Goal: Information Seeking & Learning: Learn about a topic

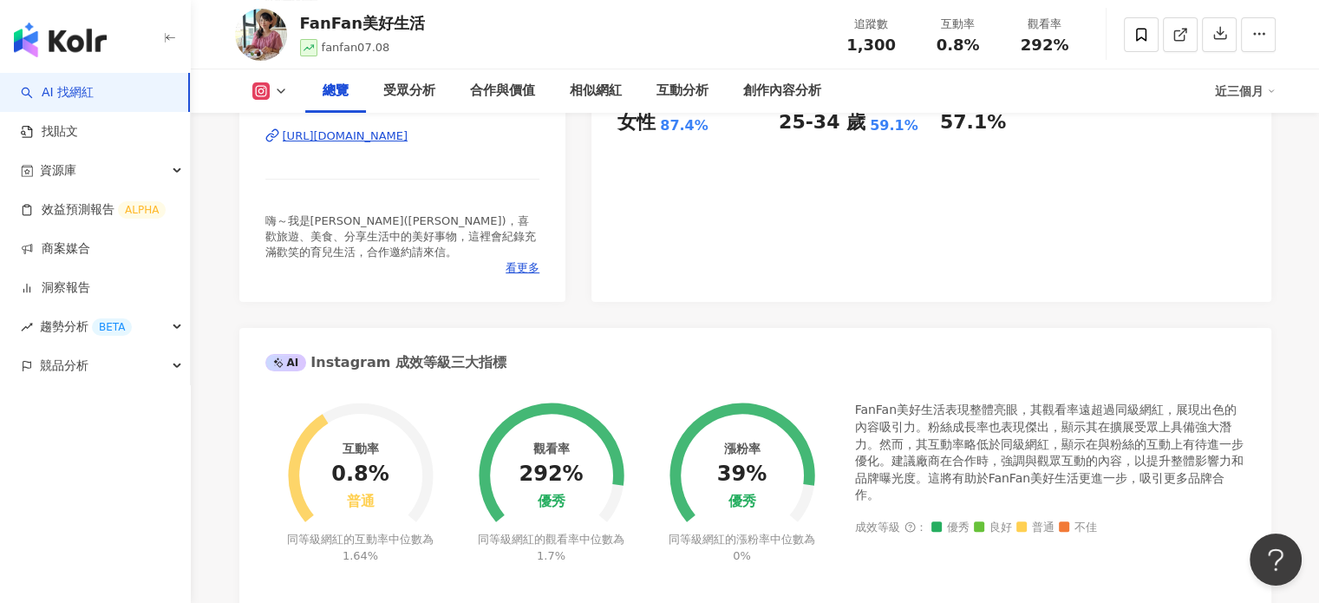
click at [75, 96] on link "AI 找網紅" at bounding box center [57, 92] width 73 height 17
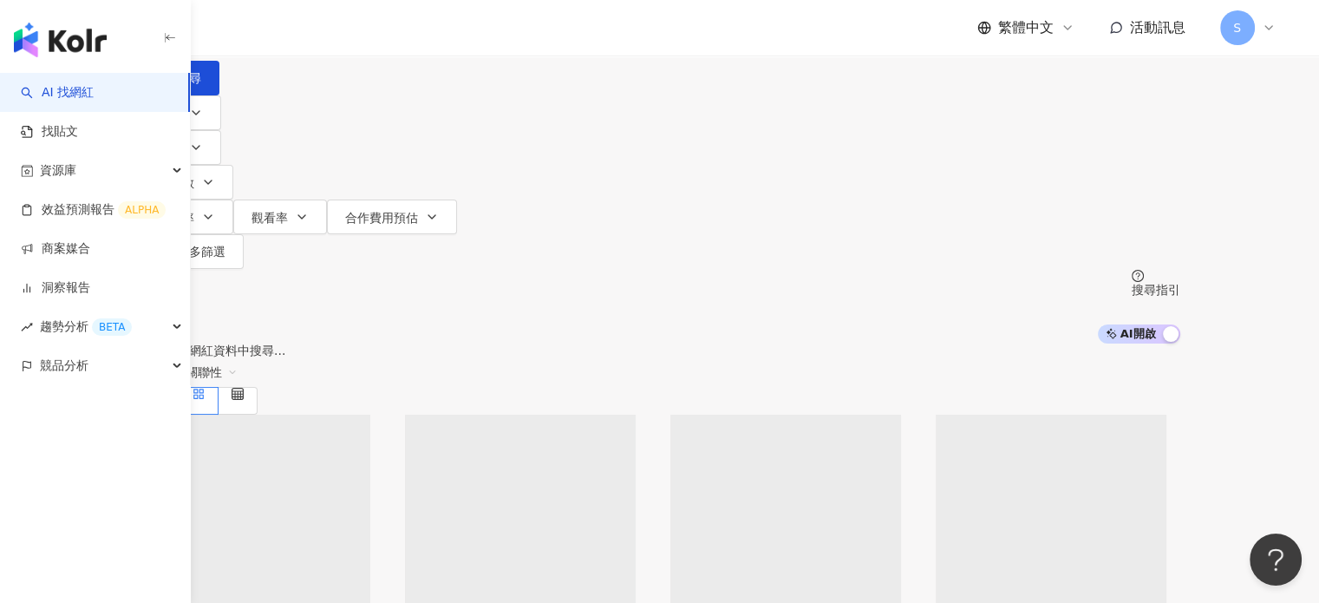
click at [392, 33] on input "search" at bounding box center [321, 16] width 140 height 33
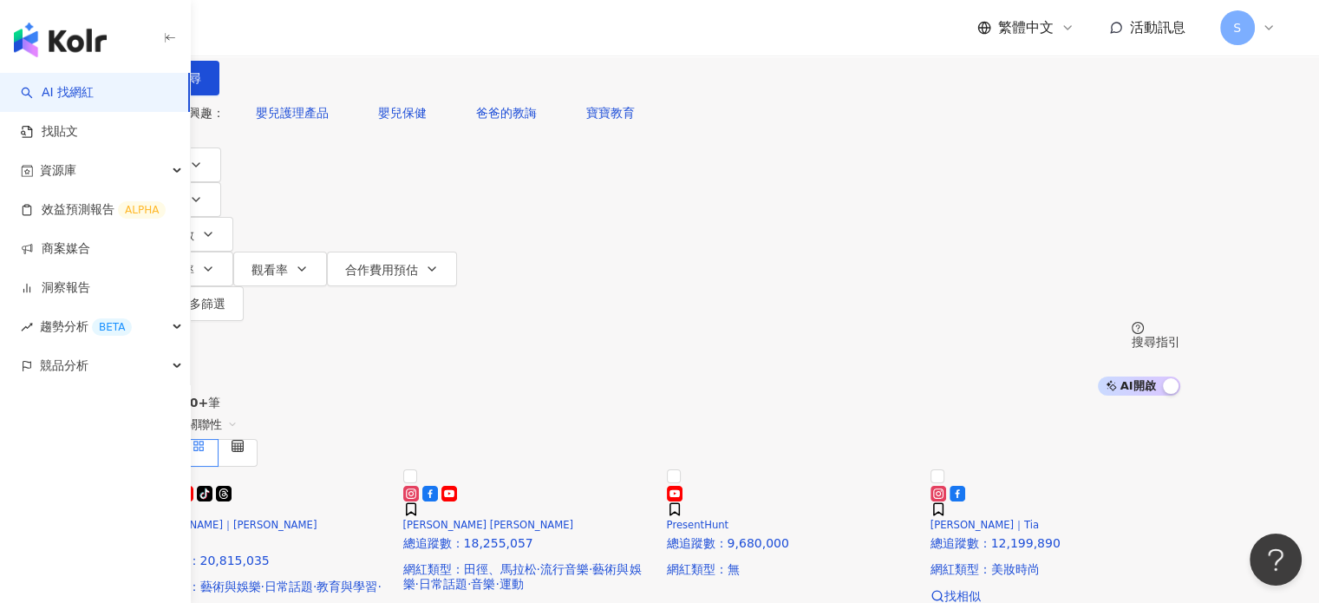
type input "**********"
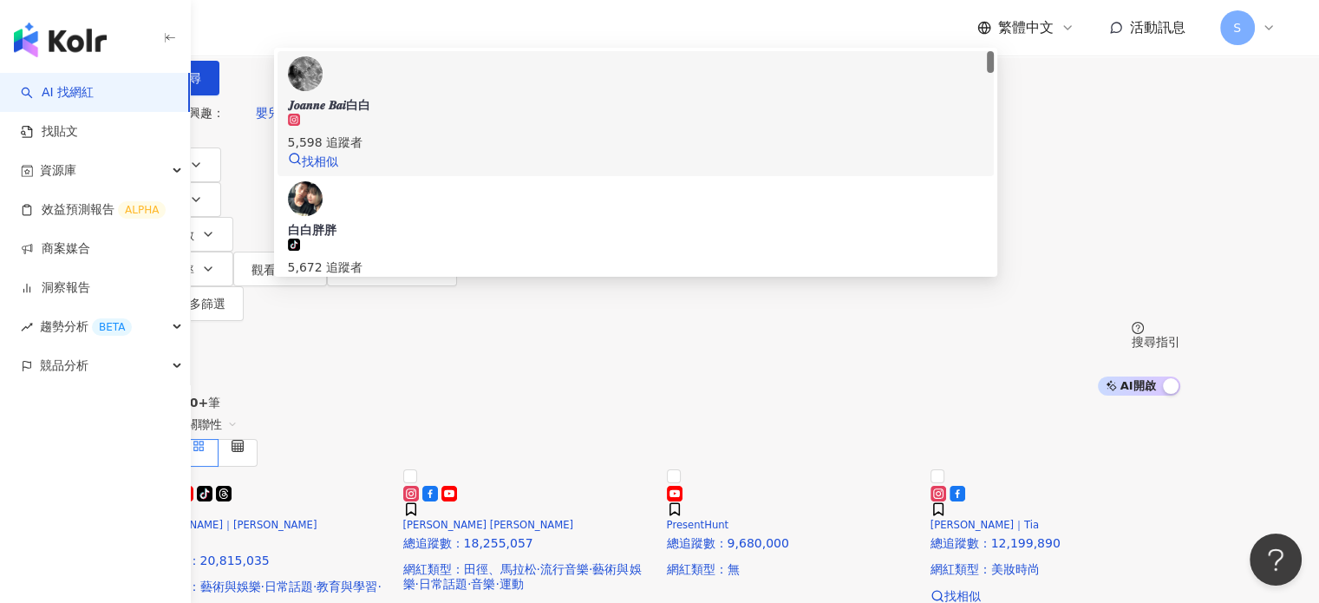
click at [323, 91] on img at bounding box center [305, 73] width 35 height 35
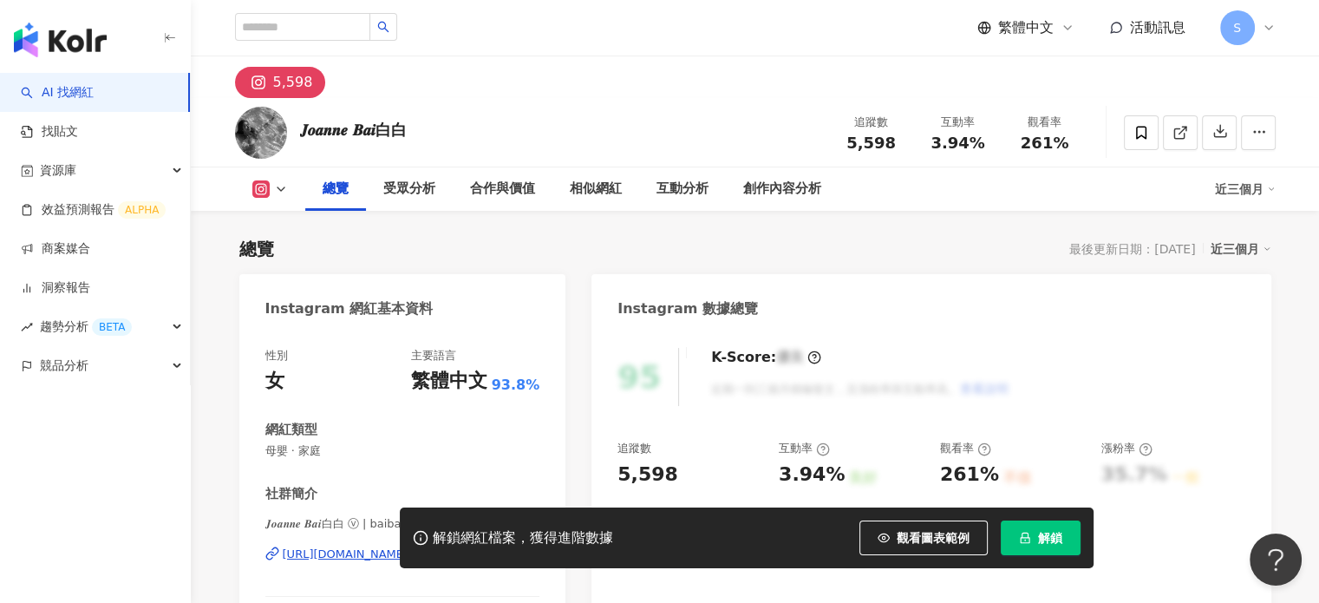
click at [1035, 530] on button "解鎖" at bounding box center [1040, 537] width 80 height 35
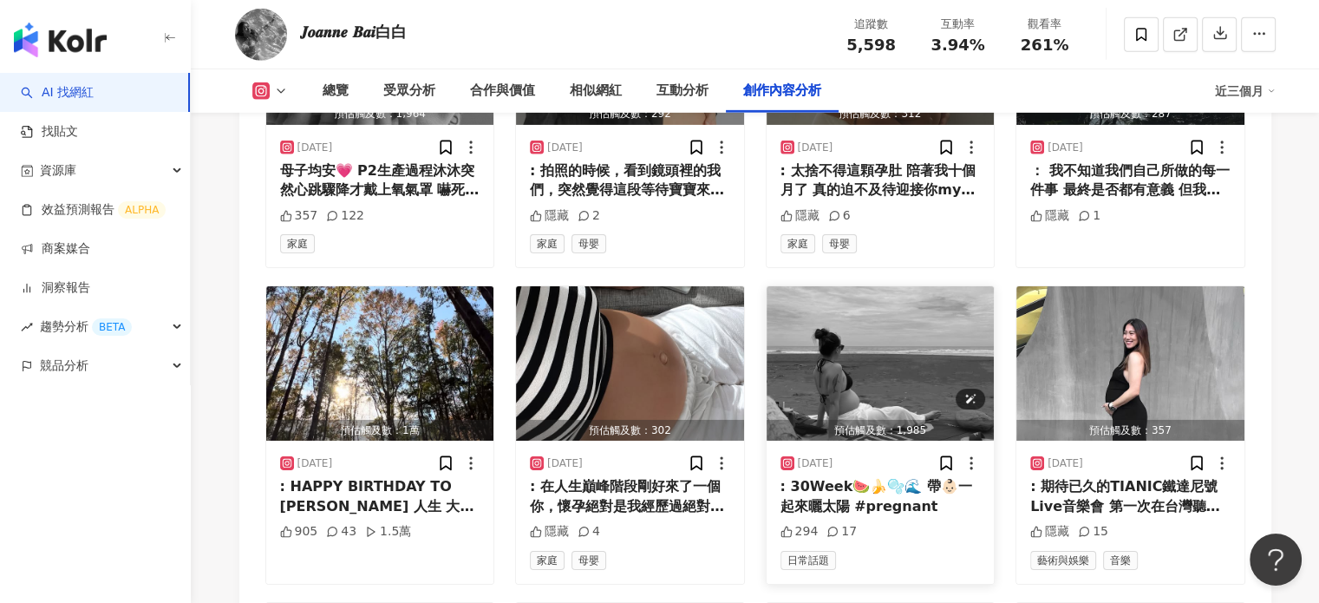
scroll to position [5635, 0]
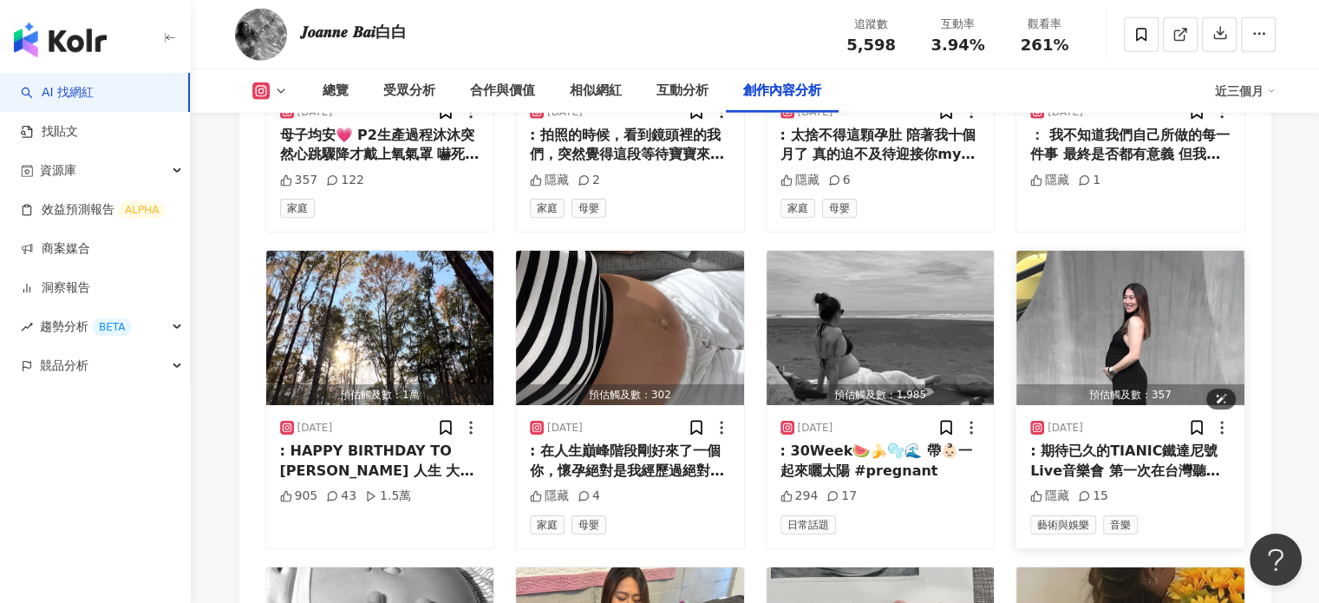
click at [1105, 362] on img "button" at bounding box center [1130, 328] width 228 height 154
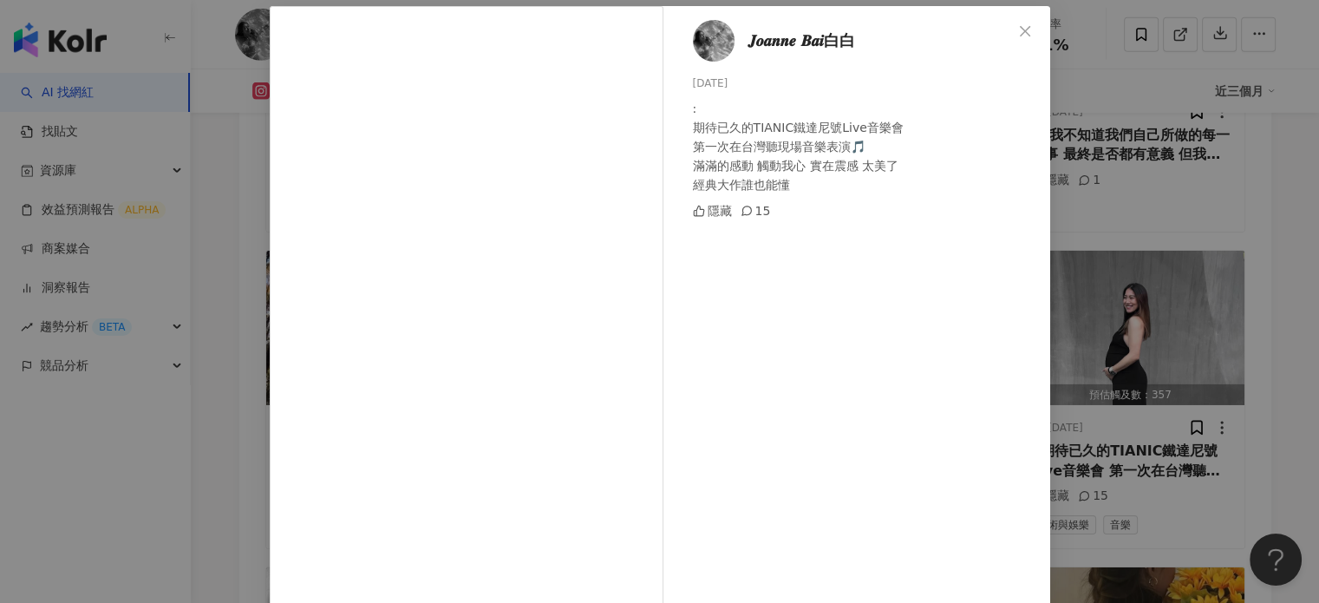
scroll to position [87, 0]
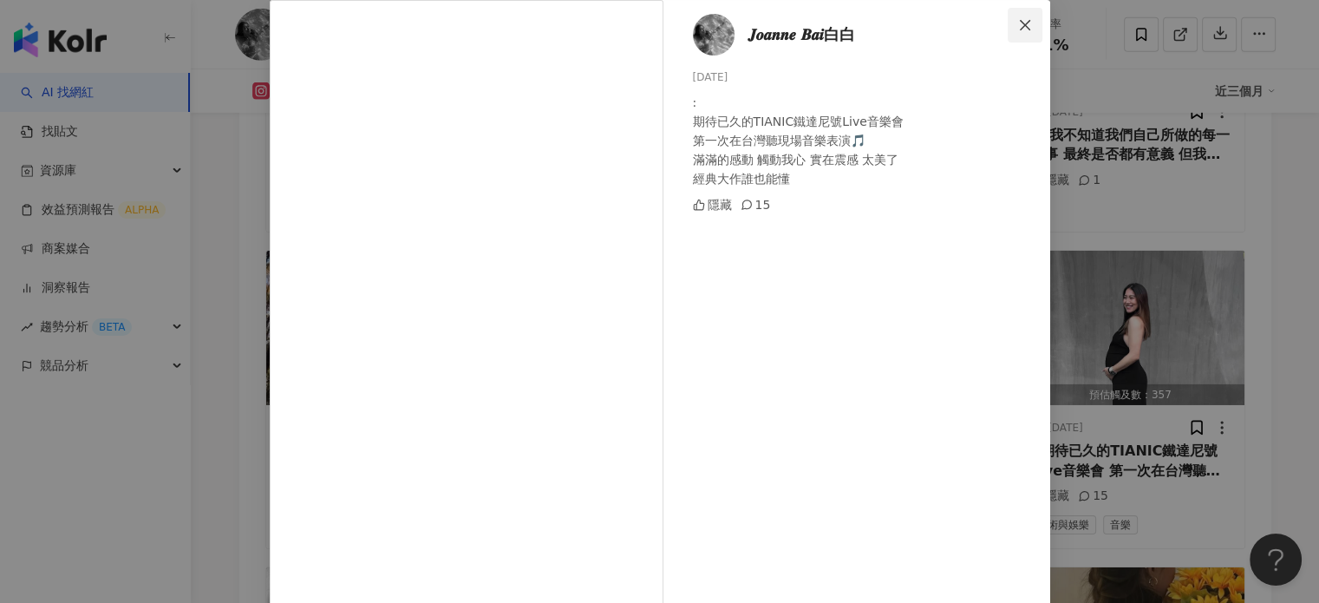
click at [1009, 18] on span "Close" at bounding box center [1024, 25] width 35 height 14
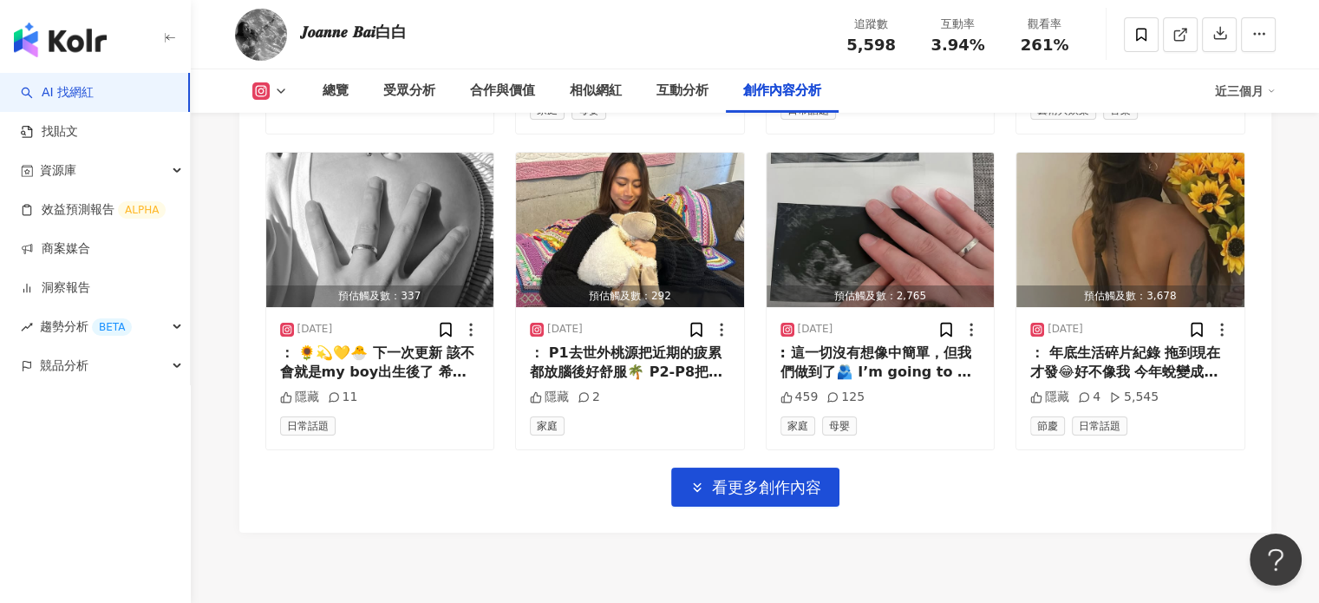
scroll to position [6069, 0]
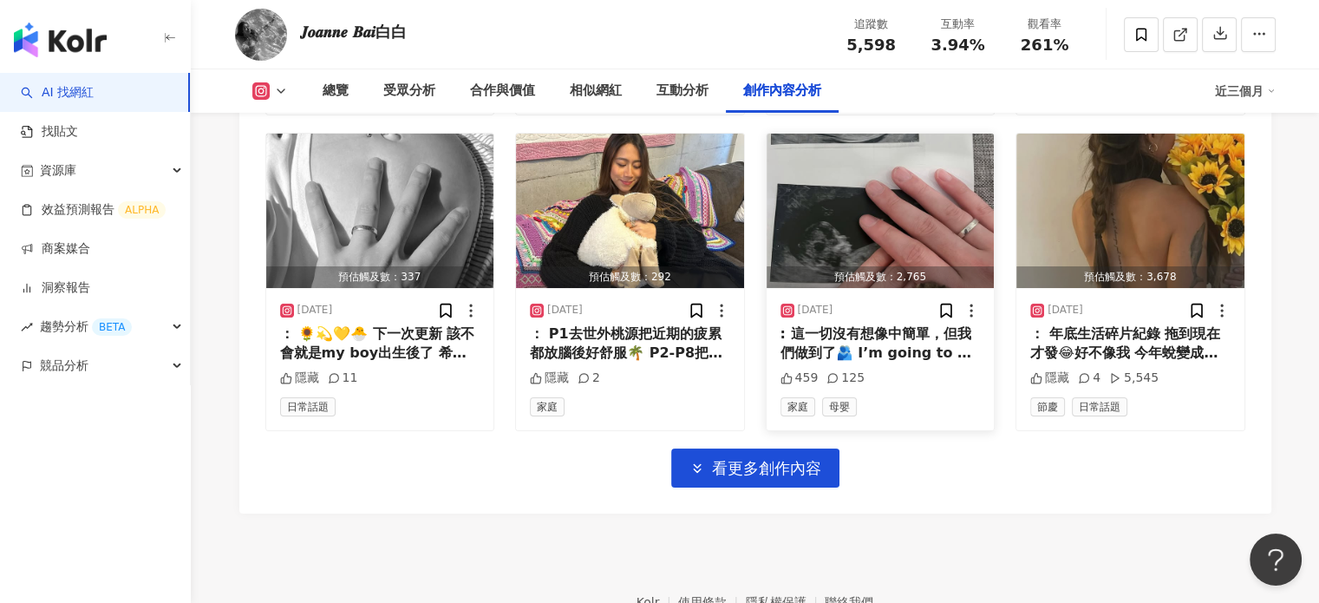
click at [864, 353] on div ": 這一切沒有想像中簡單，但我們做到了🫂 I’m going to be a super hot Mommy!!! 恭喜我又晉升一階，成為媽媽的身份 有朋友眼…" at bounding box center [880, 343] width 200 height 39
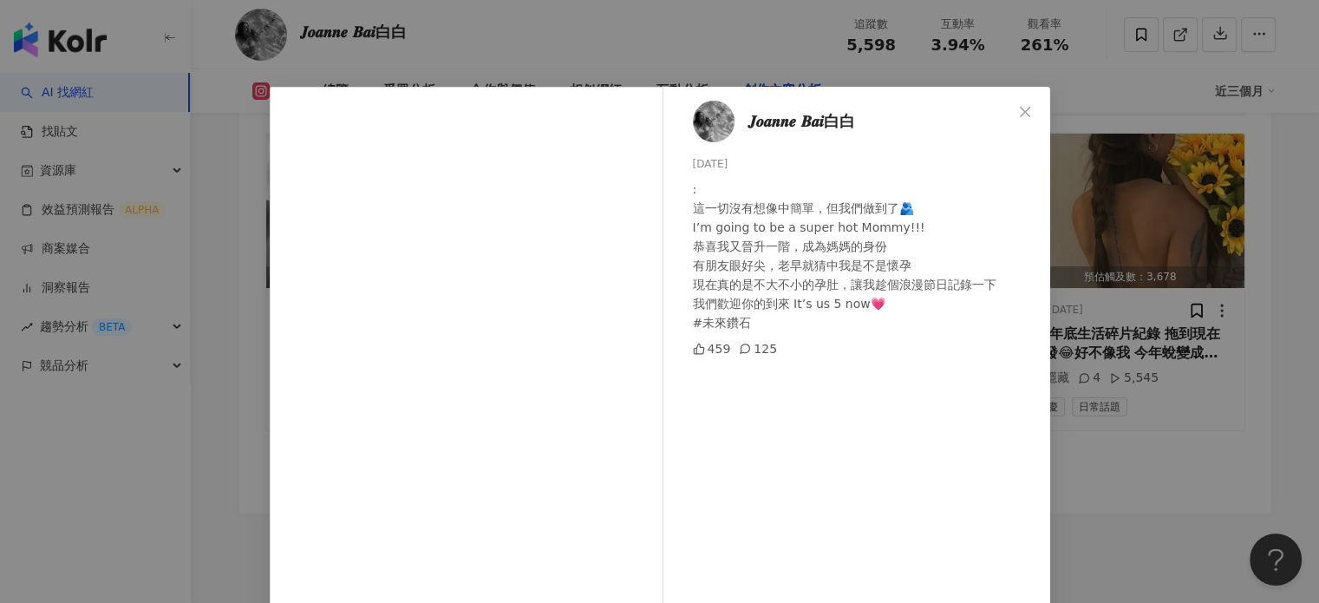
click at [694, 347] on icon at bounding box center [699, 348] width 10 height 10
click at [1018, 114] on icon "close" at bounding box center [1025, 112] width 14 height 14
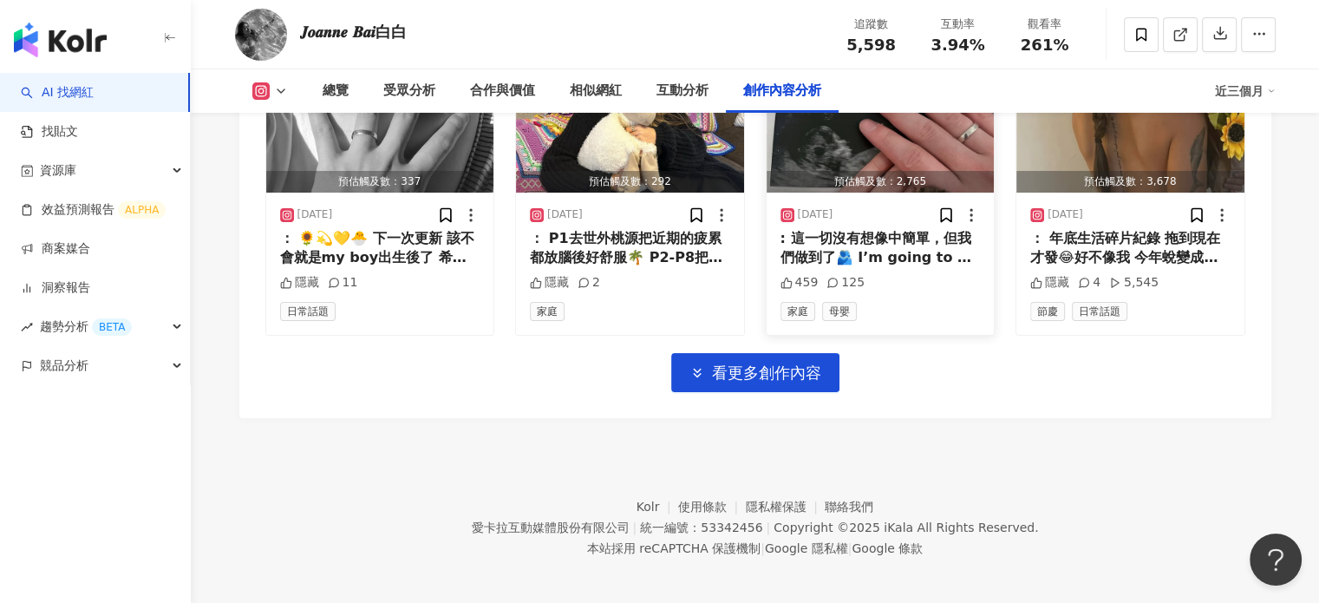
scroll to position [6185, 0]
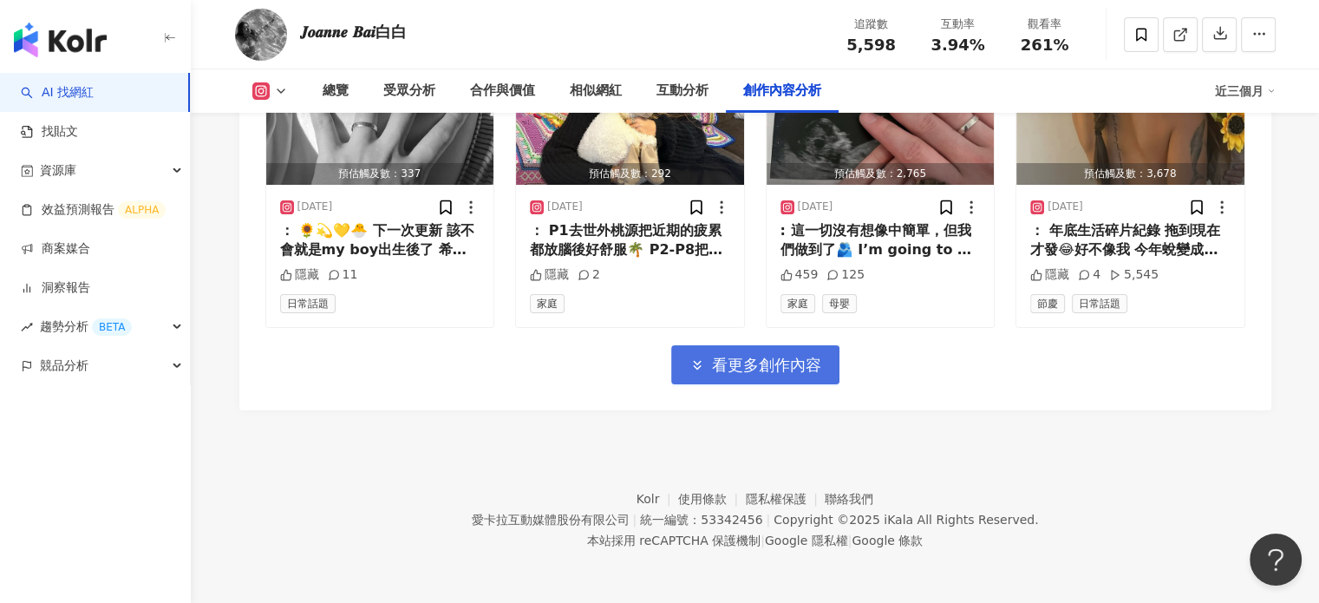
click at [773, 355] on span "看更多創作內容" at bounding box center [766, 364] width 109 height 19
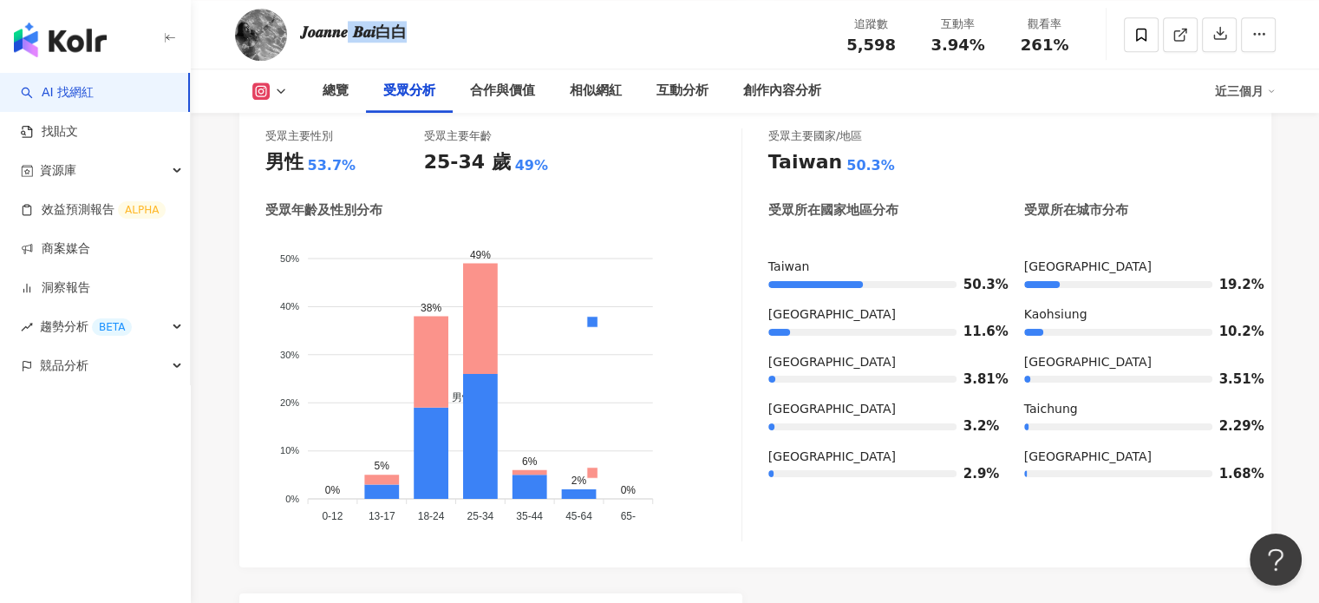
scroll to position [1567, 0]
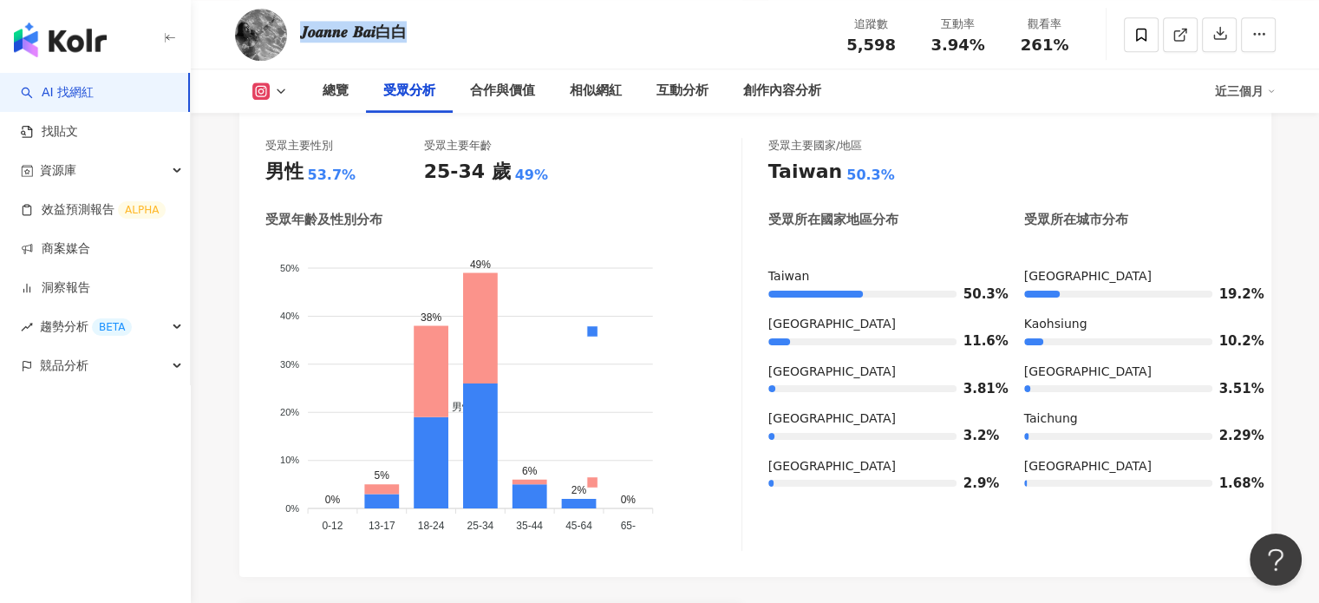
drag, startPoint x: 420, startPoint y: 37, endPoint x: 298, endPoint y: 18, distance: 122.9
click at [298, 18] on div "𝑱𝒐𝒂𝒏𝒏𝒆 𝑩𝒂𝒊白白 追蹤數 5,598 互動率 3.94% 觀看率 261%" at bounding box center [755, 34] width 1110 height 68
copy div "𝑱𝒐𝒂𝒏𝒏𝒆 𝑩𝒂𝒊白白"
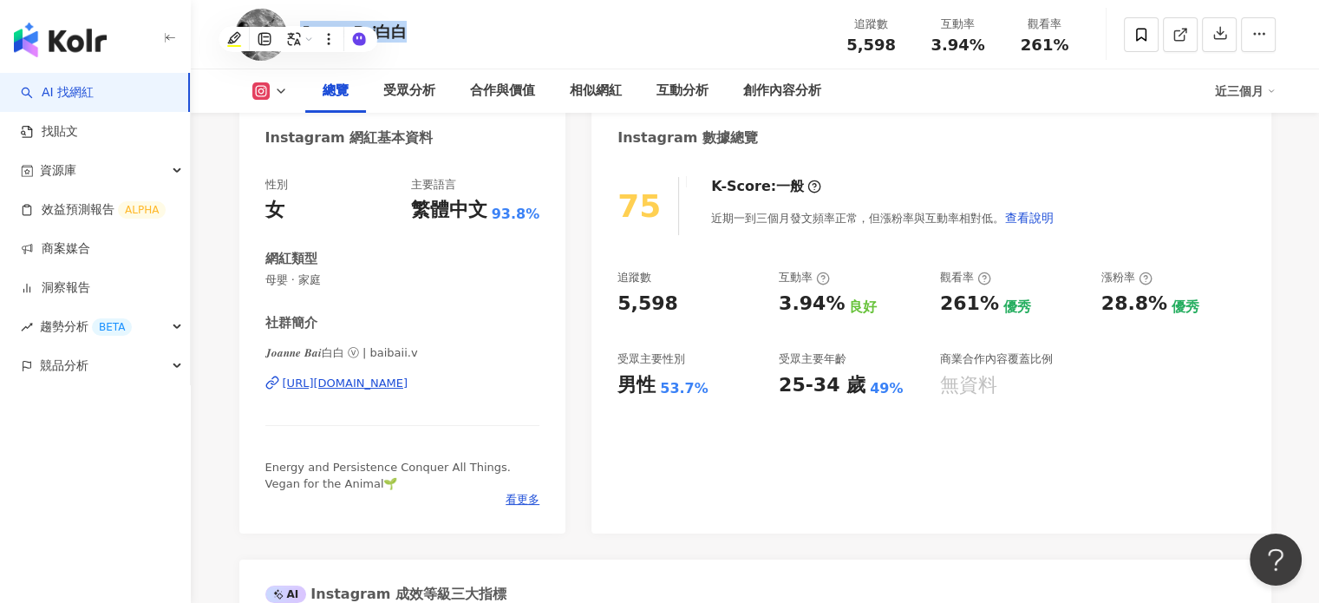
scroll to position [173, 0]
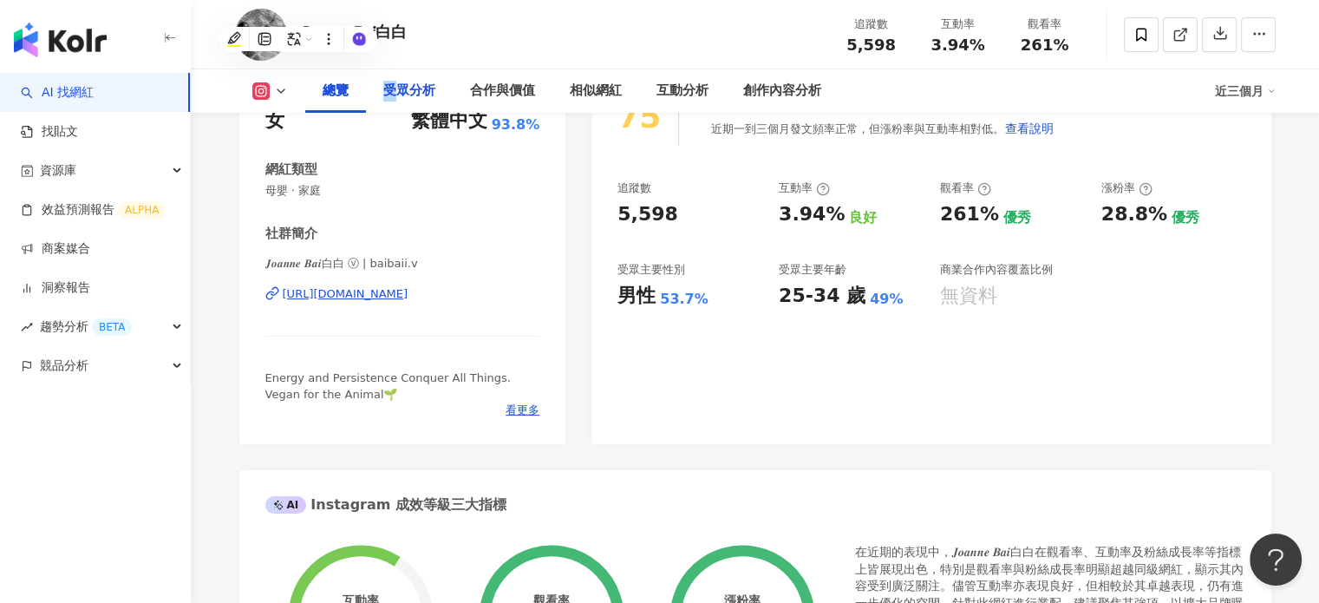
click at [389, 86] on div "受眾分析" at bounding box center [409, 91] width 52 height 21
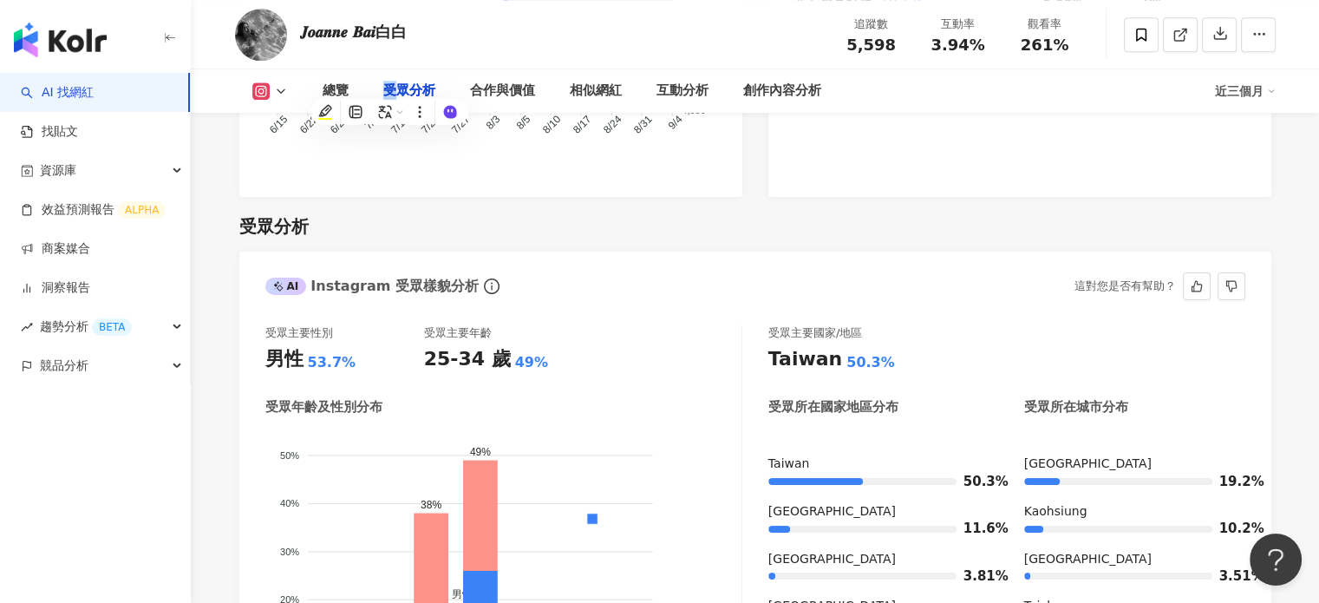
scroll to position [1378, 0]
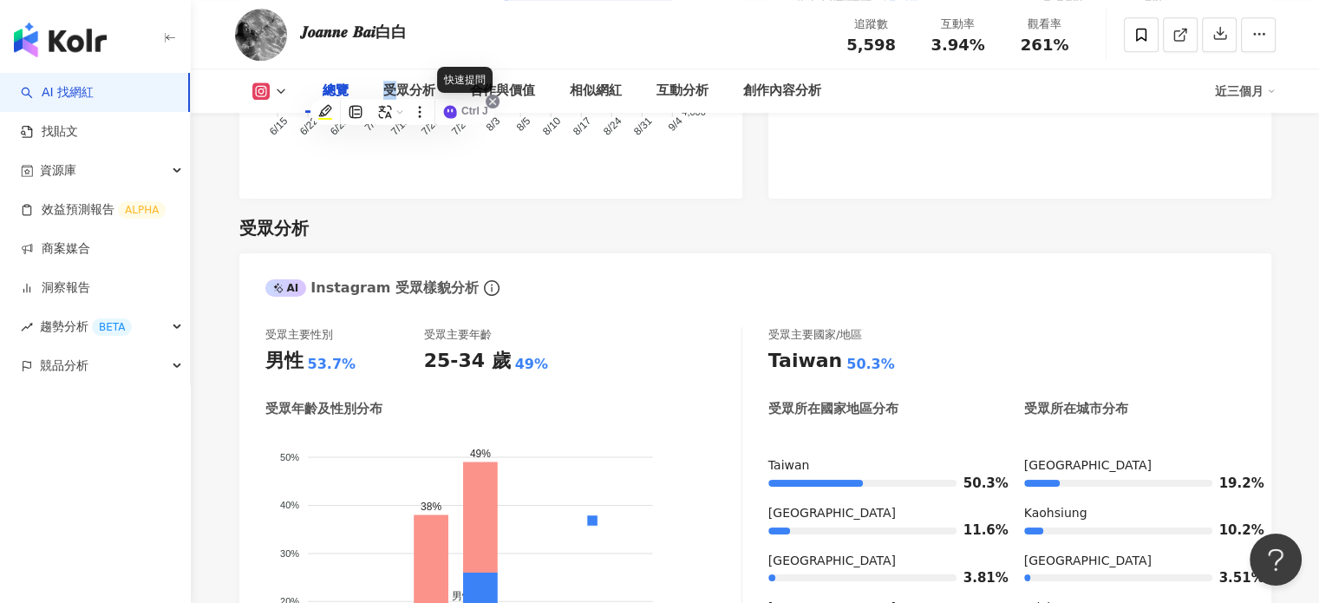
click at [489, 99] on icon at bounding box center [493, 102] width 14 height 14
click at [514, 97] on div "合作與價值" at bounding box center [502, 91] width 65 height 21
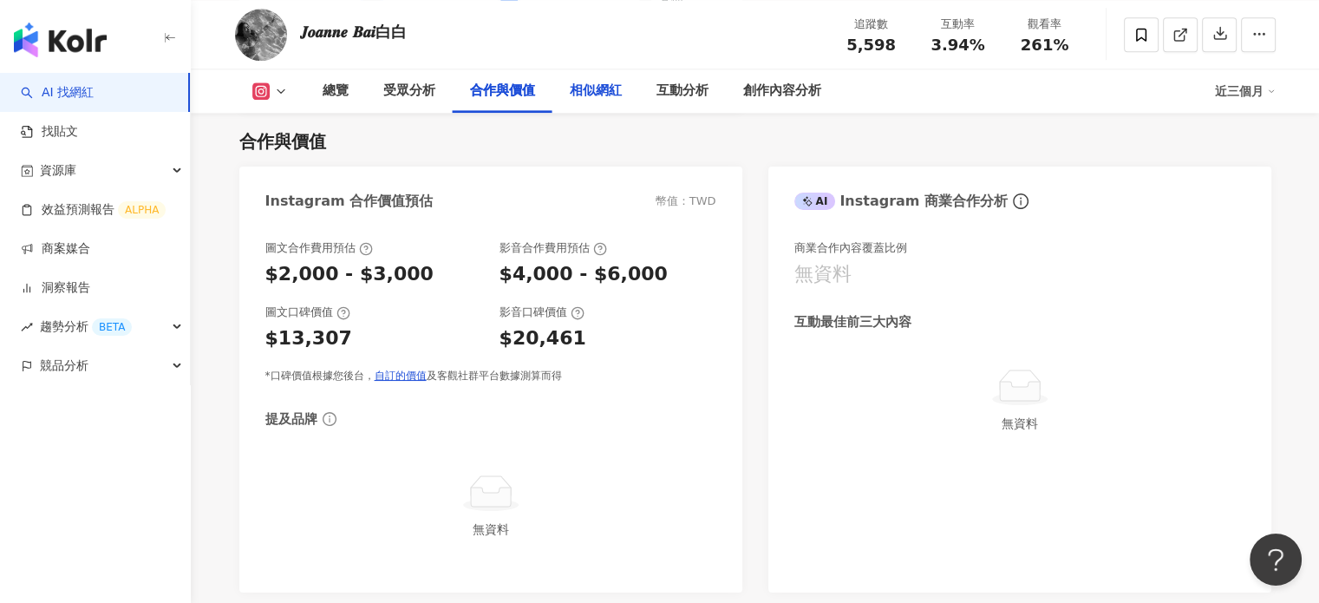
click at [618, 93] on div "相似網紅" at bounding box center [596, 91] width 52 height 21
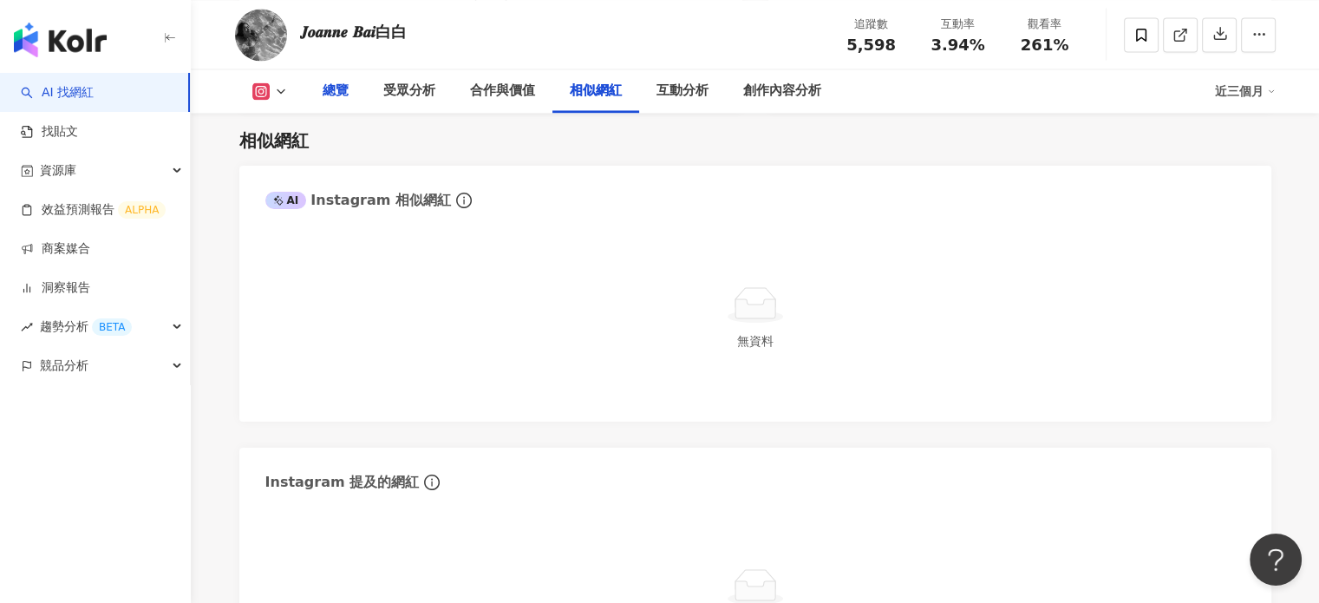
click at [336, 94] on div "總覽" at bounding box center [336, 91] width 26 height 21
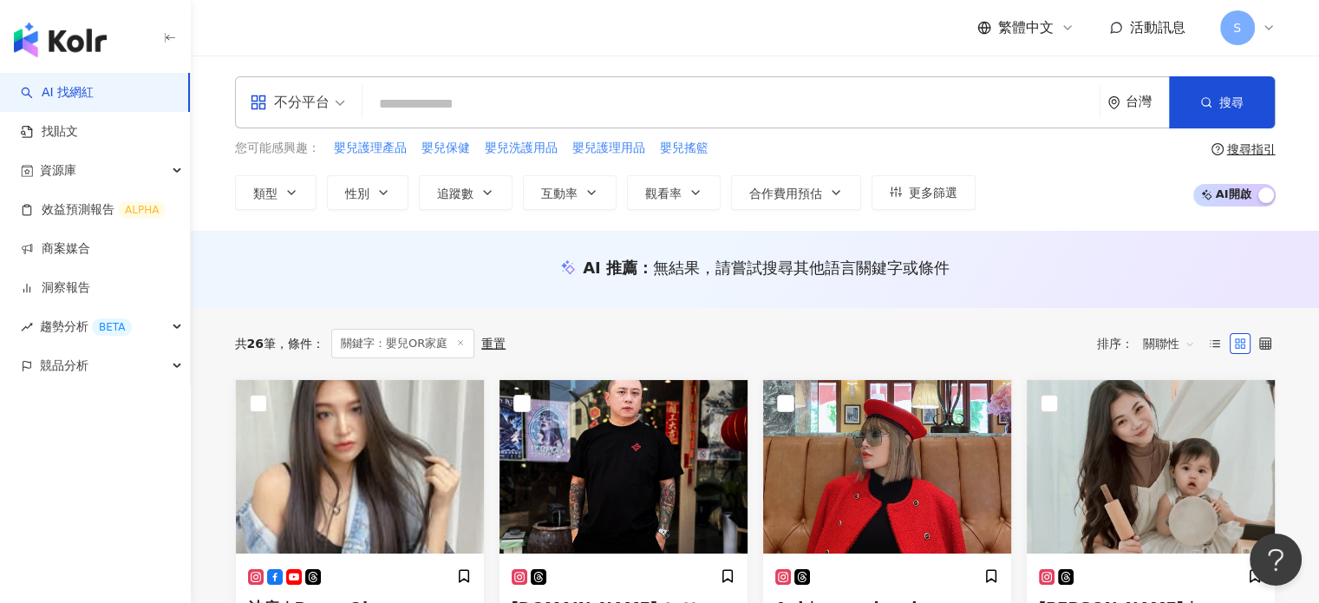
click at [433, 100] on input "search" at bounding box center [730, 104] width 723 height 33
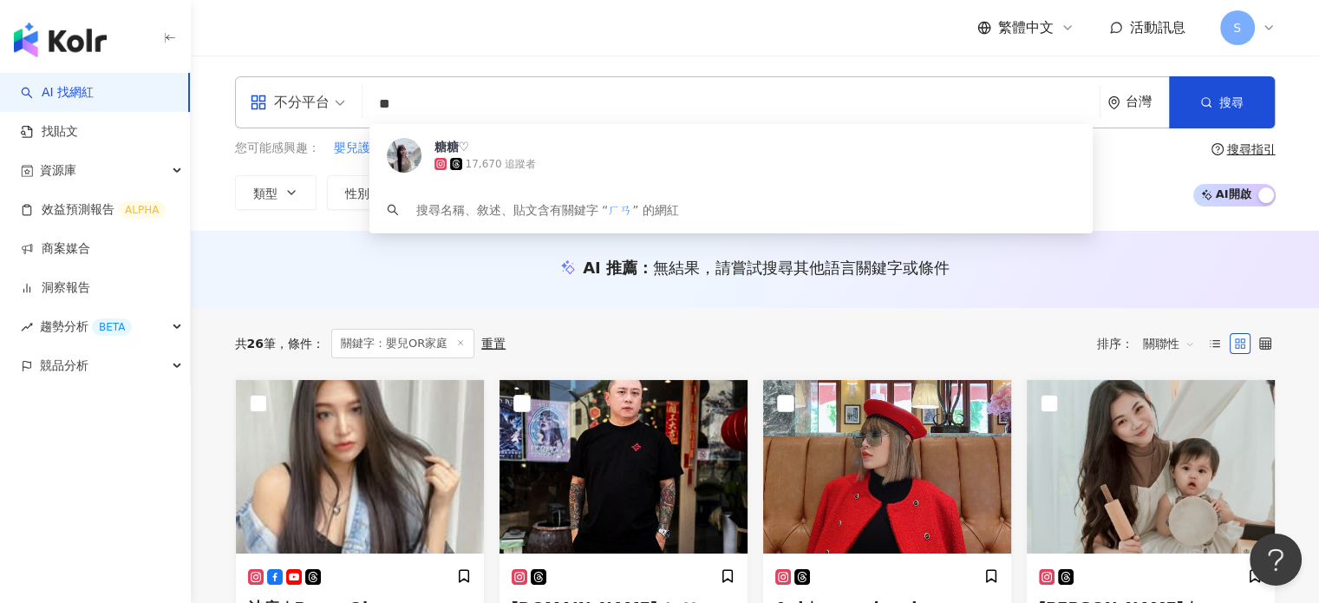
type input "***"
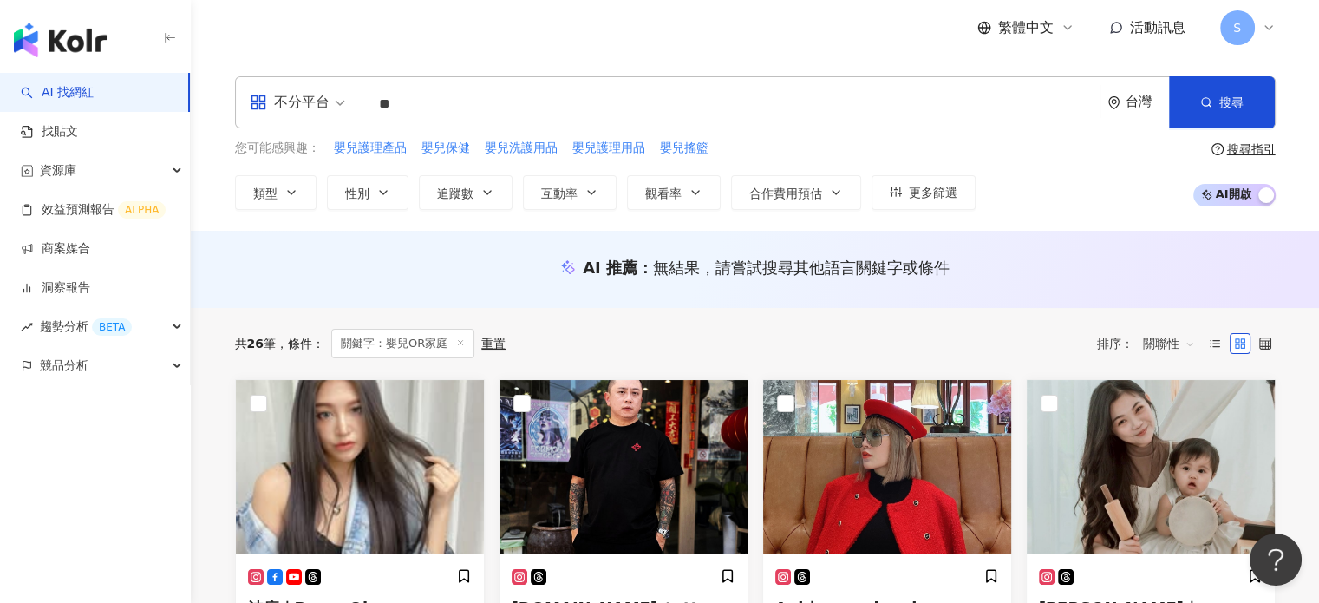
type input "***"
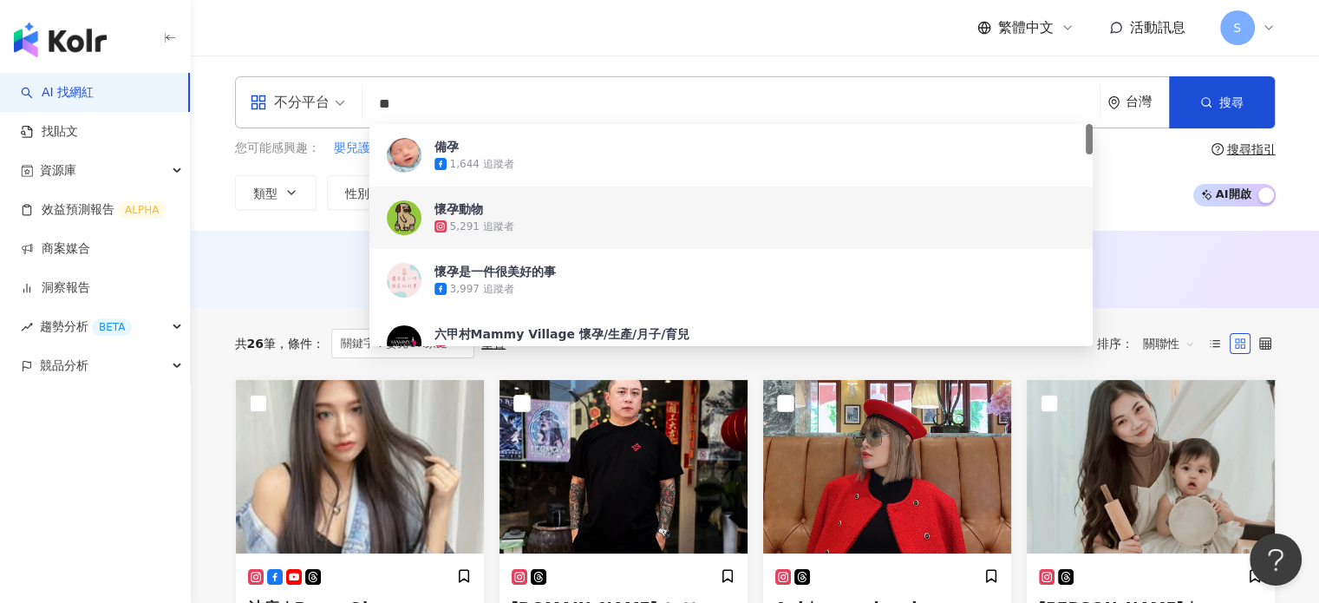
type input "**"
click at [319, 245] on div "AI 推薦 ： 無結果，請嘗試搜尋其他語言關鍵字或條件" at bounding box center [755, 269] width 1128 height 77
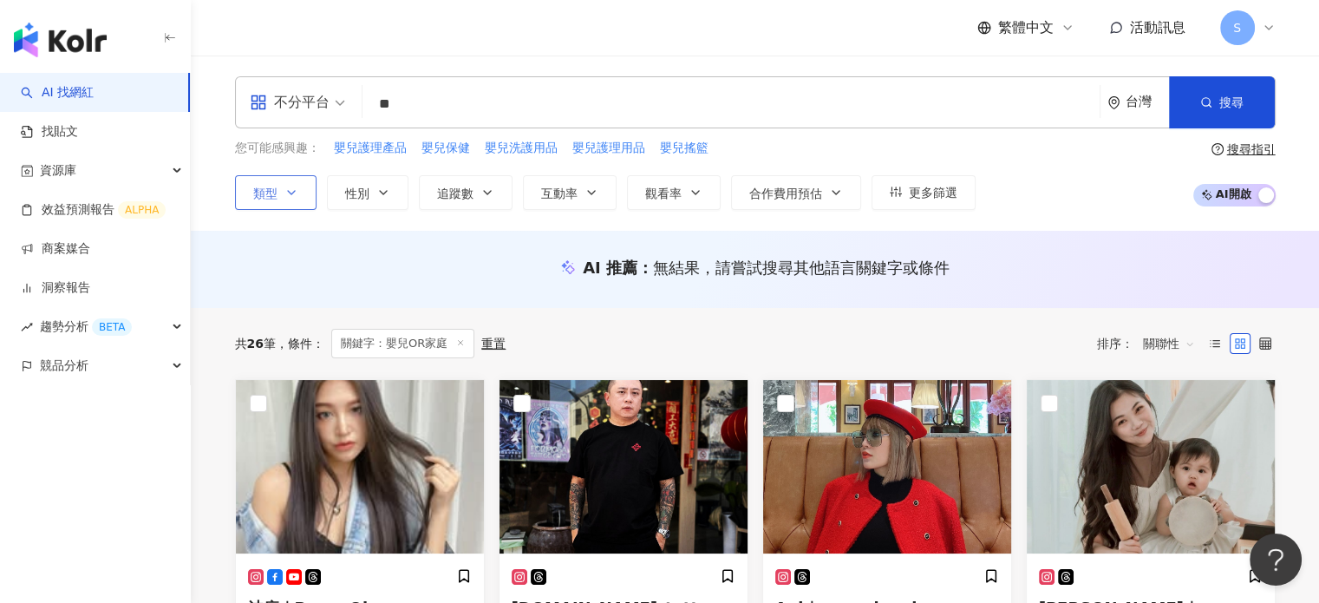
click at [303, 193] on button "類型" at bounding box center [275, 192] width 81 height 35
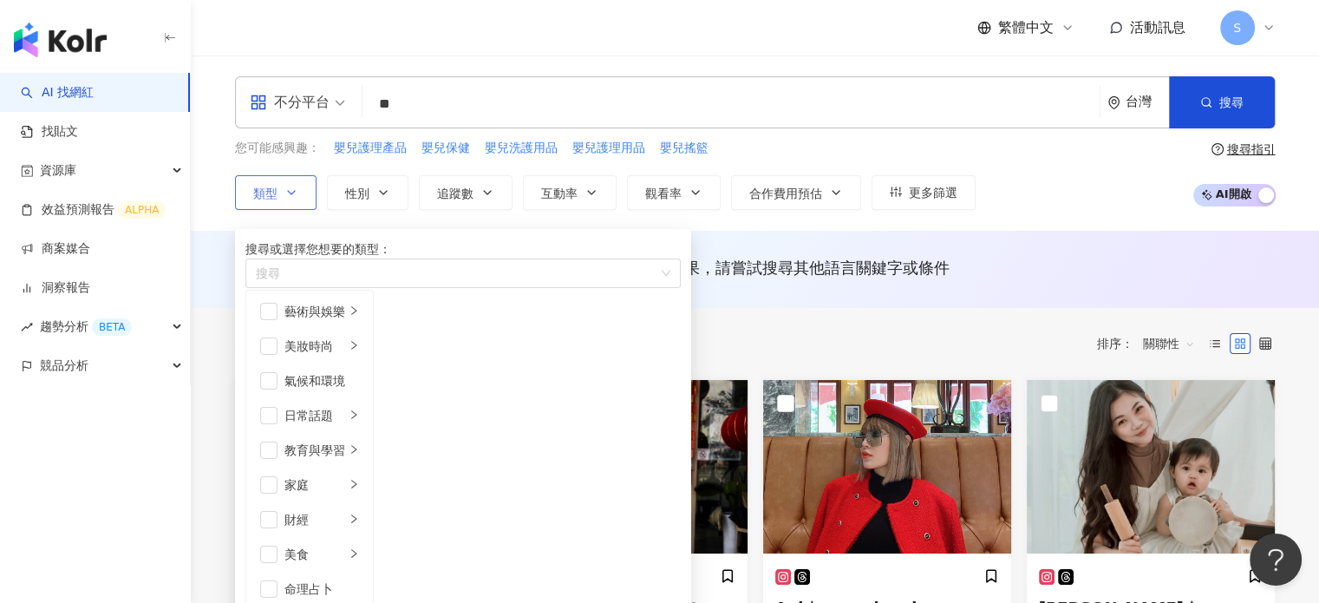
click at [302, 193] on button "類型 搜尋或選擇您想要的類型： 搜尋 藝術與娛樂 美妝時尚 氣候和環境 日常話題 教育與學習 家庭 財經 美食 命理占卜 遊戲 法政社會 生活風格 影視娛樂 …" at bounding box center [275, 192] width 81 height 35
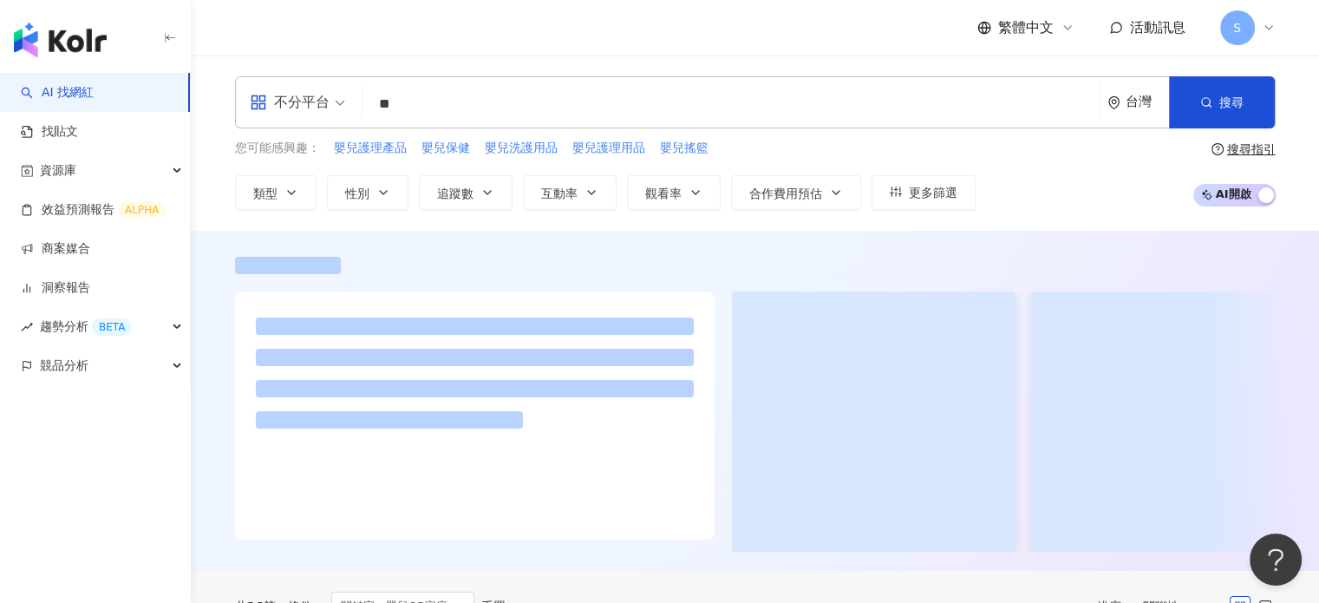
click at [1247, 155] on div "搜尋指引" at bounding box center [1251, 149] width 49 height 14
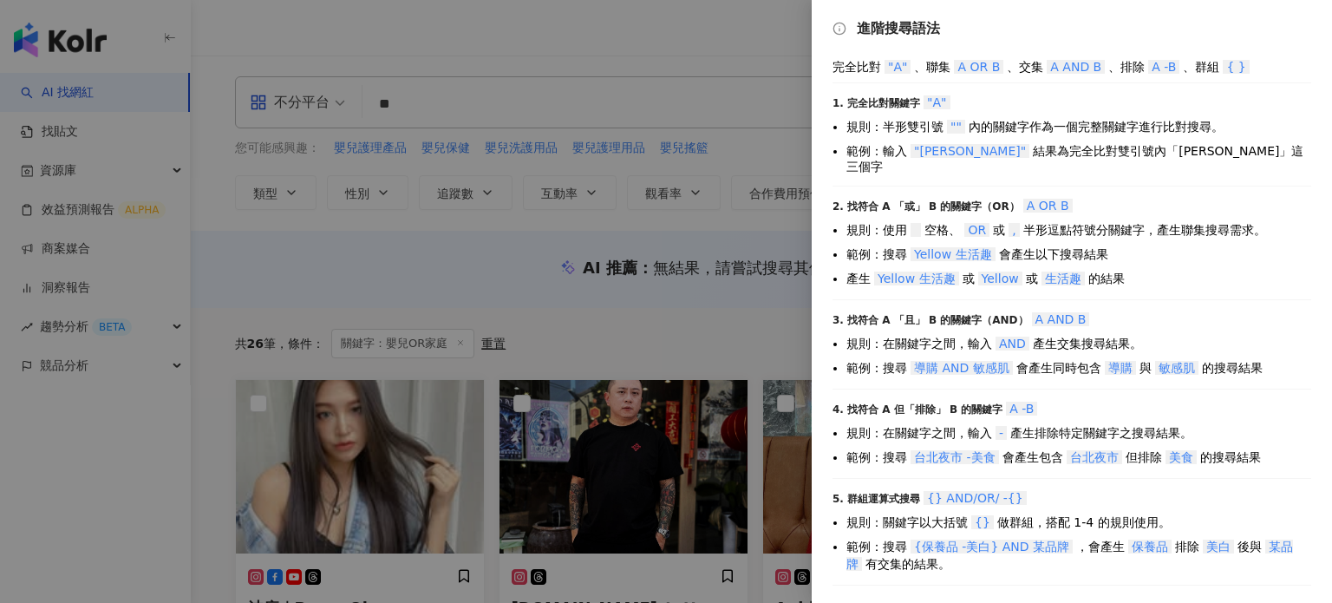
click at [419, 109] on div at bounding box center [666, 301] width 1332 height 603
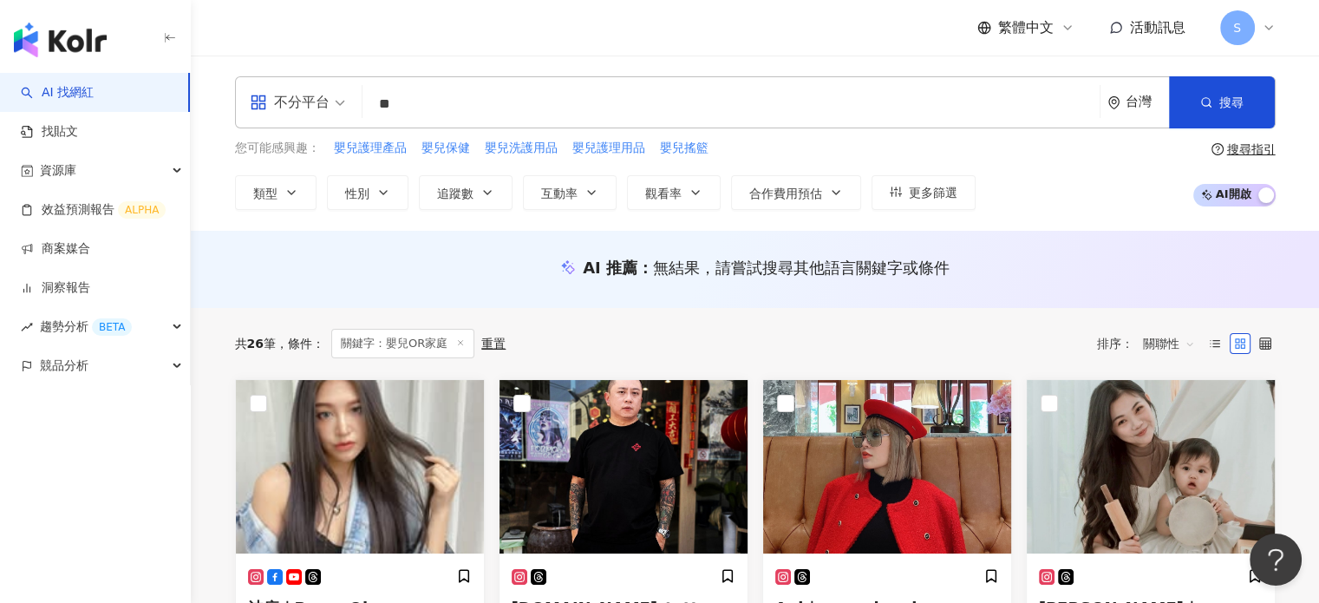
click at [406, 103] on input "**" at bounding box center [730, 104] width 723 height 33
click at [58, 134] on link "找貼文" at bounding box center [49, 131] width 57 height 17
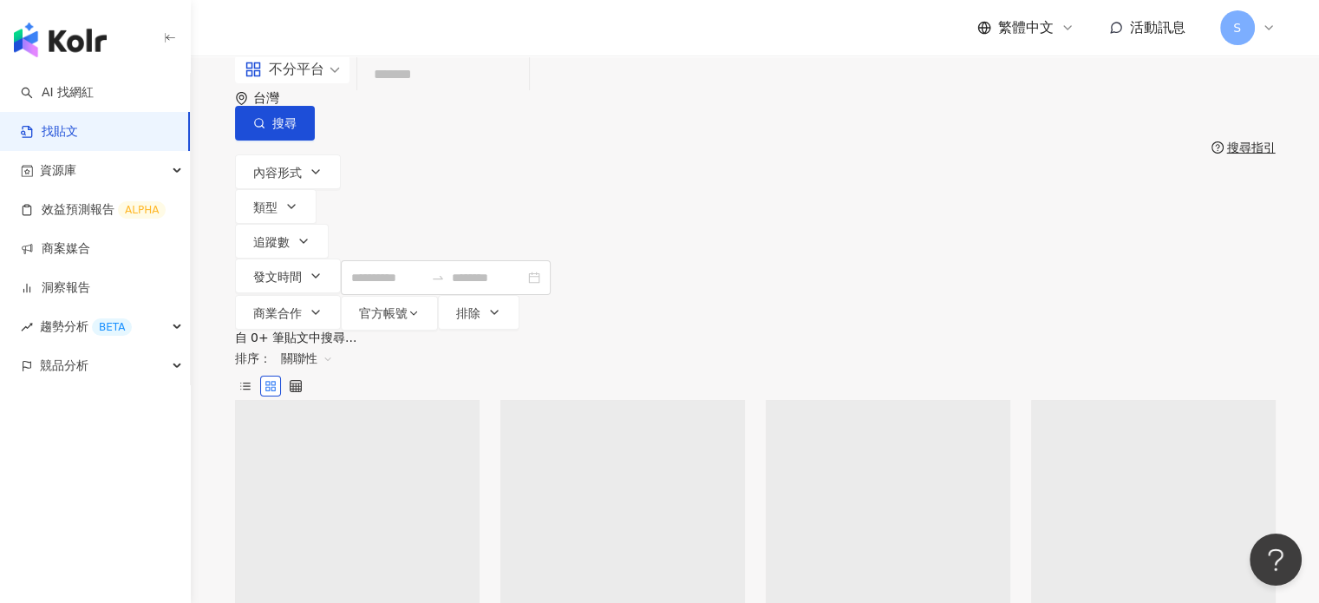
click at [430, 94] on input "search" at bounding box center [443, 74] width 158 height 37
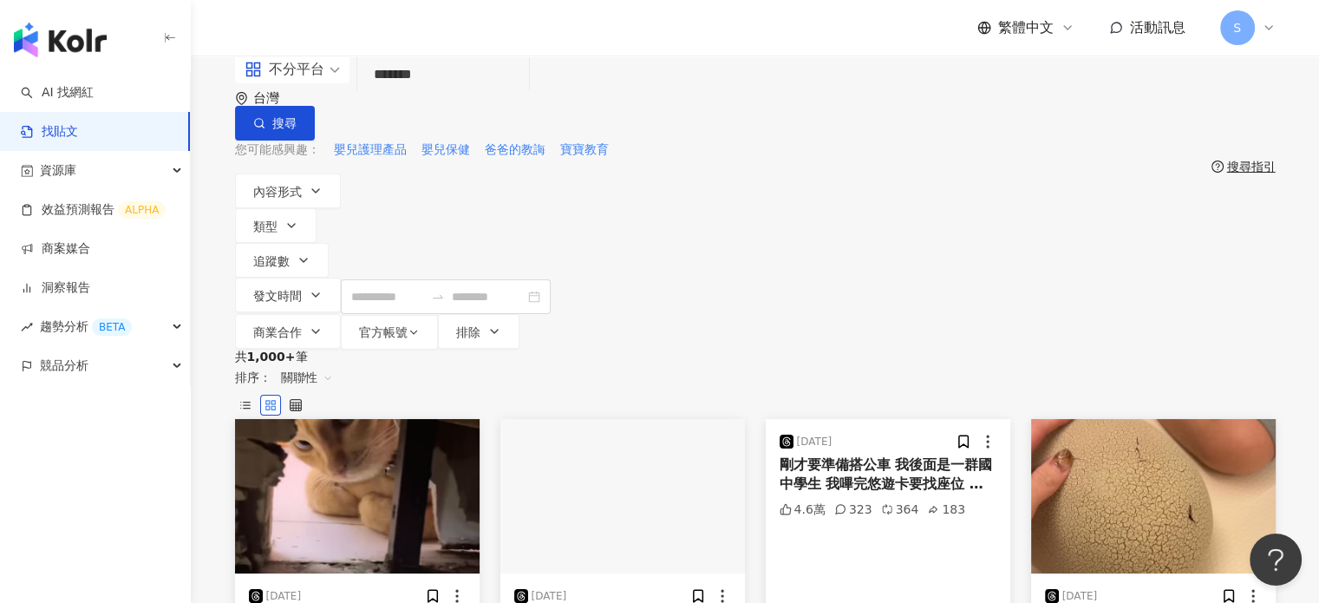
type input "*******"
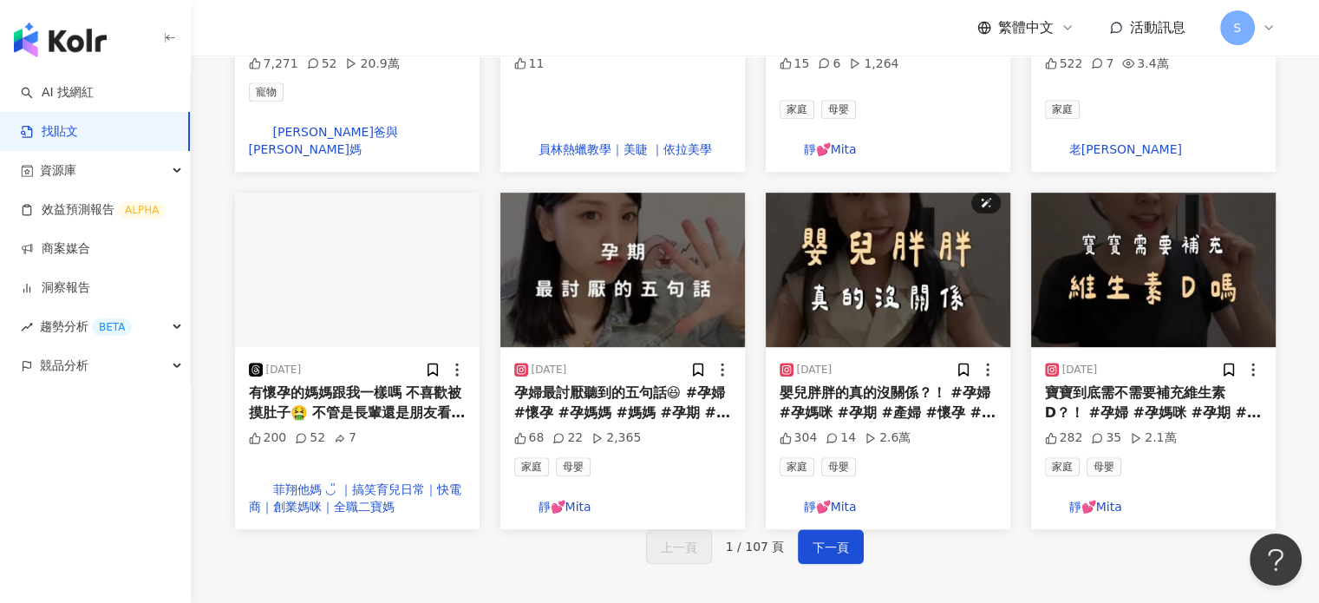
scroll to position [1040, 0]
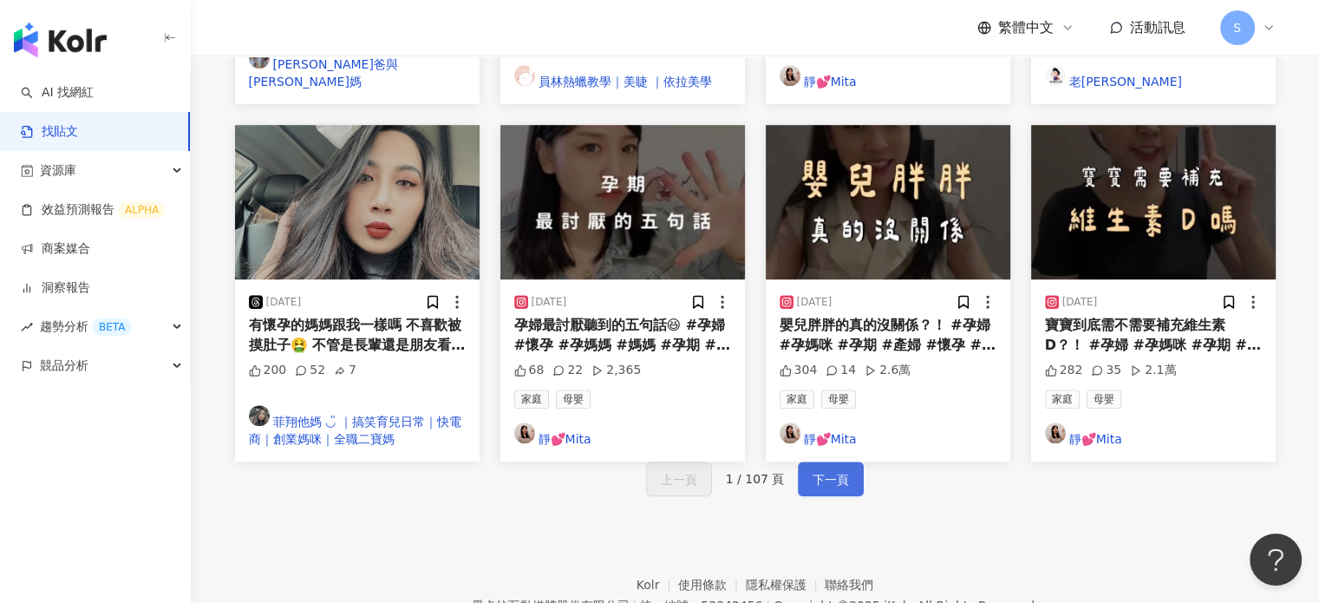
click at [829, 461] on button "下一頁" at bounding box center [831, 478] width 66 height 35
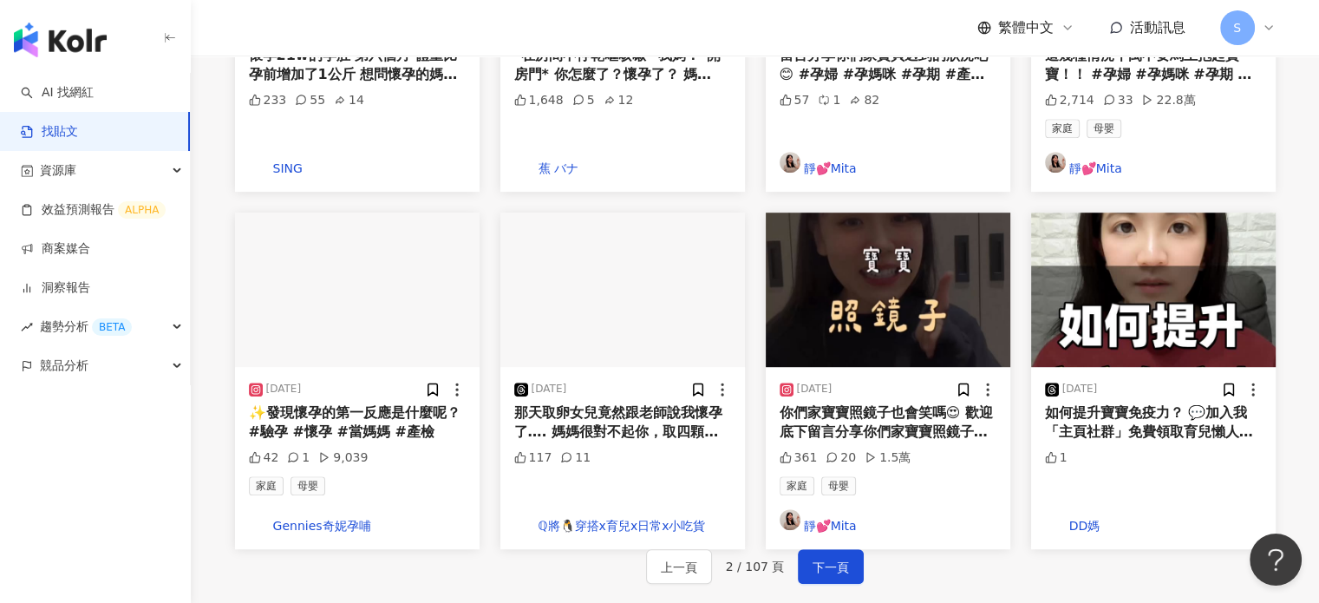
scroll to position [1062, 0]
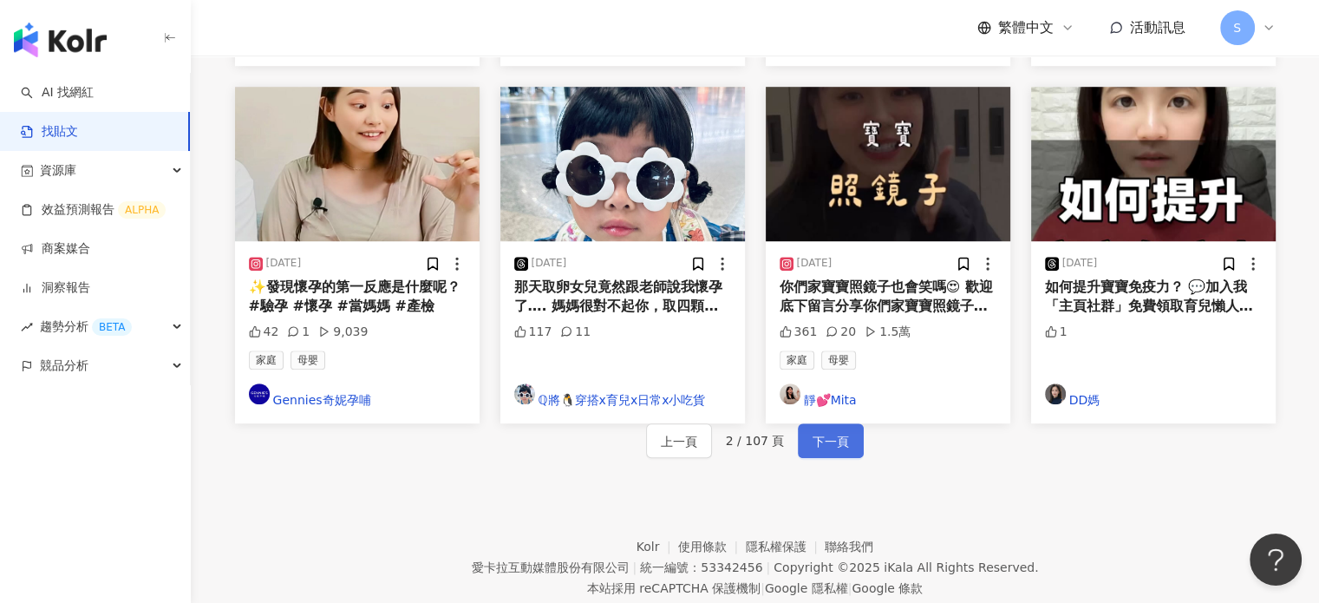
click at [835, 431] on span "下一頁" at bounding box center [830, 441] width 36 height 21
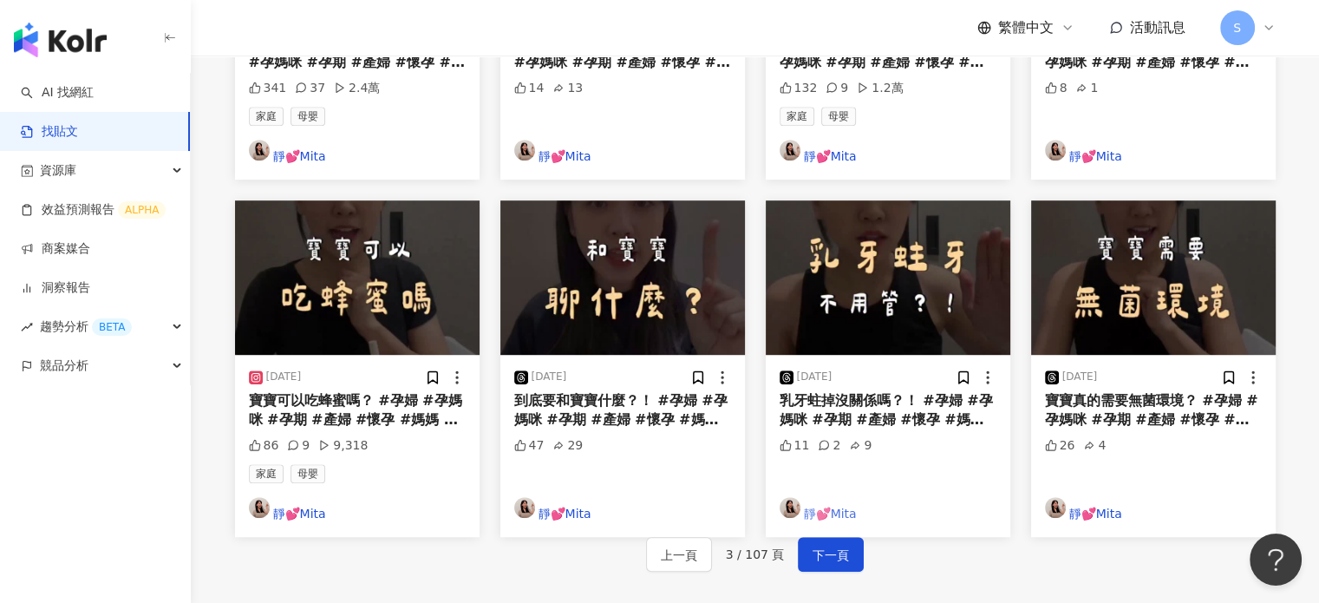
scroll to position [889, 0]
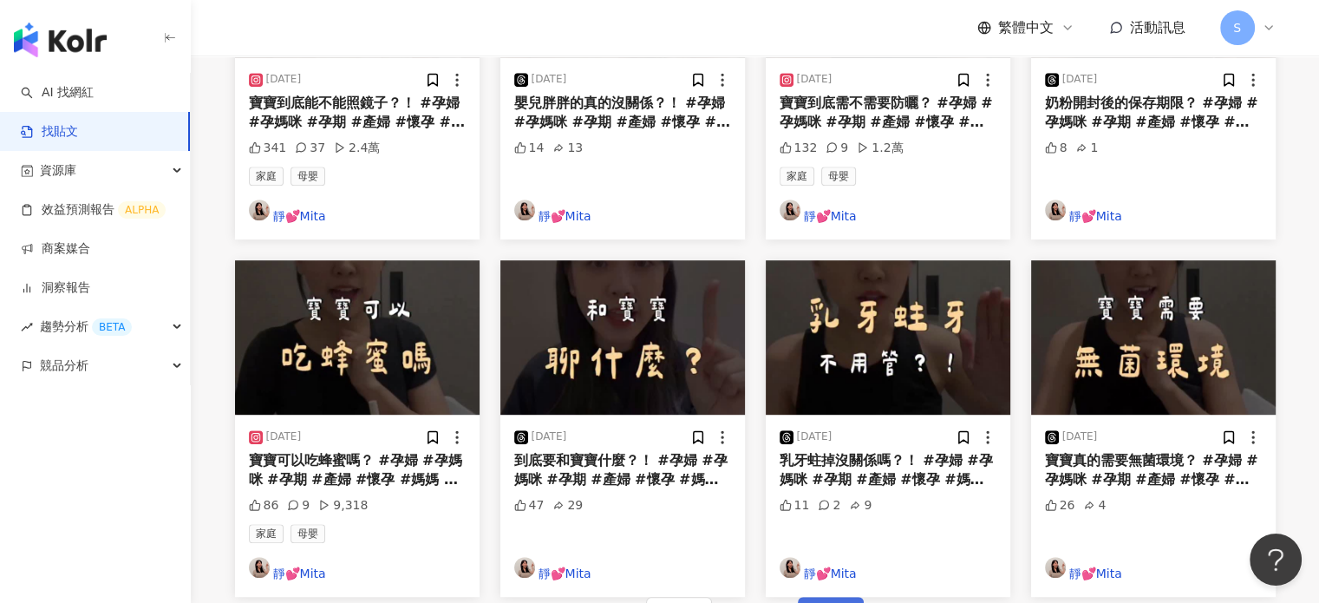
click at [845, 596] on button "下一頁" at bounding box center [831, 613] width 66 height 35
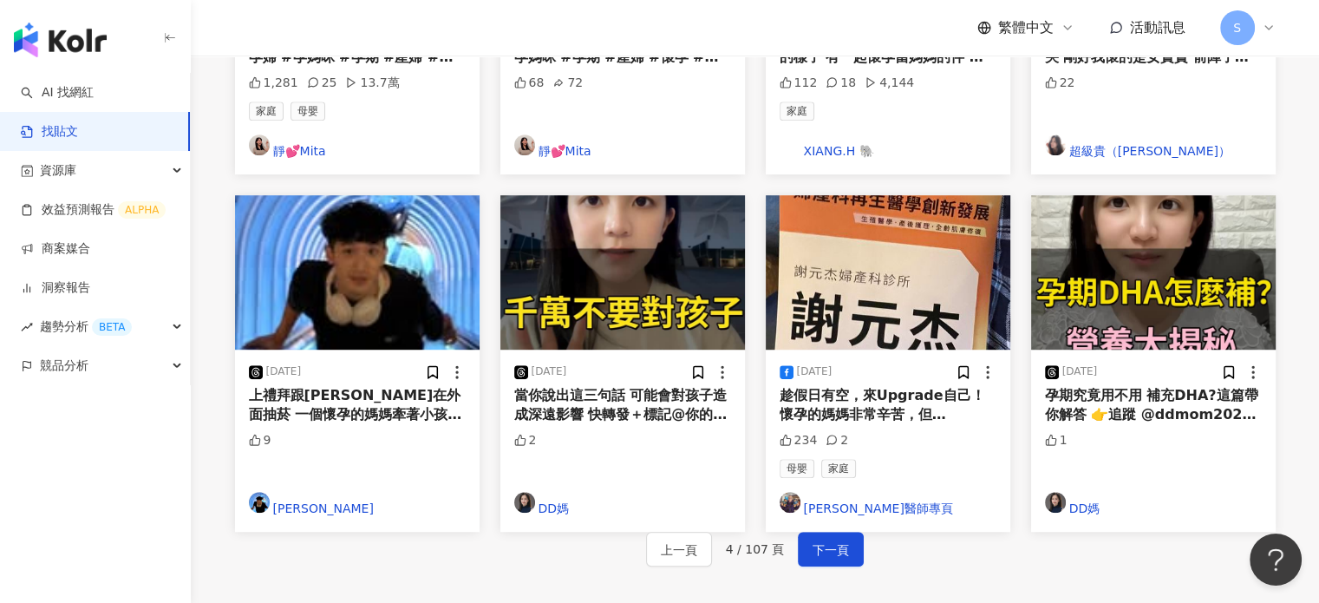
scroll to position [1062, 0]
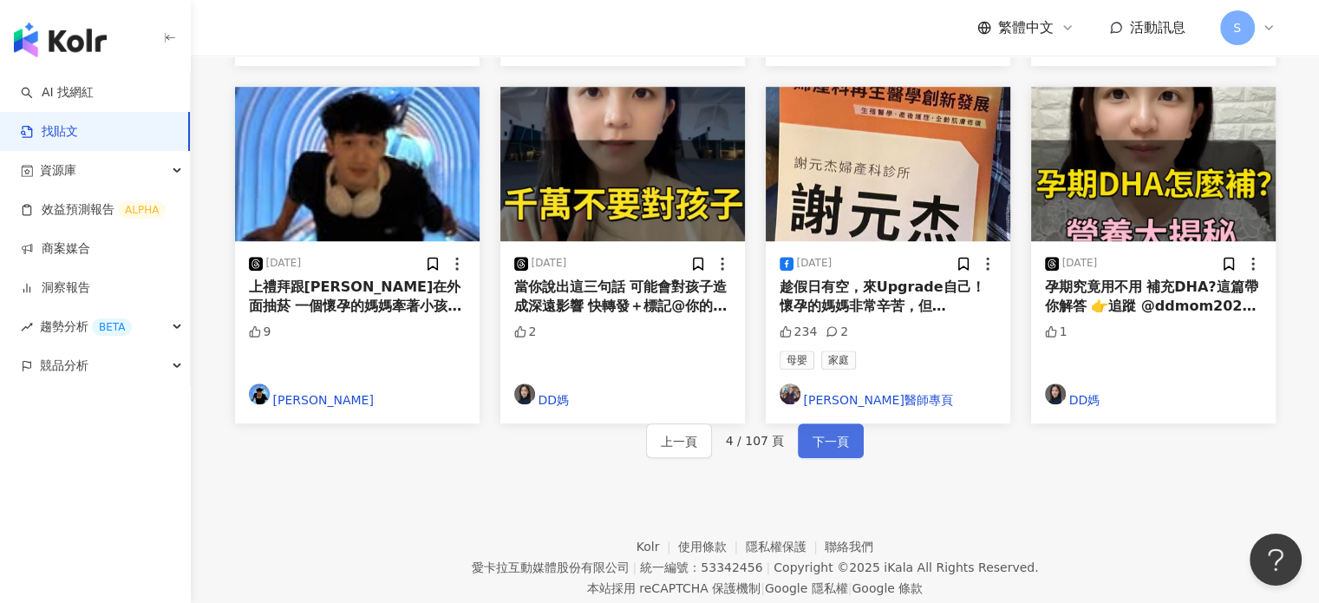
drag, startPoint x: 823, startPoint y: 334, endPoint x: 831, endPoint y: 324, distance: 12.9
click at [824, 431] on span "下一頁" at bounding box center [830, 441] width 36 height 21
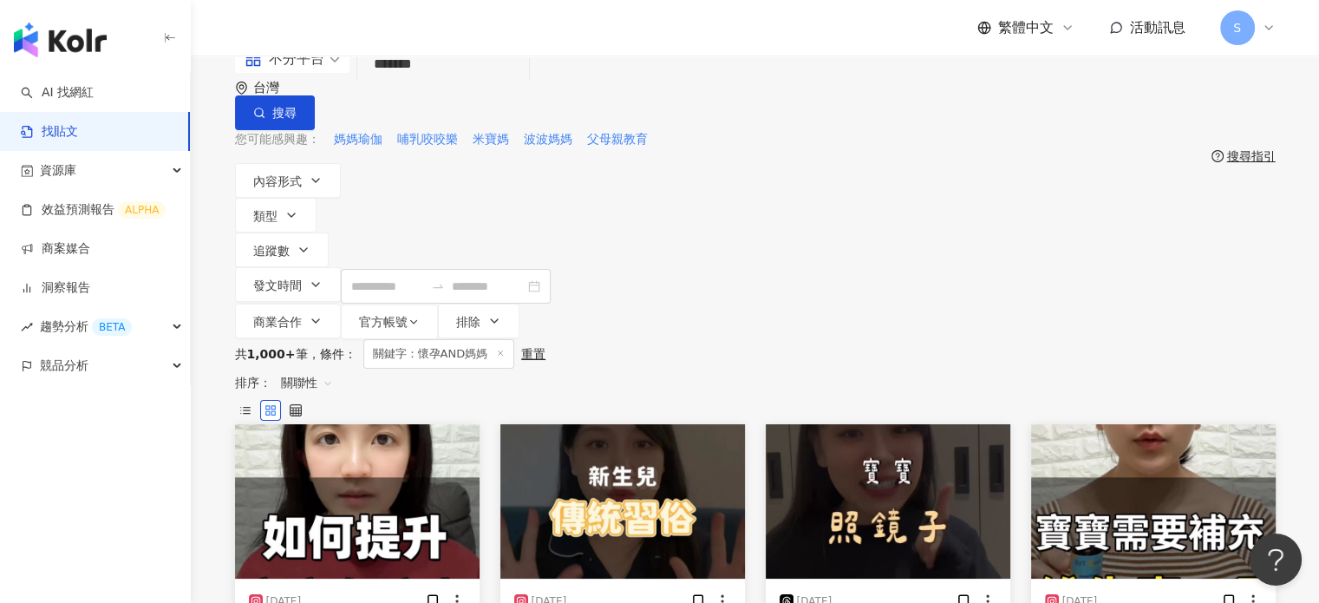
scroll to position [0, 0]
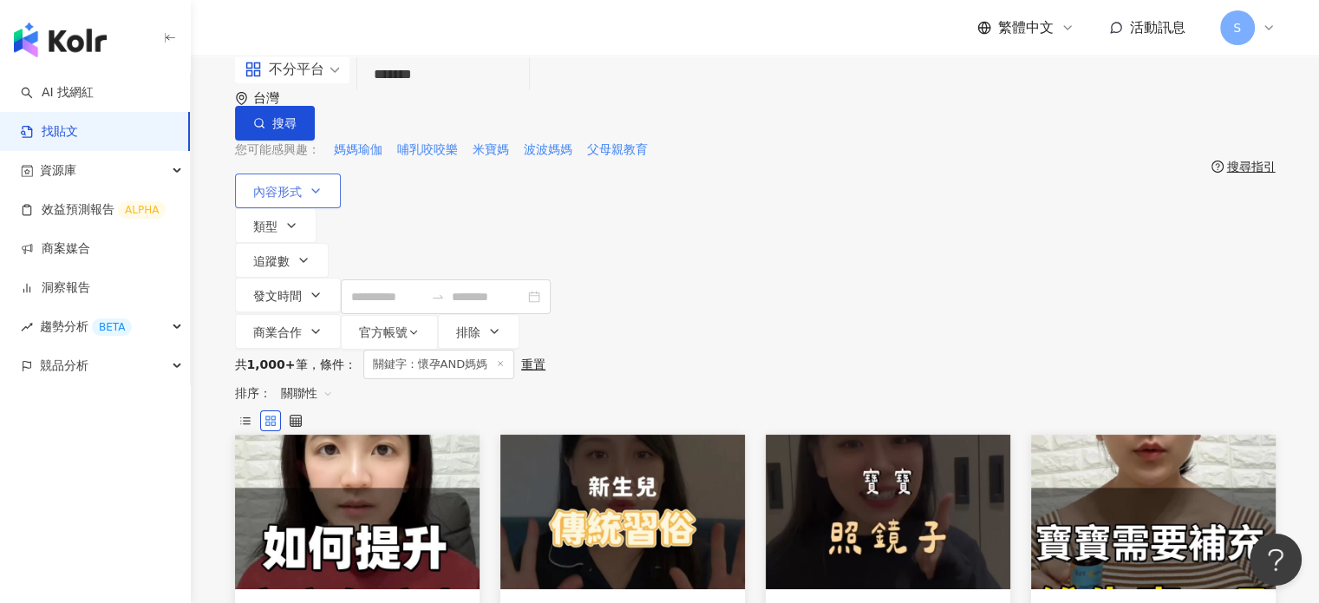
click at [315, 184] on icon "button" at bounding box center [316, 191] width 14 height 14
click at [318, 225] on span "貼文" at bounding box center [337, 214] width 38 height 19
click at [297, 225] on label "不限" at bounding box center [271, 214] width 52 height 19
click at [277, 219] on span "類型" at bounding box center [265, 226] width 24 height 14
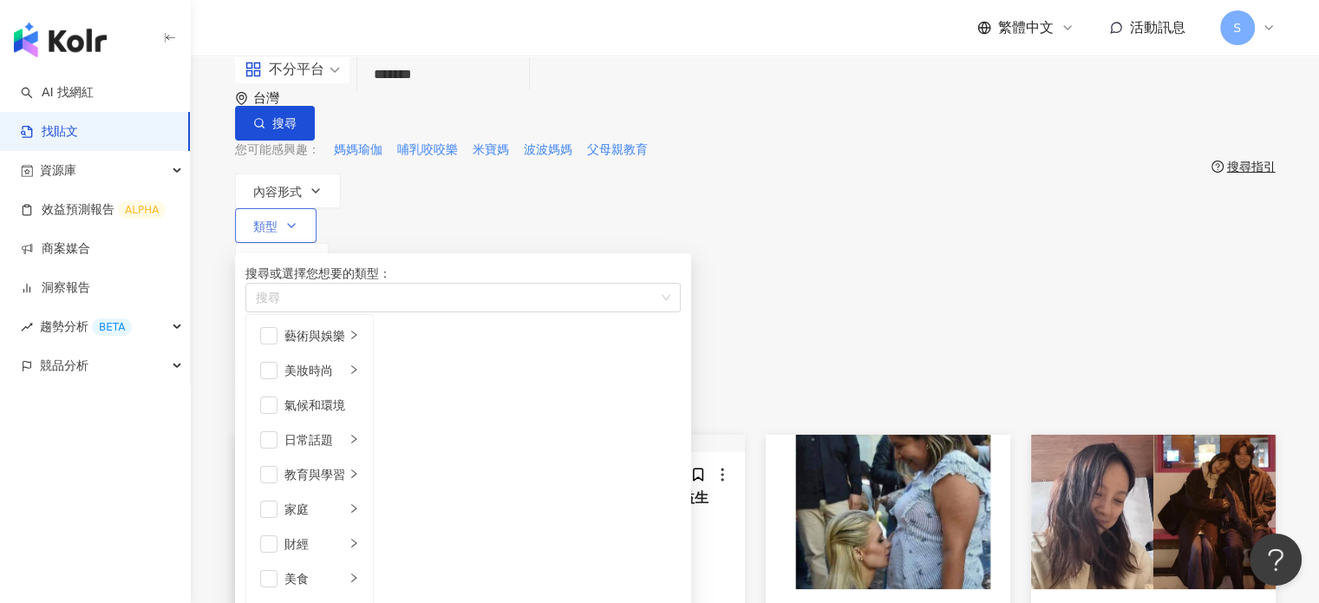
click at [277, 219] on span "類型" at bounding box center [265, 226] width 24 height 14
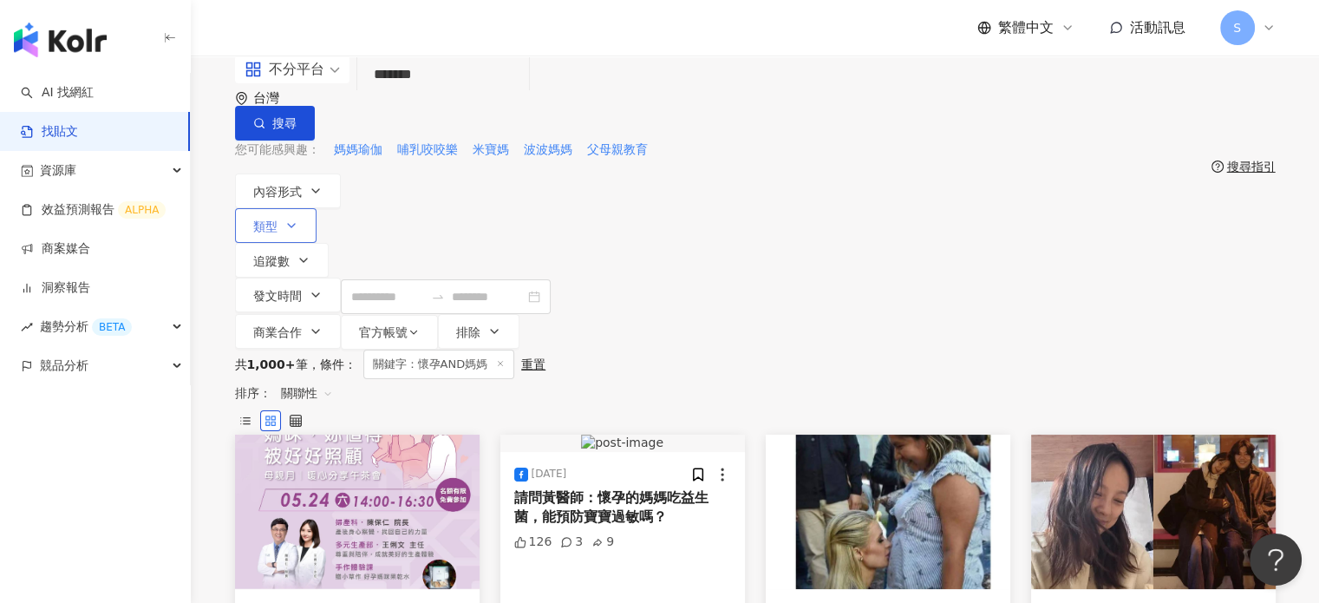
click at [277, 219] on span "類型" at bounding box center [265, 226] width 24 height 14
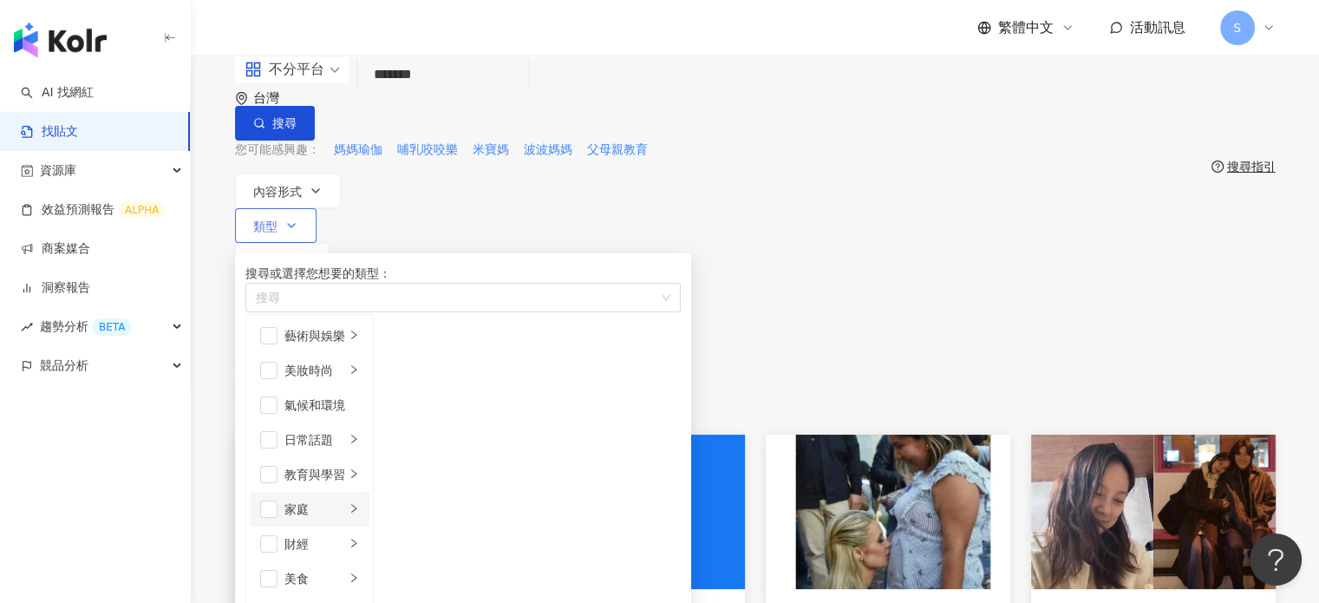
click at [369, 509] on li "家庭" at bounding box center [310, 509] width 120 height 35
click at [405, 344] on span "button" at bounding box center [396, 335] width 17 height 17
click at [405, 370] on span "button" at bounding box center [396, 370] width 17 height 17
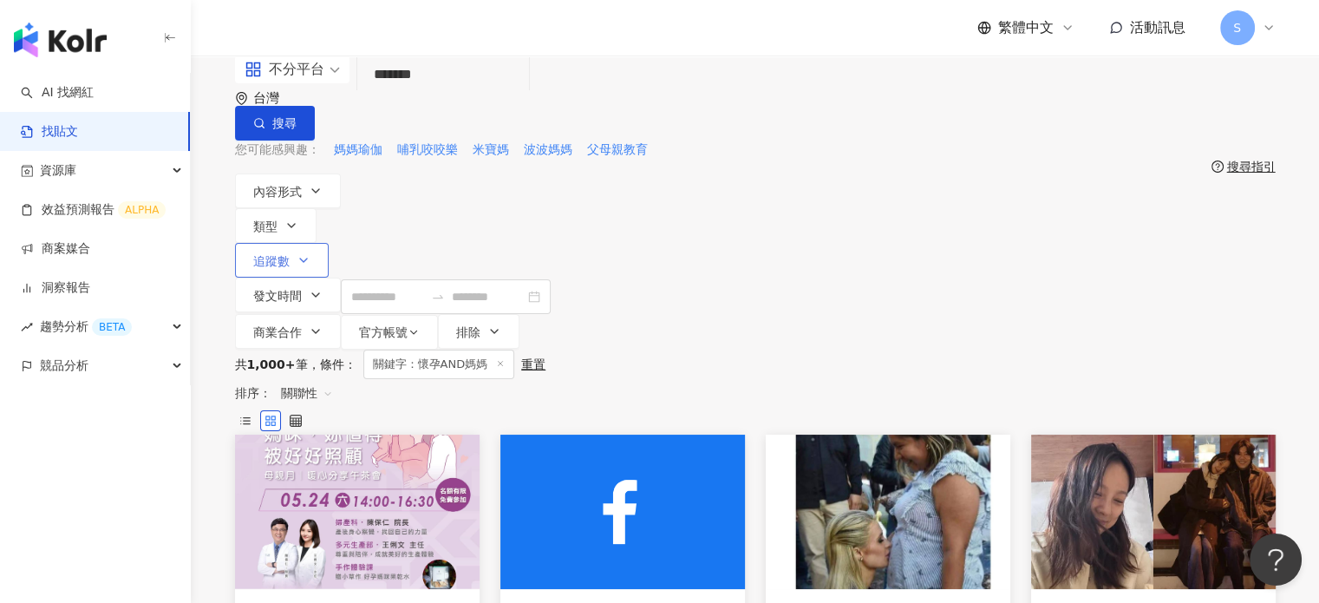
click at [310, 253] on icon "button" at bounding box center [304, 260] width 14 height 14
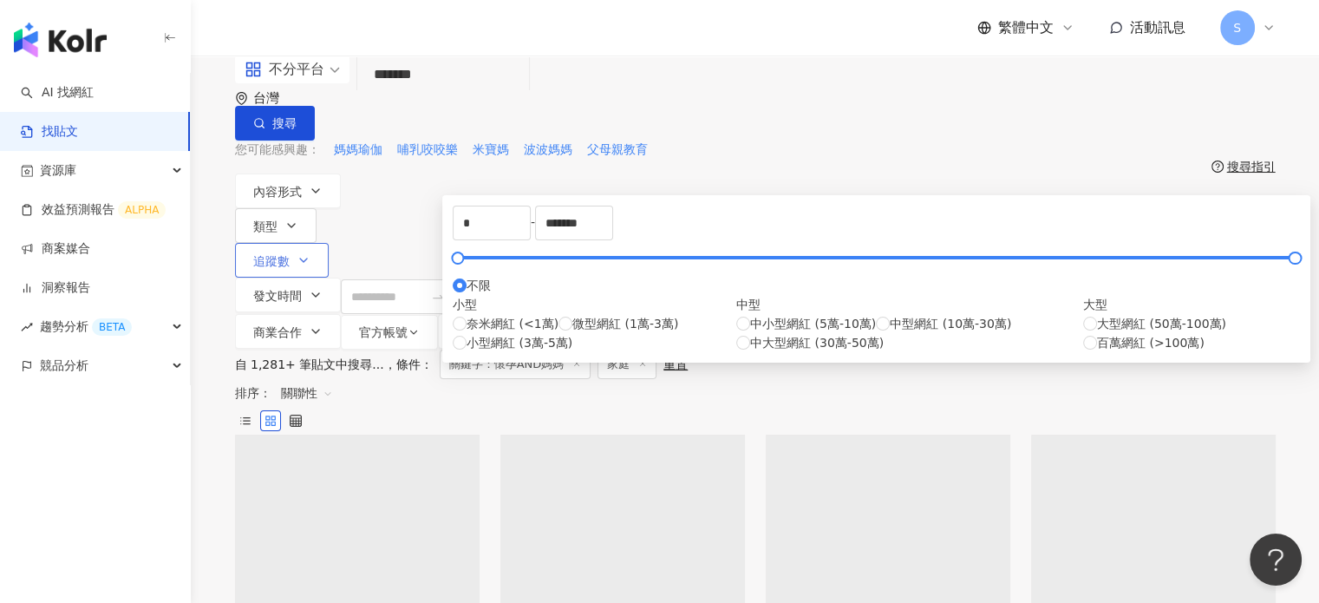
click at [310, 253] on icon "button" at bounding box center [304, 260] width 14 height 14
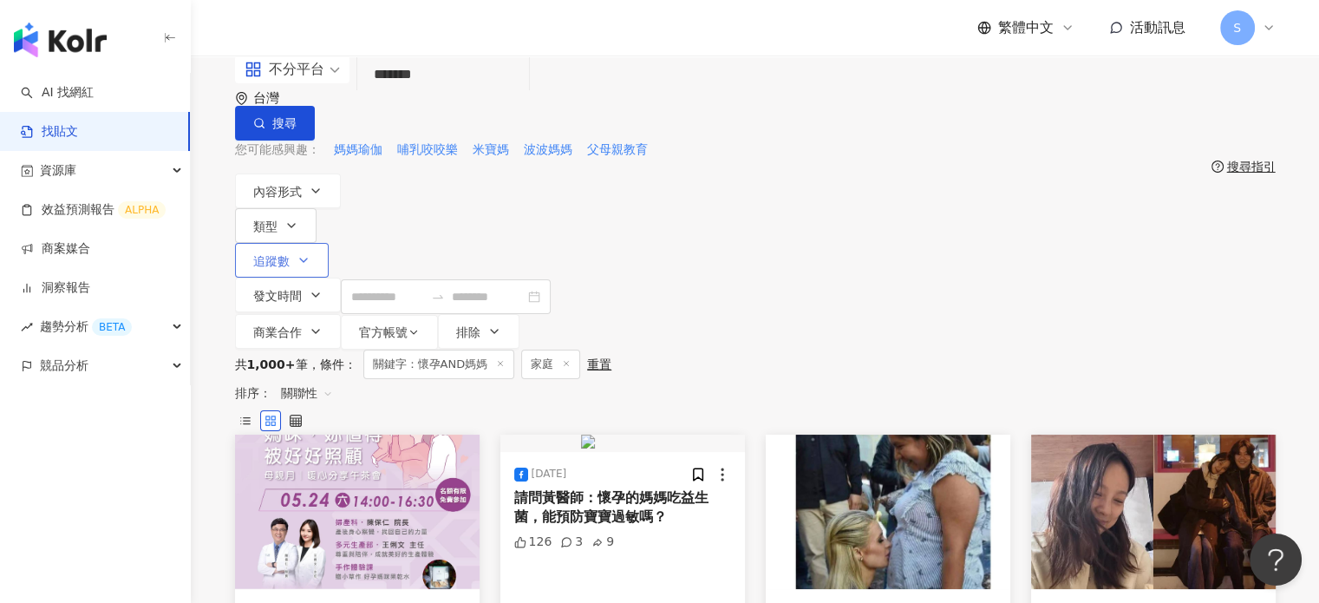
click at [310, 253] on icon "button" at bounding box center [304, 260] width 14 height 14
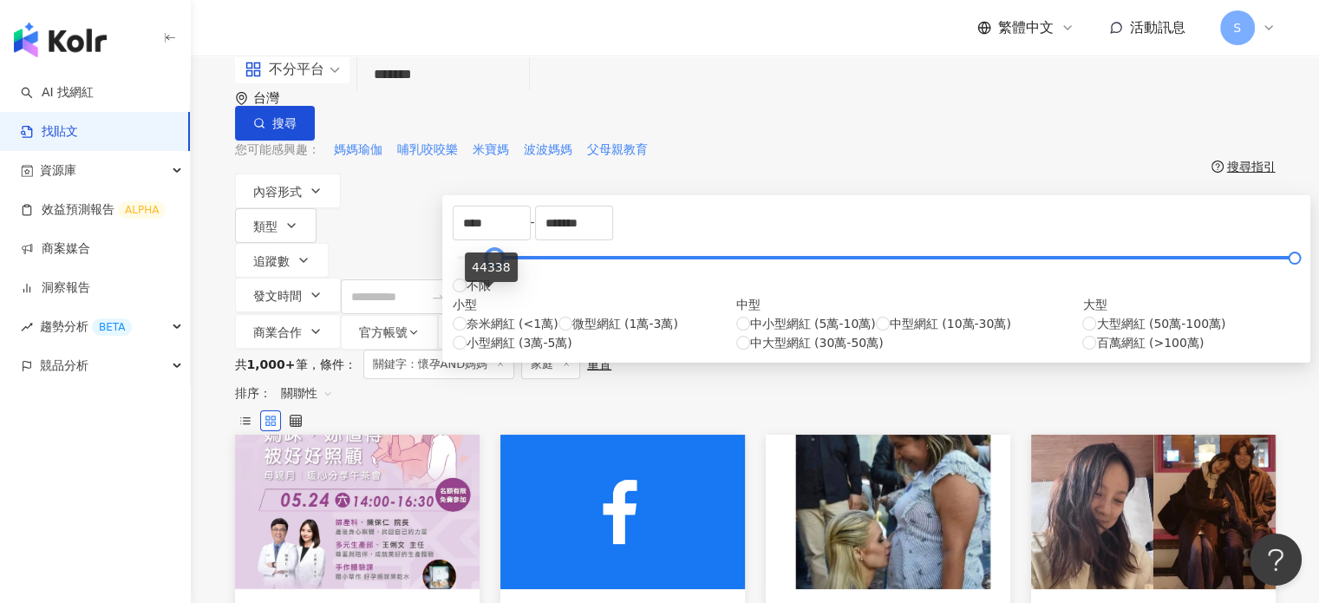
type input "*"
drag, startPoint x: 471, startPoint y: 300, endPoint x: 451, endPoint y: 290, distance: 22.1
click at [451, 290] on div "* - ******* 不限 小型 奈米網紅 (<1萬) 微型網紅 (1萬-3萬) 小型網紅 (3萬-5萬) 中型 中小型網紅 (5萬-10萬) 中型網紅 (…" at bounding box center [876, 278] width 868 height 167
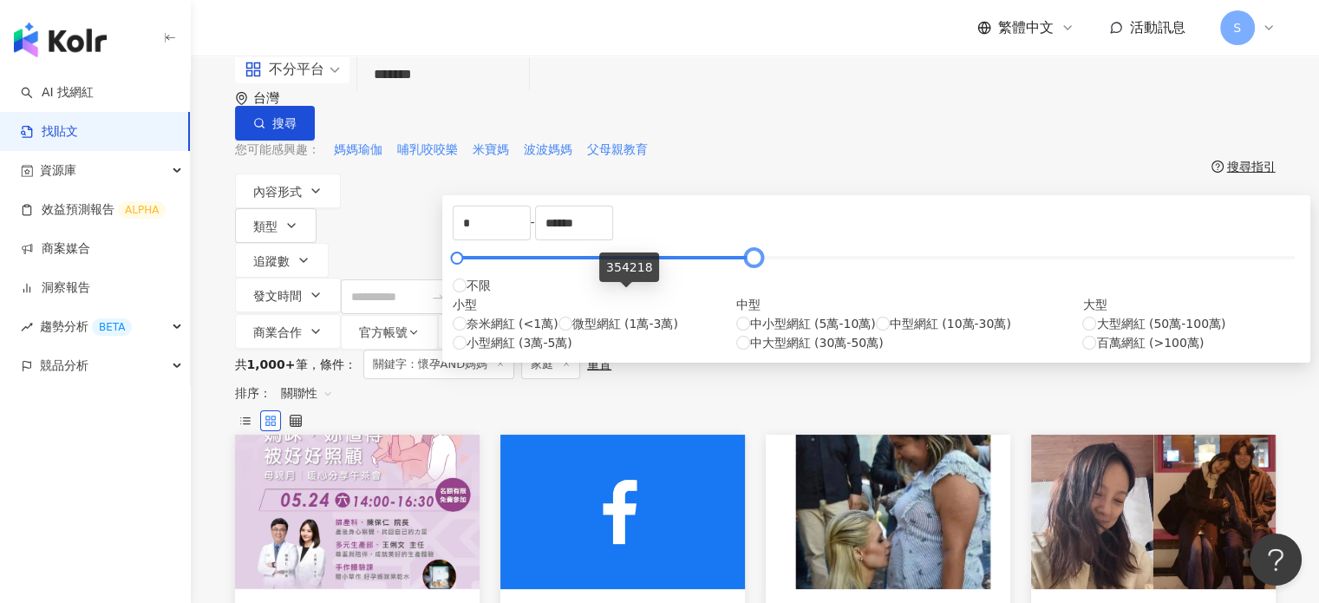
drag, startPoint x: 918, startPoint y: 297, endPoint x: 628, endPoint y: 285, distance: 290.7
click at [628, 285] on div "* - ****** 不限 小型 奈米網紅 (<1萬) 微型網紅 (1萬-3萬) 小型網紅 (3萬-5萬) 中型 中小型網紅 (5萬-10萬) 中型網紅 (1…" at bounding box center [876, 278] width 847 height 147
type input "*******"
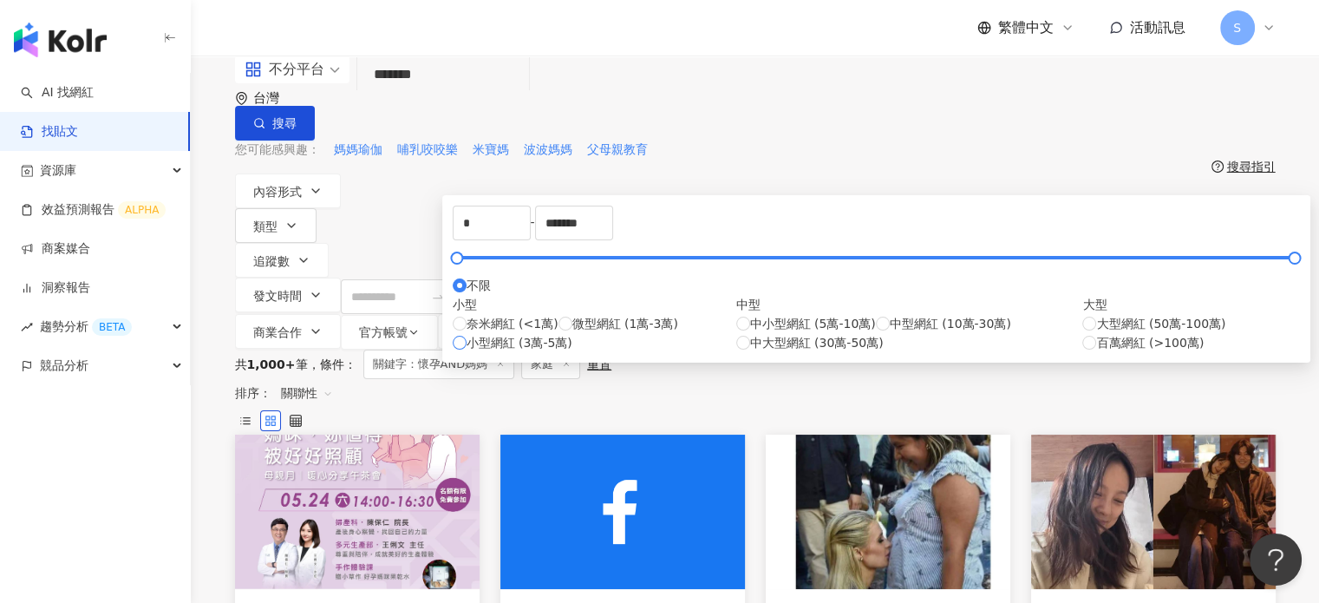
type input "*****"
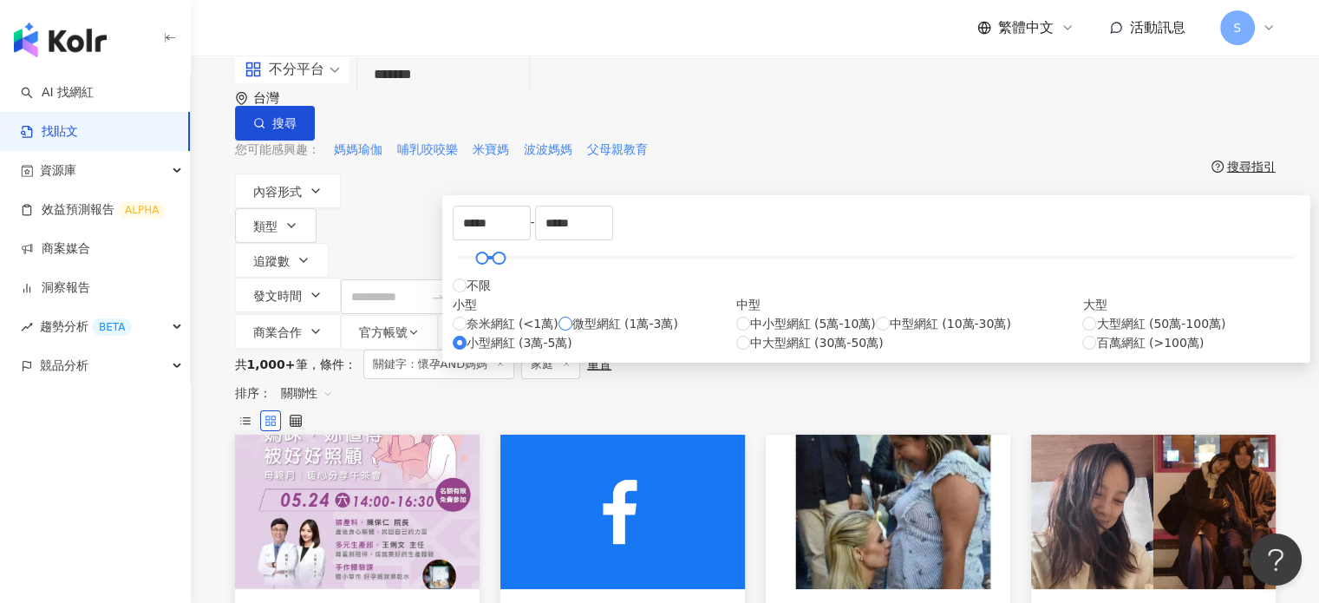
click at [558, 333] on label "微型網紅 (1萬-3萬)" at bounding box center [618, 323] width 120 height 19
type input "*****"
click at [476, 333] on label "奈米網紅 (<1萬)" at bounding box center [506, 323] width 106 height 19
type input "*"
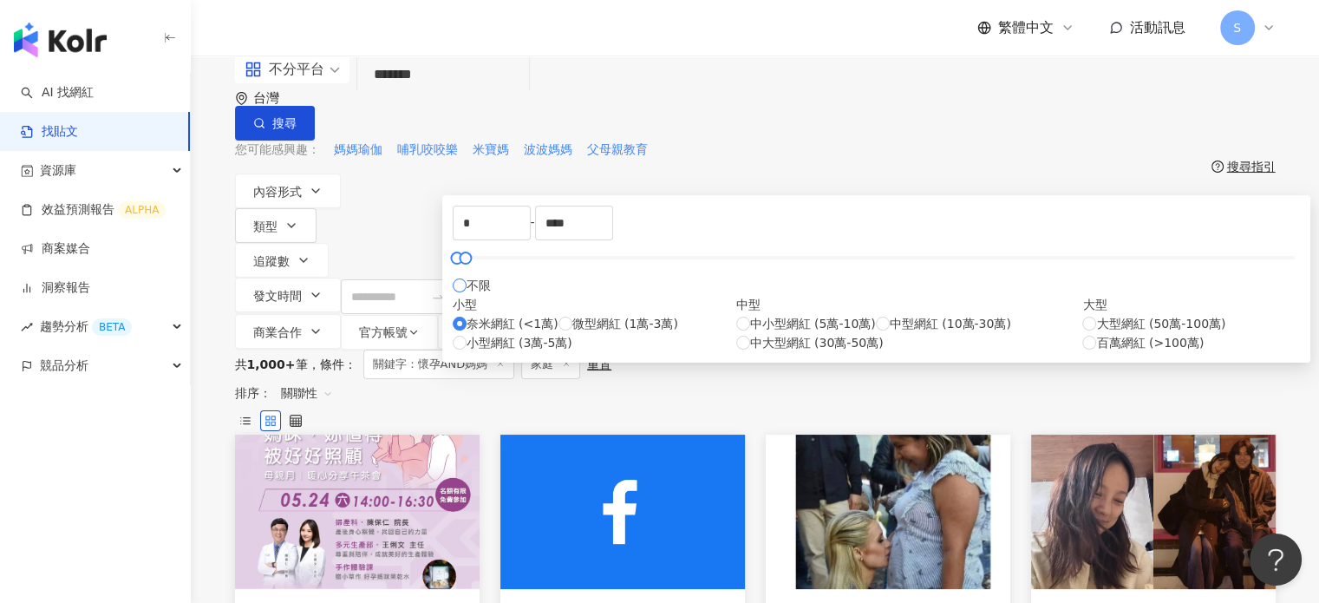
type input "*******"
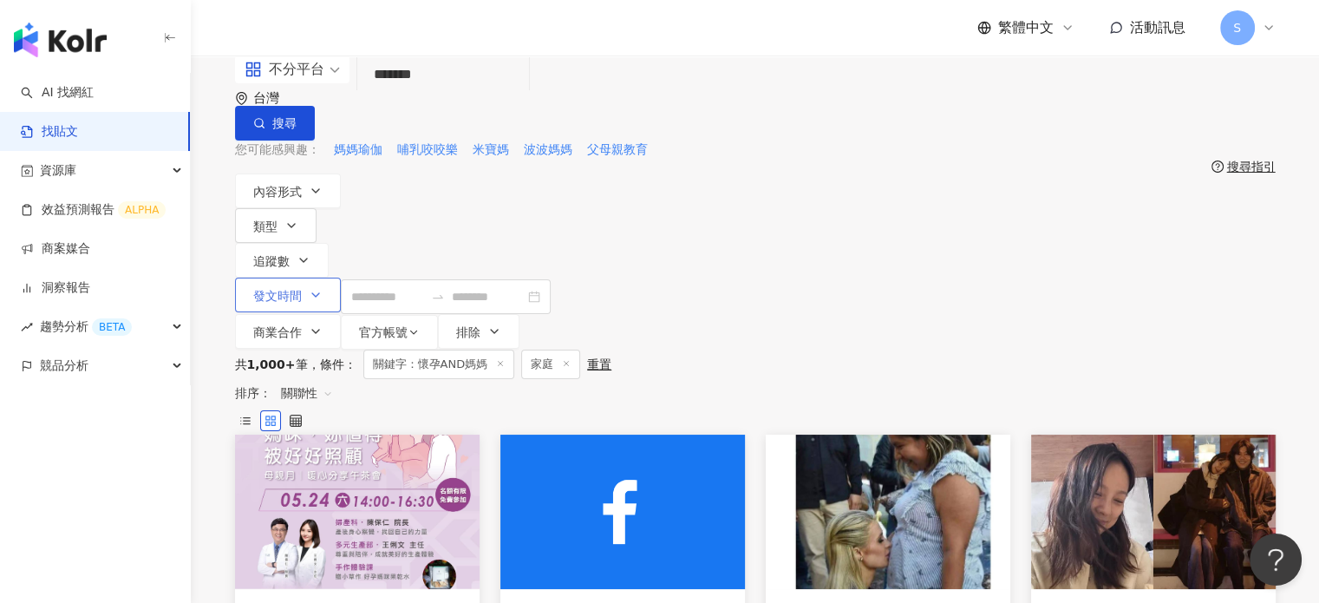
click at [341, 277] on button "發文時間" at bounding box center [288, 294] width 106 height 35
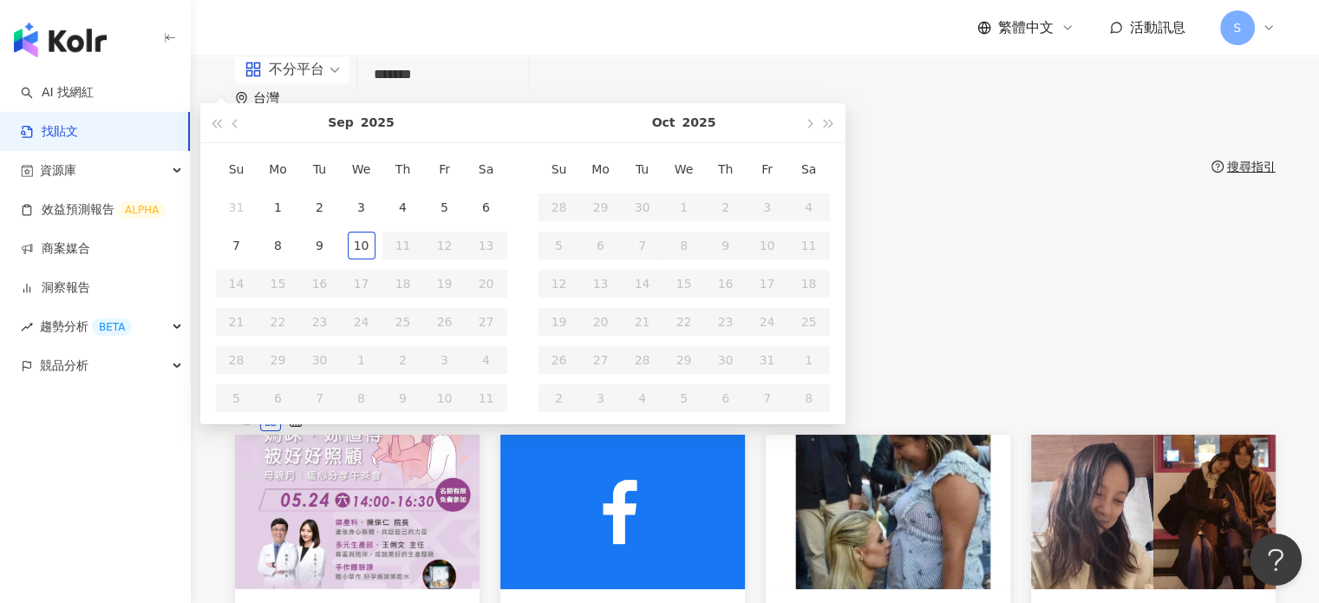
click at [676, 153] on div "您可能感興趣： 媽媽瑜伽 哺乳咬咬樂 米寶媽 波波媽媽 父母親教育" at bounding box center [755, 149] width 1040 height 19
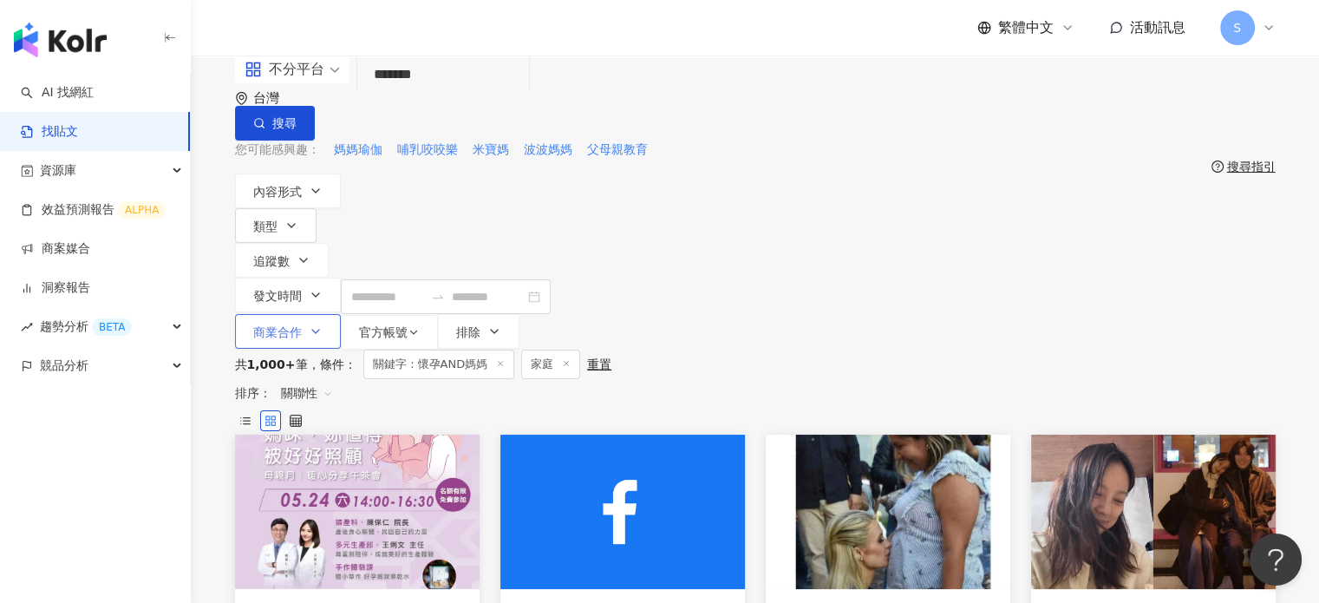
click at [323, 324] on icon "button" at bounding box center [316, 331] width 14 height 14
click at [297, 116] on span "搜尋" at bounding box center [284, 123] width 24 height 14
click at [315, 106] on button "搜尋" at bounding box center [275, 123] width 80 height 35
click at [501, 324] on icon "button" at bounding box center [494, 331] width 14 height 14
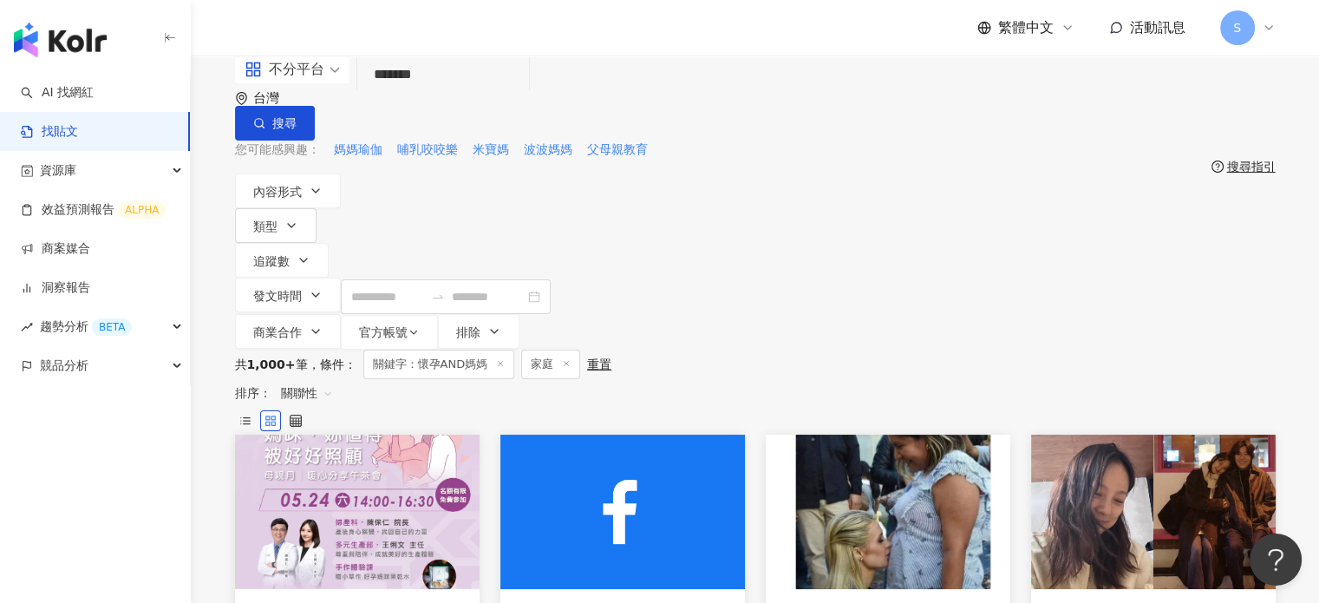
click at [1032, 184] on div "內容形式 類型 追蹤數 發文時間 Sep 2025 Su Mo Tu We Th Fr Sa 31 1 2 3 4 5 6 7 8 9 10 11 12 13…" at bounding box center [755, 261] width 1040 height 176
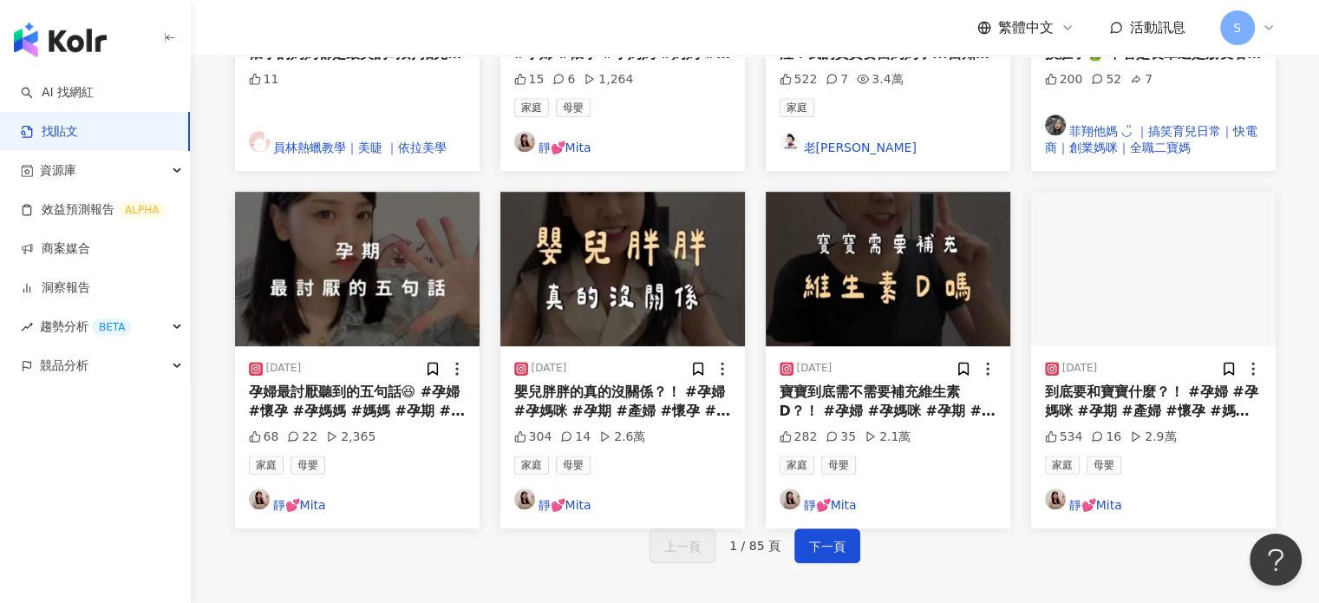
scroll to position [954, 0]
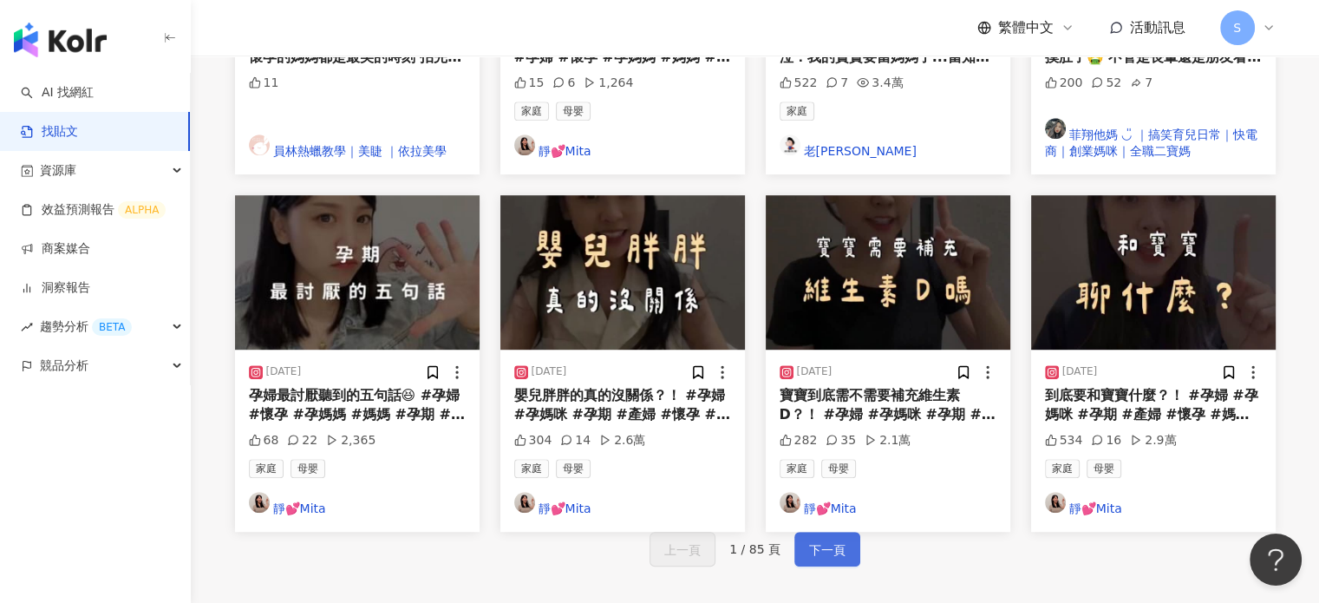
click at [853, 531] on button "下一頁" at bounding box center [827, 548] width 66 height 35
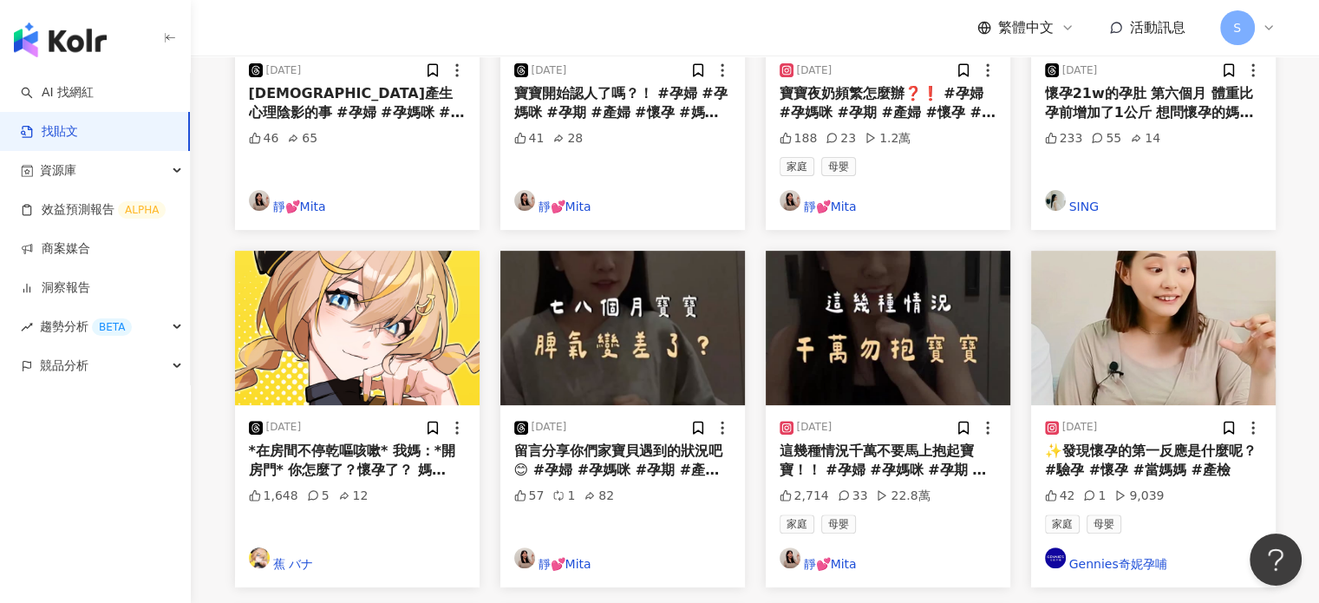
scroll to position [867, 0]
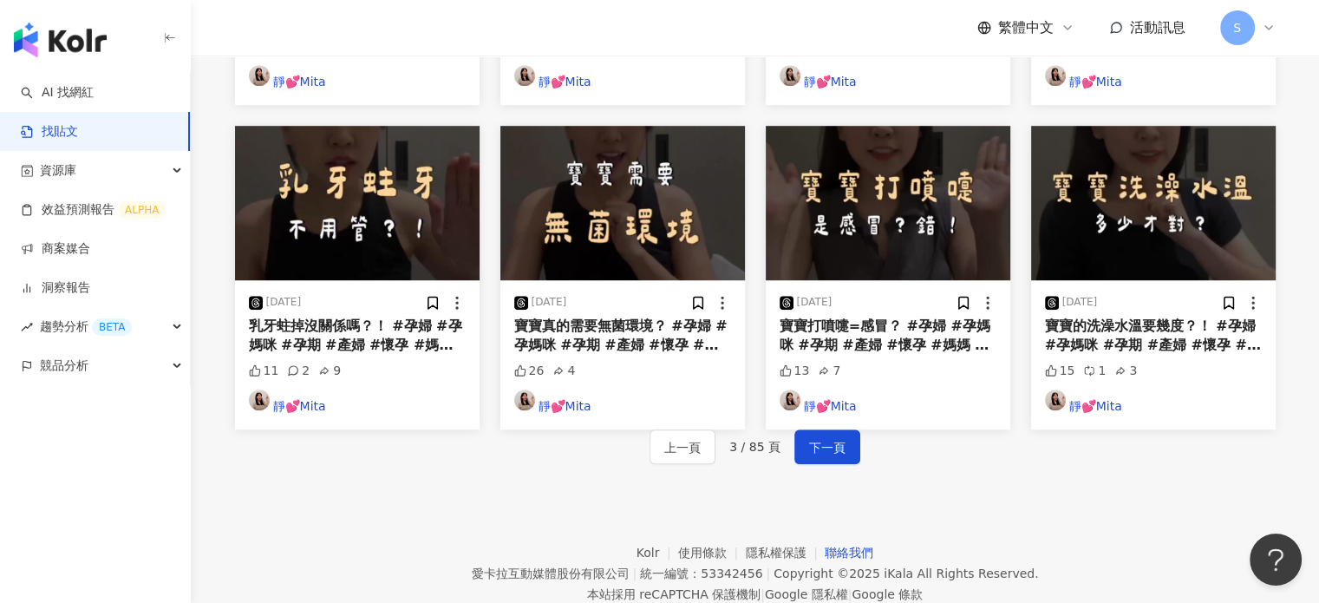
scroll to position [1030, 0]
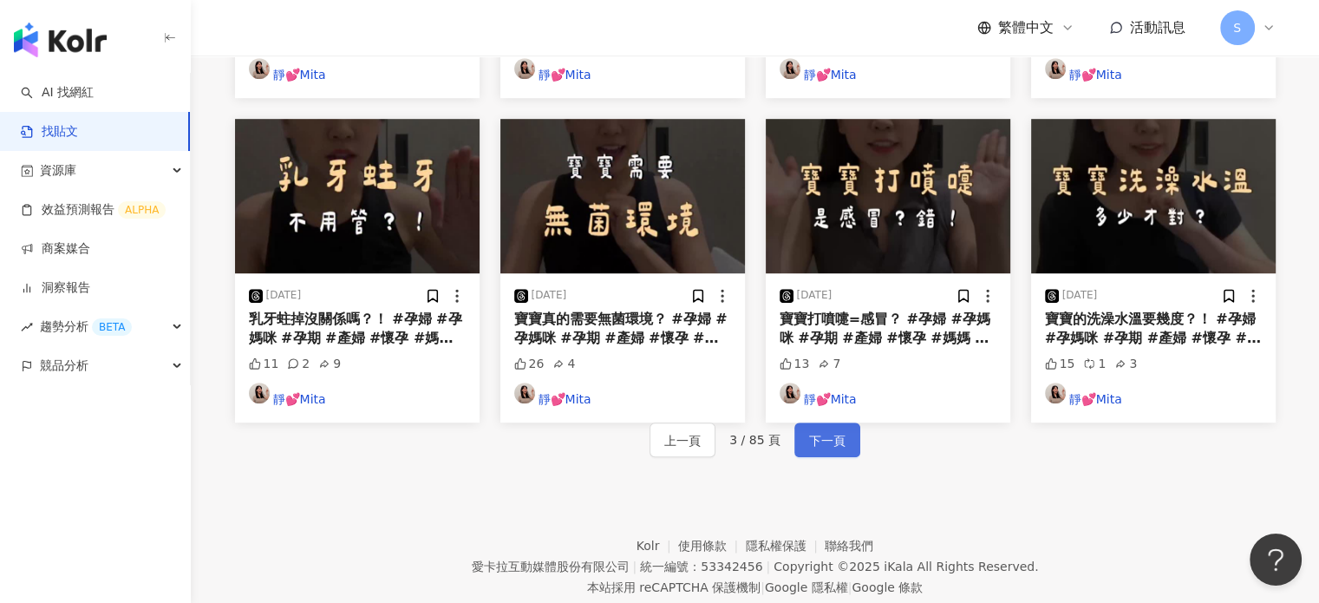
click at [835, 430] on span "下一頁" at bounding box center [827, 440] width 36 height 21
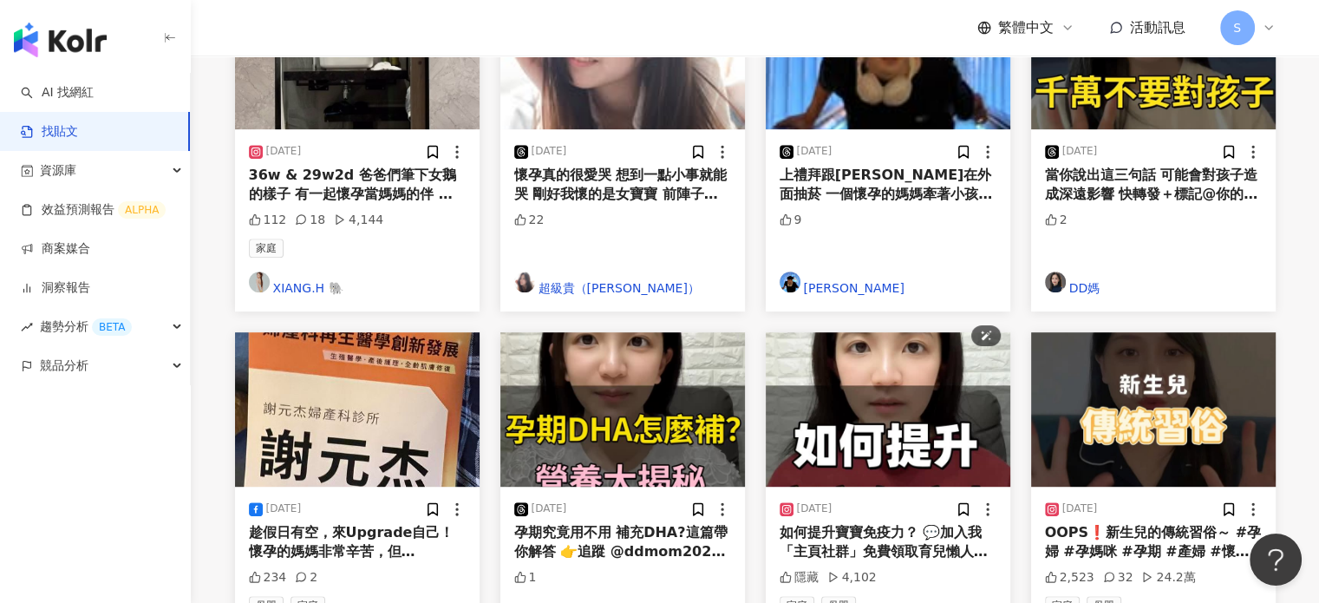
scroll to position [954, 0]
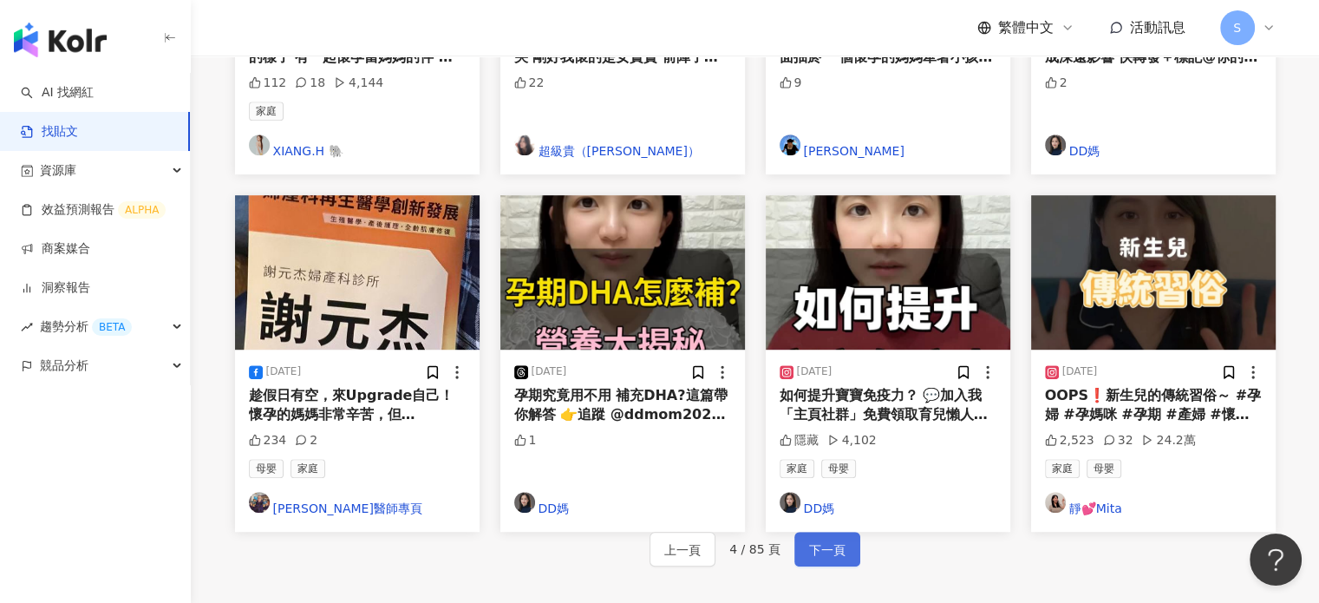
click at [809, 539] on span "下一頁" at bounding box center [827, 549] width 36 height 21
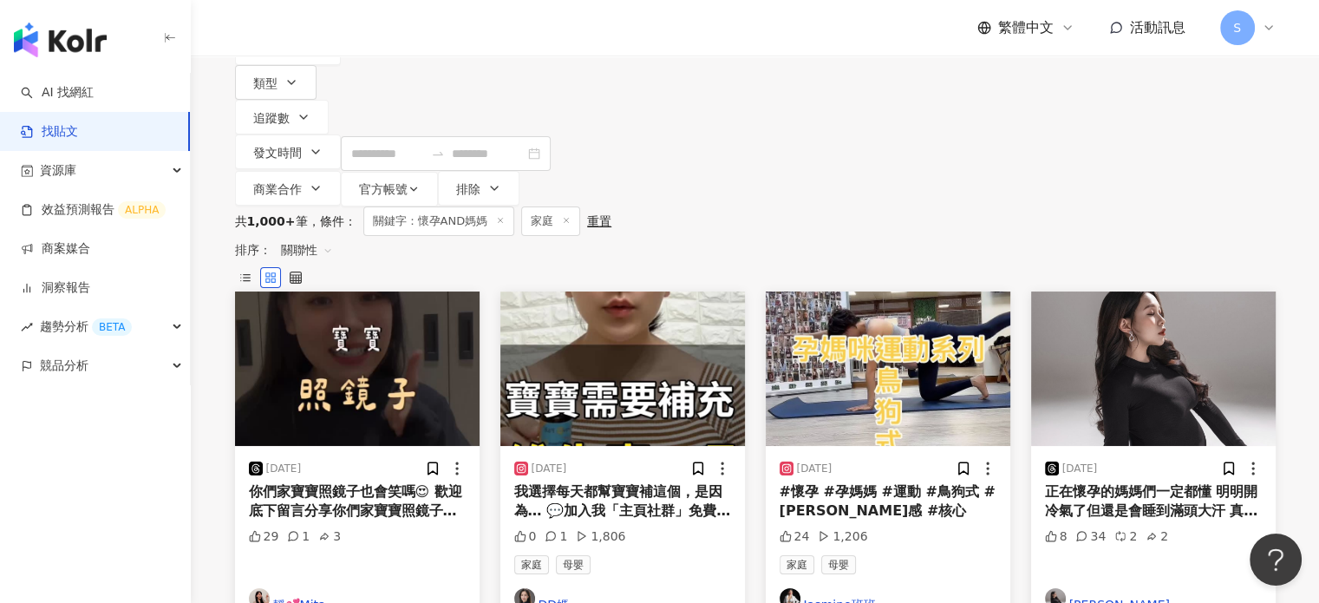
scroll to position [173, 0]
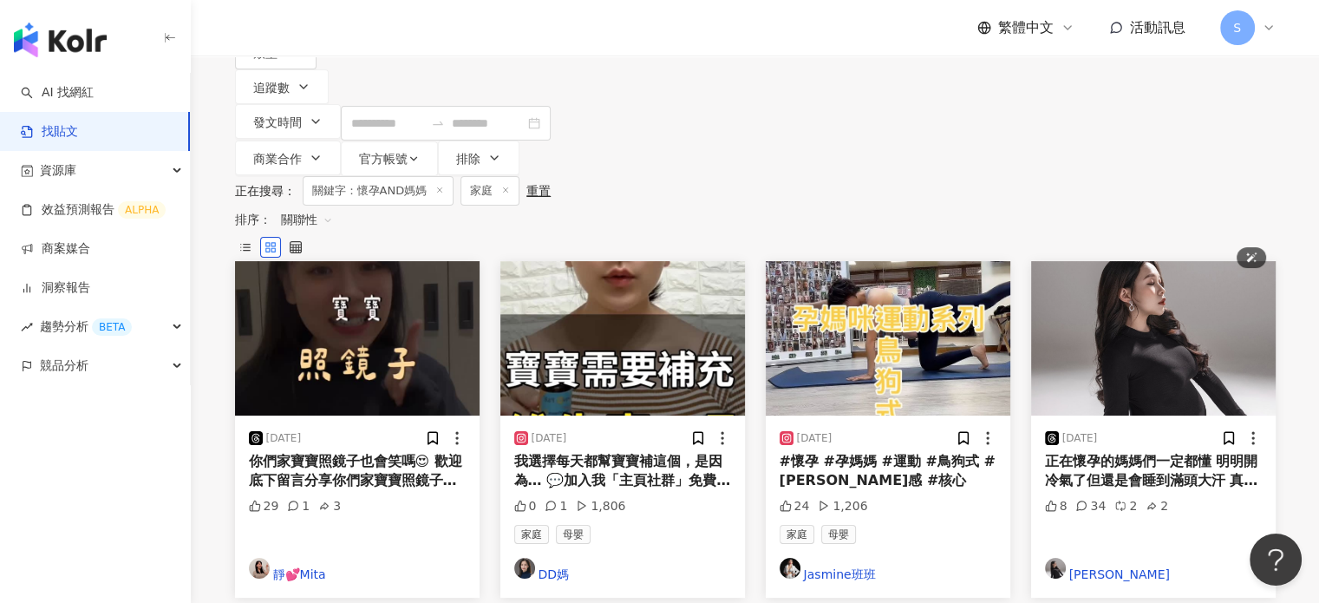
click at [1188, 261] on img "button" at bounding box center [1153, 338] width 244 height 154
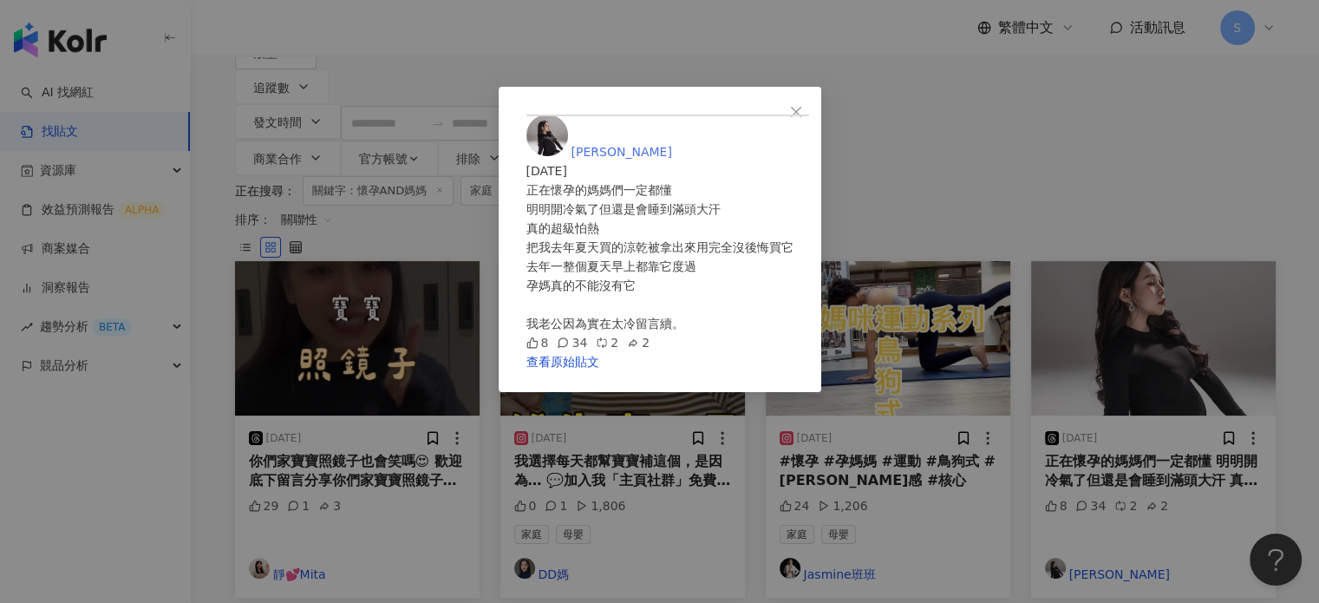
click at [672, 145] on span "琇Claire" at bounding box center [621, 152] width 101 height 14
click at [803, 110] on icon "close" at bounding box center [796, 112] width 14 height 14
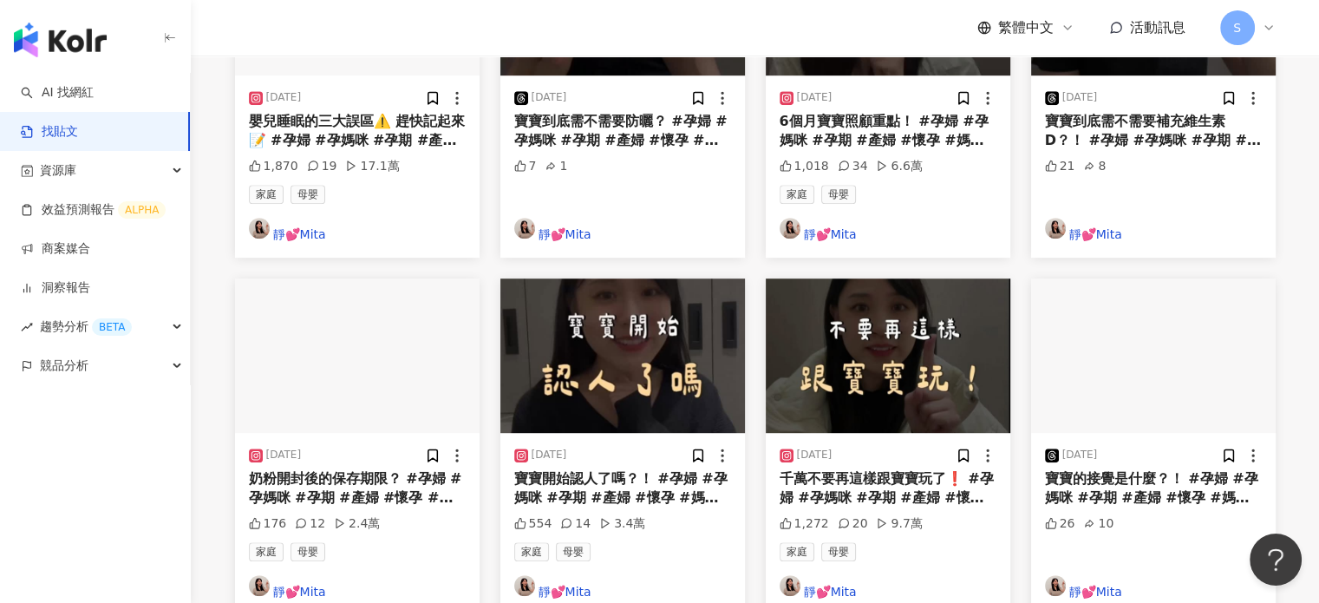
scroll to position [1040, 0]
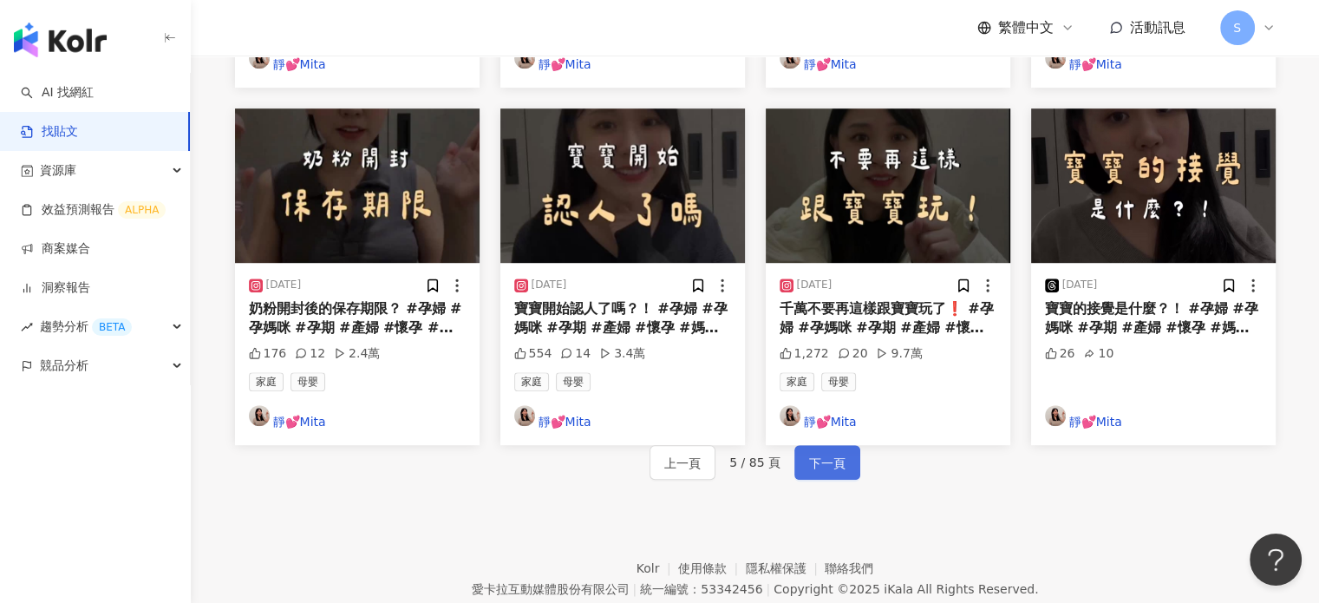
click at [822, 453] on span "下一頁" at bounding box center [827, 463] width 36 height 21
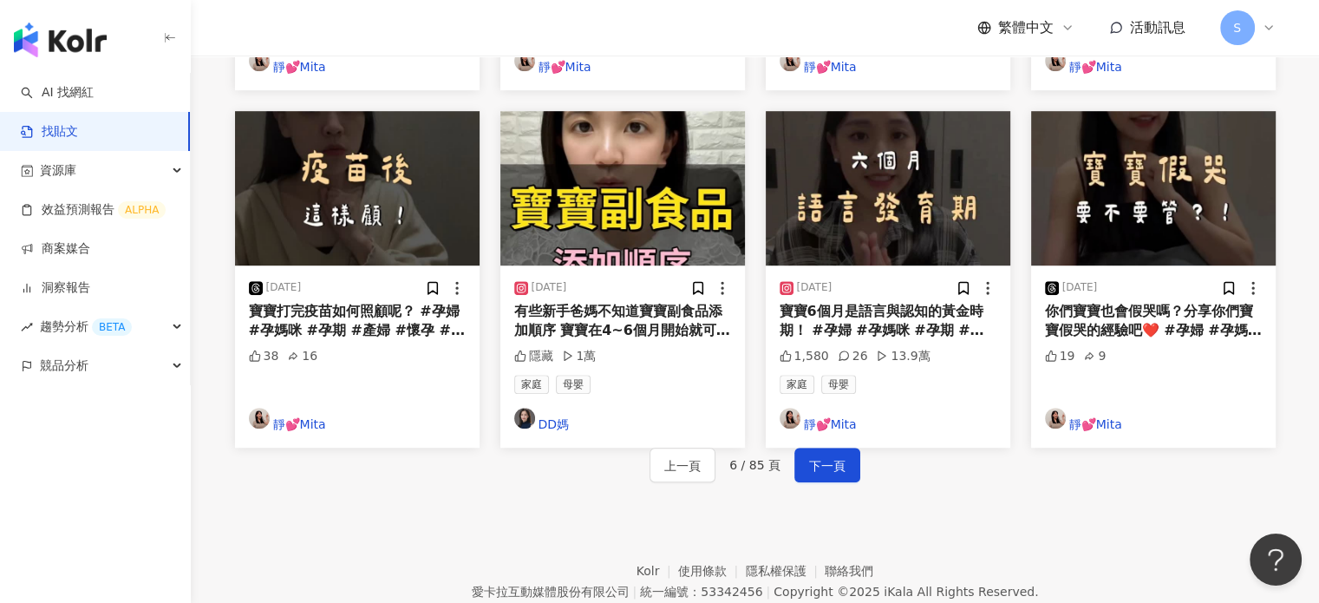
scroll to position [1062, 0]
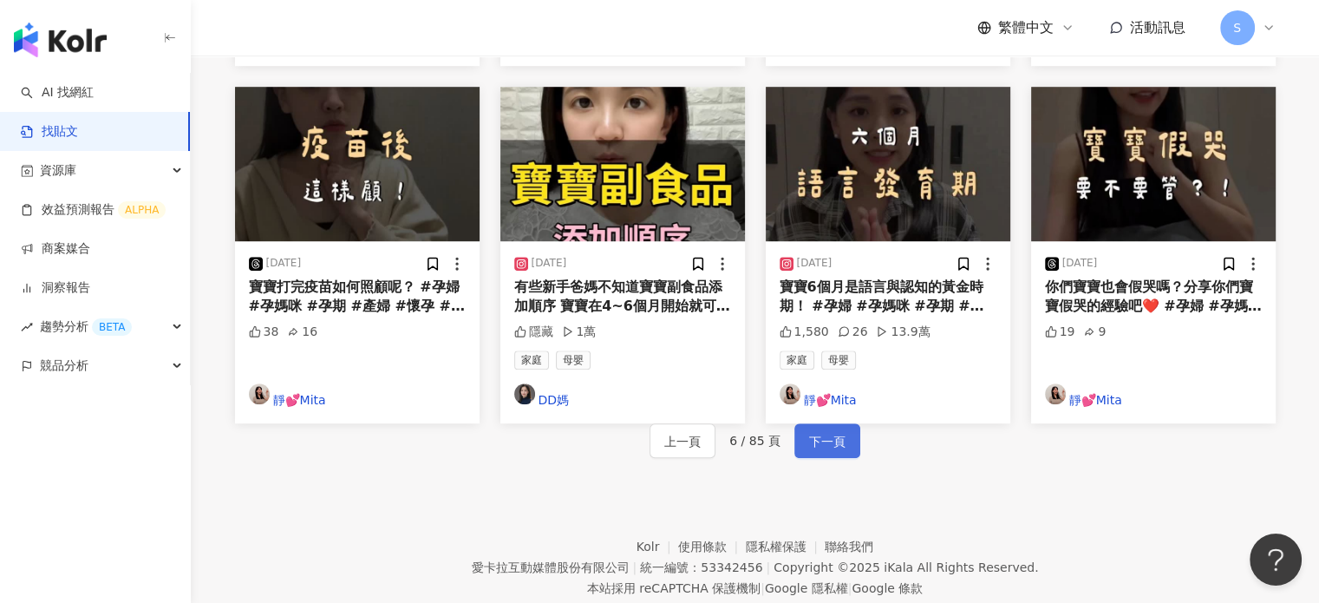
click at [851, 423] on button "下一頁" at bounding box center [827, 440] width 66 height 35
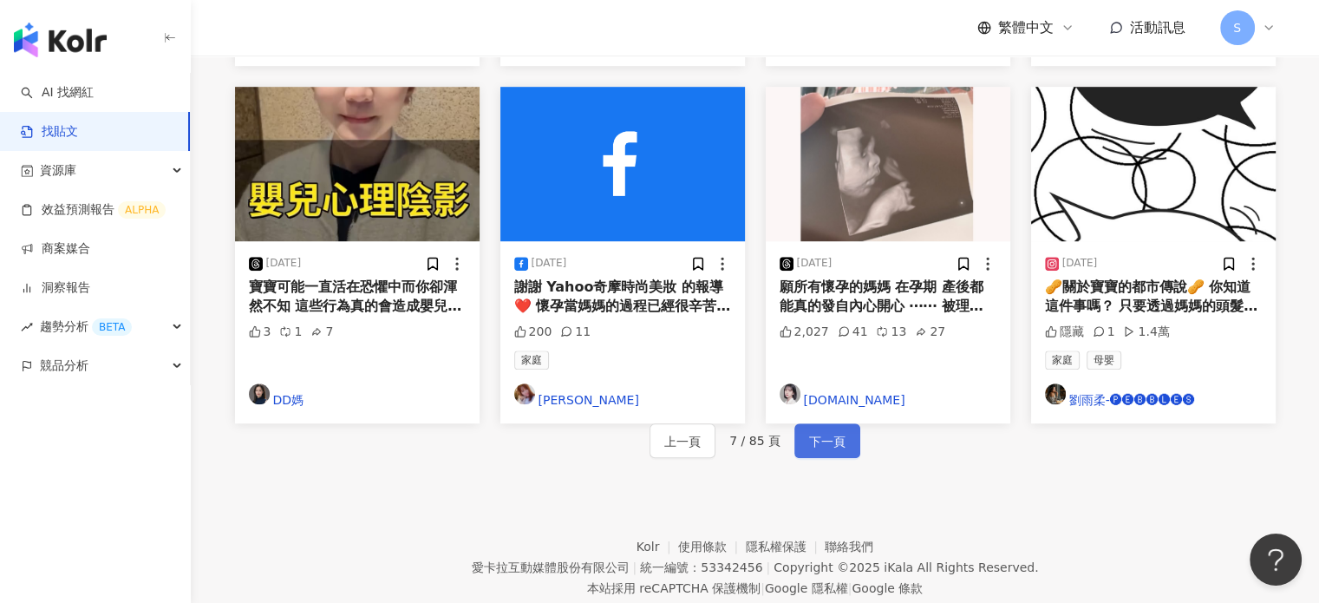
click at [832, 431] on span "下一頁" at bounding box center [827, 441] width 36 height 21
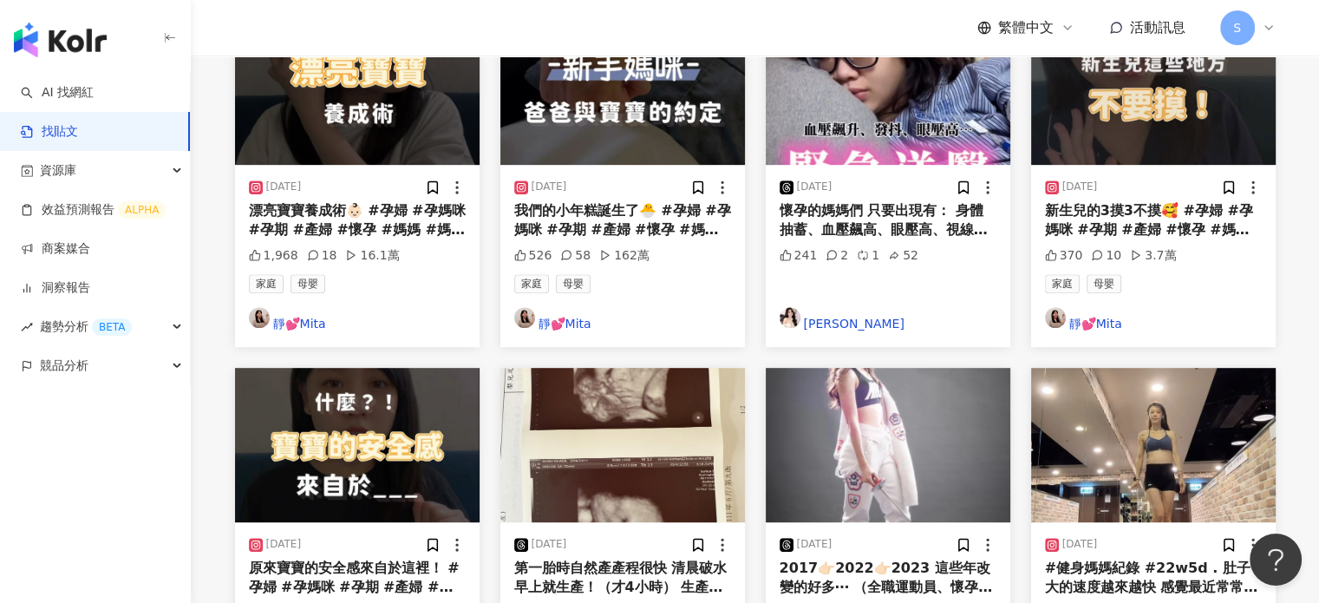
scroll to position [1040, 0]
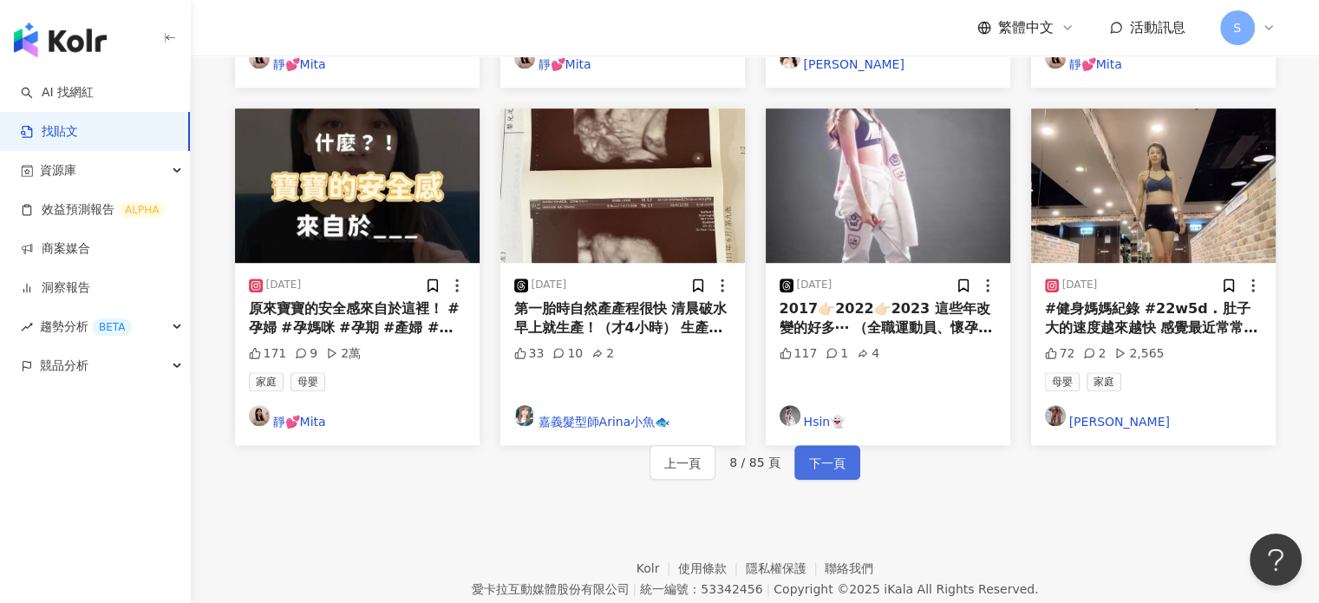
click at [824, 453] on span "下一頁" at bounding box center [827, 463] width 36 height 21
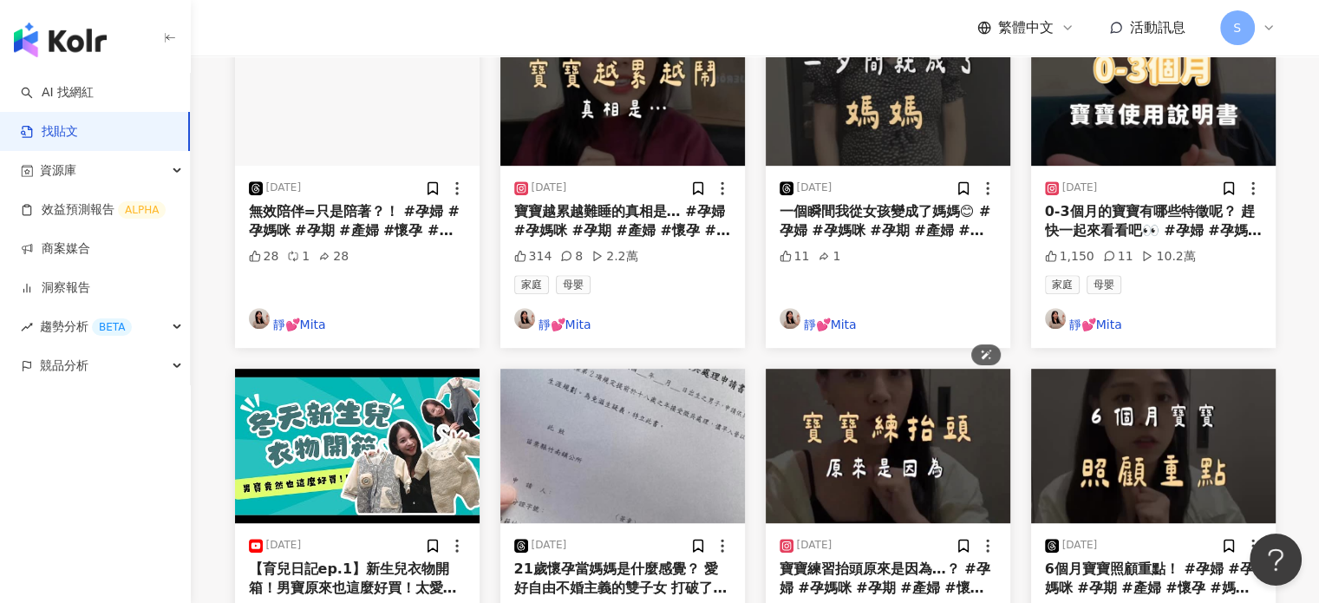
scroll to position [1062, 0]
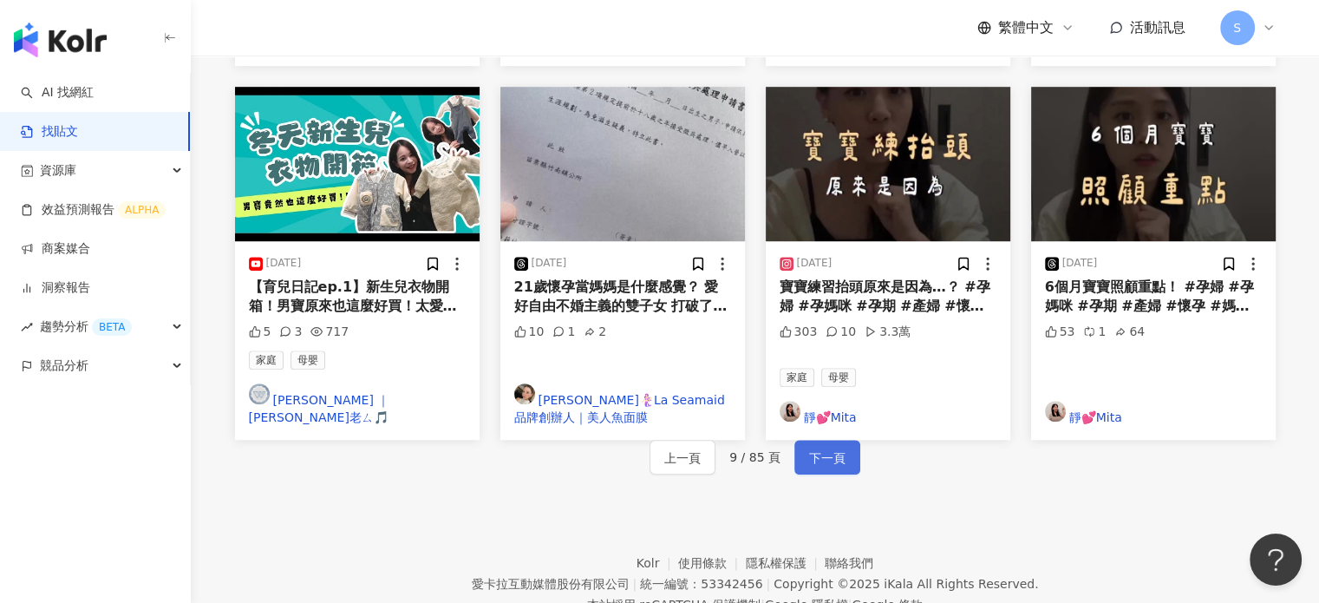
click at [840, 447] on span "下一頁" at bounding box center [827, 457] width 36 height 21
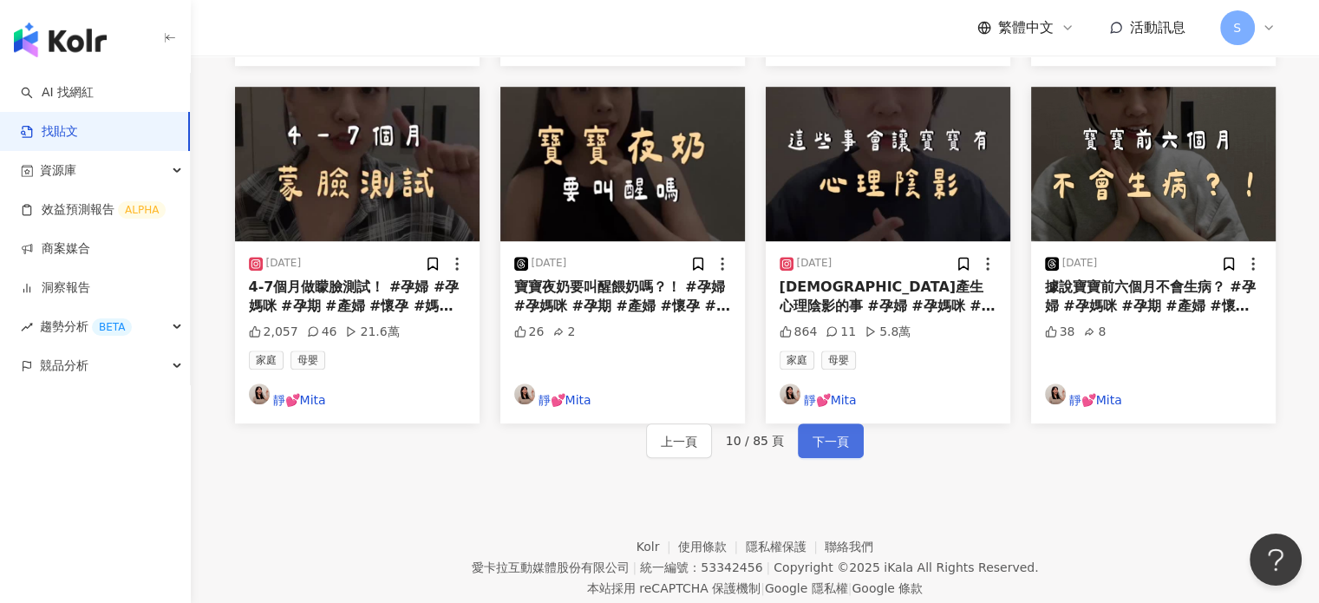
click at [844, 431] on span "下一頁" at bounding box center [830, 441] width 36 height 21
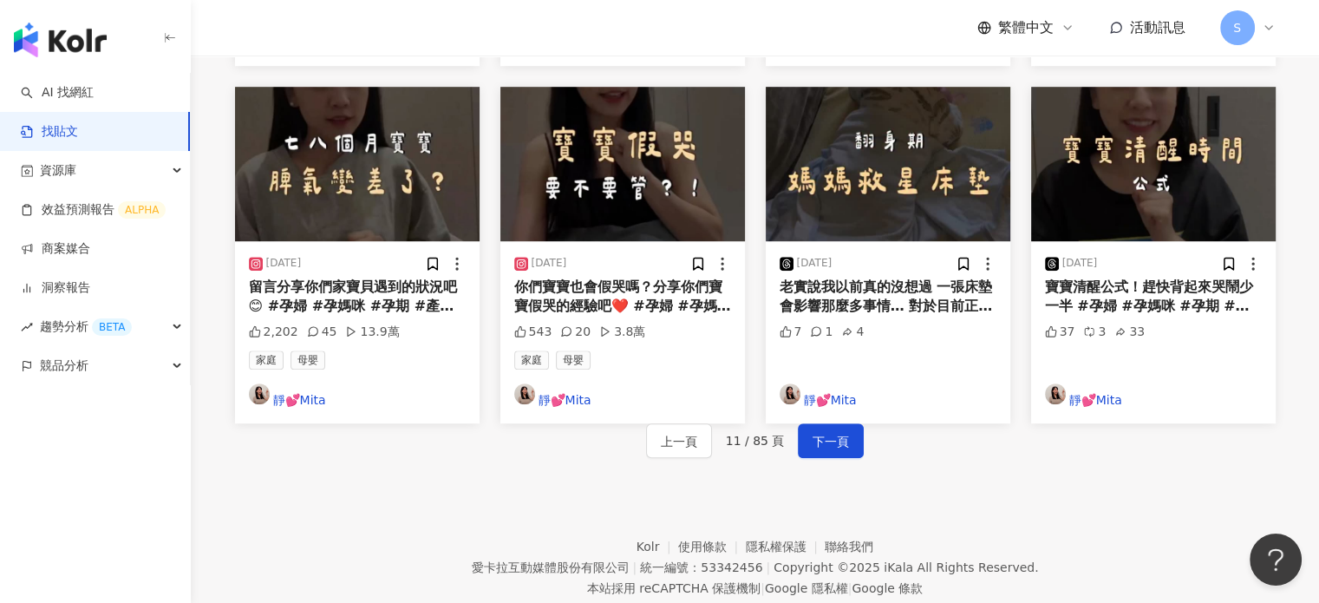
click at [839, 423] on button "下一頁" at bounding box center [831, 440] width 66 height 35
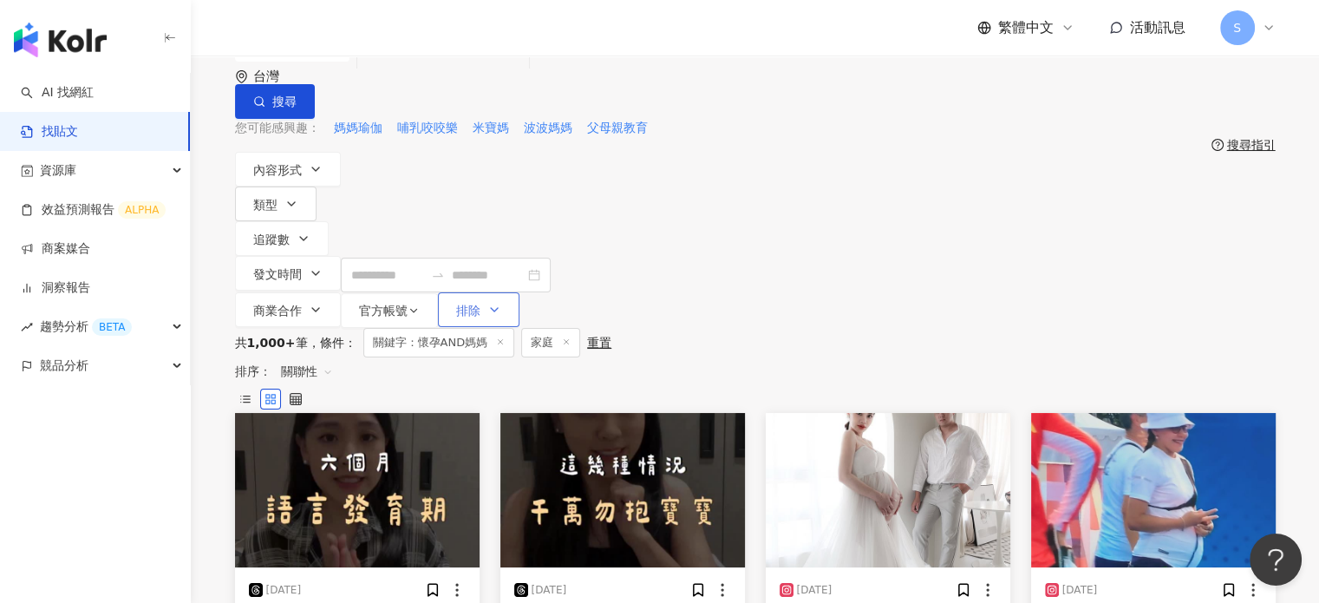
scroll to position [0, 0]
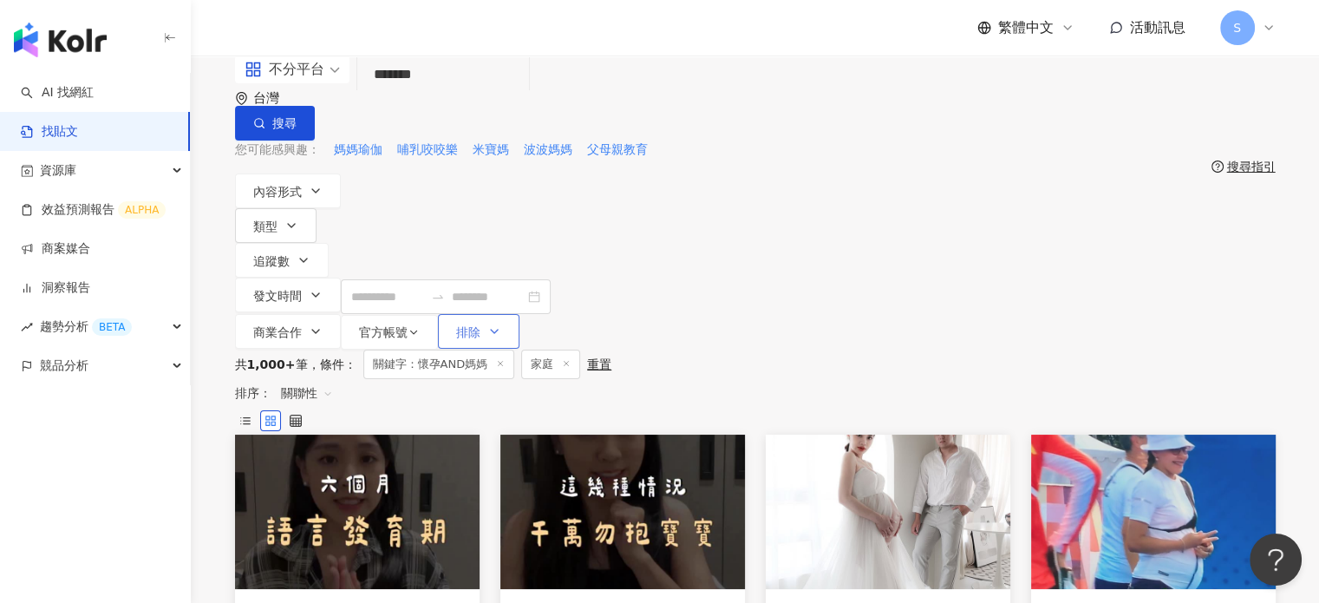
click at [501, 324] on icon "button" at bounding box center [494, 331] width 14 height 14
click at [1133, 225] on span "不推薦的網紅" at bounding box center [1176, 214] width 87 height 19
click at [1064, 187] on div "內容形式 類型 追蹤數 發文時間 Sep 2025 Su Mo Tu We Th Fr Sa 31 1 2 3 4 5 6 7 8 9 10 11 12 13…" at bounding box center [755, 261] width 1040 height 176
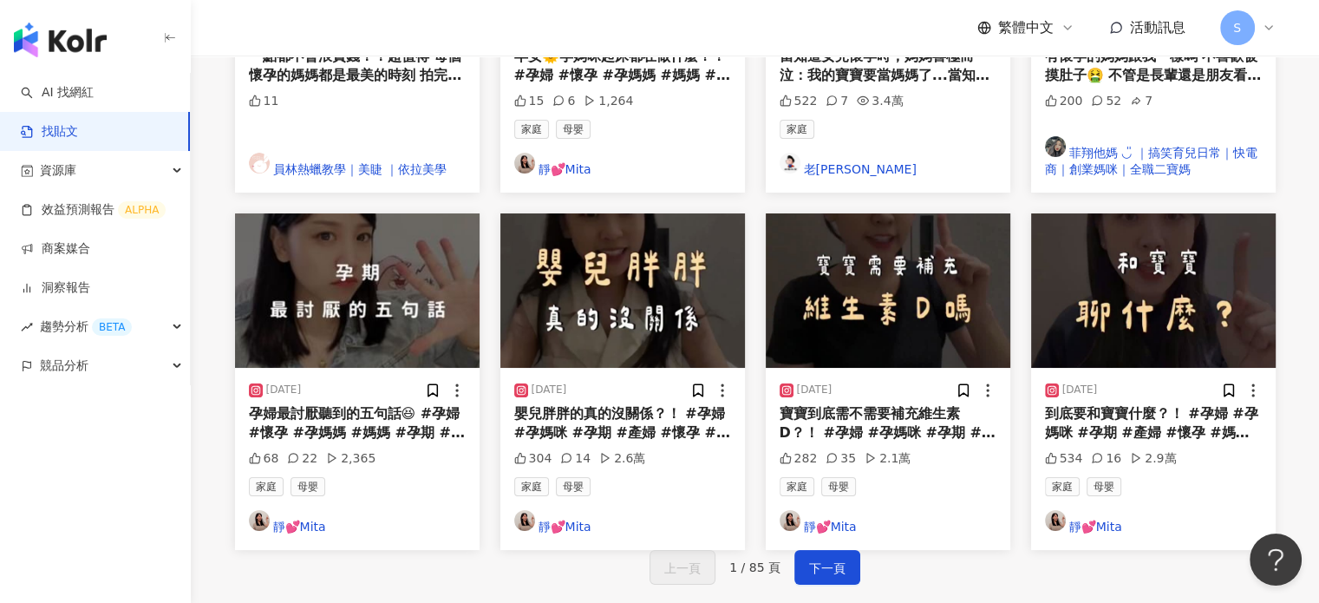
scroll to position [954, 0]
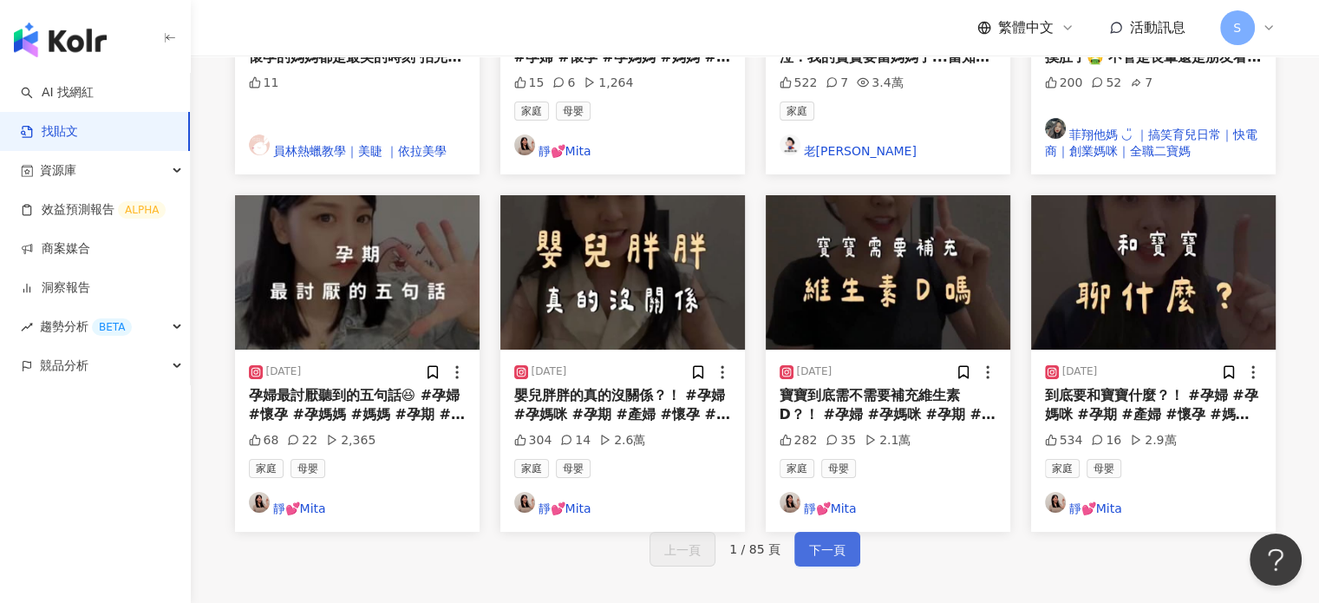
click at [815, 539] on span "下一頁" at bounding box center [827, 549] width 36 height 21
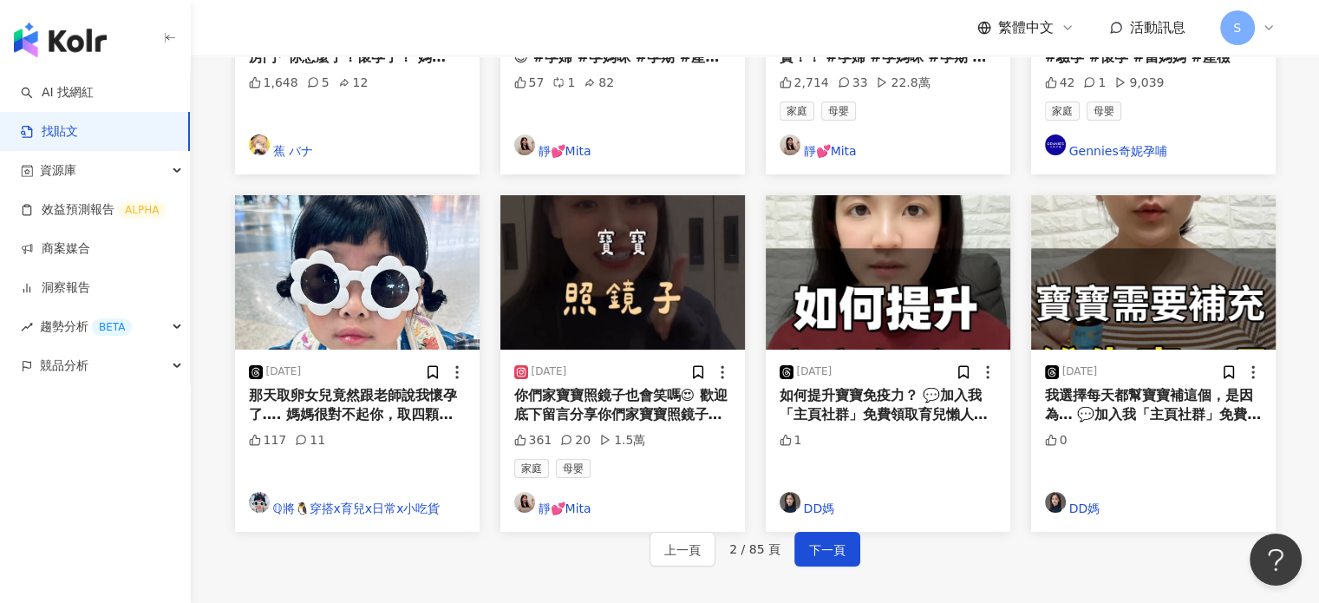
click at [826, 531] on div "上一頁 2 / 85 頁 下一頁" at bounding box center [755, 548] width 1040 height 35
click at [843, 531] on button "下一頁" at bounding box center [827, 548] width 66 height 35
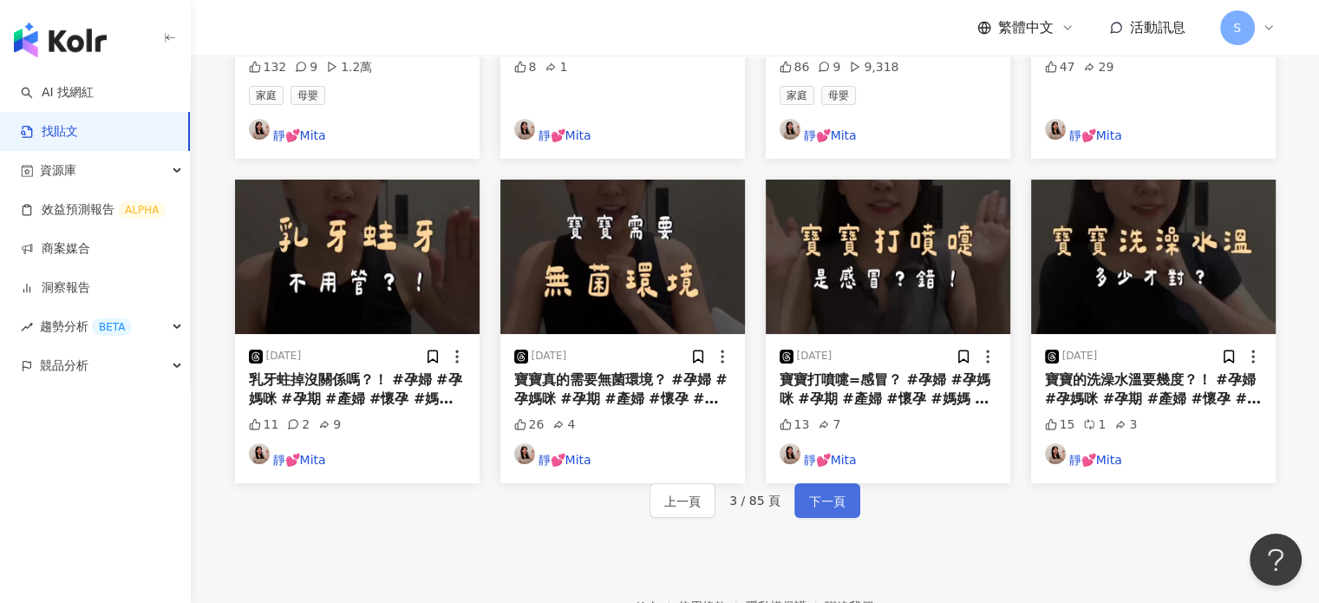
scroll to position [921, 0]
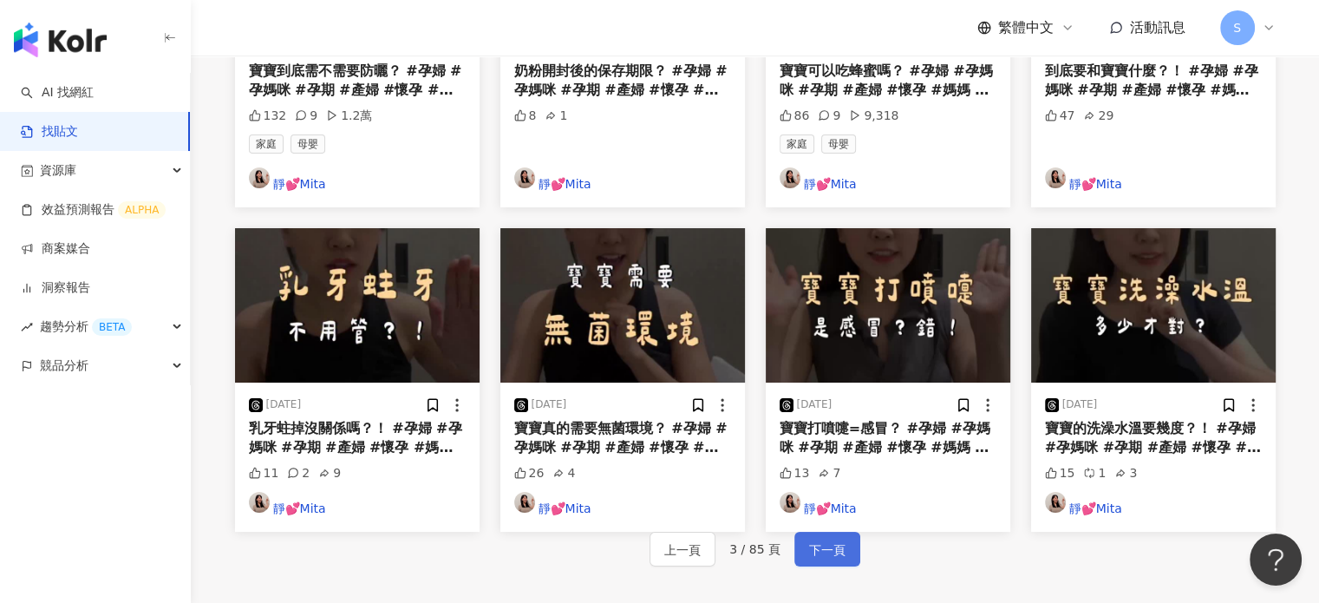
click at [832, 539] on span "下一頁" at bounding box center [827, 549] width 36 height 21
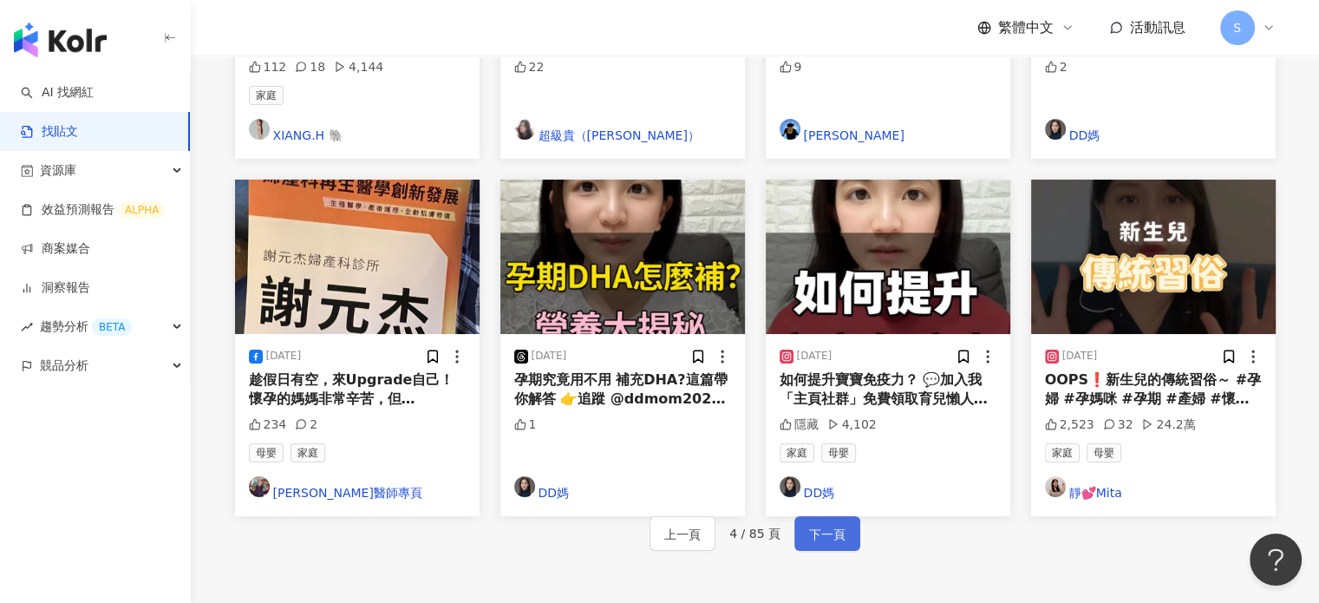
scroll to position [954, 0]
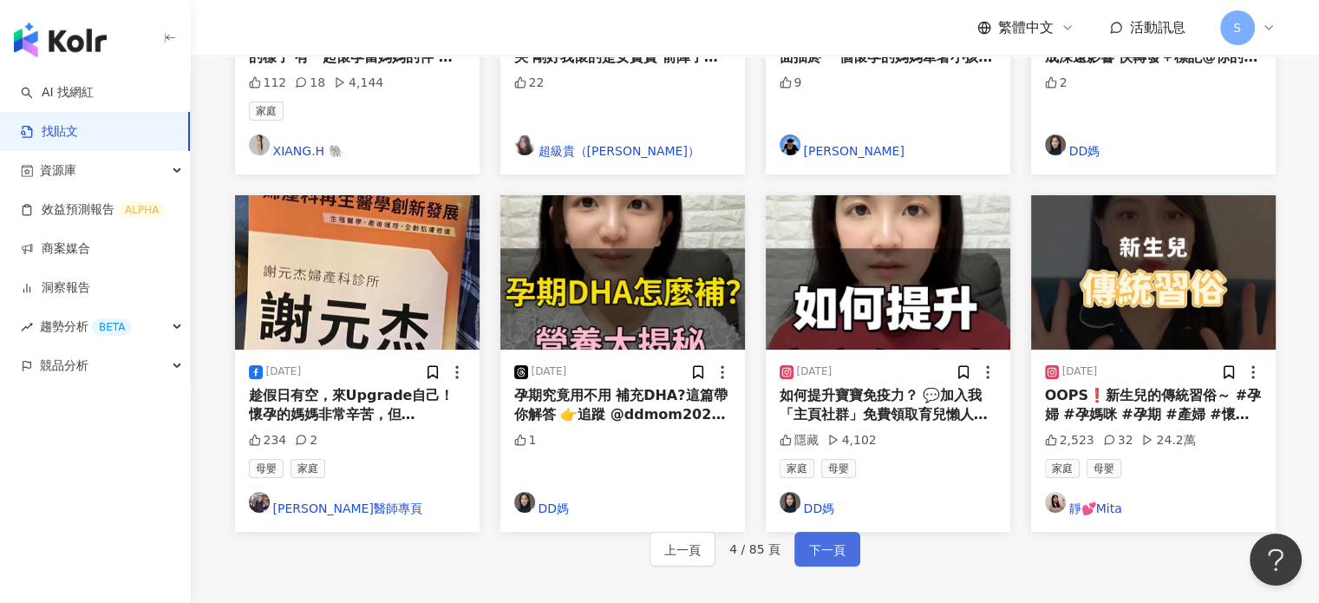
click at [831, 539] on span "下一頁" at bounding box center [827, 549] width 36 height 21
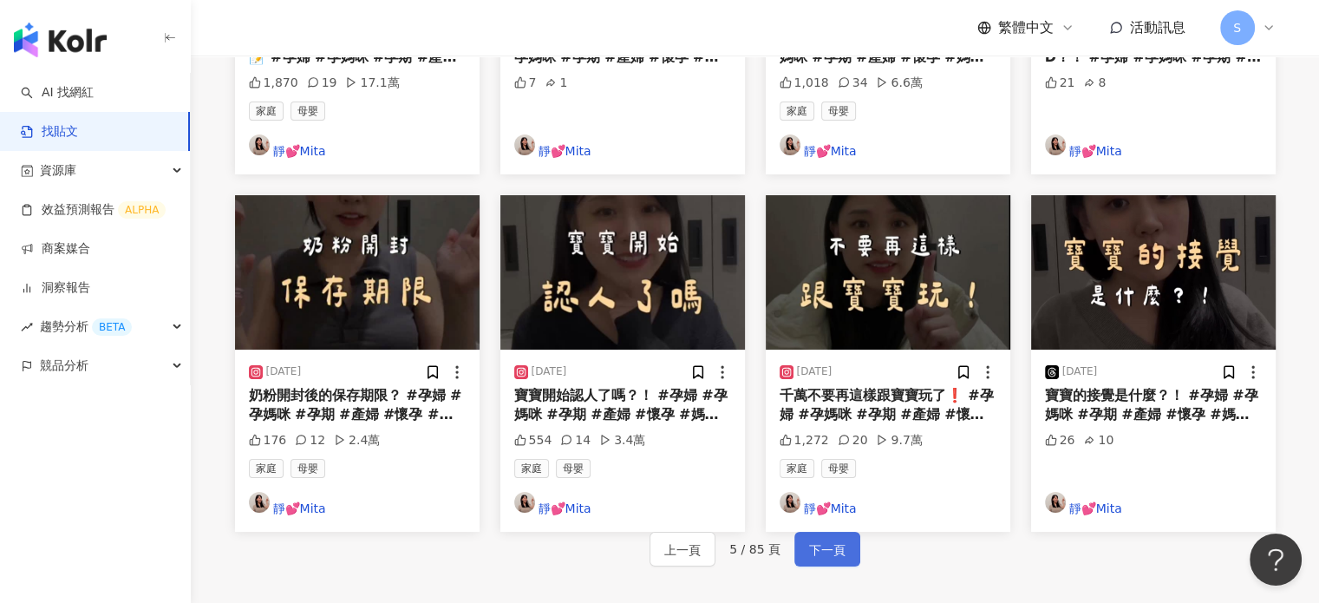
click at [834, 531] on button "下一頁" at bounding box center [827, 548] width 66 height 35
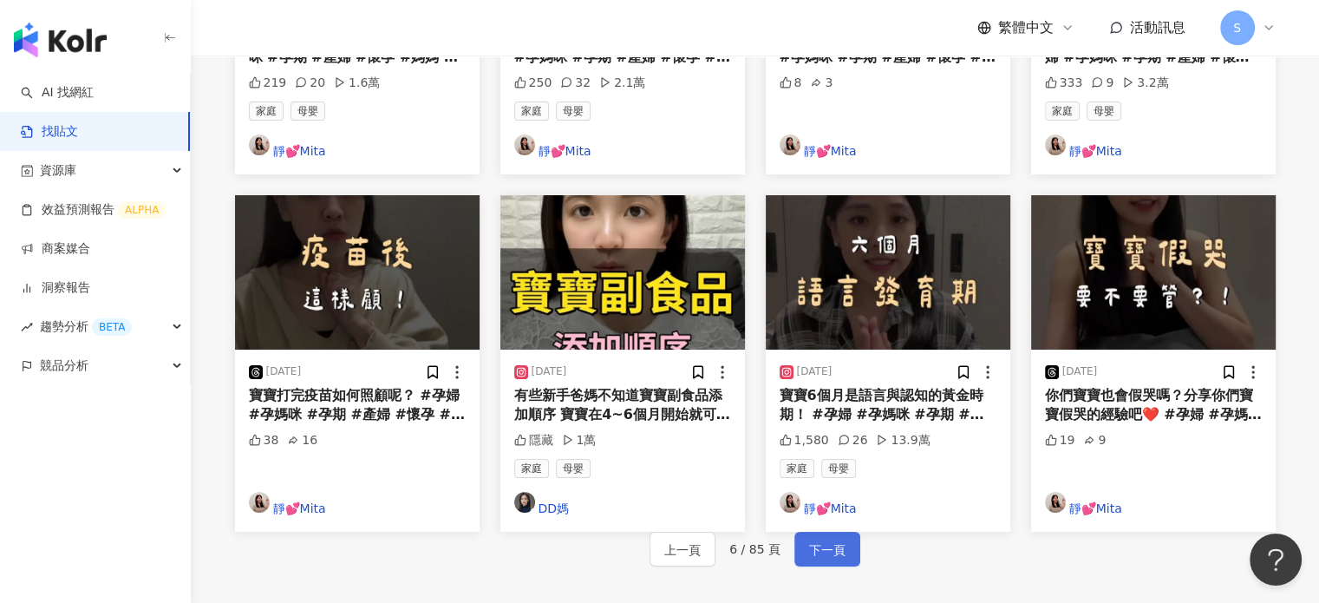
click at [832, 539] on span "下一頁" at bounding box center [827, 549] width 36 height 21
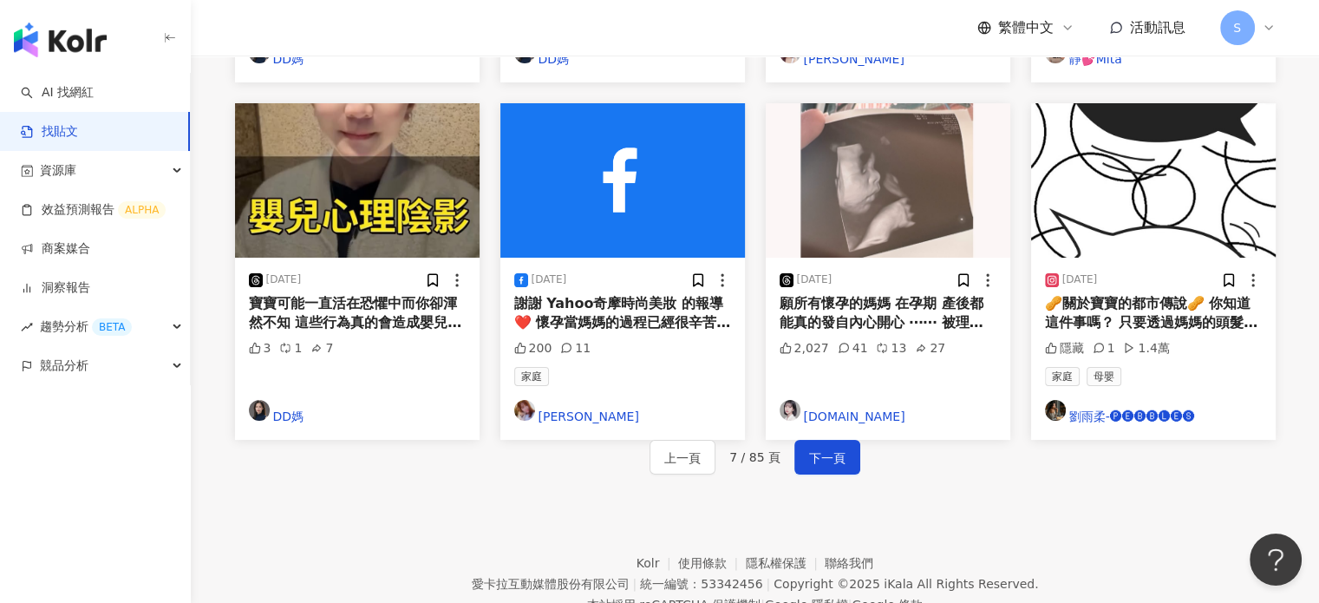
scroll to position [1062, 0]
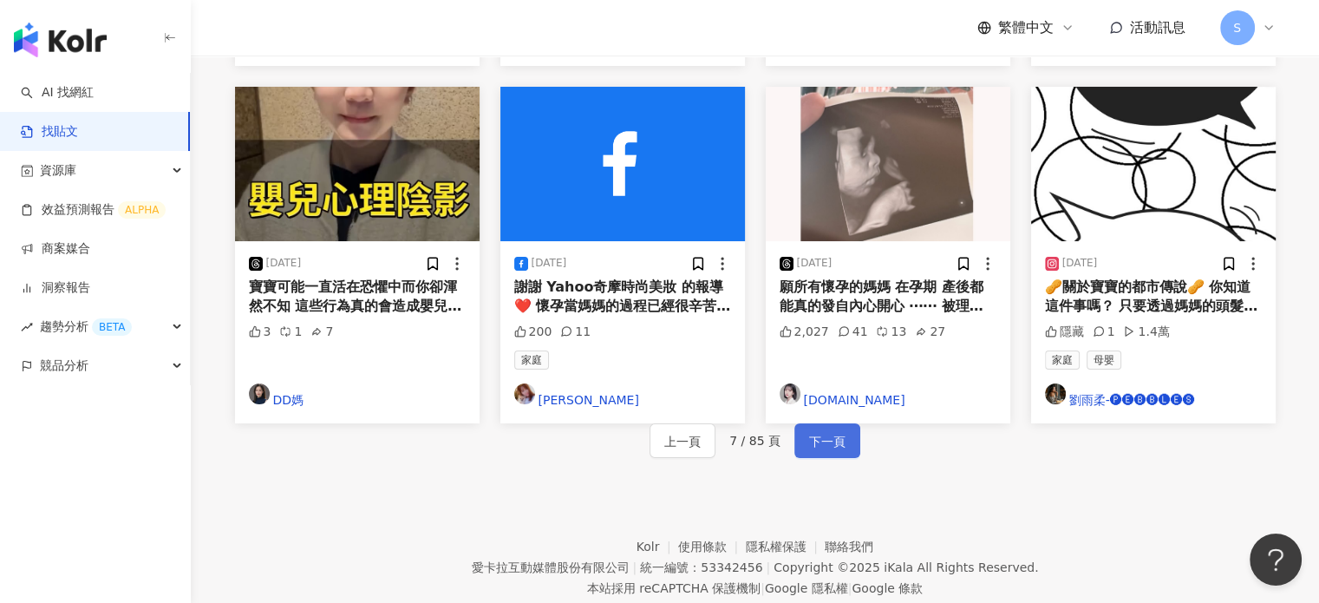
click at [821, 431] on span "下一頁" at bounding box center [827, 441] width 36 height 21
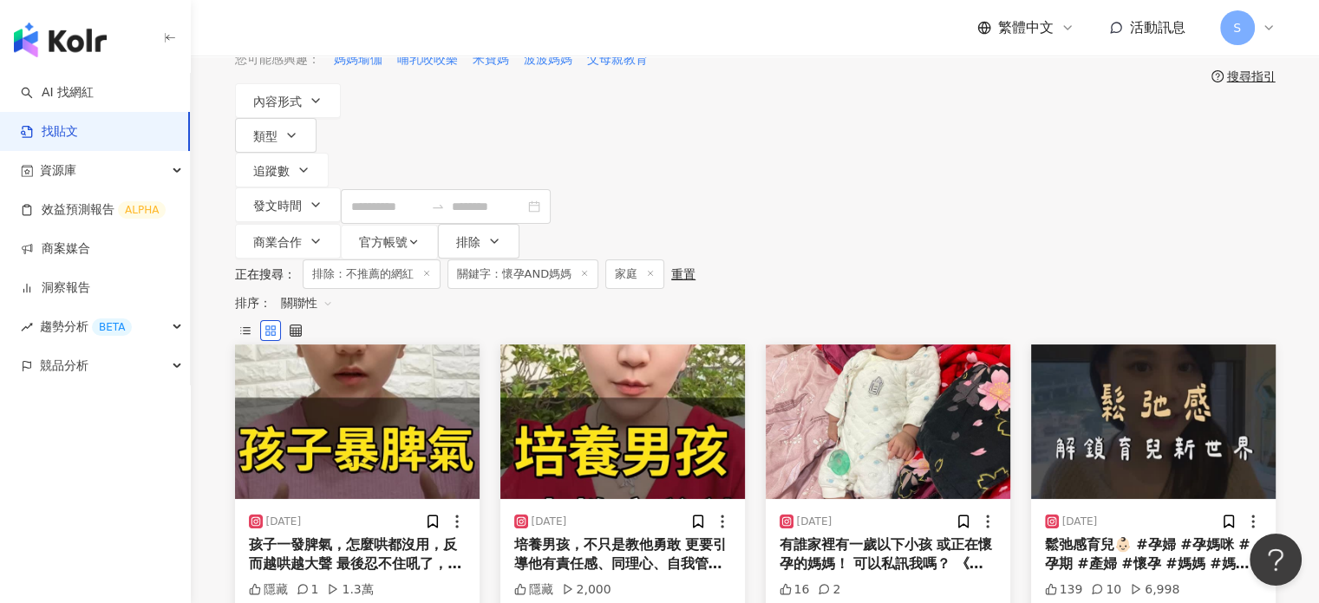
scroll to position [22, 0]
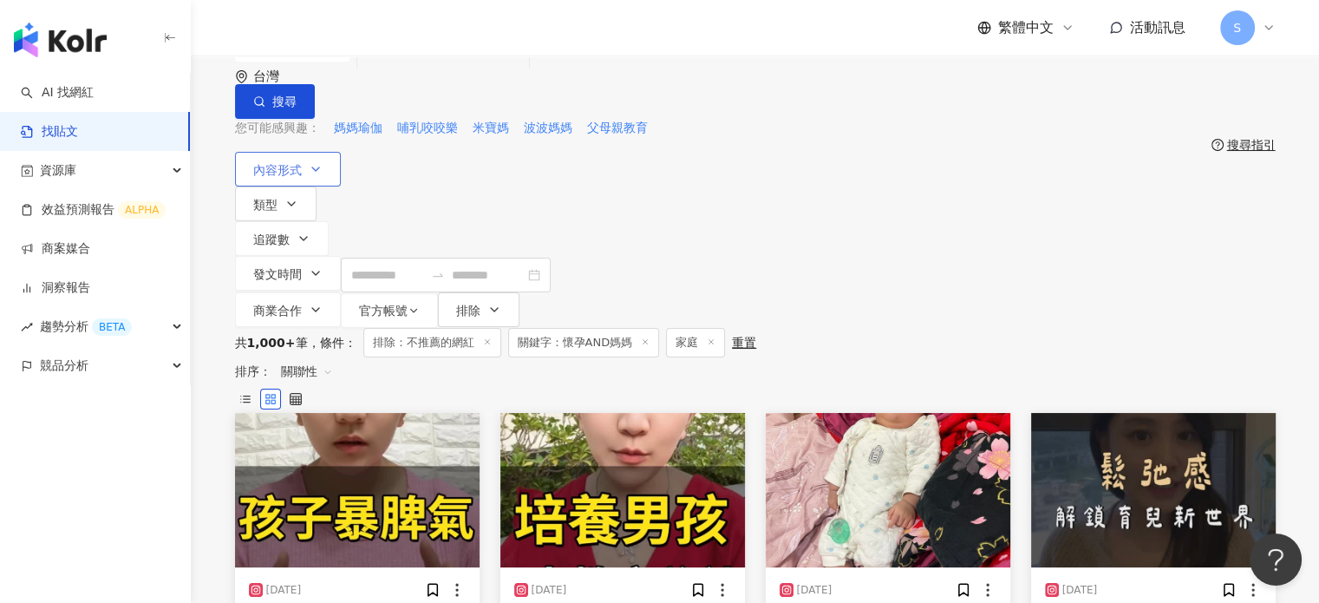
click at [316, 166] on icon "button" at bounding box center [316, 169] width 14 height 14
click at [323, 160] on button "內容形式" at bounding box center [288, 169] width 106 height 35
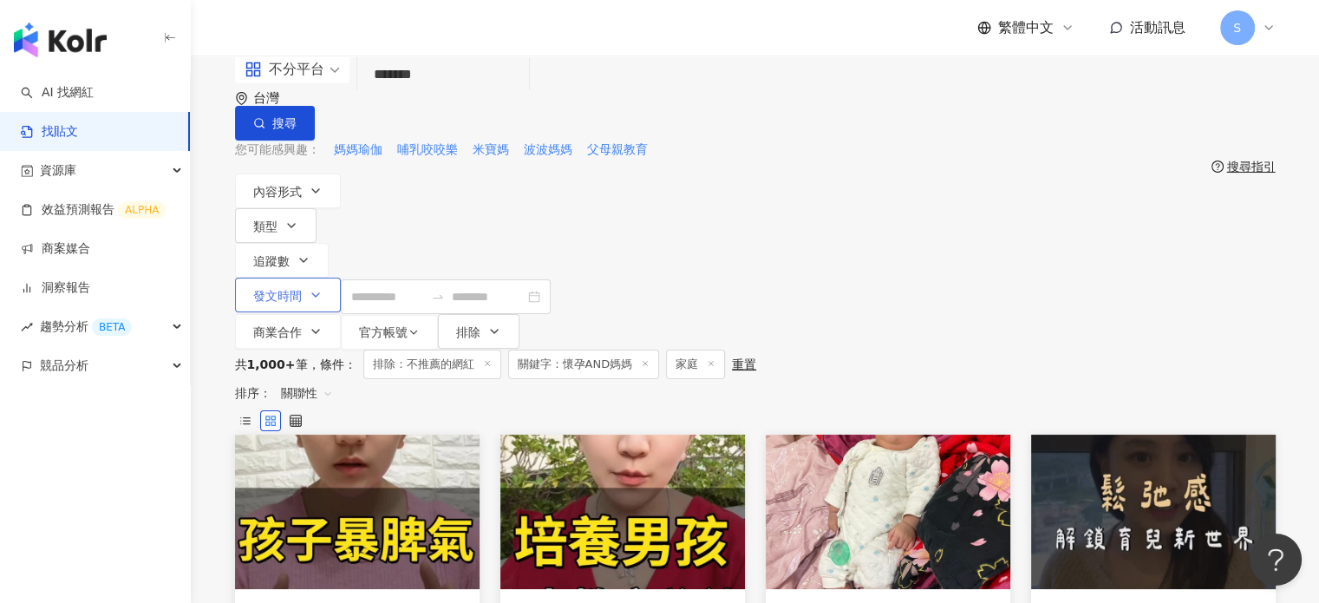
click at [302, 289] on span "發文時間" at bounding box center [277, 296] width 49 height 14
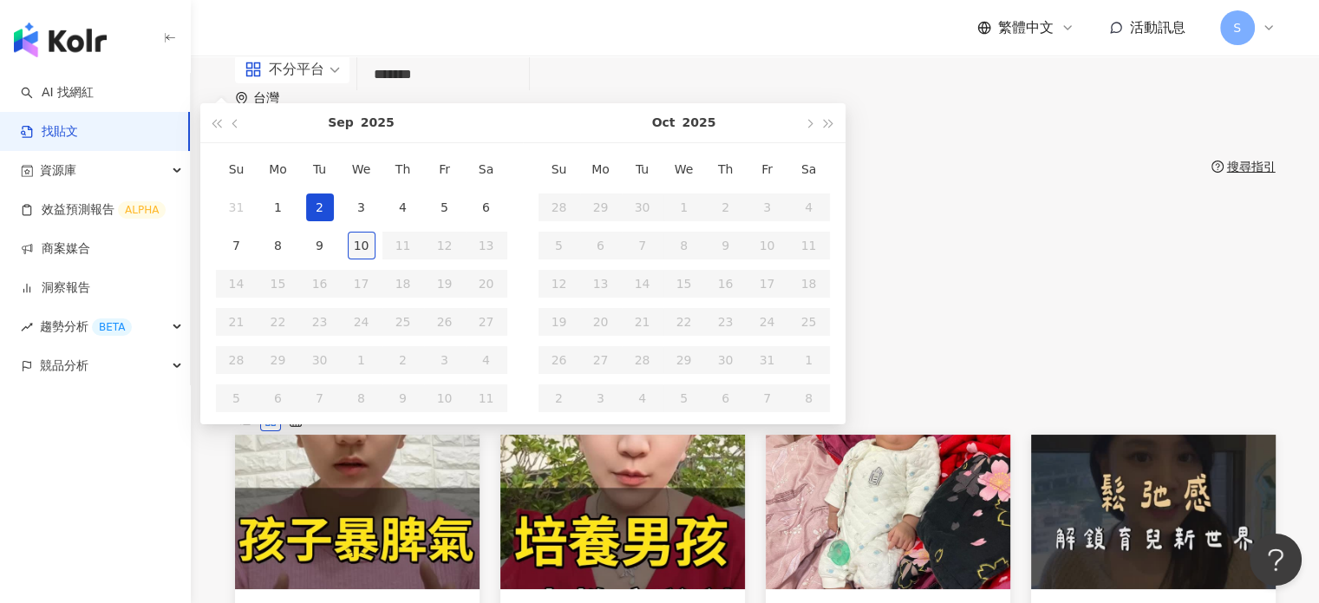
type input "**********"
click at [240, 127] on span "button" at bounding box center [235, 123] width 9 height 9
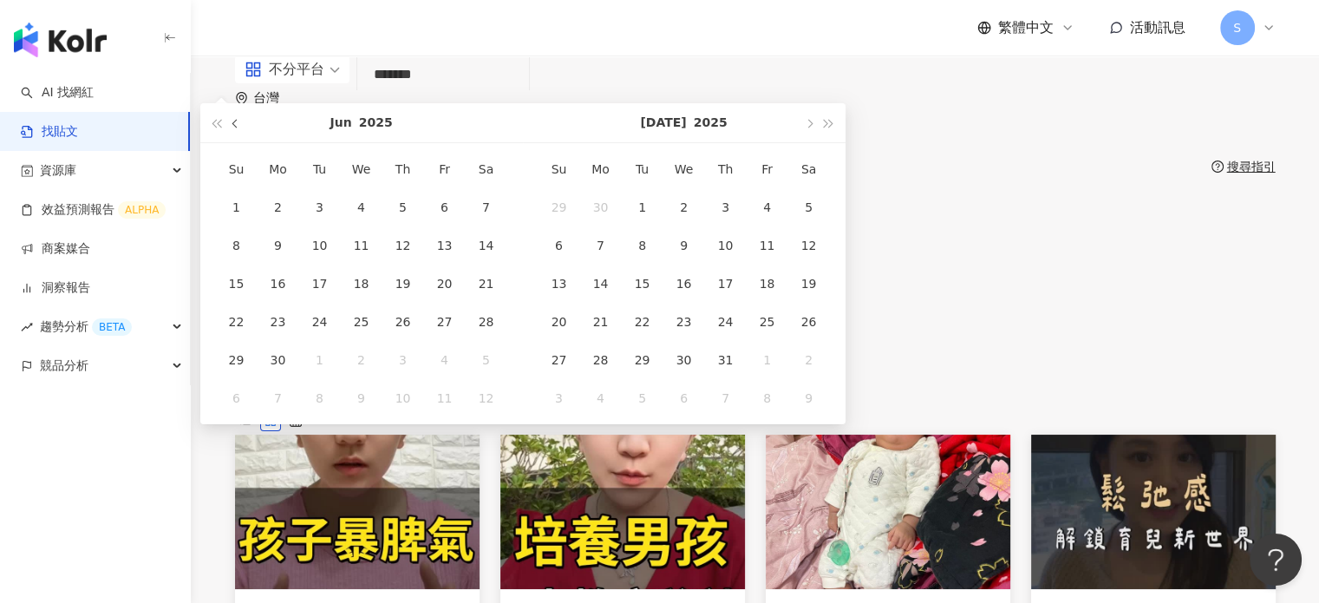
click at [240, 127] on span "button" at bounding box center [235, 123] width 9 height 9
type input "**********"
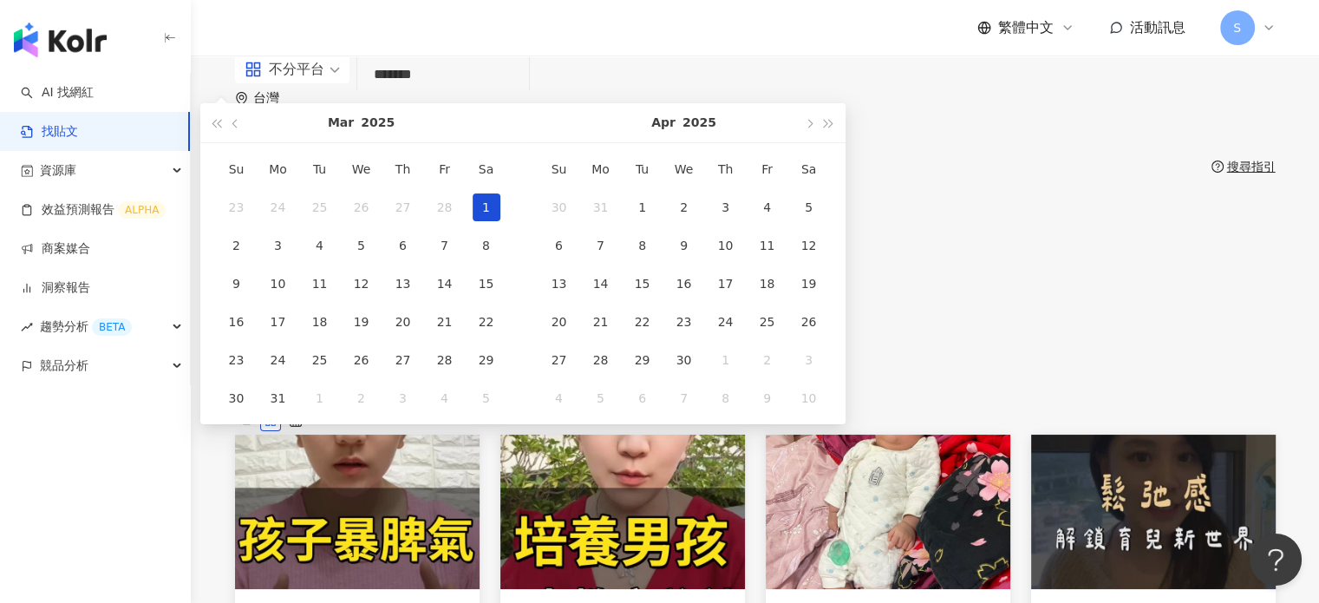
click at [500, 221] on div "1" at bounding box center [487, 207] width 28 height 28
type input "**********"
click at [832, 127] on span "button" at bounding box center [828, 123] width 9 height 9
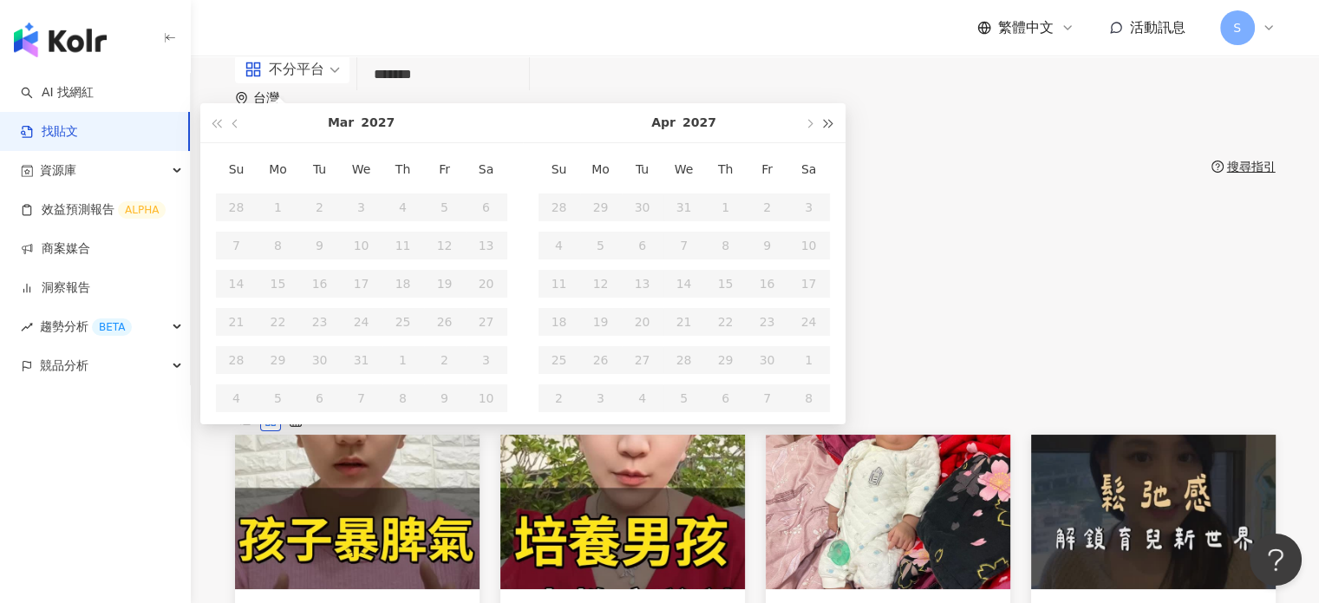
click at [837, 142] on button "button" at bounding box center [827, 122] width 19 height 39
click at [221, 127] on span "button" at bounding box center [216, 123] width 9 height 9
click at [818, 142] on button "button" at bounding box center [808, 122] width 19 height 39
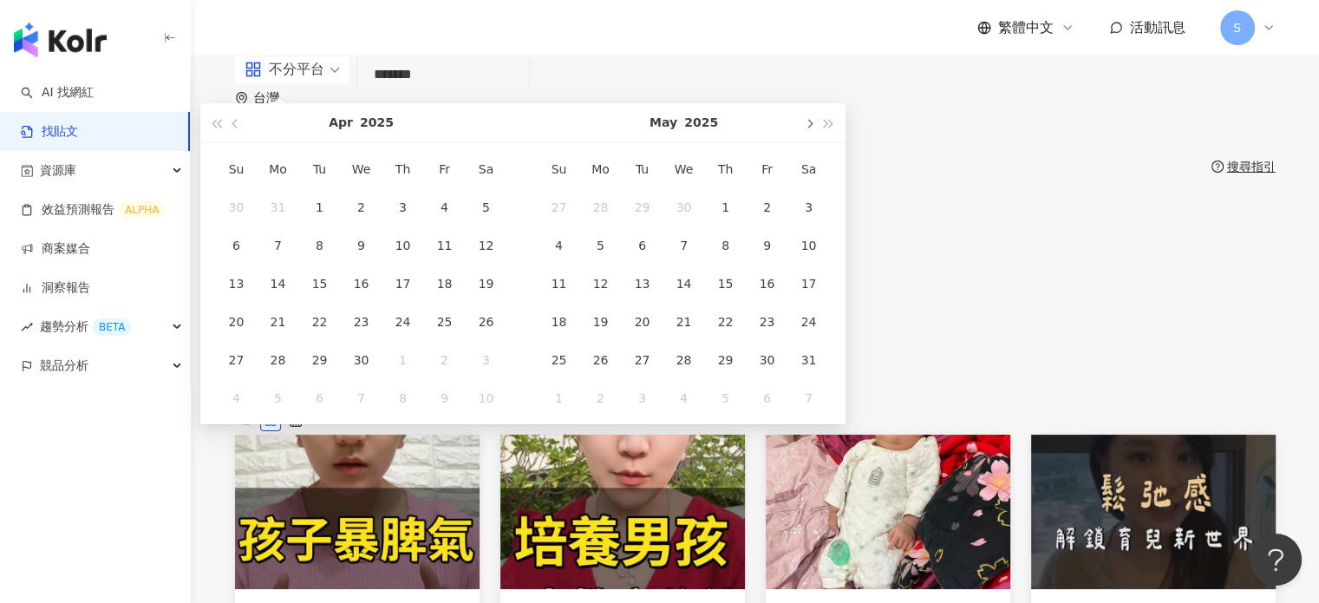
click at [818, 142] on button "button" at bounding box center [808, 122] width 19 height 39
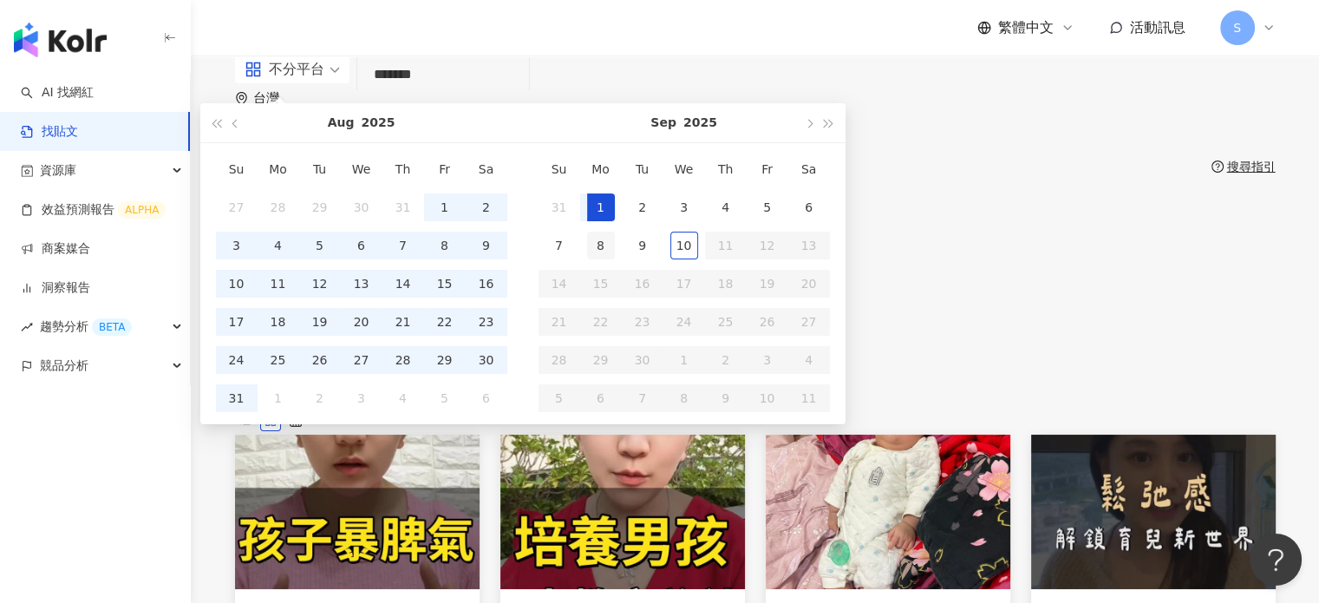
type input "**********"
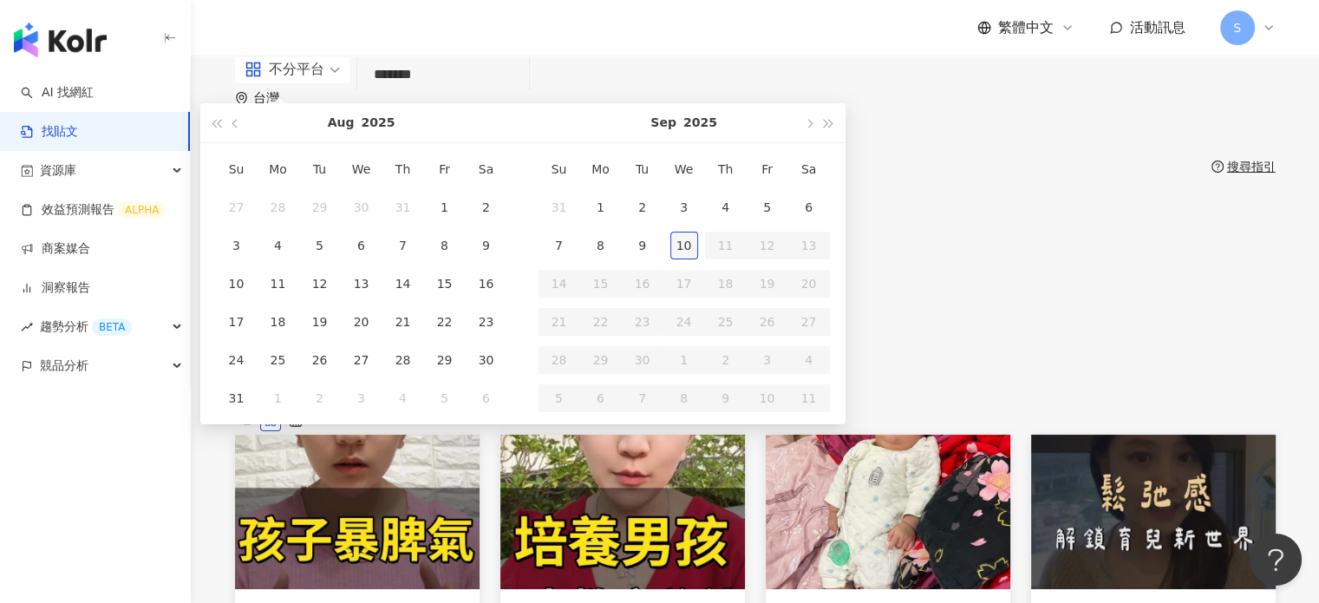
type input "**********"
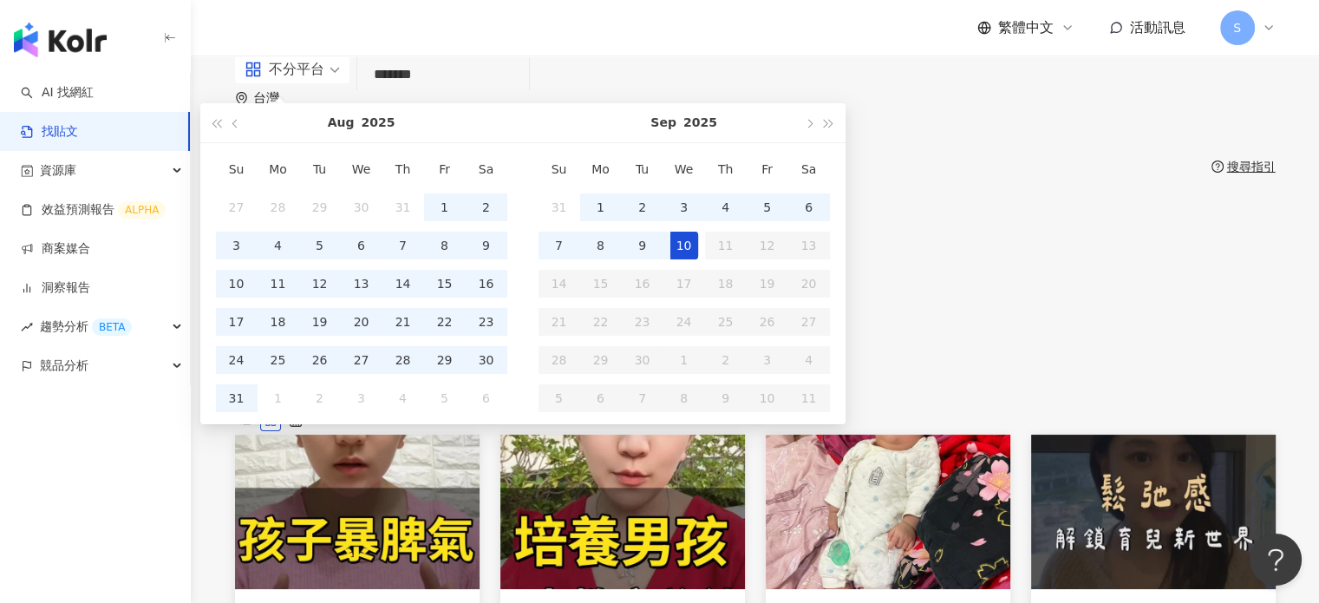
click at [698, 259] on div "10" at bounding box center [684, 245] width 28 height 28
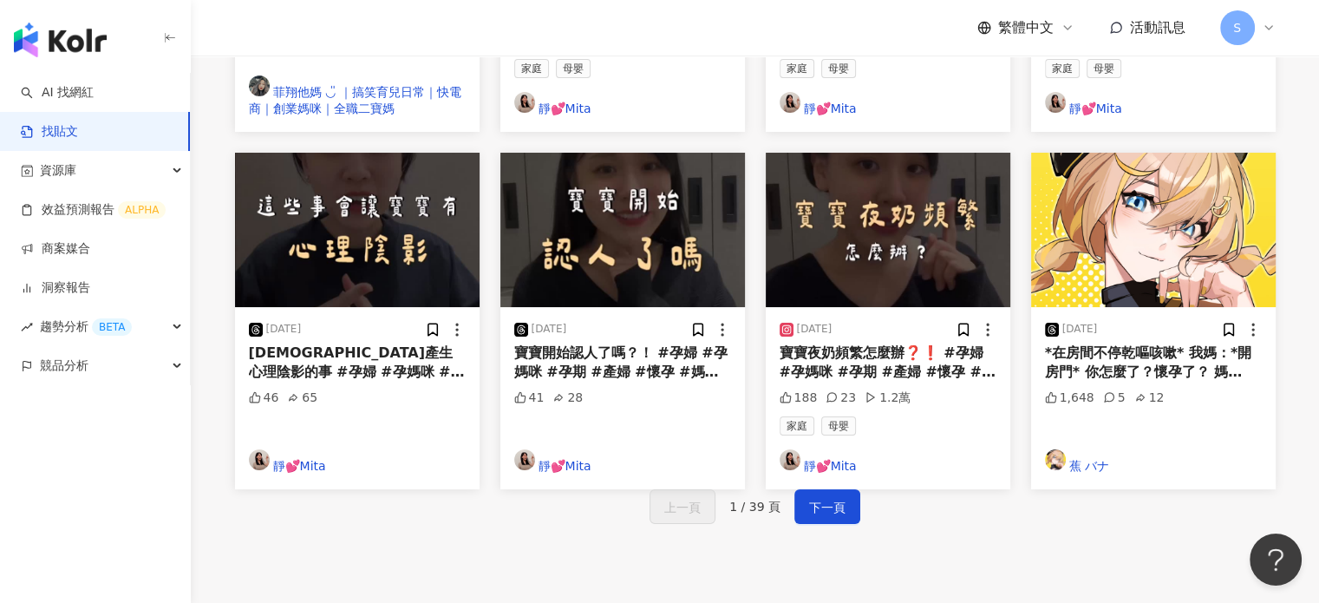
scroll to position [1062, 0]
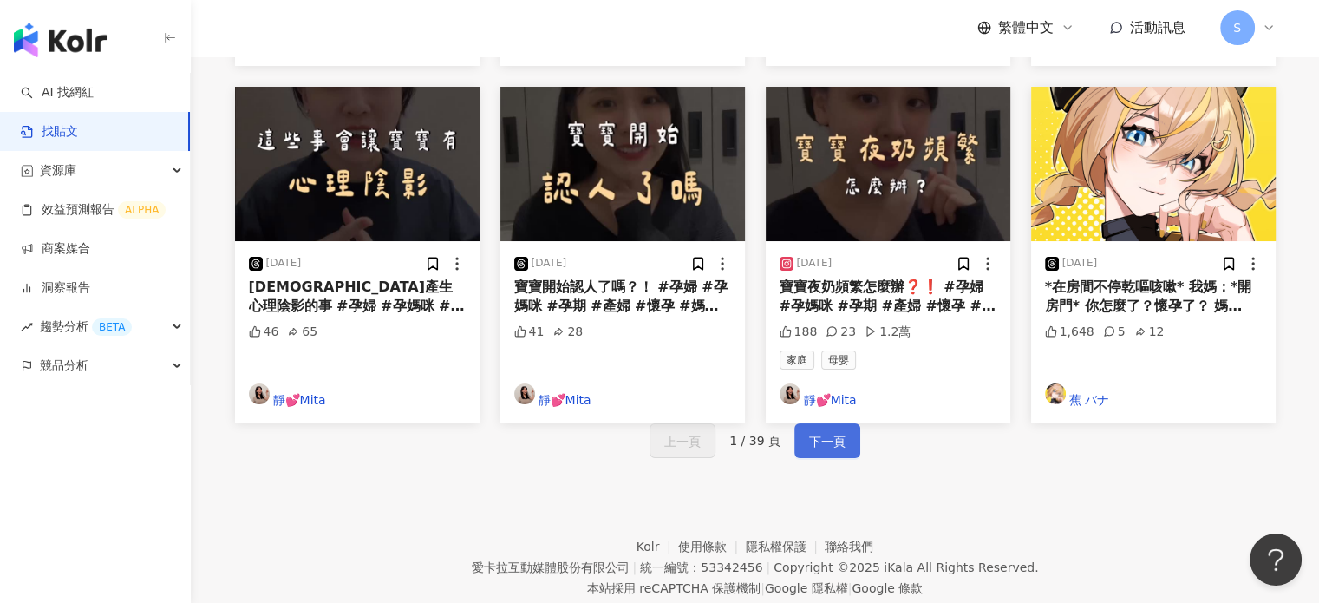
click at [809, 431] on span "下一頁" at bounding box center [827, 441] width 36 height 21
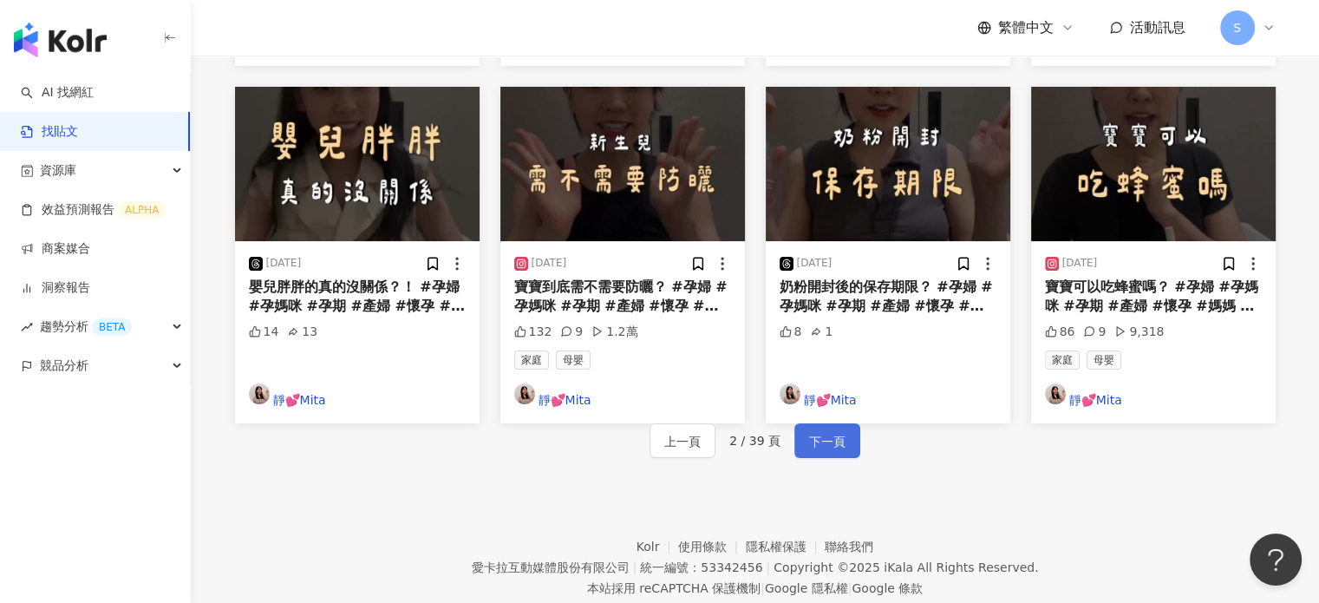
click at [838, 431] on span "下一頁" at bounding box center [827, 441] width 36 height 21
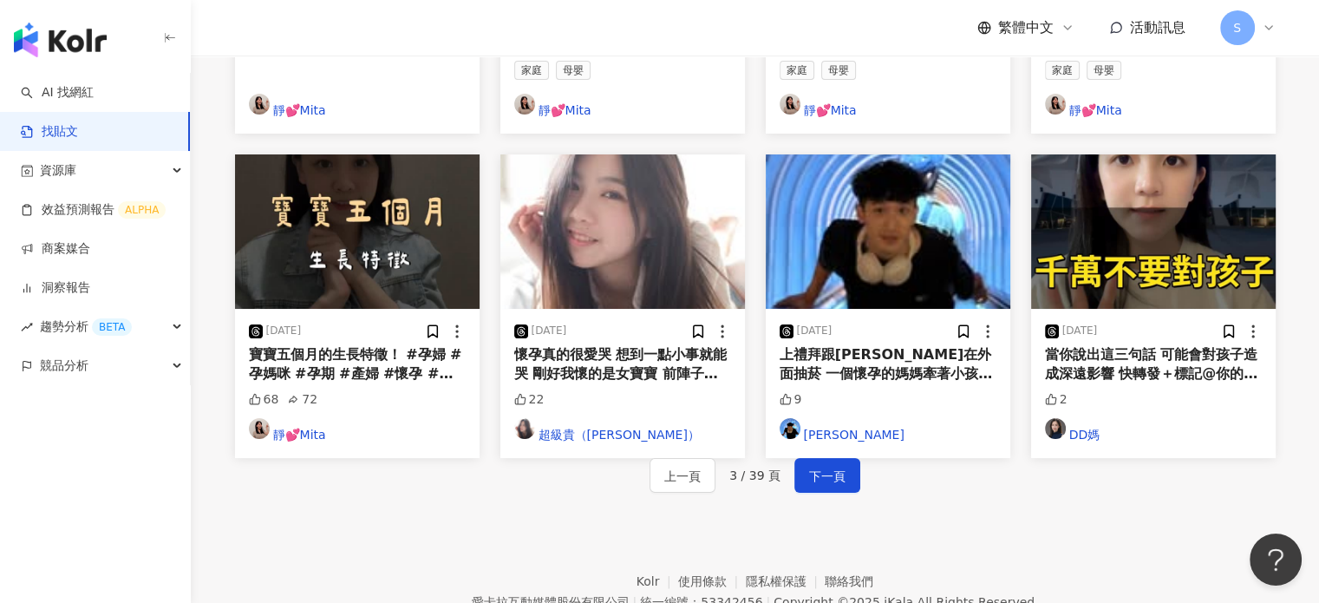
scroll to position [824, 0]
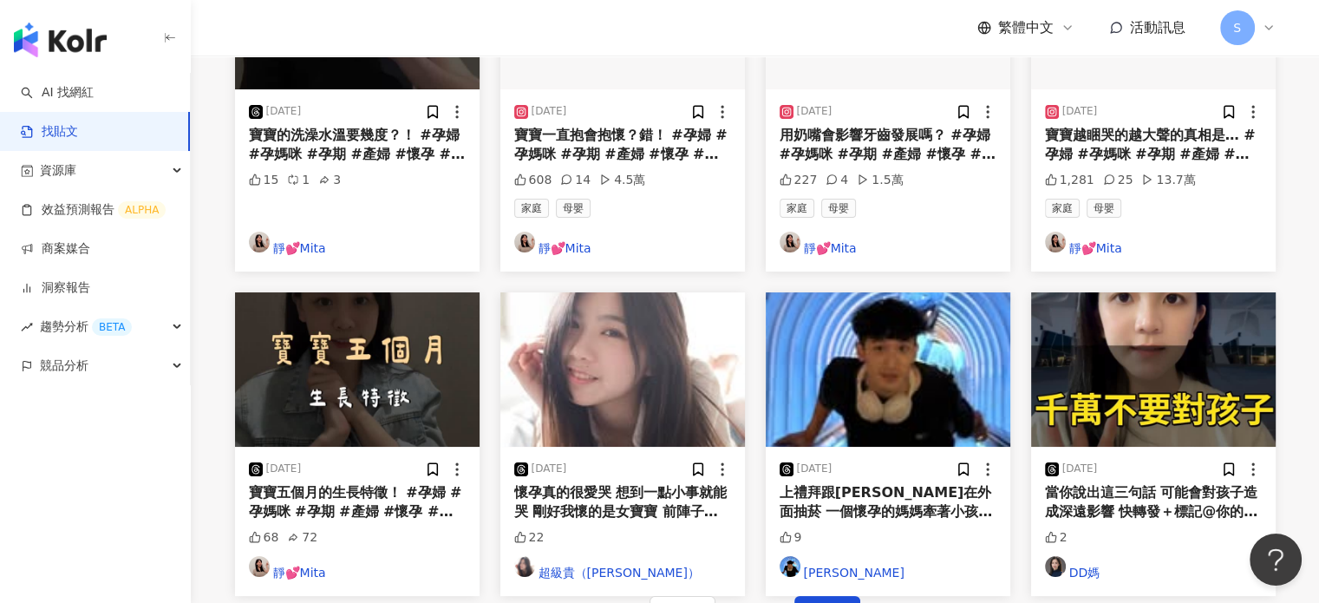
click at [612, 484] on span "懷孕真的很愛哭 想到一點小事就能哭 剛好我懷的是女寶寶 前陣子又有「苦盡柑來」這部劇 哭到一個不可思議 直接情緒拉到最高點 在小的細節都能感受或溫暖到哭 想一…" at bounding box center [620, 560] width 213 height 153
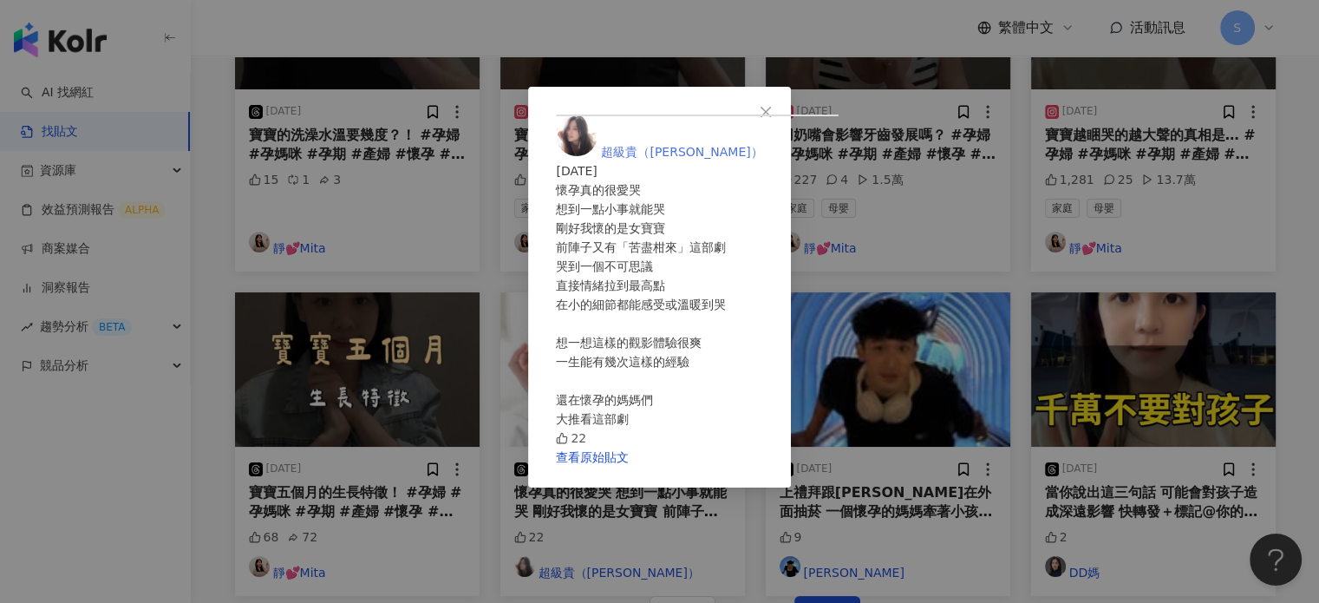
click at [762, 145] on span "超級貴（Ｑuin Chen）" at bounding box center [681, 152] width 161 height 14
click at [772, 107] on icon "close" at bounding box center [766, 112] width 14 height 14
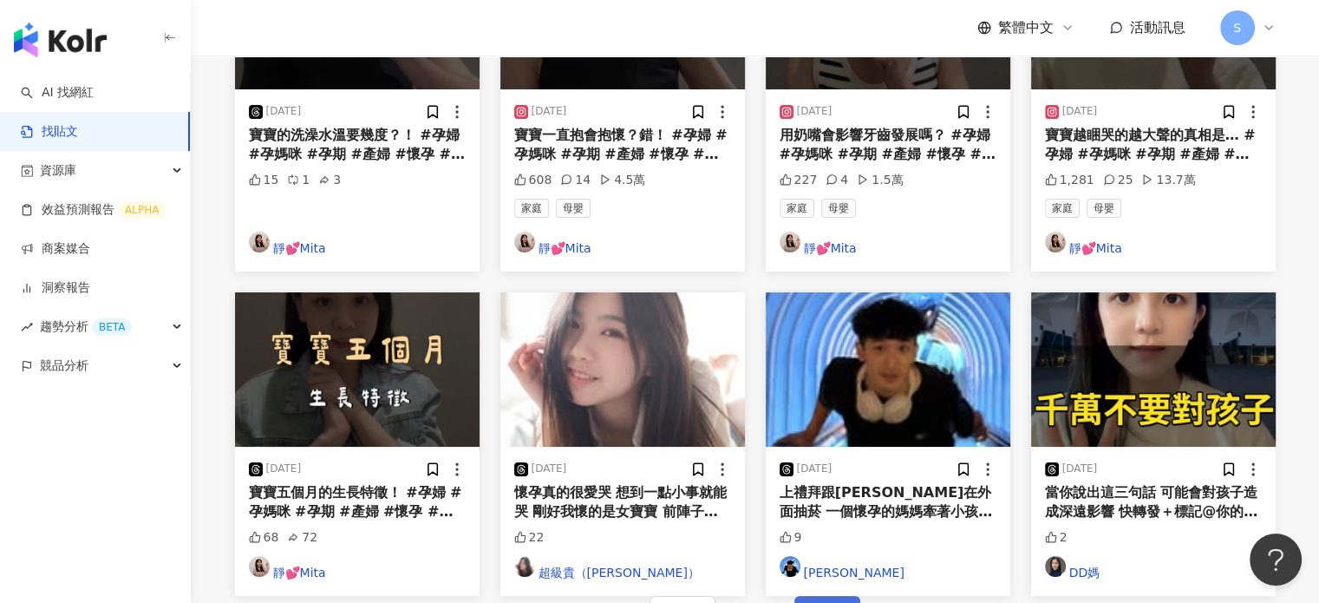
click at [832, 602] on span "下一頁" at bounding box center [827, 613] width 36 height 21
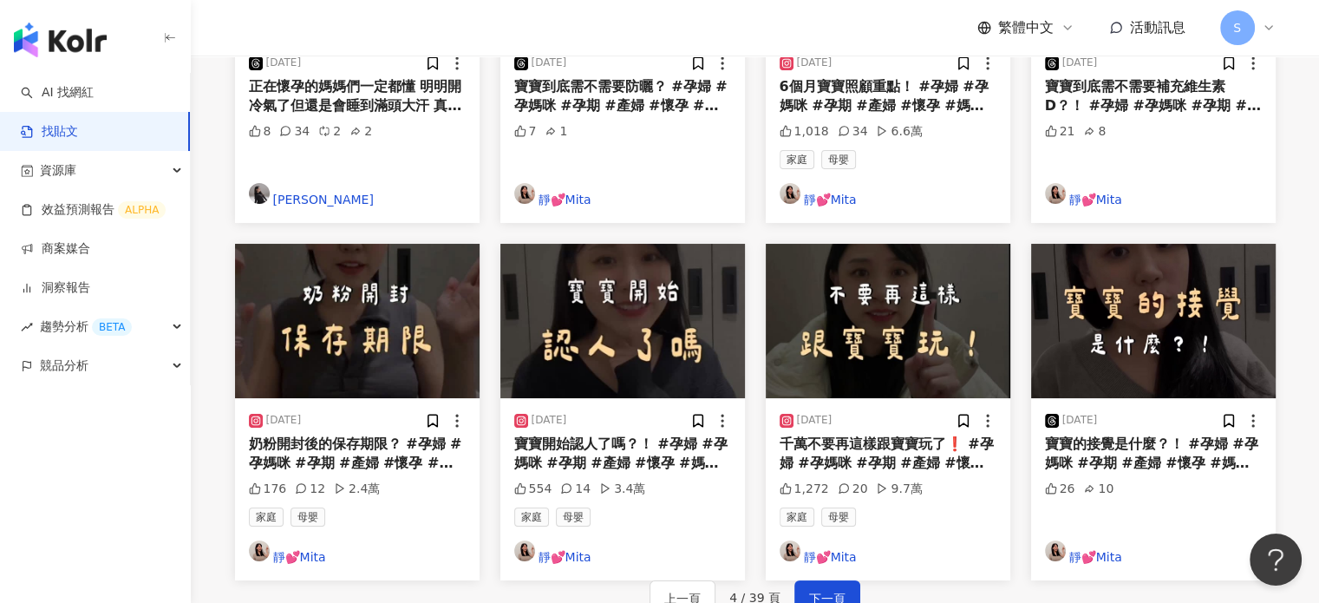
scroll to position [889, 0]
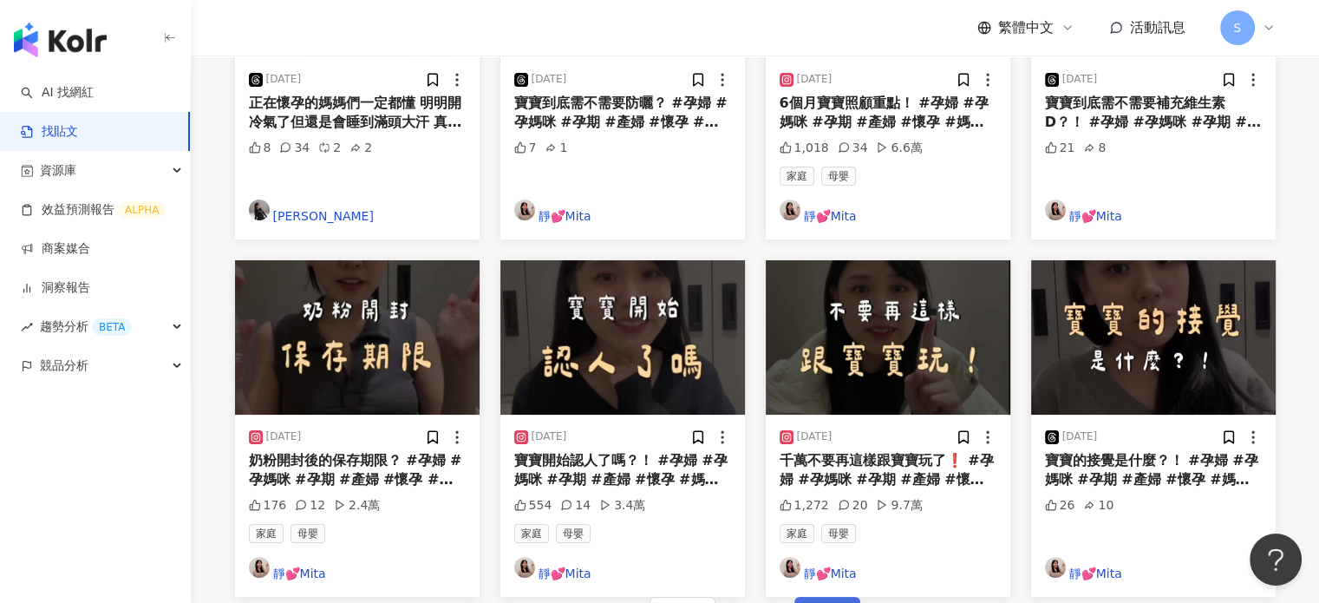
click at [818, 602] on span "下一頁" at bounding box center [827, 614] width 36 height 21
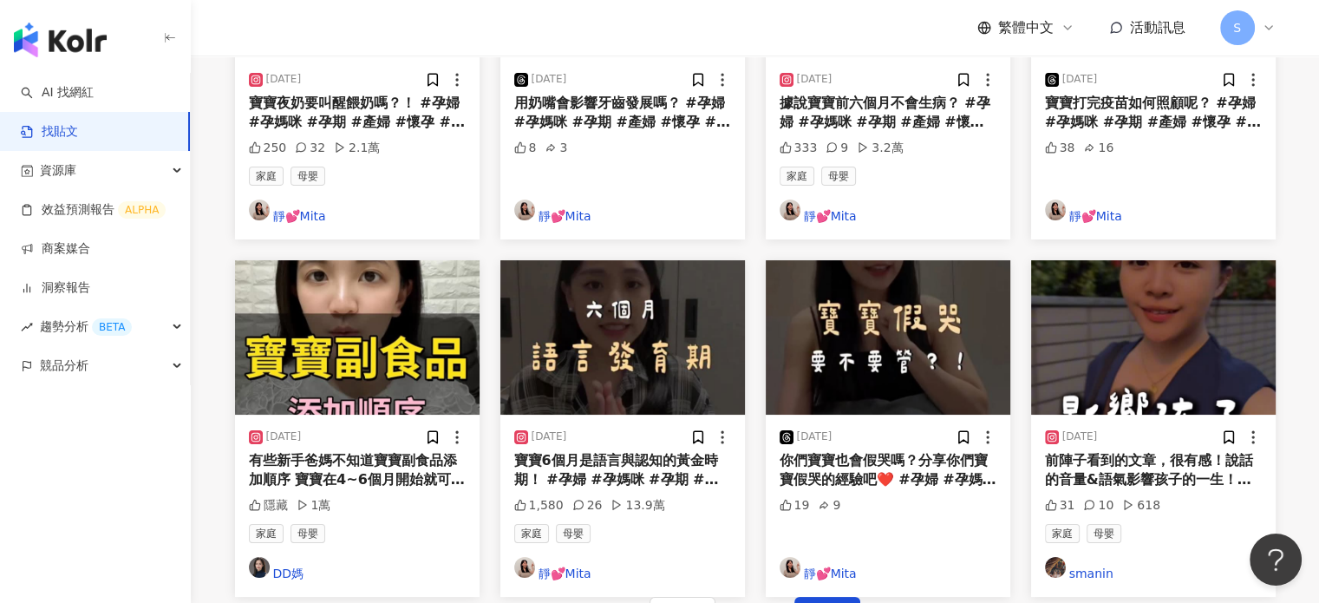
drag, startPoint x: 1294, startPoint y: 426, endPoint x: 1283, endPoint y: 429, distance: 11.0
click at [1294, 425] on div "正在搜尋 ： 排除：不推薦的網紅 關鍵字：懷孕AND媽媽 家庭 發文時間：2025/3/1 - 2025/9/10 重置 排序： 關聯性 2025/6/17 …" at bounding box center [755, 46] width 1110 height 1170
click at [824, 596] on button "下一頁" at bounding box center [827, 613] width 66 height 35
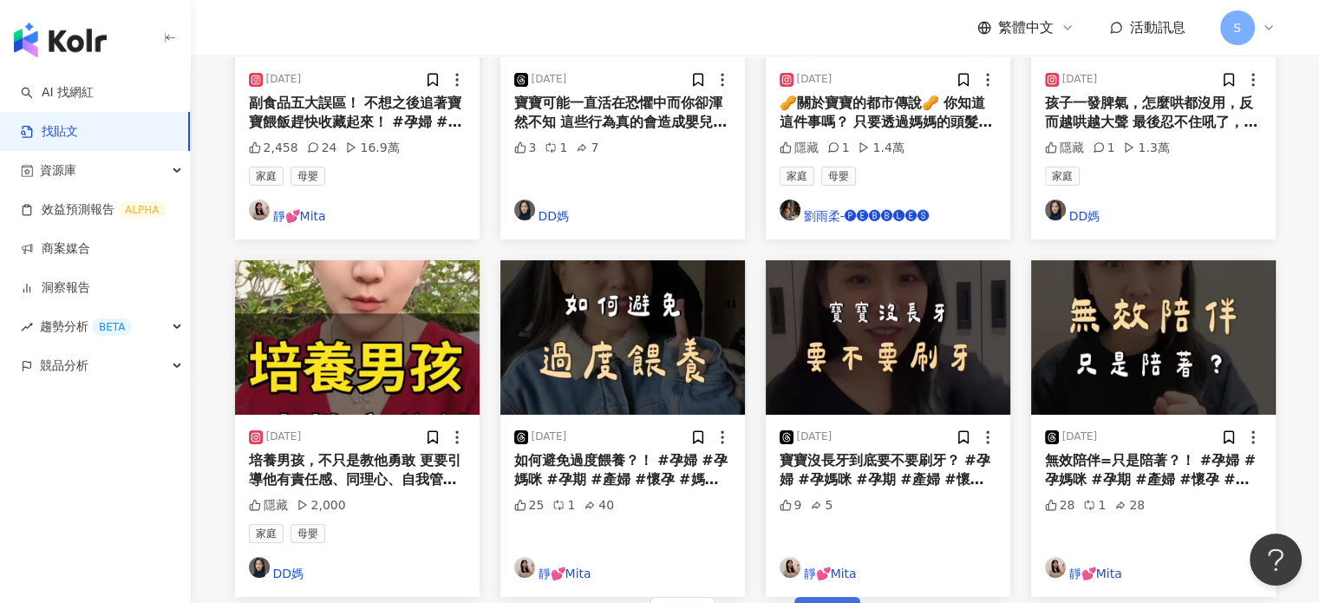
click at [842, 596] on button "下一頁" at bounding box center [827, 613] width 66 height 35
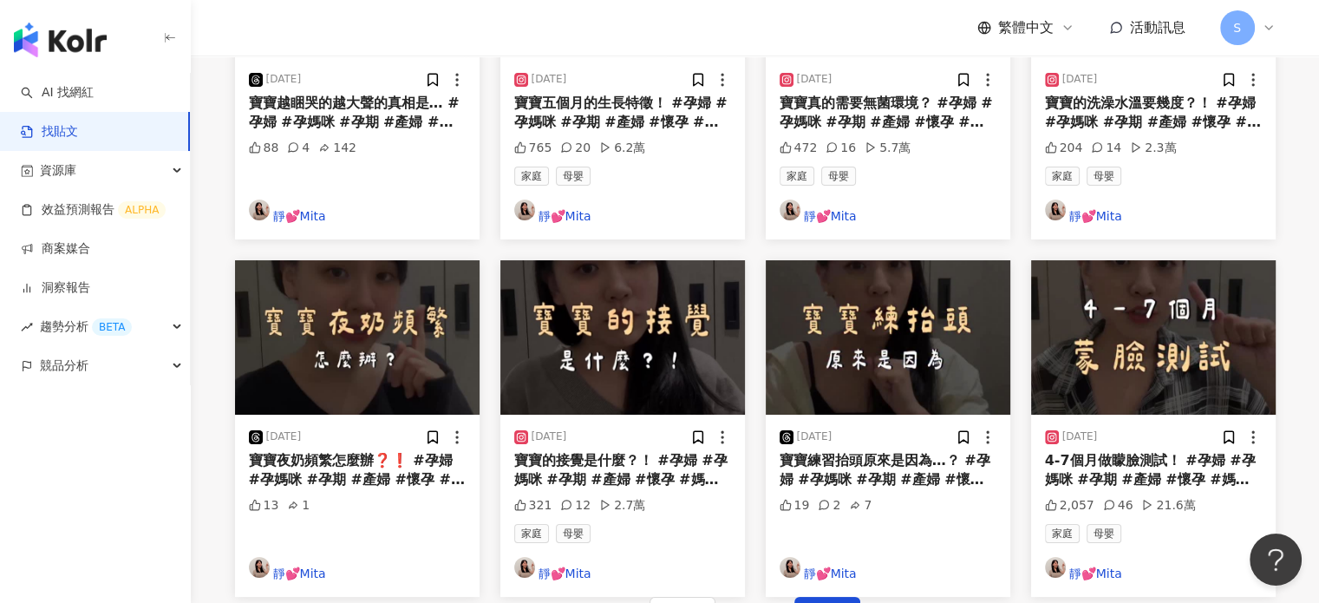
click at [832, 596] on div "上一頁 7 / 39 頁 下一頁" at bounding box center [755, 613] width 1040 height 35
click at [844, 596] on button "下一頁" at bounding box center [827, 613] width 66 height 35
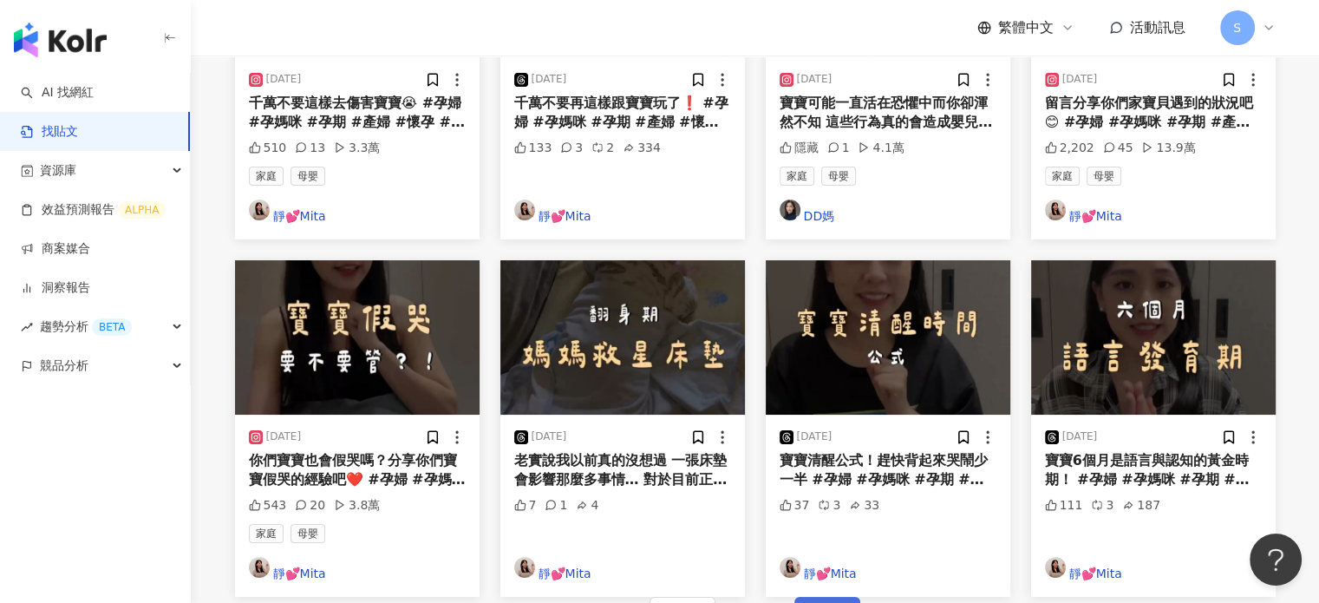
click at [817, 602] on span "下一頁" at bounding box center [827, 614] width 36 height 21
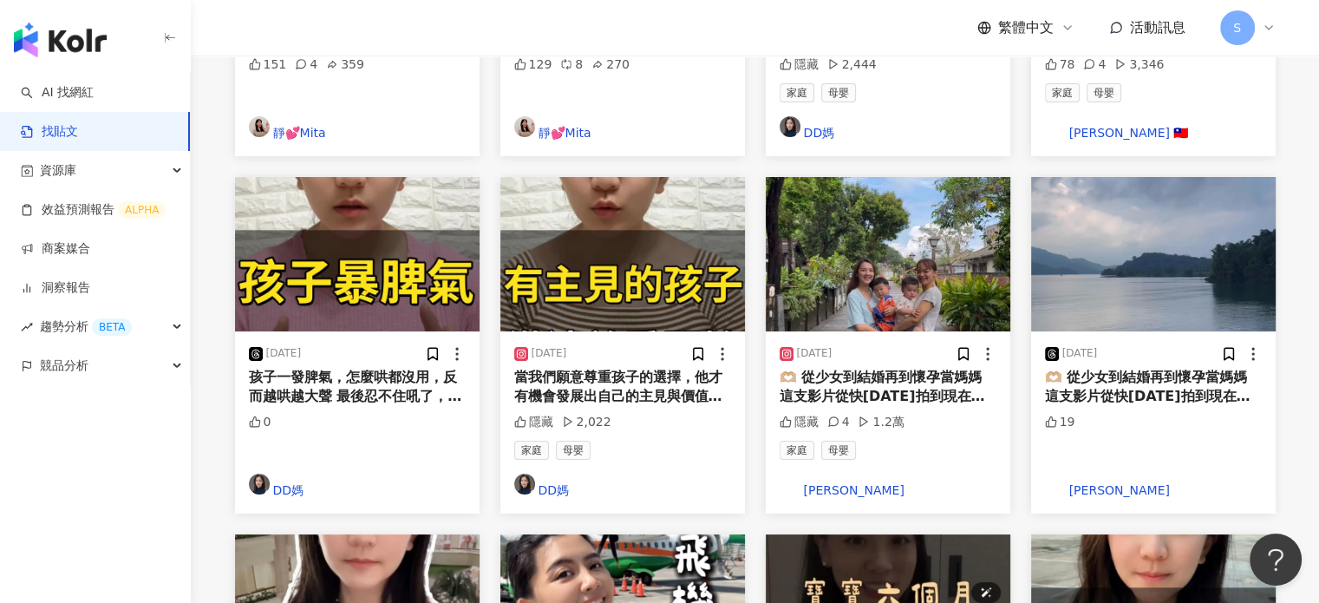
scroll to position [542, 0]
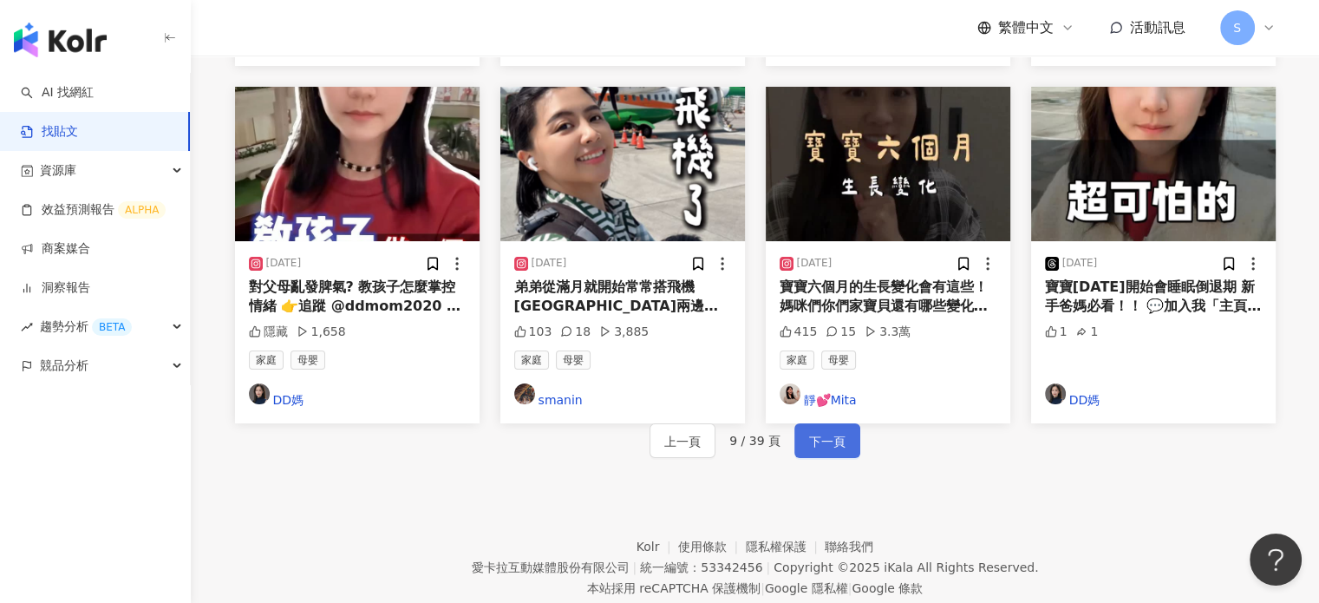
click at [815, 423] on button "下一頁" at bounding box center [827, 440] width 66 height 35
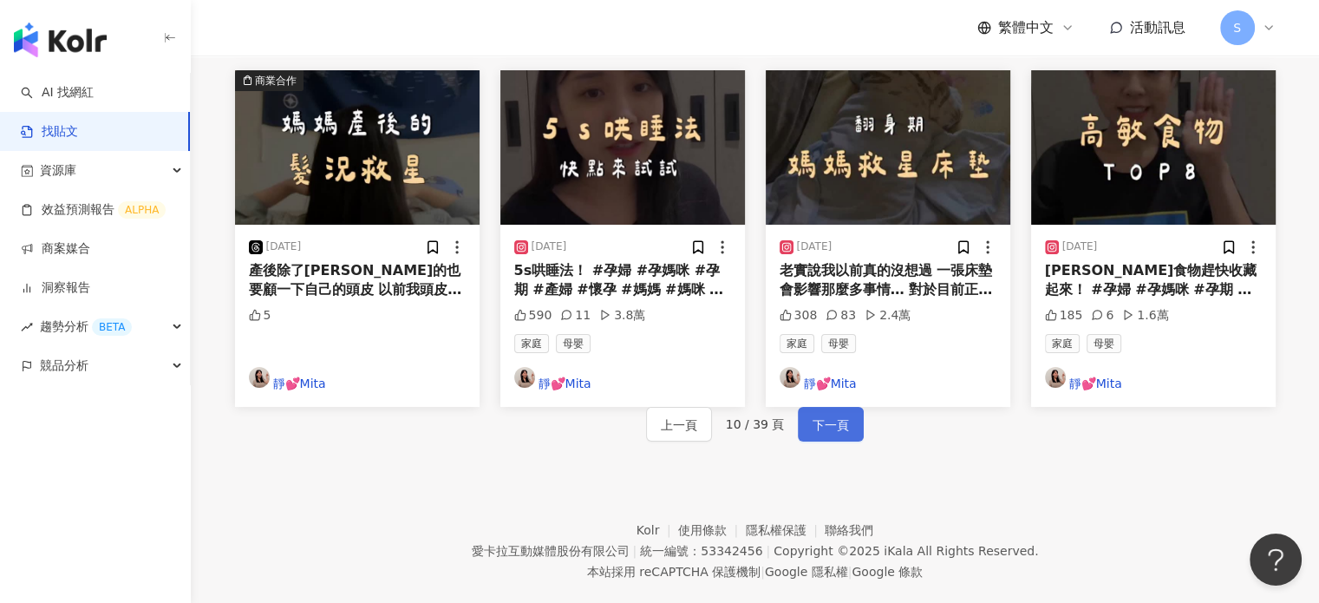
scroll to position [1062, 0]
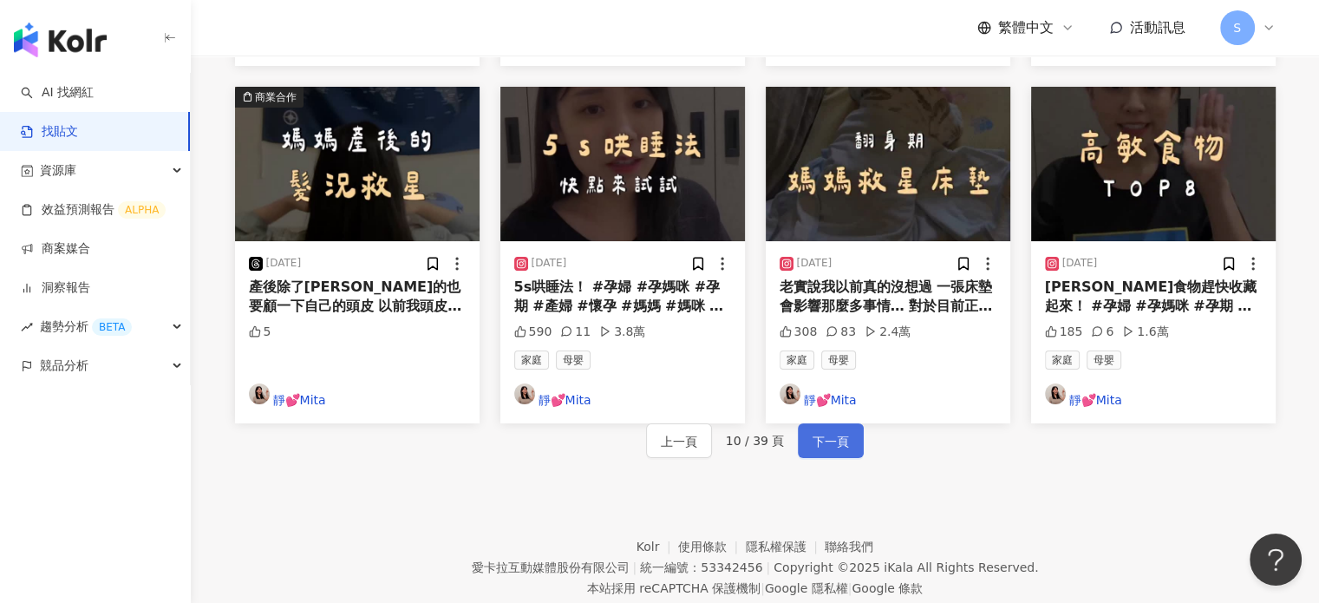
click at [839, 431] on span "下一頁" at bounding box center [830, 441] width 36 height 21
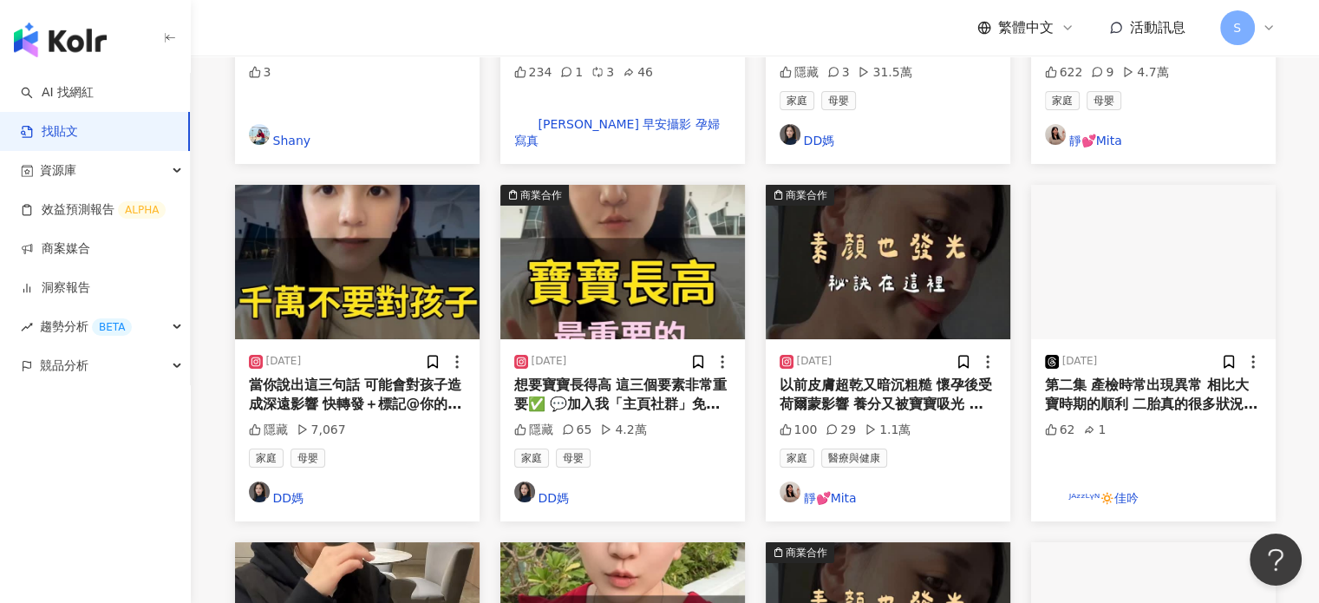
scroll to position [1040, 0]
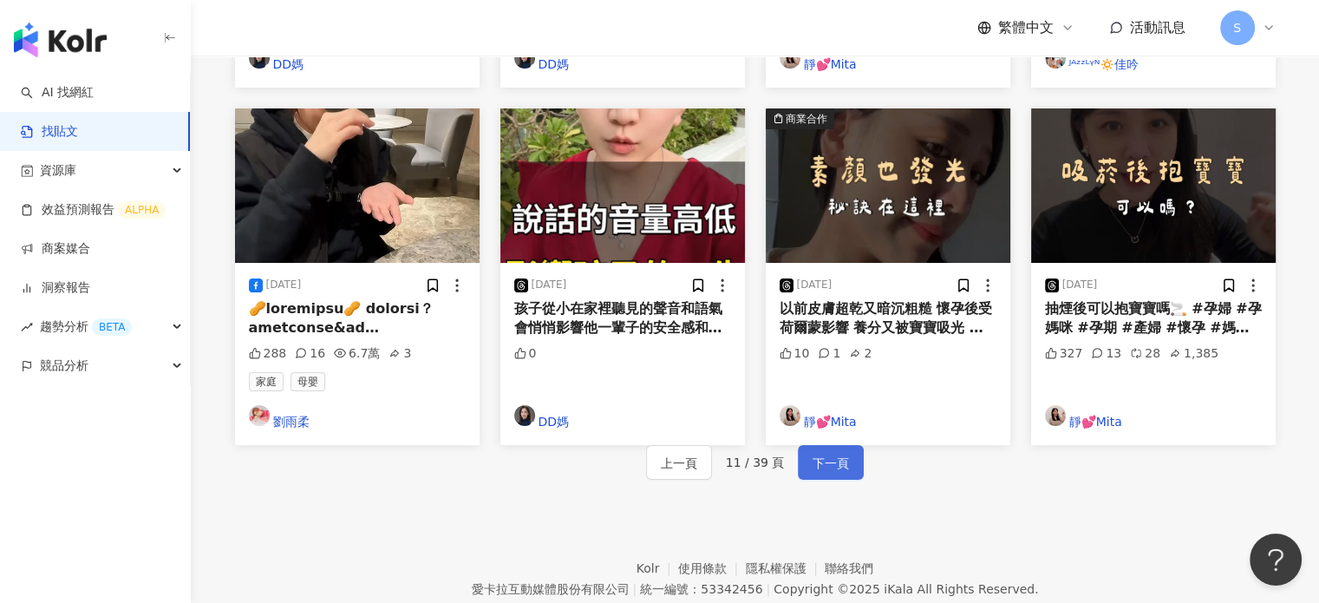
click at [833, 453] on span "下一頁" at bounding box center [830, 463] width 36 height 21
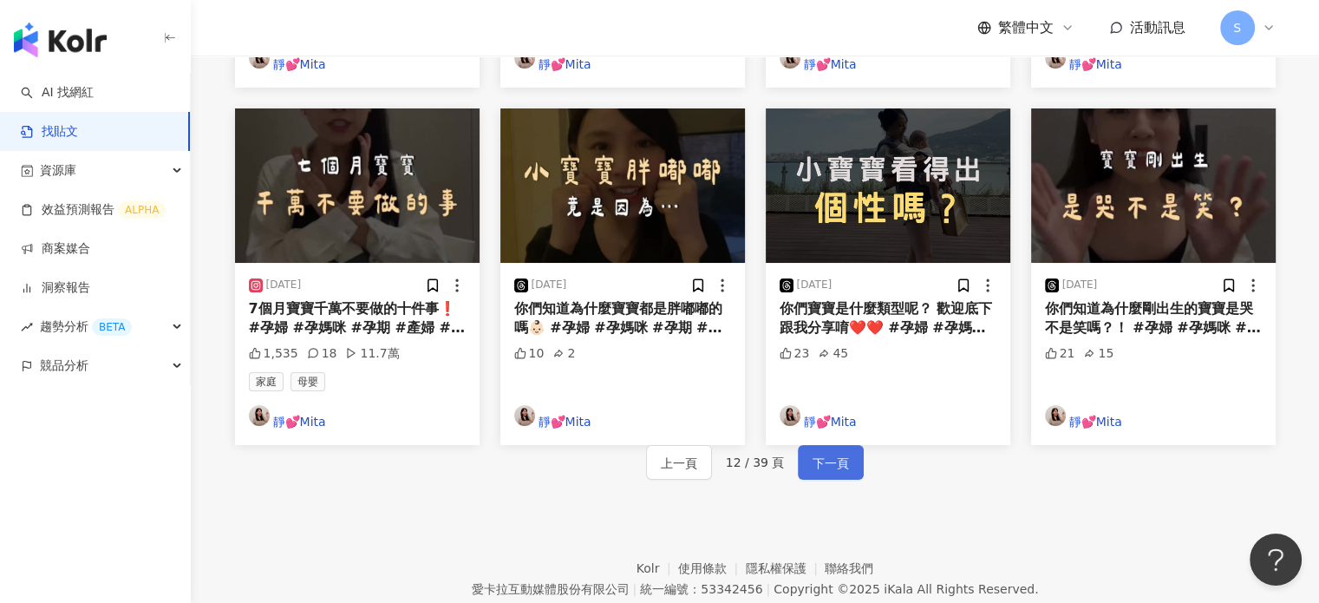
click at [818, 453] on span "下一頁" at bounding box center [830, 463] width 36 height 21
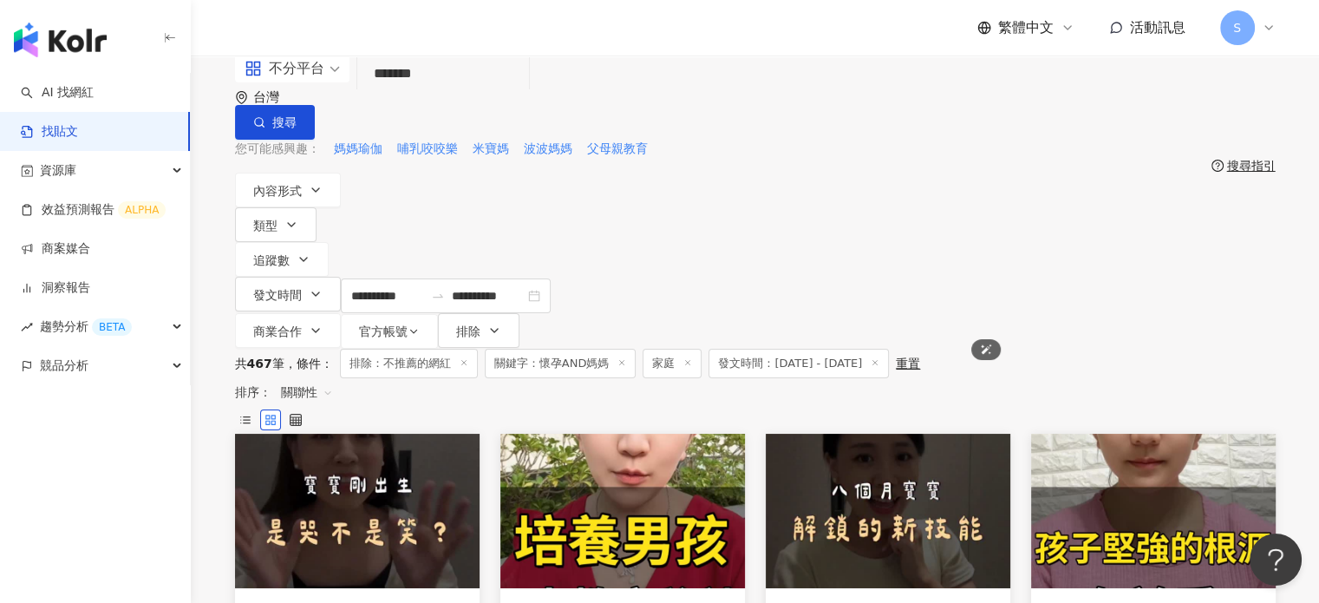
scroll to position [0, 0]
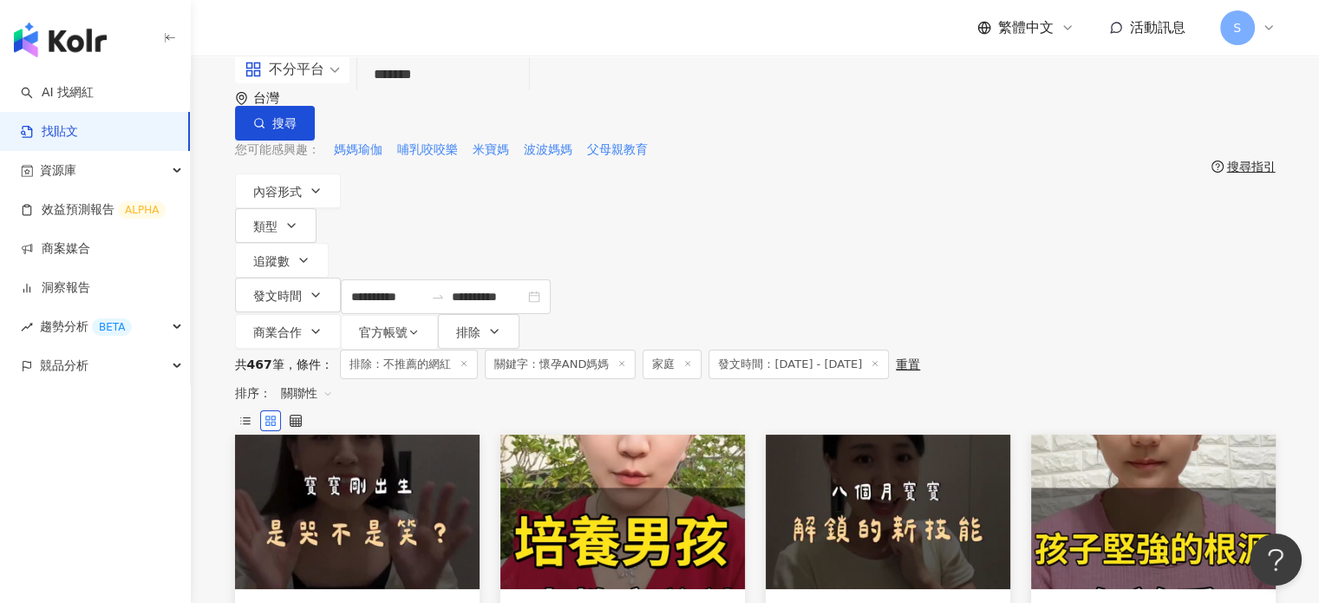
click at [437, 94] on input "*******" at bounding box center [443, 74] width 158 height 37
type input "******"
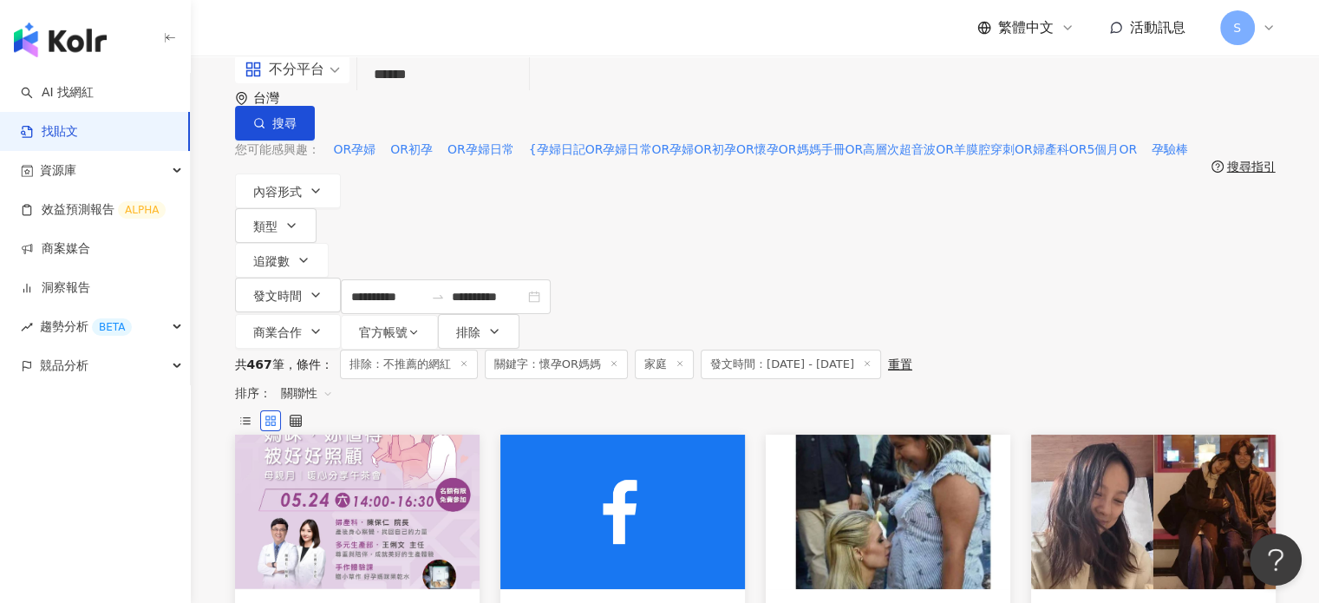
click at [1244, 160] on div "搜尋指引" at bounding box center [1251, 167] width 49 height 14
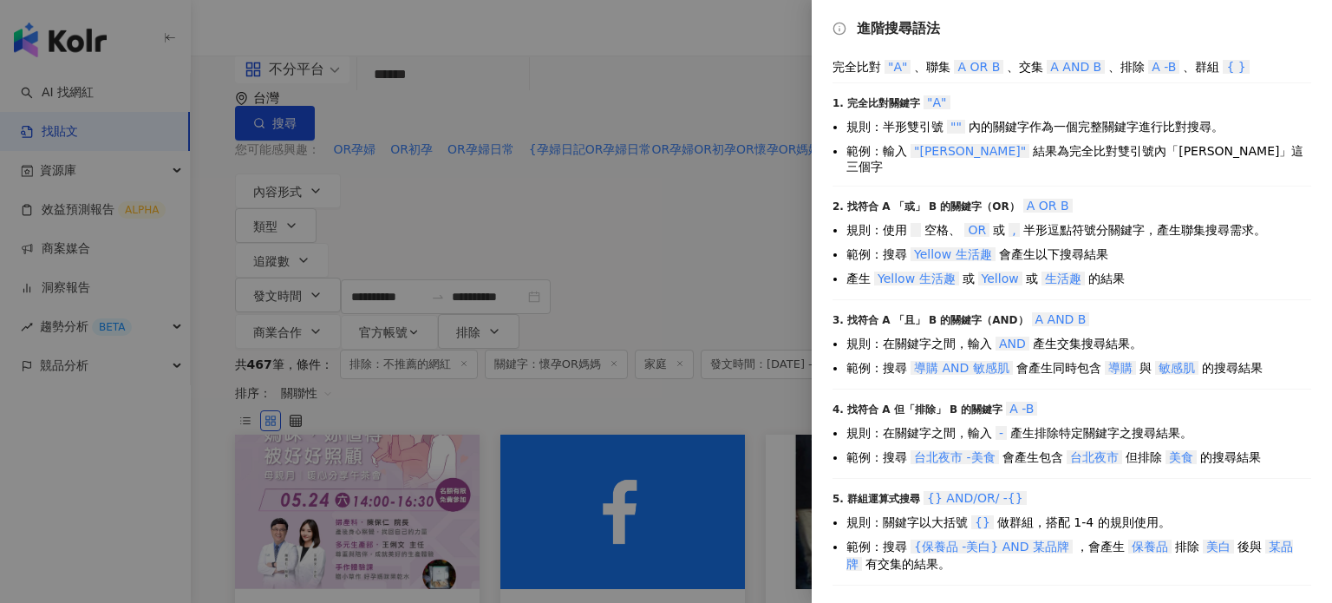
click at [1096, 382] on div "完全比對 "A" 、聯集 A OR B 、交集 A AND B 、排除 A -B 、群組 { } 1. 完全比對關鍵字 "A" 規則：半形雙引號 "" 內的關…" at bounding box center [1071, 327] width 479 height 538
click at [650, 231] on div at bounding box center [666, 301] width 1332 height 603
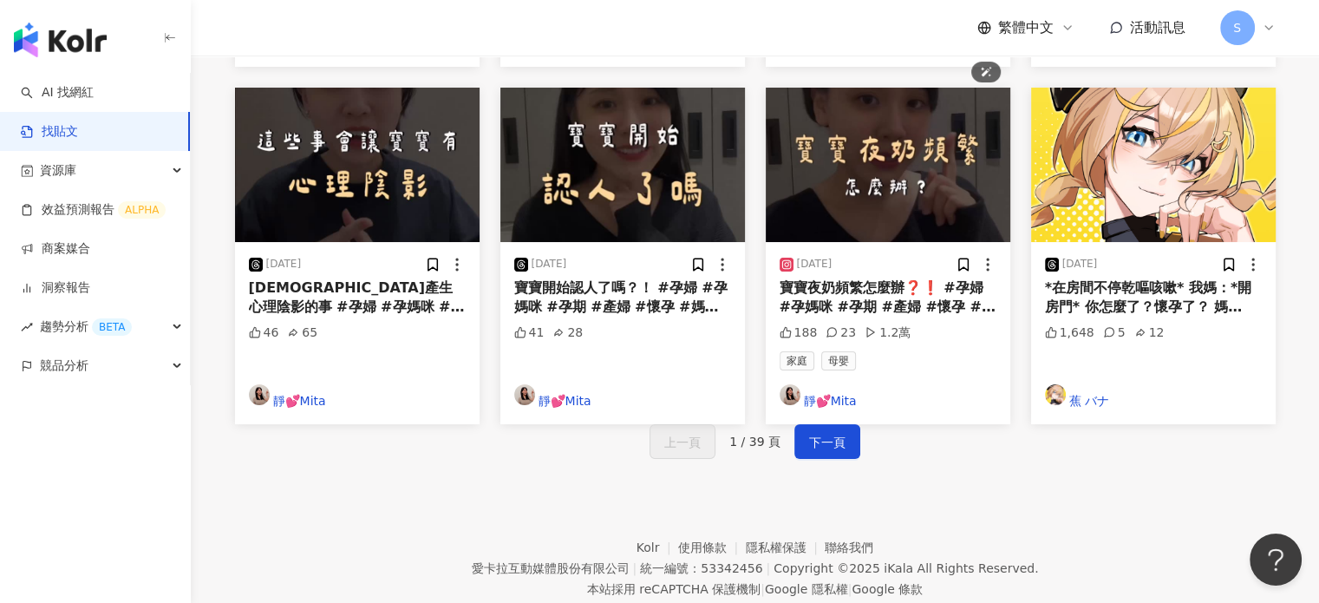
scroll to position [1062, 0]
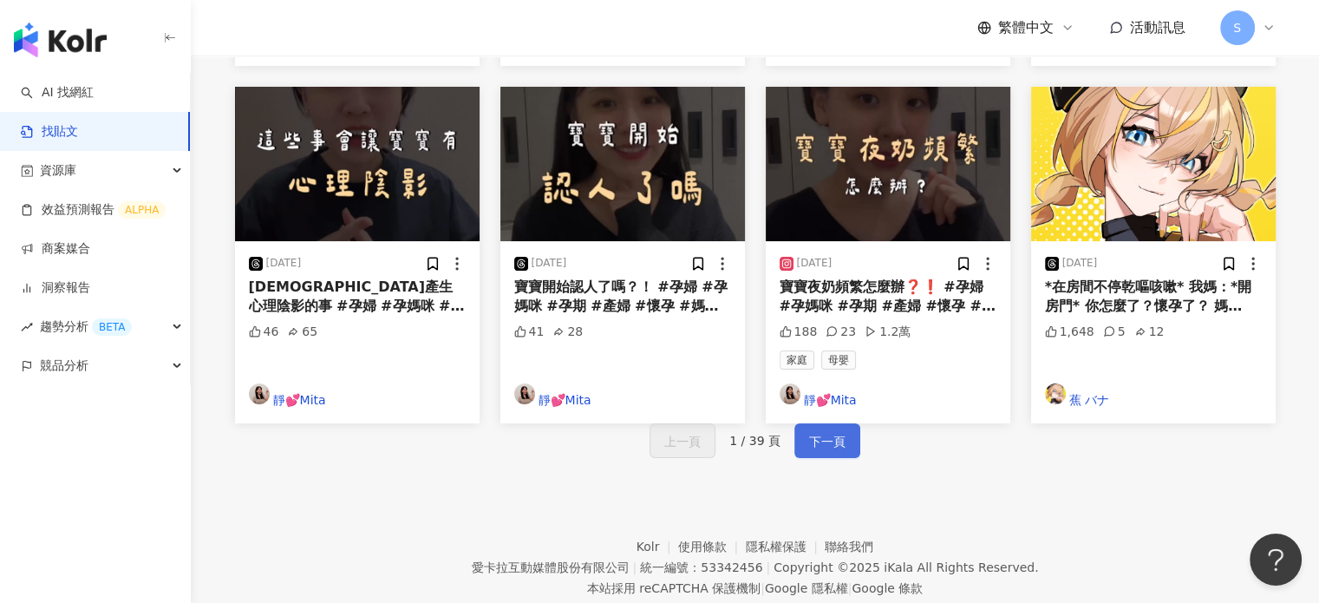
click at [798, 423] on button "下一頁" at bounding box center [827, 440] width 66 height 35
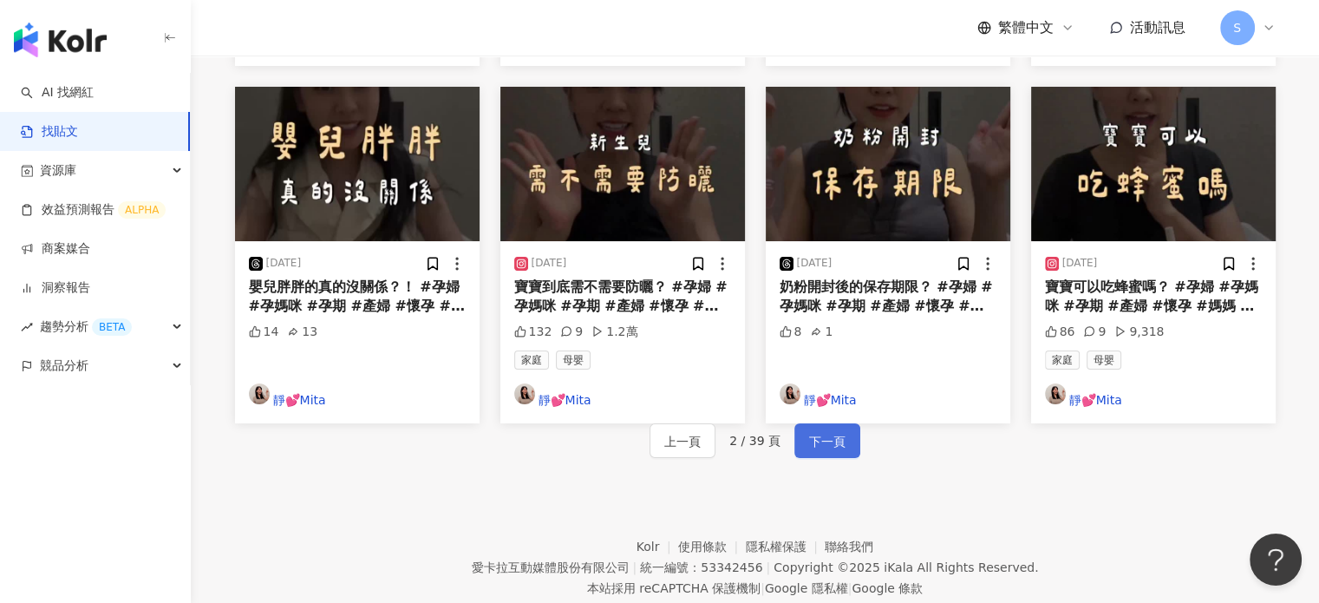
click at [828, 431] on span "下一頁" at bounding box center [827, 441] width 36 height 21
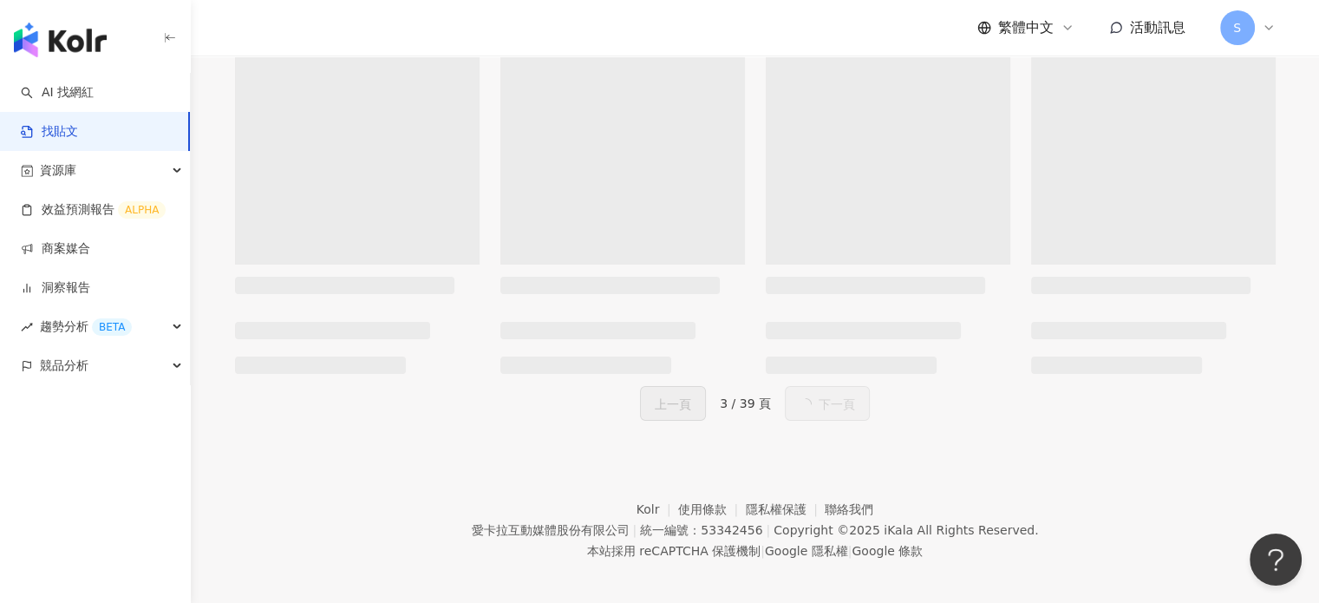
click at [828, 386] on button "下一頁" at bounding box center [827, 403] width 85 height 35
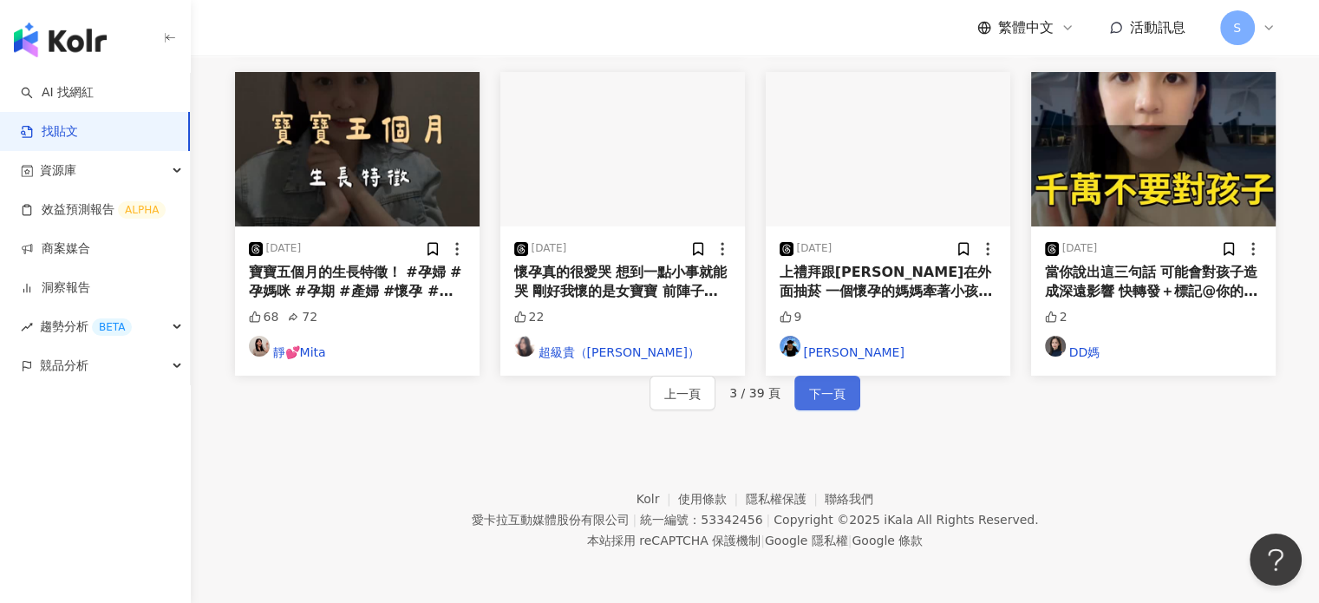
scroll to position [997, 0]
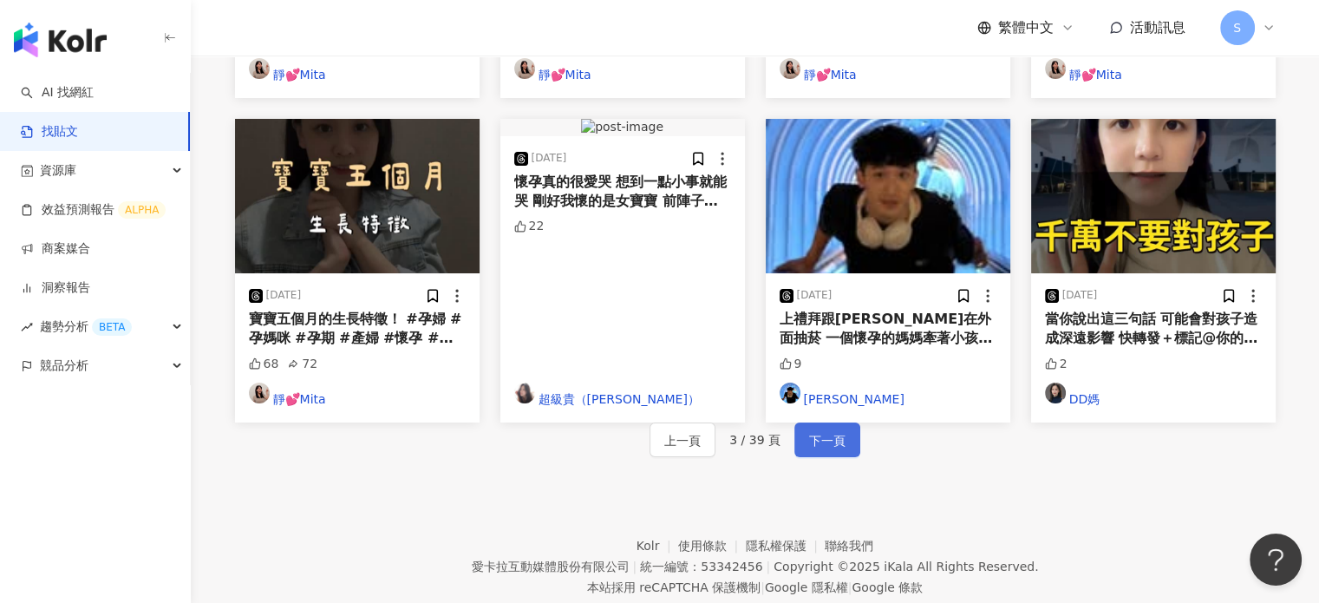
click at [828, 430] on span "下一頁" at bounding box center [827, 440] width 36 height 21
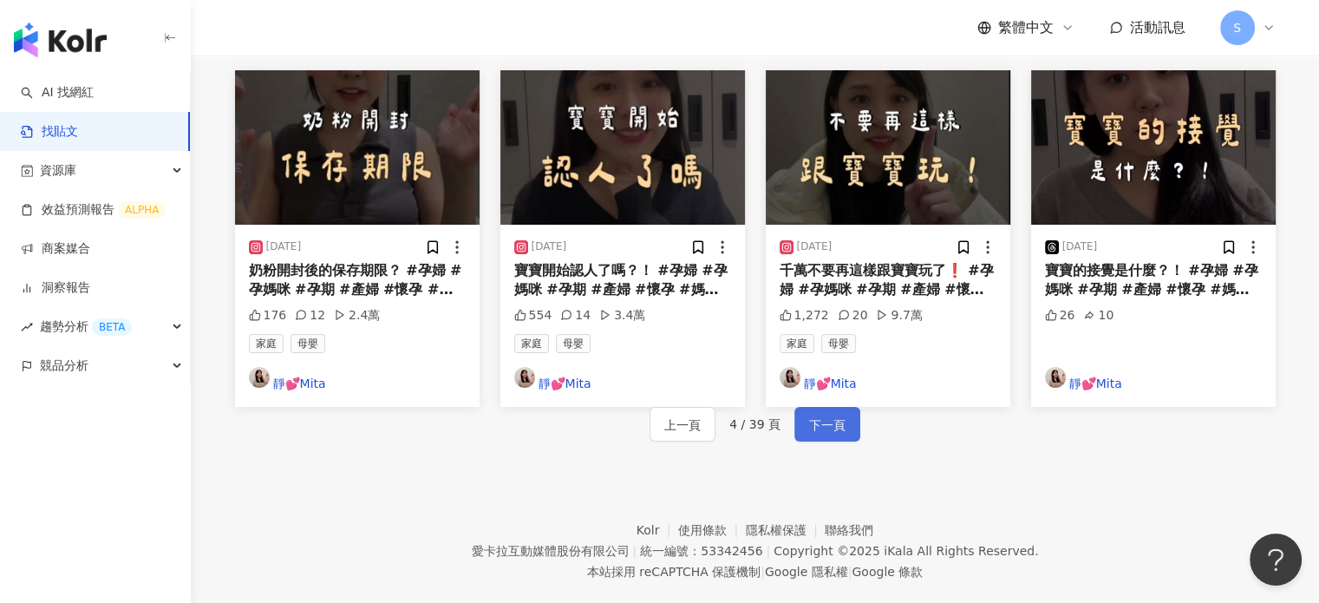
scroll to position [1062, 0]
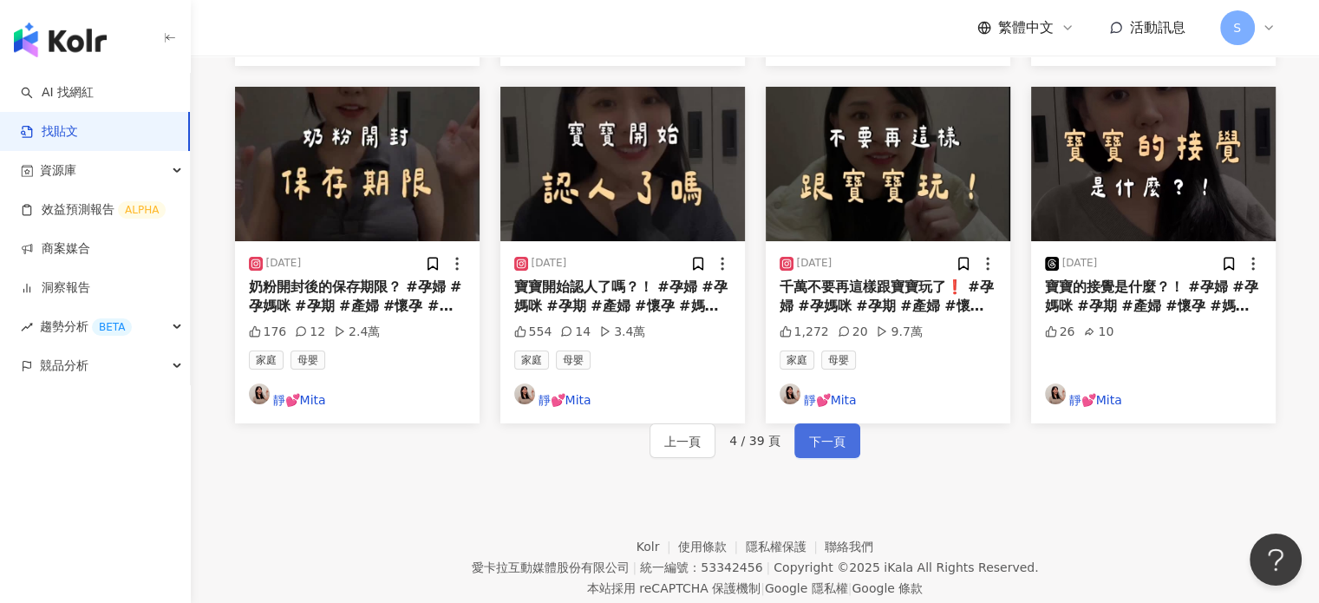
click at [830, 431] on span "下一頁" at bounding box center [827, 441] width 36 height 21
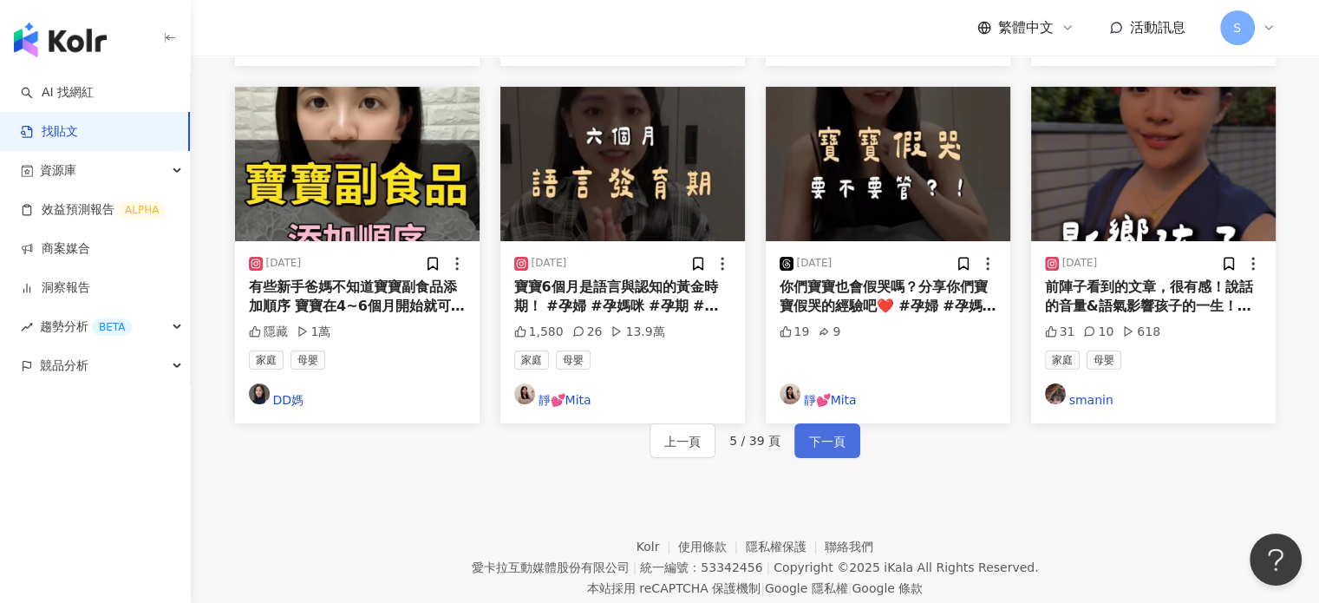
click at [835, 431] on span "下一頁" at bounding box center [827, 441] width 36 height 21
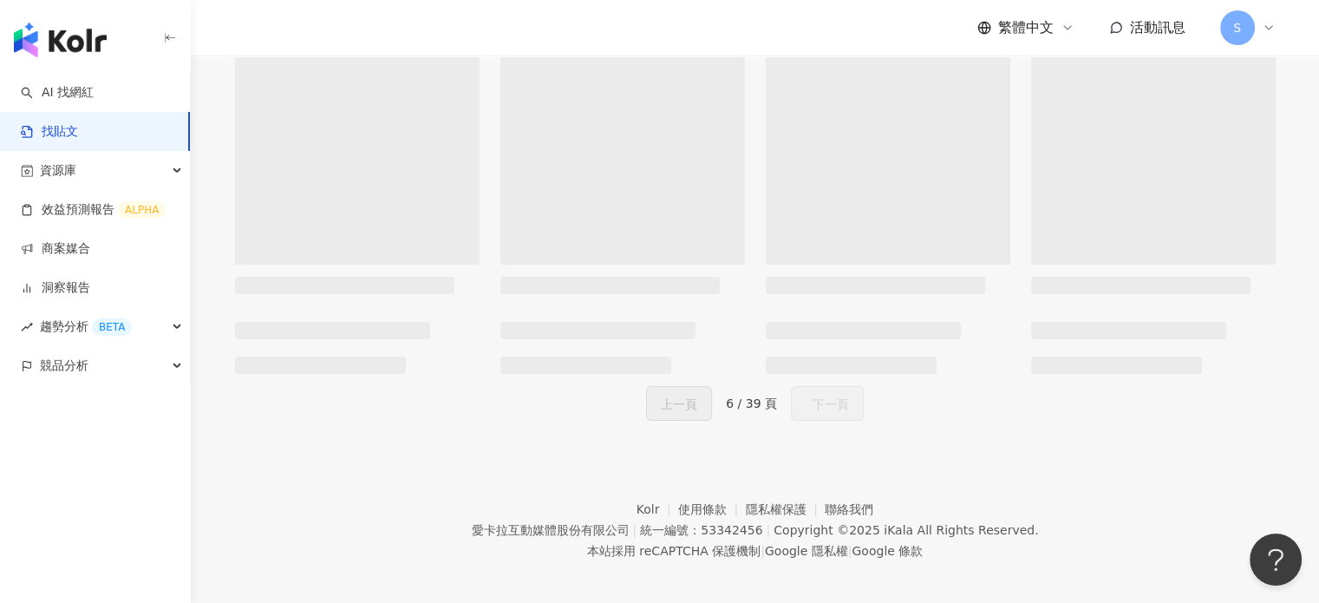
click at [834, 386] on button "下一頁" at bounding box center [827, 403] width 73 height 35
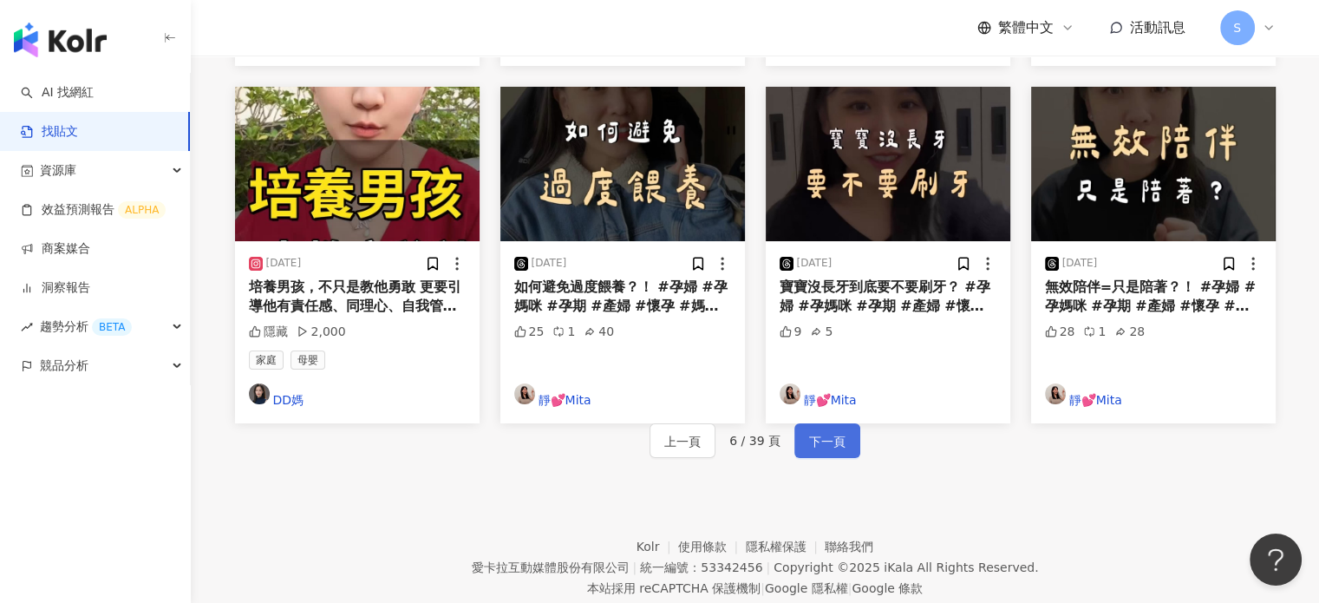
click at [832, 431] on span "下一頁" at bounding box center [827, 441] width 36 height 21
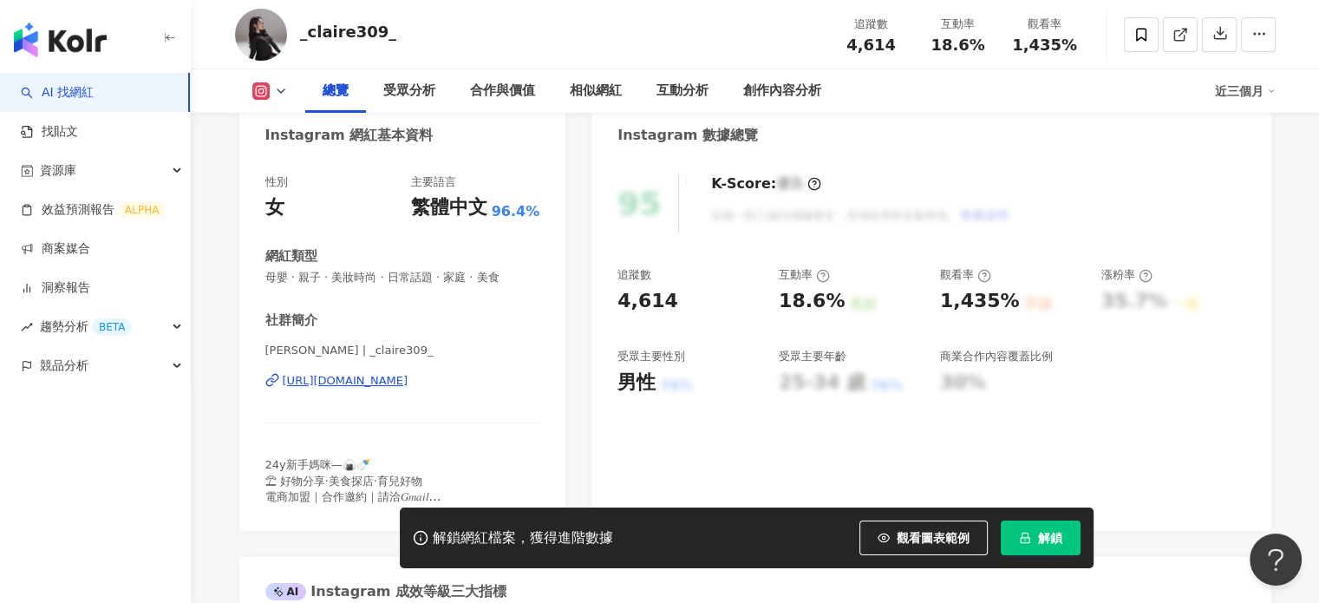
click at [408, 379] on div "https://www.instagram.com/_claire309_/" at bounding box center [346, 381] width 126 height 16
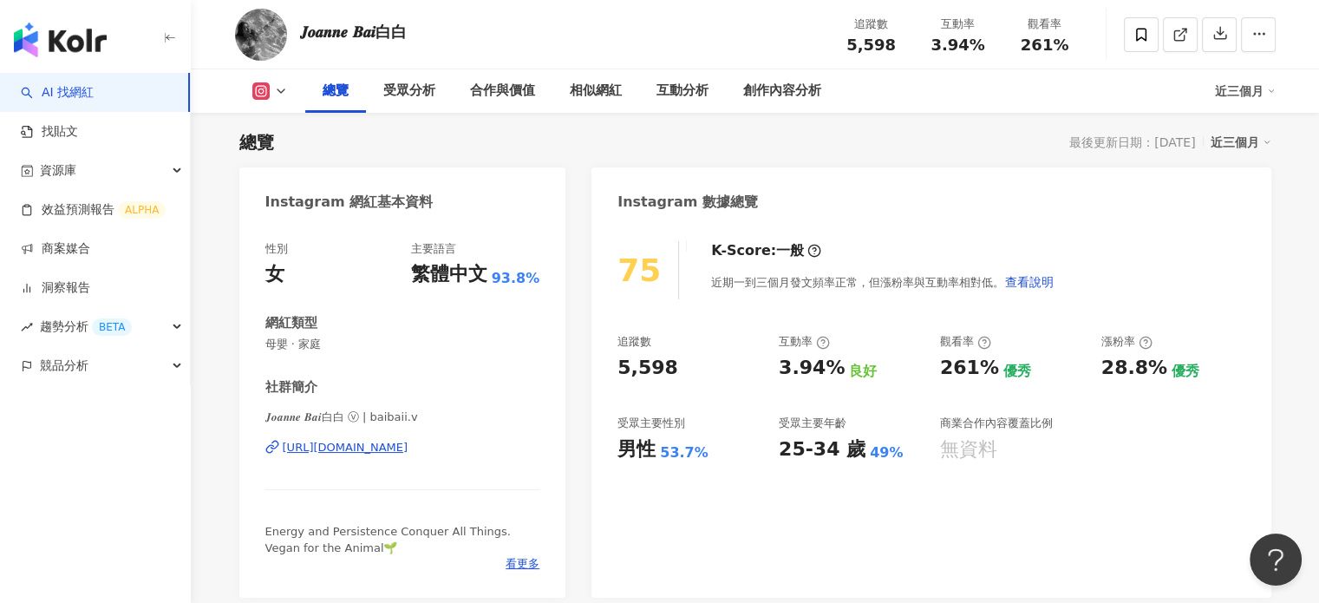
scroll to position [107, 0]
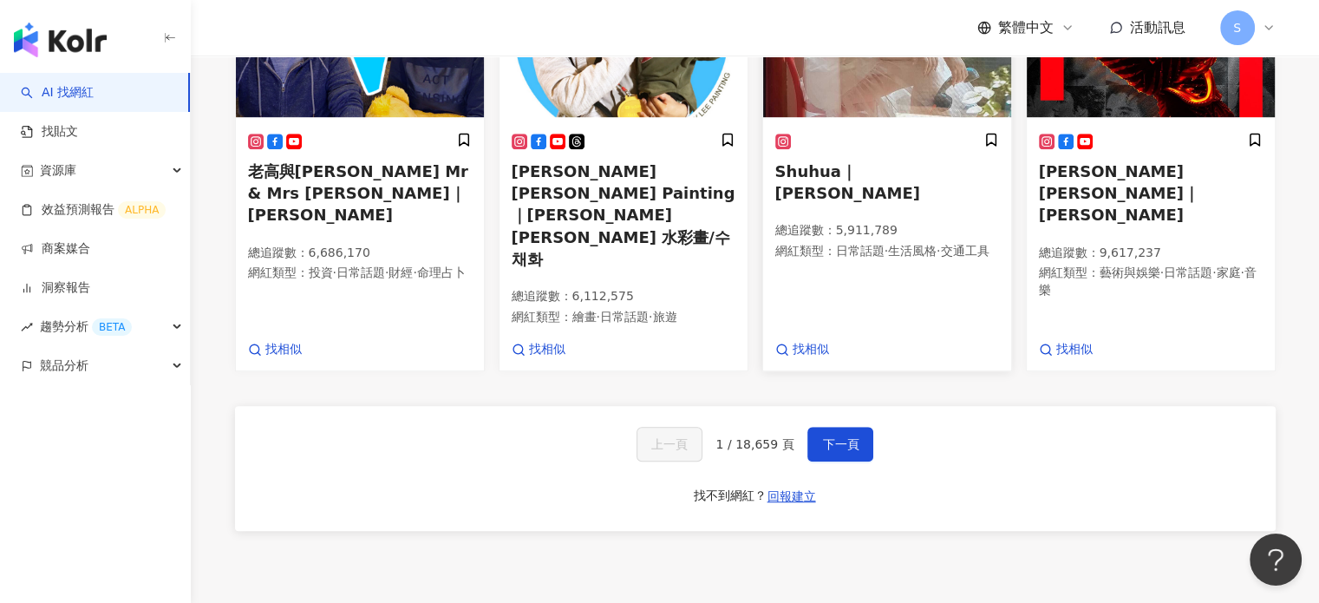
scroll to position [1121, 0]
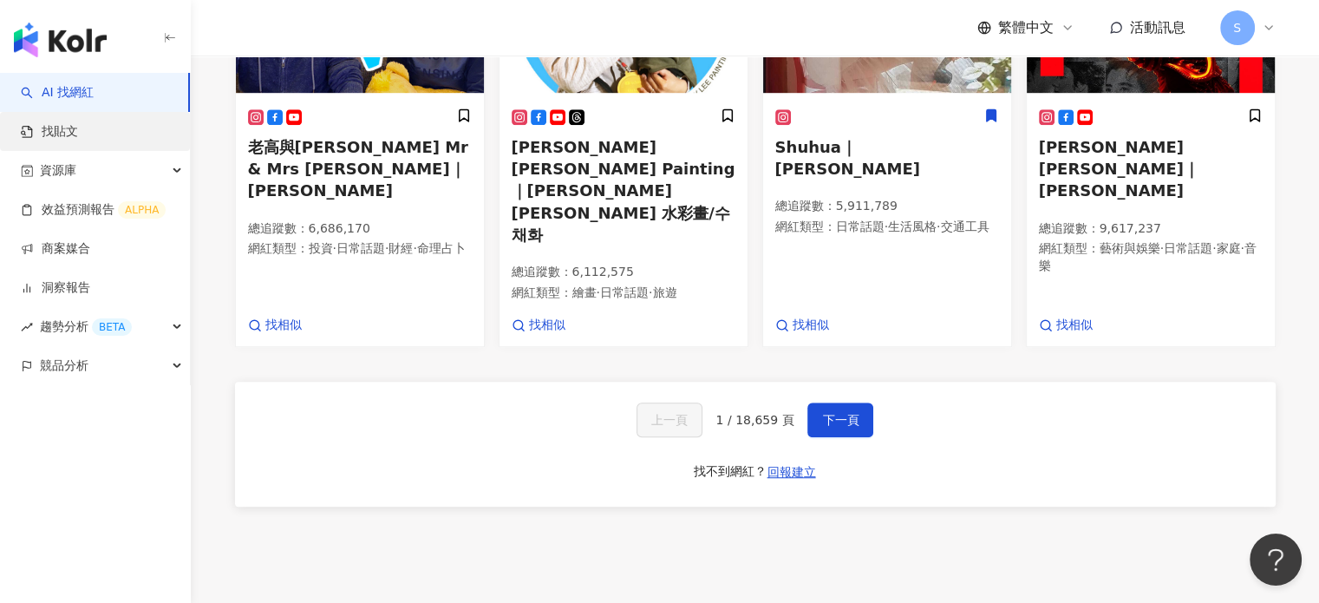
click at [75, 123] on link "找貼文" at bounding box center [49, 131] width 57 height 17
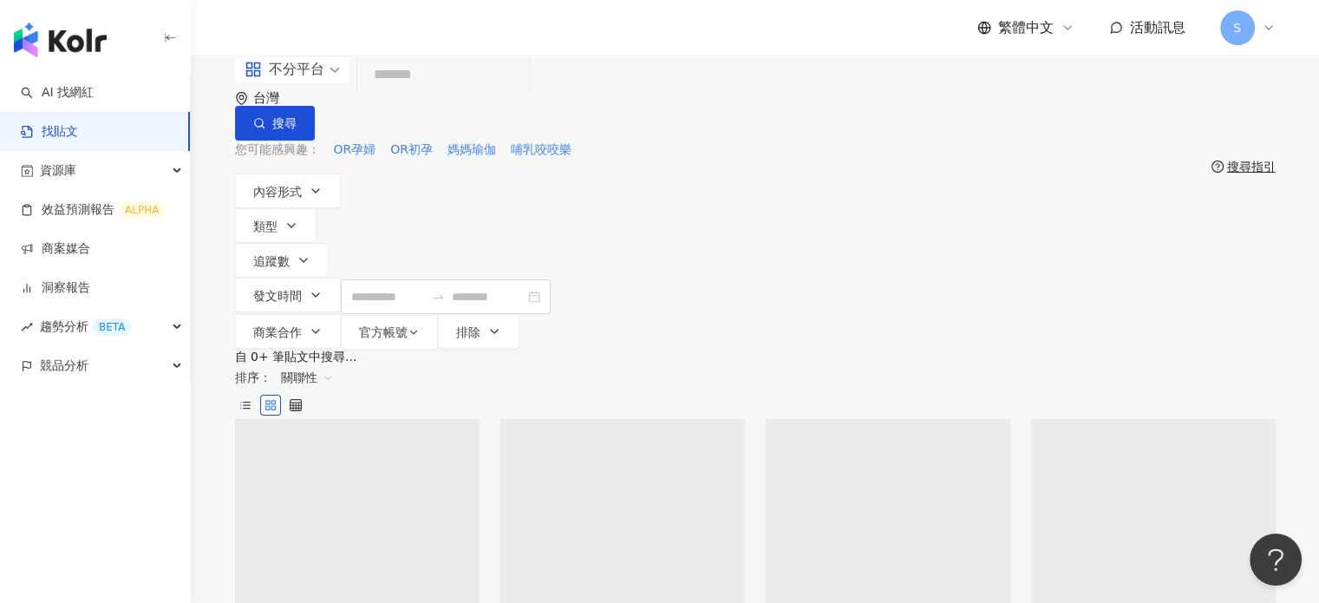
click at [444, 94] on input "search" at bounding box center [443, 74] width 158 height 37
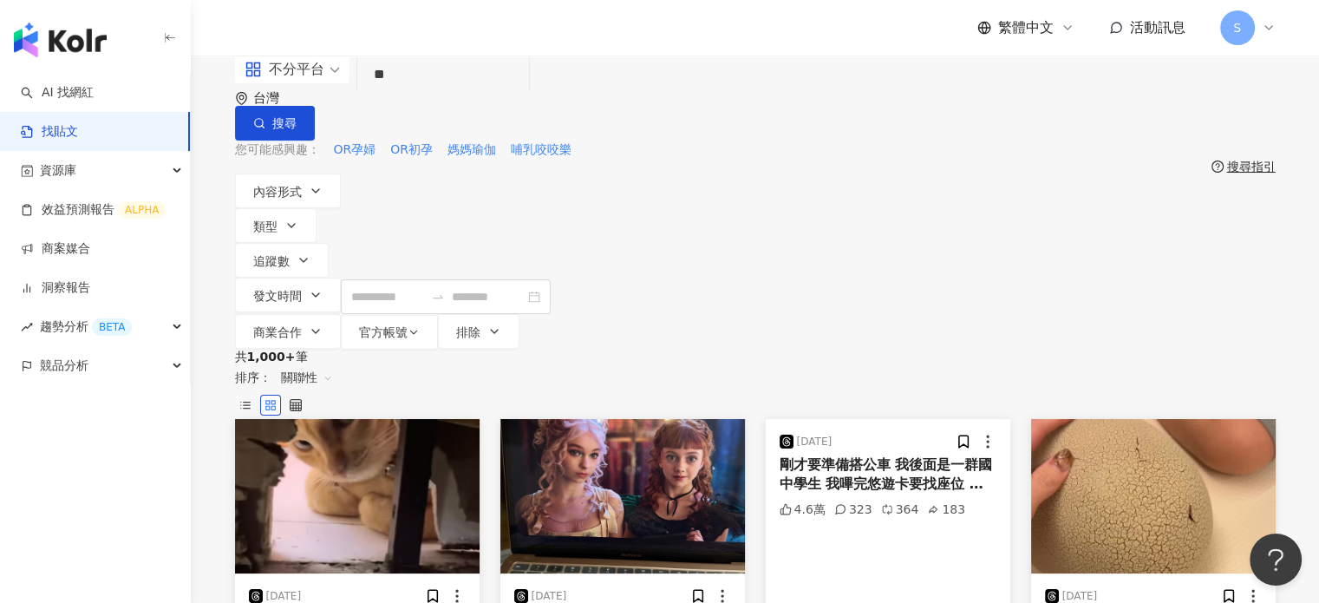
type input "*"
type input "**********"
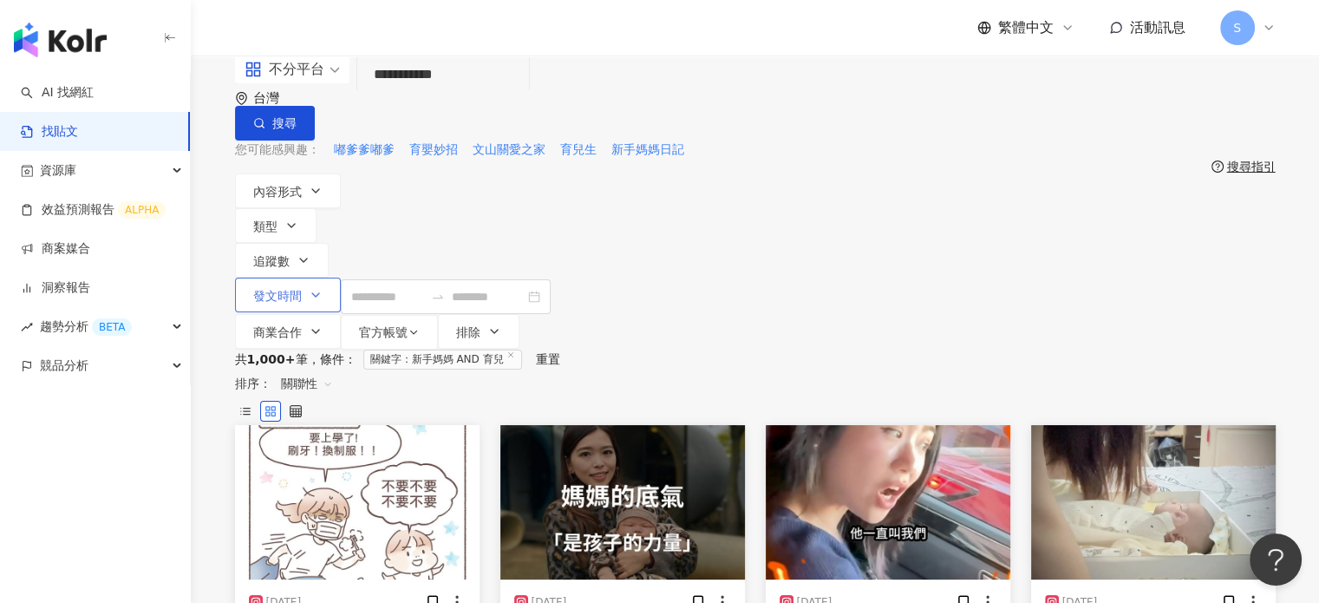
click at [341, 277] on button "發文時間" at bounding box center [288, 294] width 106 height 35
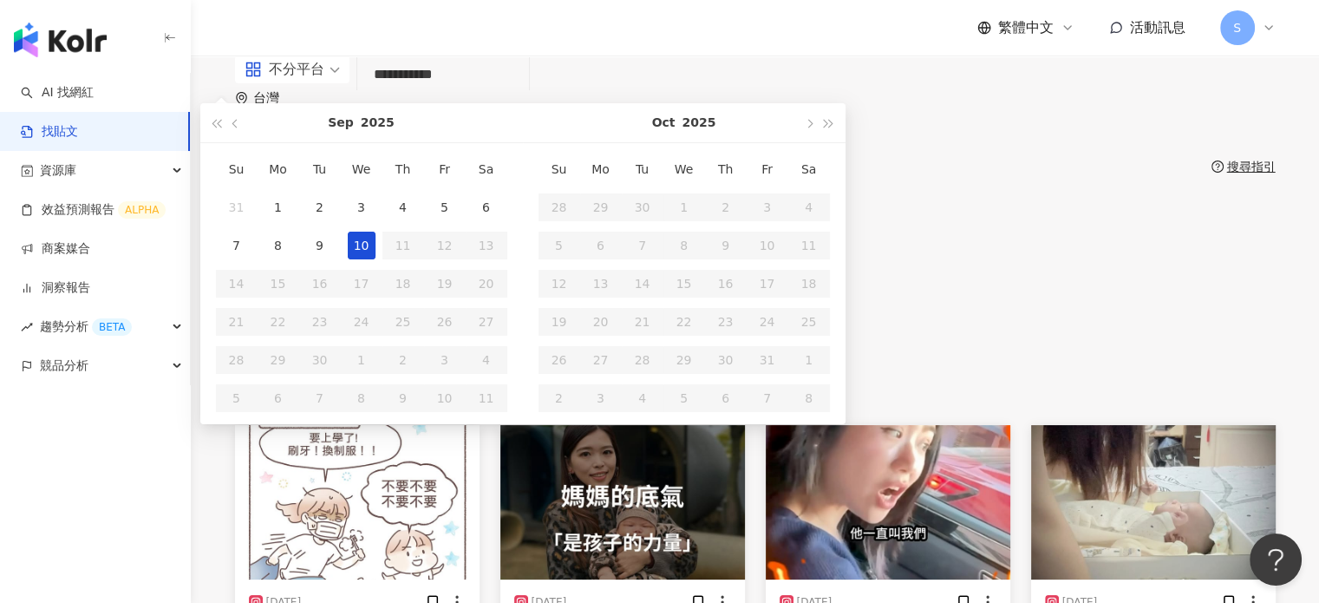
type input "**********"
click at [240, 127] on span "button" at bounding box center [235, 123] width 9 height 9
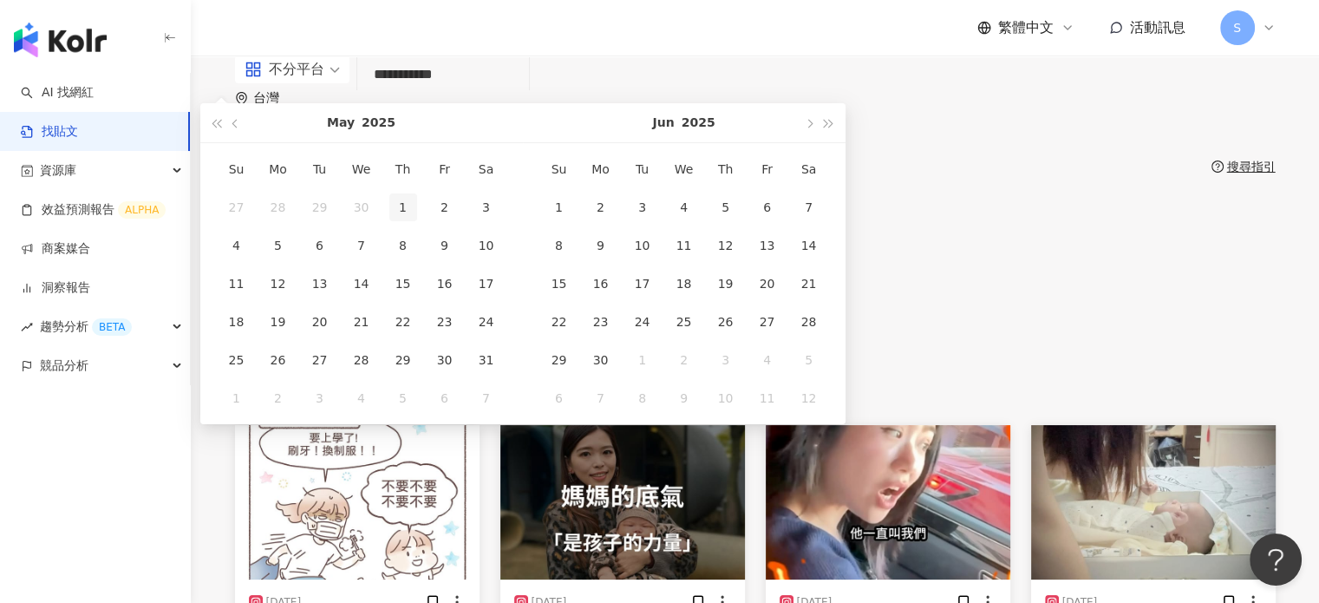
type input "**********"
click at [417, 221] on div "1" at bounding box center [403, 207] width 28 height 28
type input "**********"
click at [813, 127] on span "button" at bounding box center [809, 123] width 9 height 9
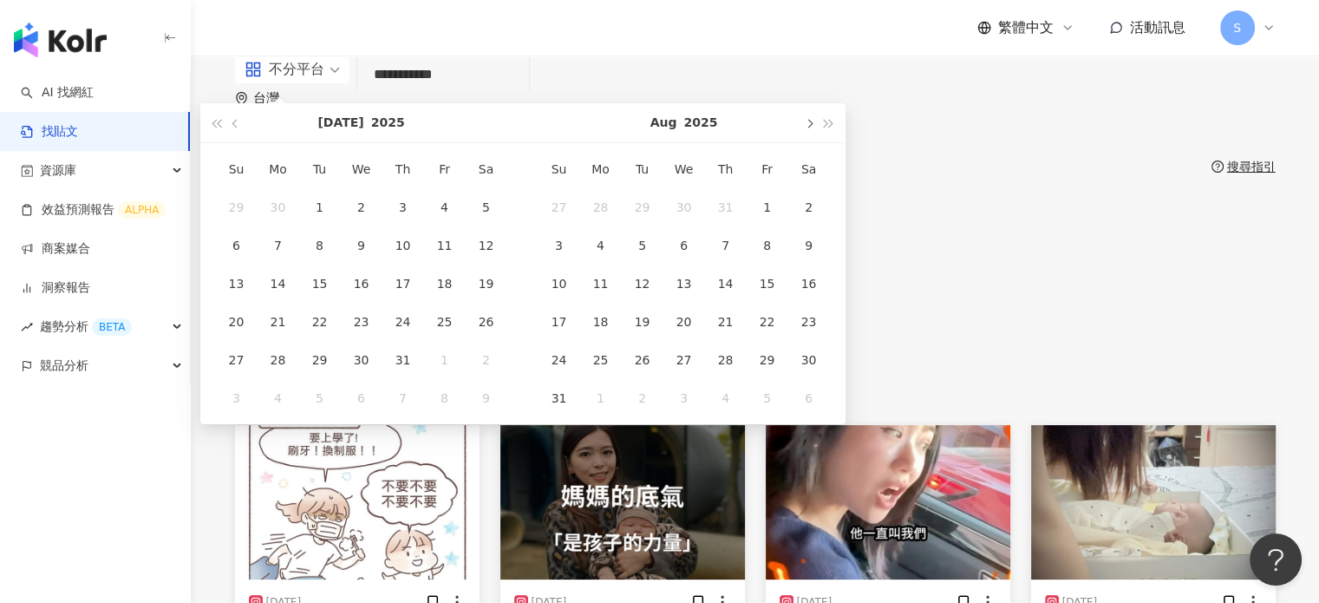
click at [813, 127] on span "button" at bounding box center [809, 123] width 9 height 9
type input "**********"
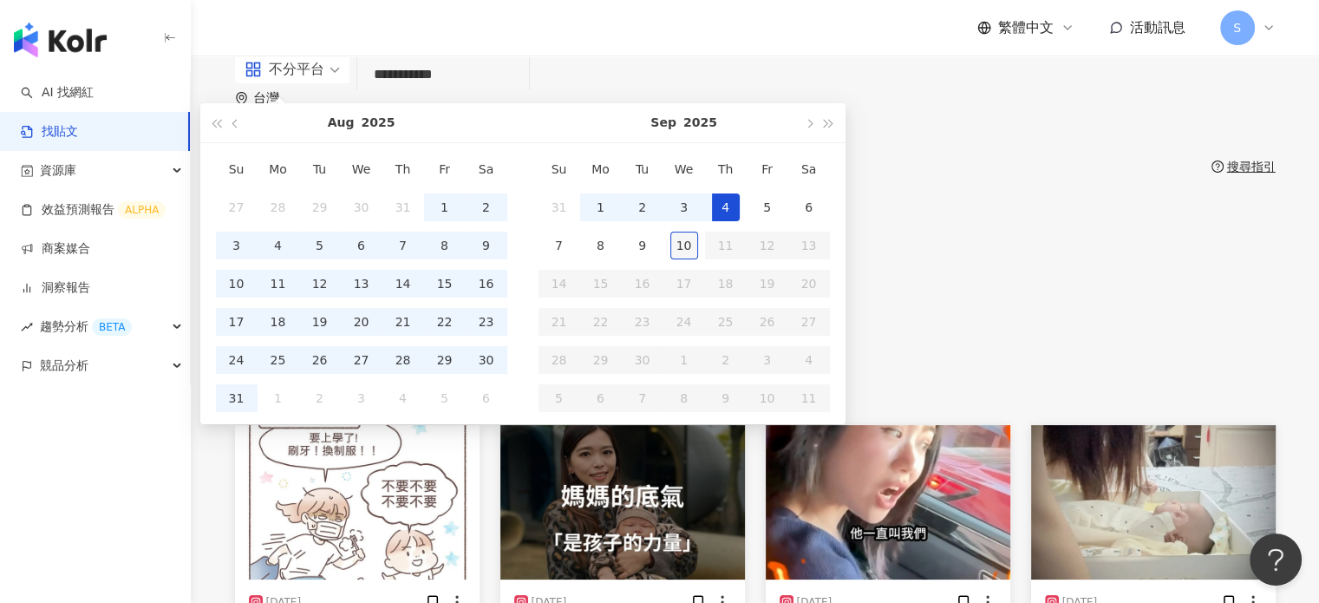
type input "**********"
click at [698, 259] on div "10" at bounding box center [684, 245] width 28 height 28
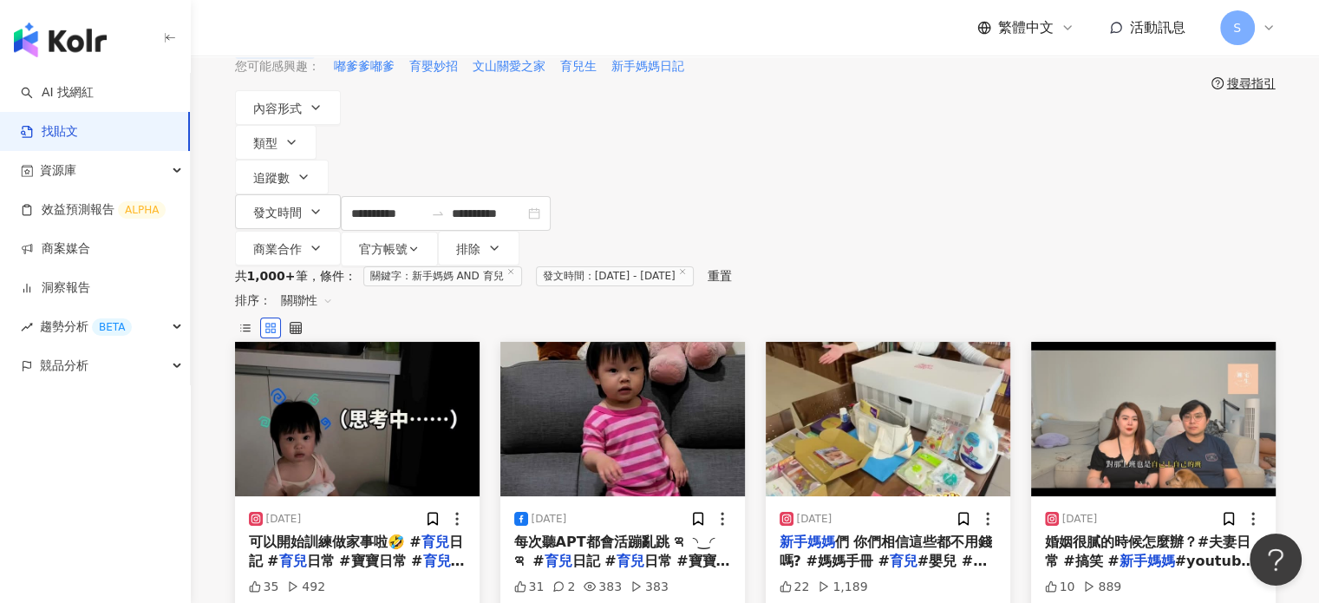
scroll to position [87, 0]
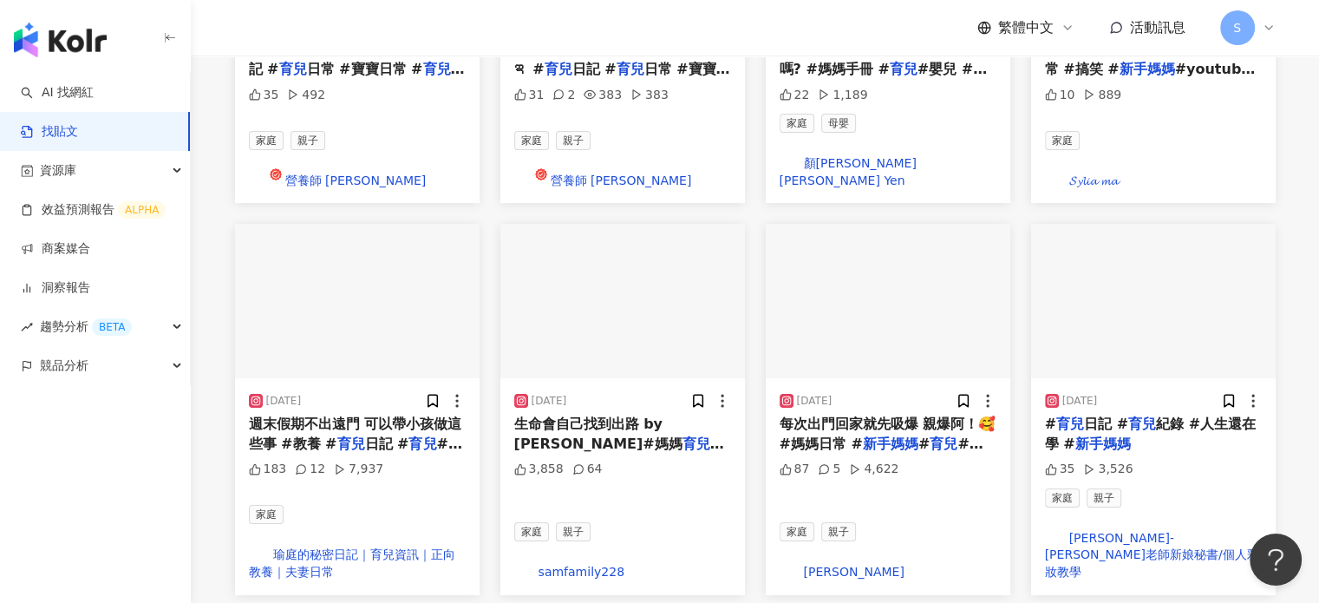
scroll to position [520, 0]
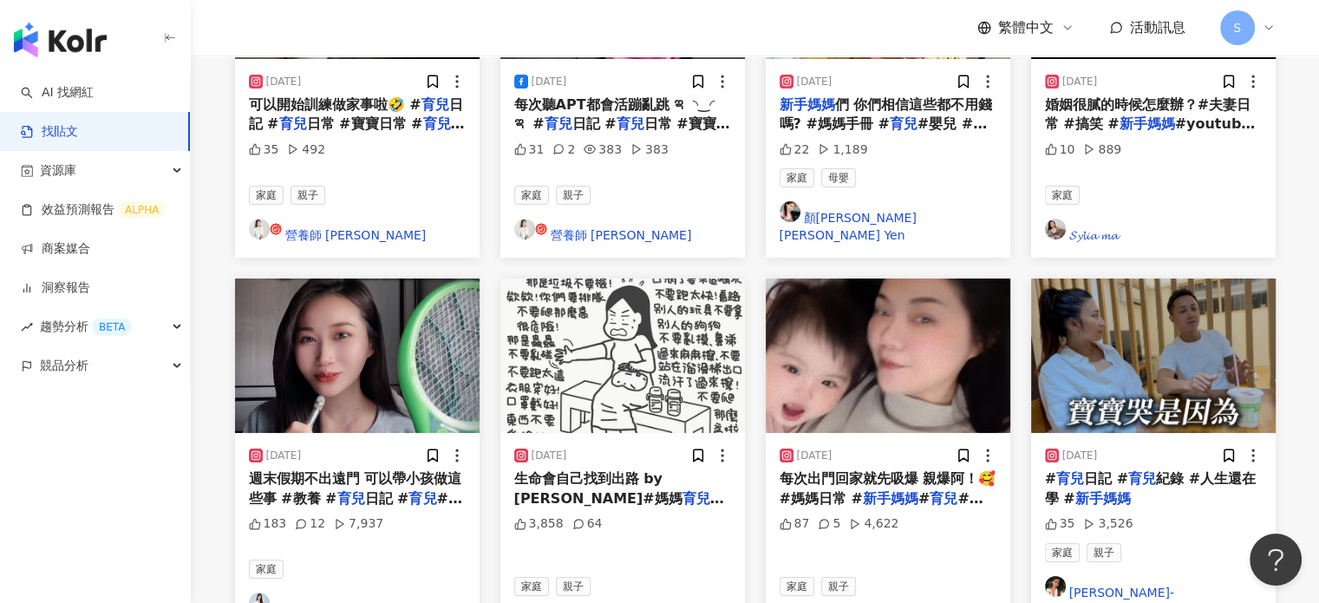
click at [371, 592] on link "瑜庭的秘密日記｜育兒資訊｜正向教養｜夫妻日常" at bounding box center [357, 613] width 217 height 42
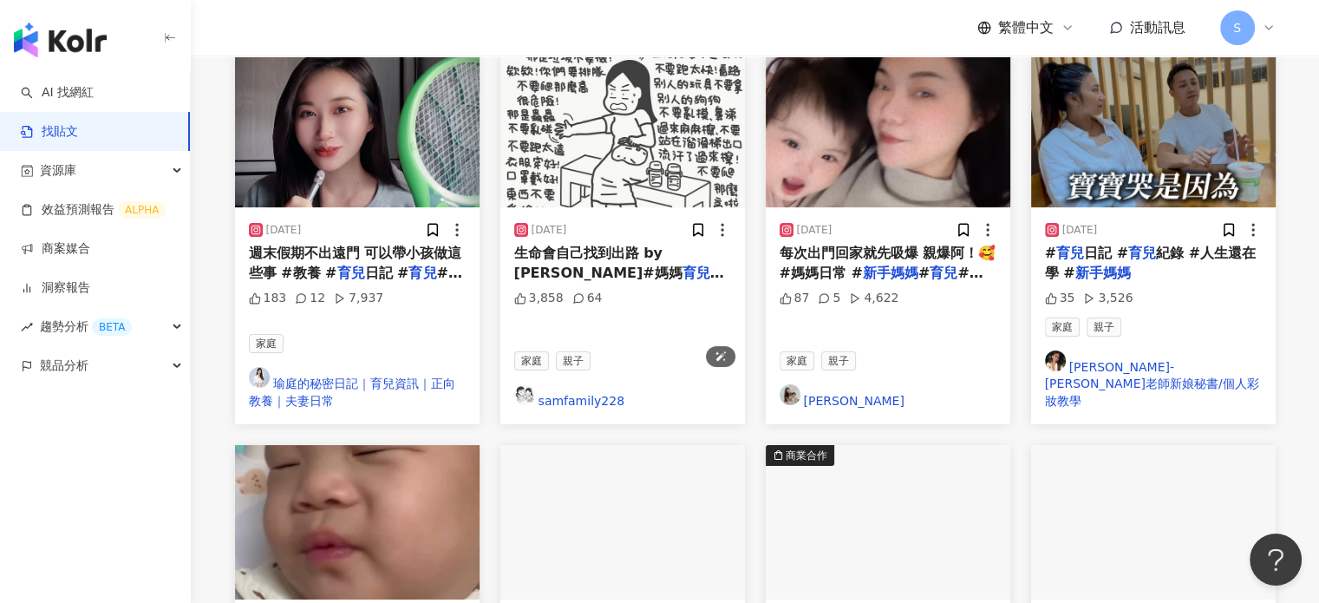
scroll to position [867, 0]
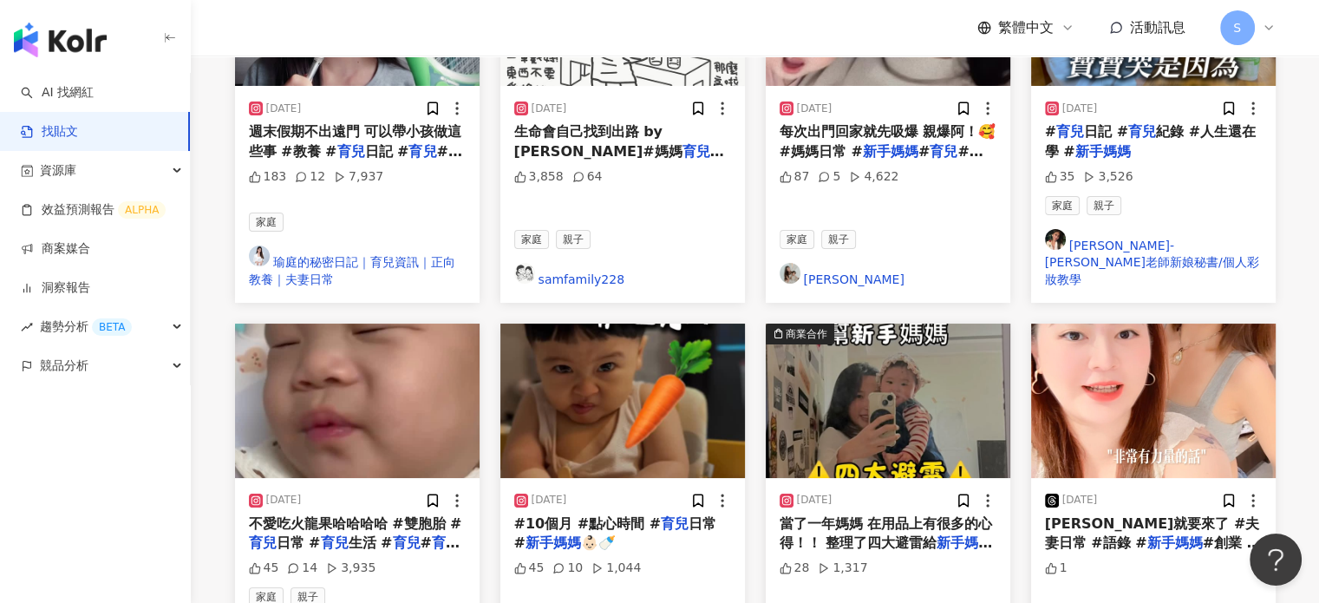
click at [651, 494] on div "2025/5/25 可以開始訓練做家事啦🤣 # 育兒 日記 # 育兒 日常 #寶寶日常 # 育兒 紀錄 # 新手媽媽 #babygirl #babylife …" at bounding box center [755, 134] width 1040 height 1153
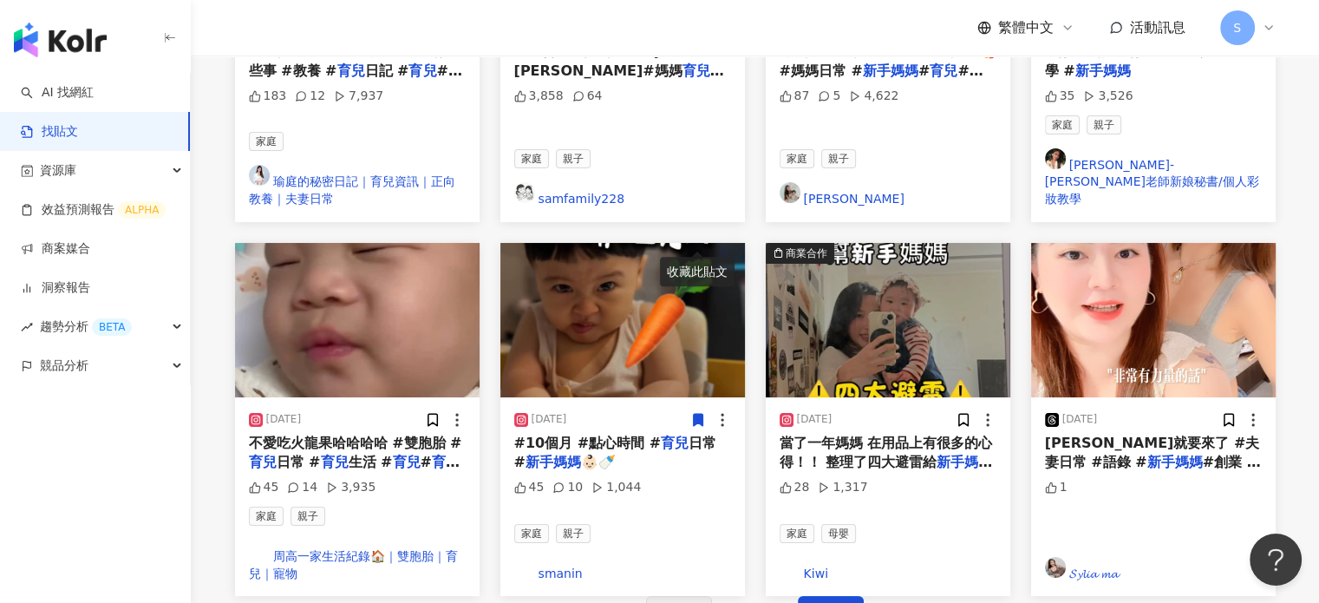
scroll to position [954, 0]
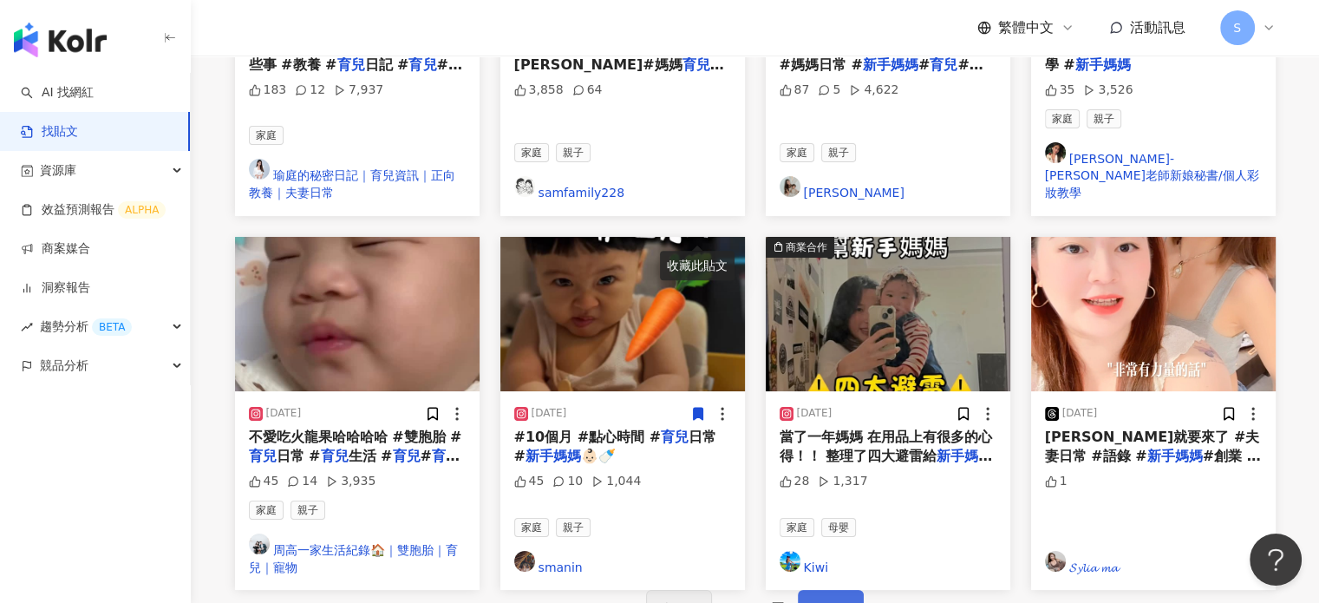
click at [814, 597] on span "下一頁" at bounding box center [830, 607] width 36 height 21
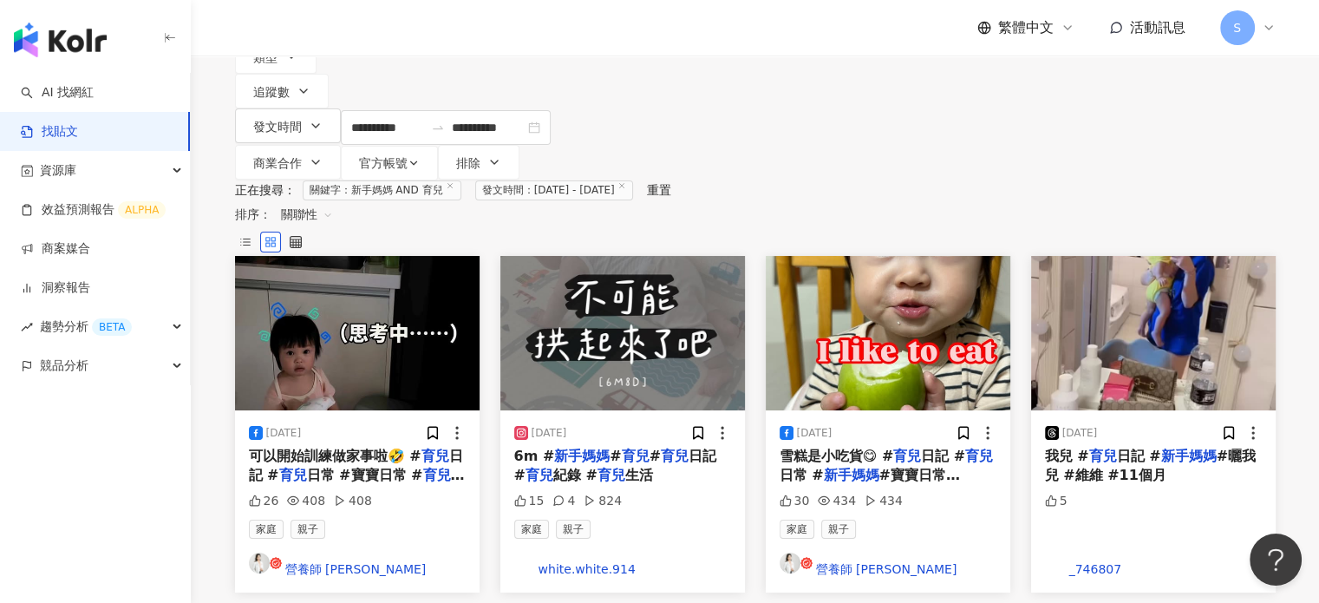
scroll to position [165, 0]
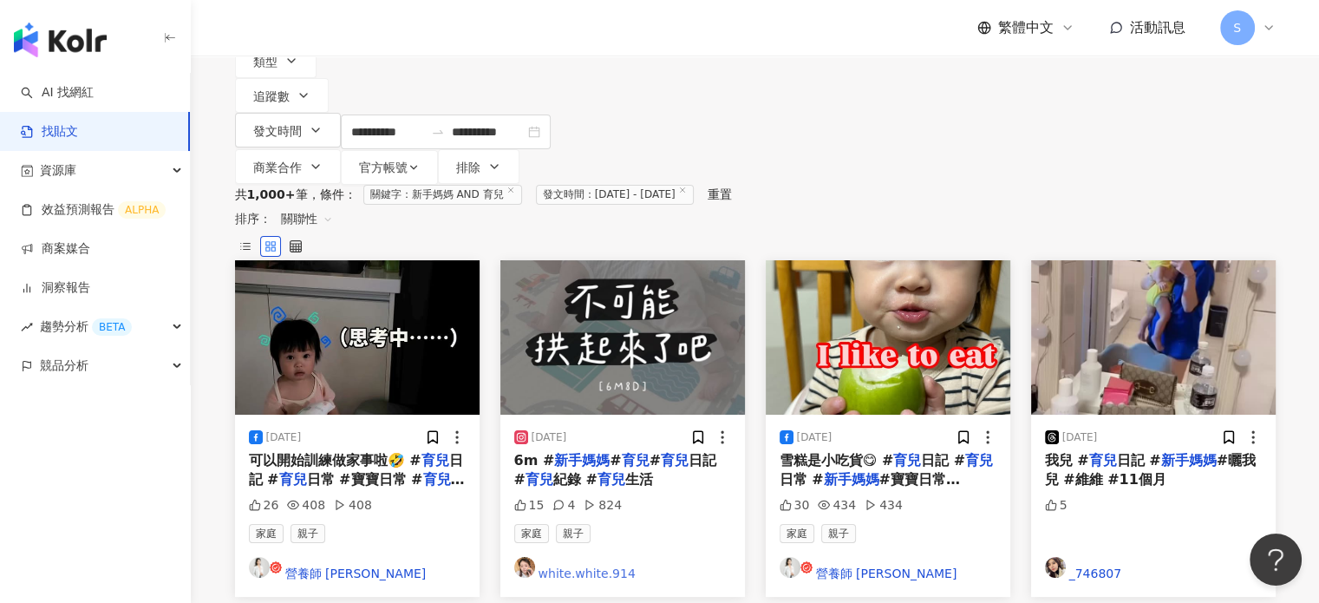
click at [586, 557] on link "white.white.914" at bounding box center [622, 570] width 217 height 26
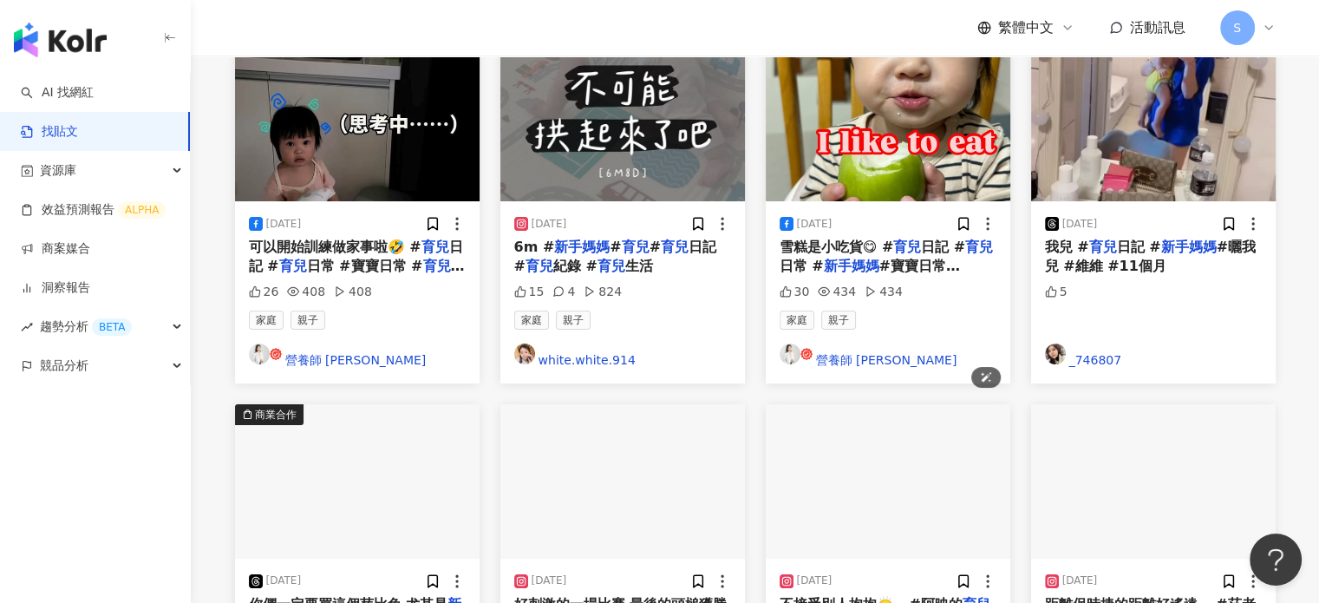
scroll to position [251, 0]
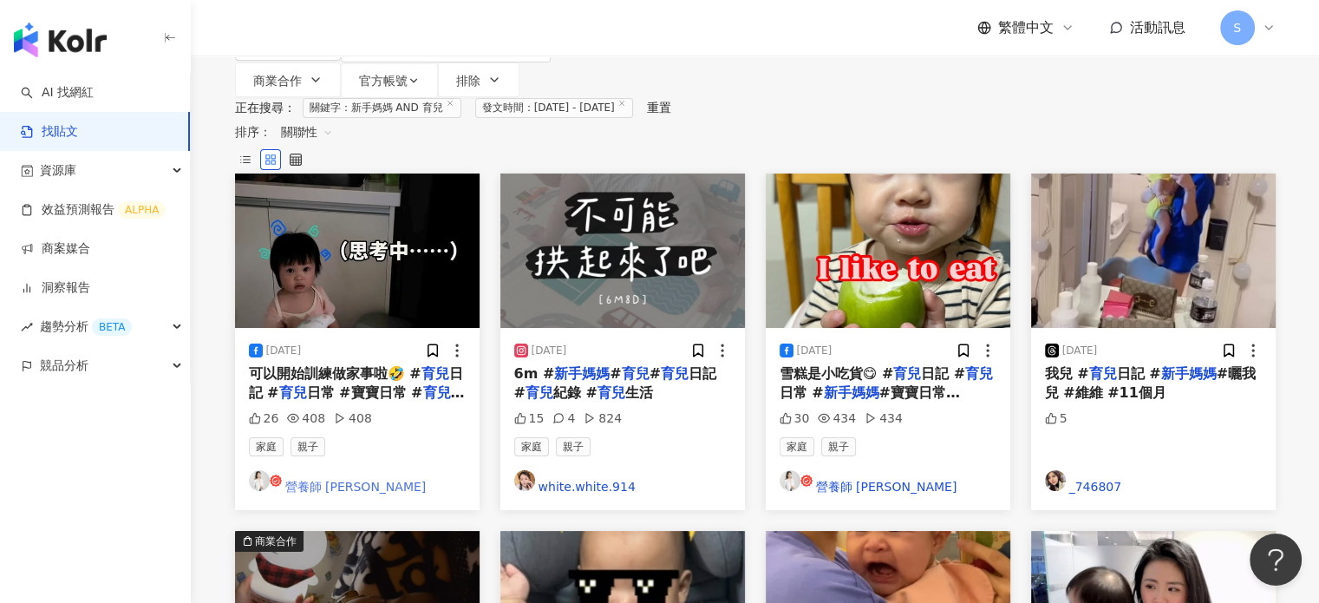
click at [309, 470] on link "營養師 張卉敏" at bounding box center [357, 483] width 217 height 26
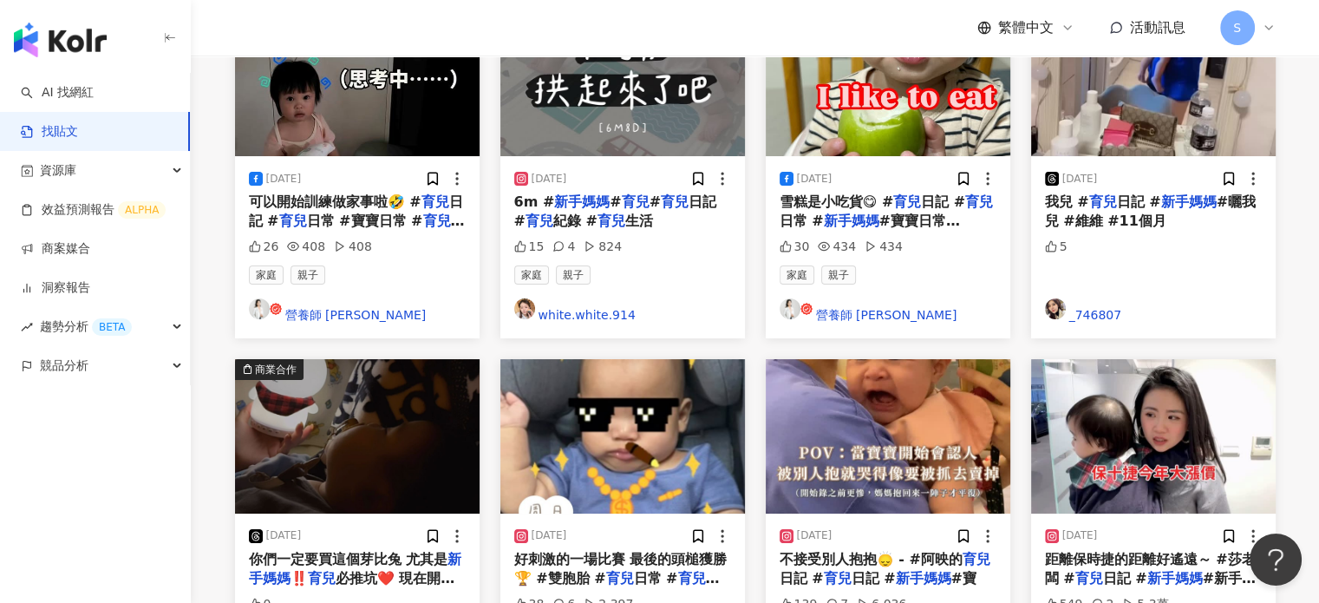
scroll to position [425, 0]
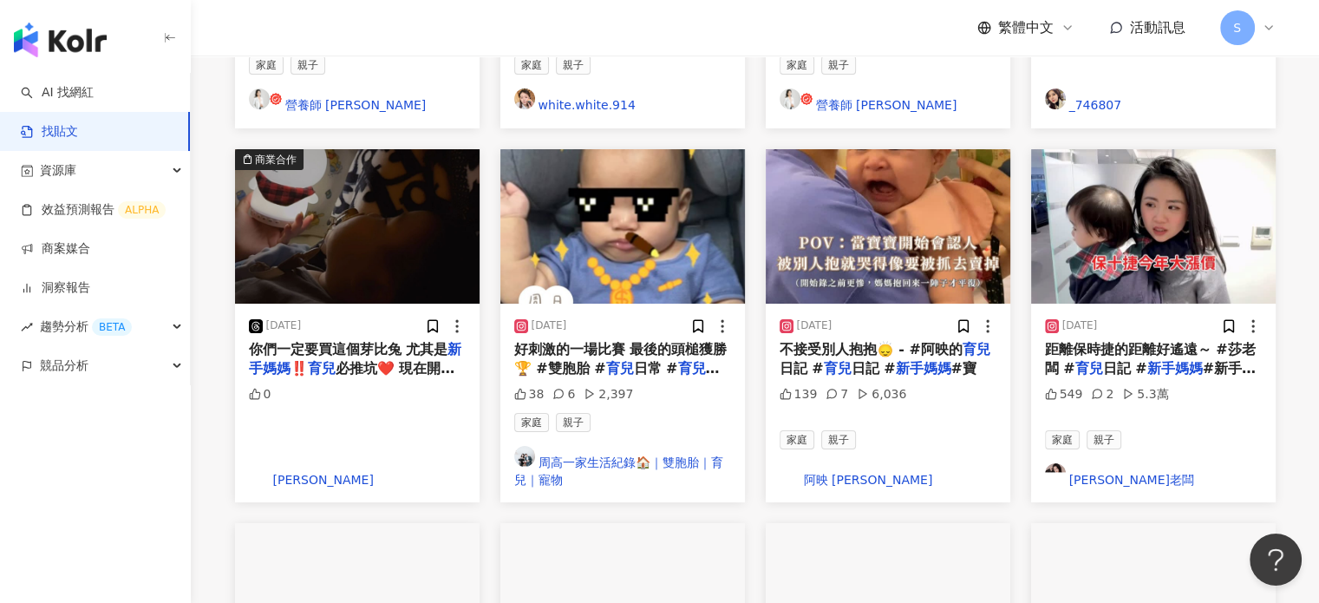
scroll to position [772, 0]
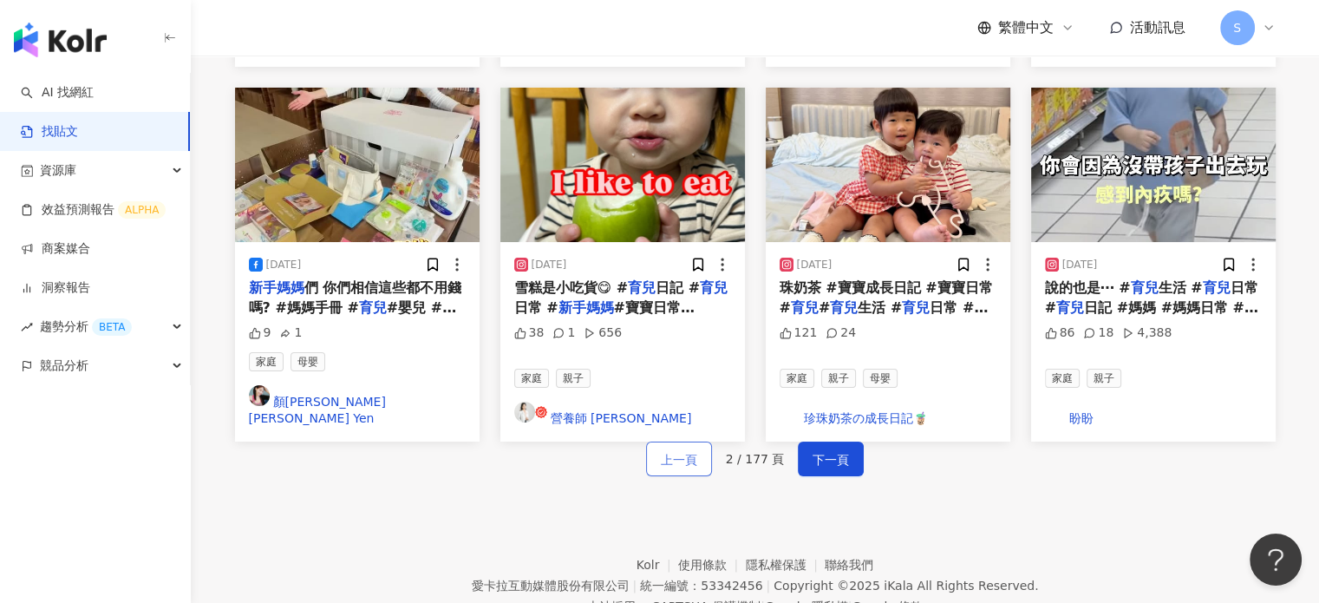
scroll to position [1071, 0]
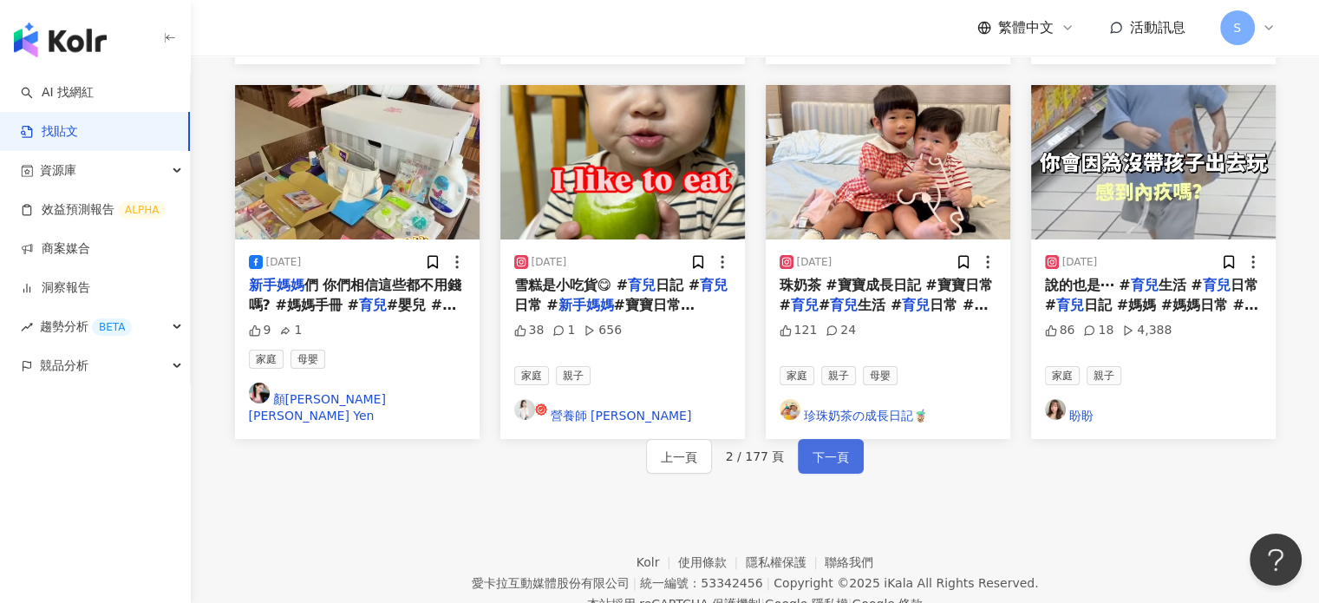
click at [856, 439] on button "下一頁" at bounding box center [831, 456] width 66 height 35
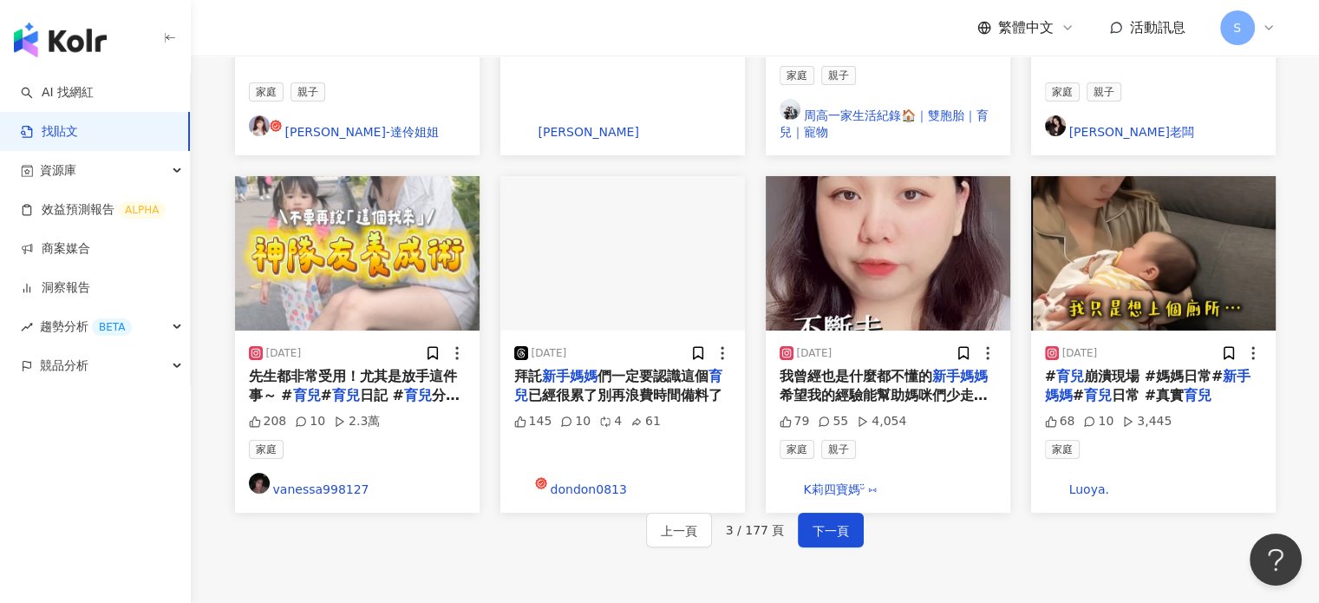
scroll to position [811, 0]
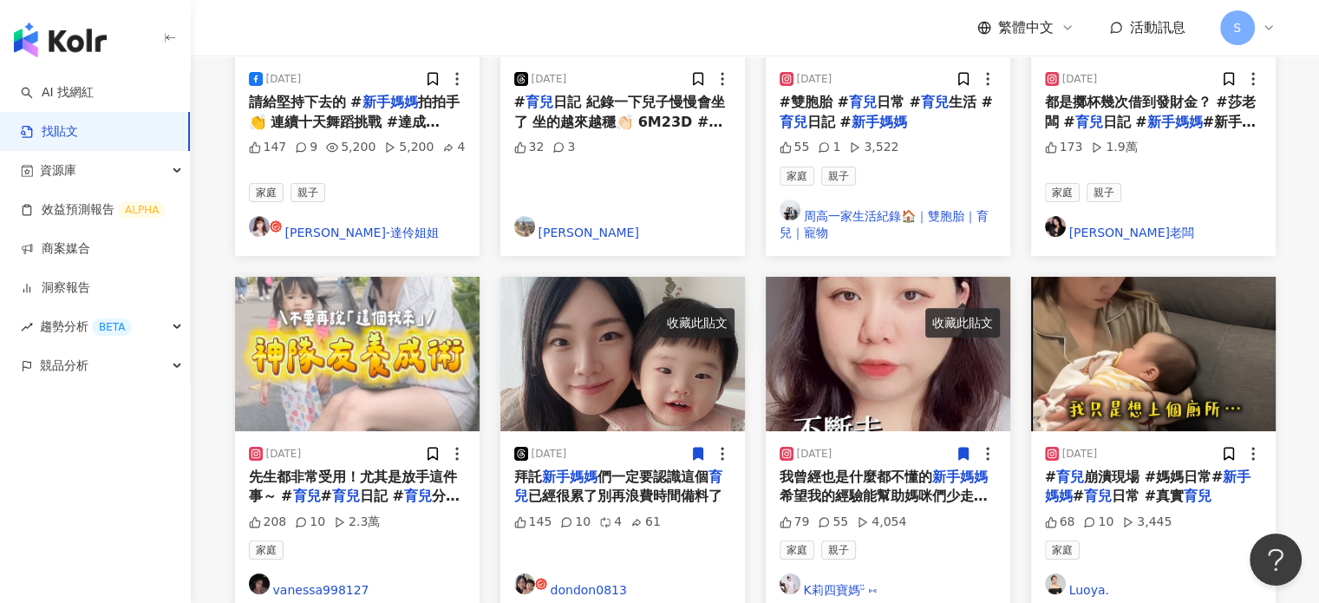
scroll to position [897, 0]
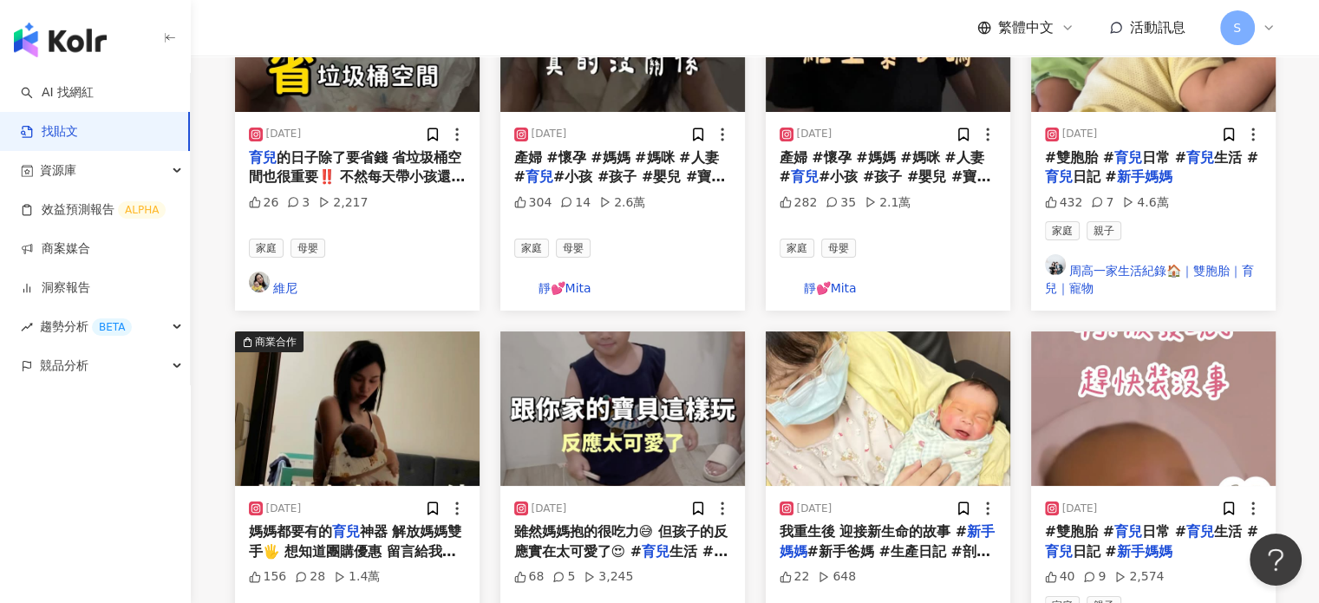
scroll to position [818, 0]
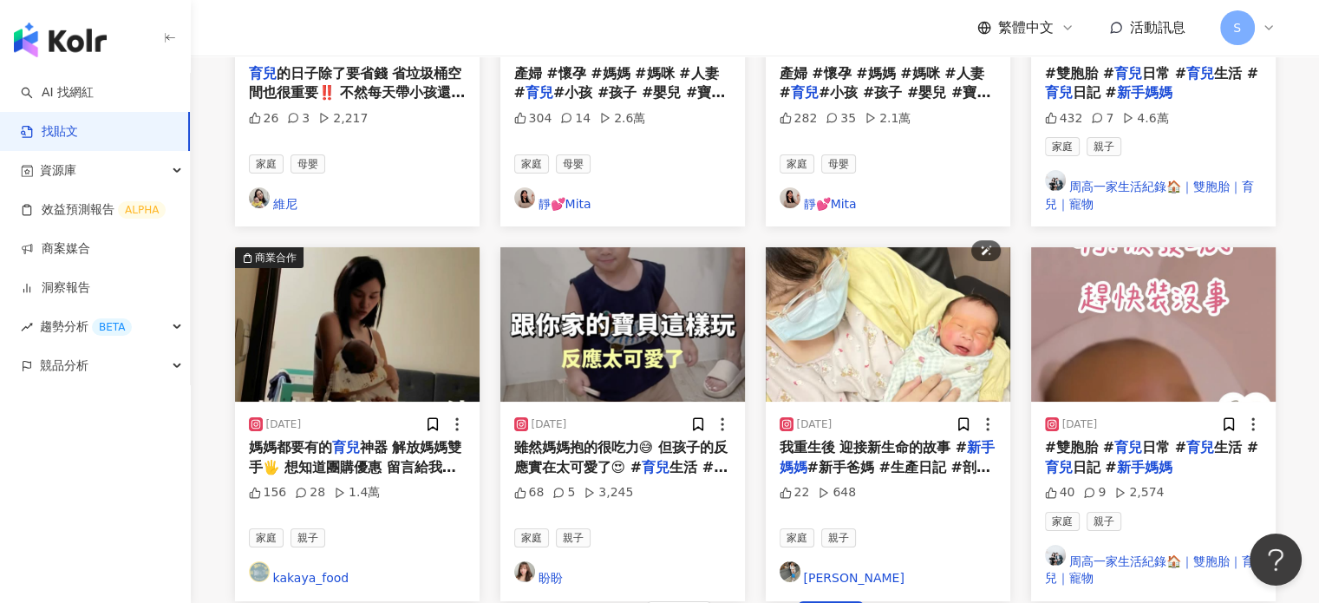
scroll to position [1079, 0]
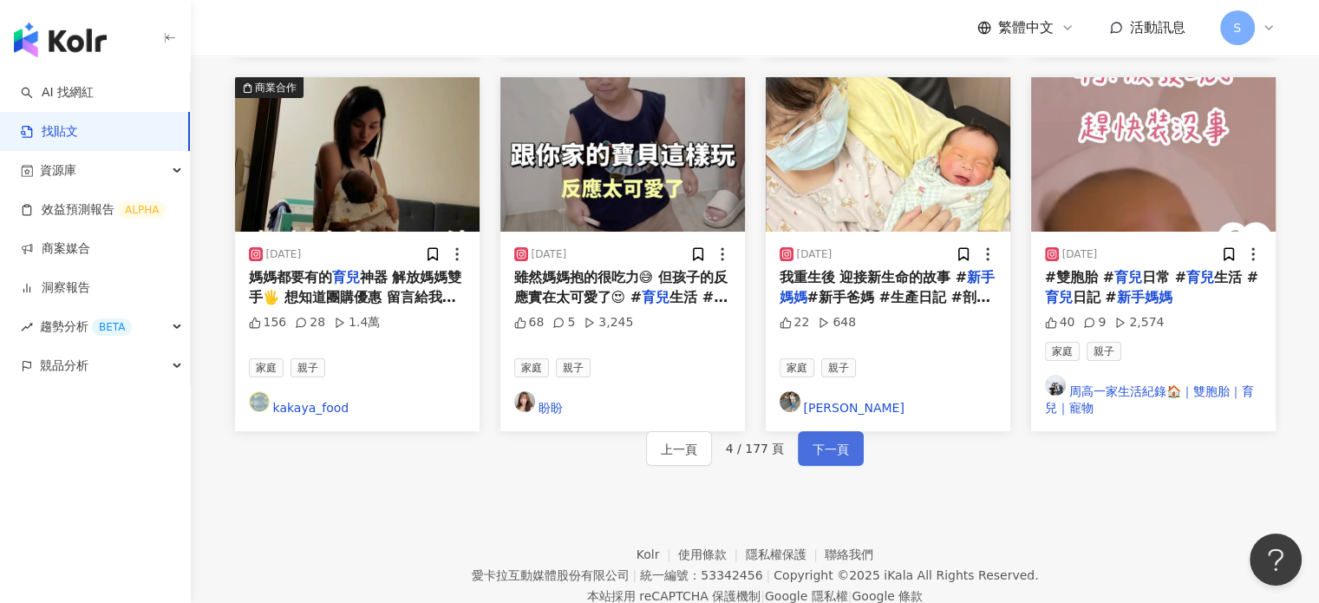
click at [858, 431] on button "下一頁" at bounding box center [831, 448] width 66 height 35
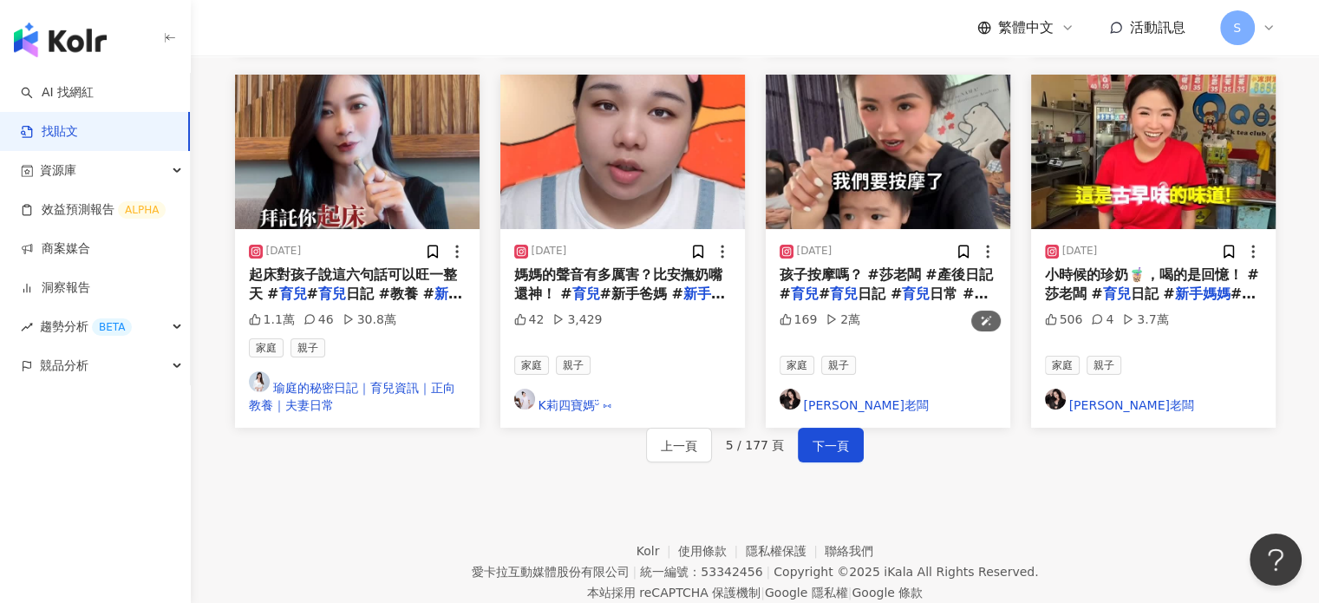
scroll to position [1071, 0]
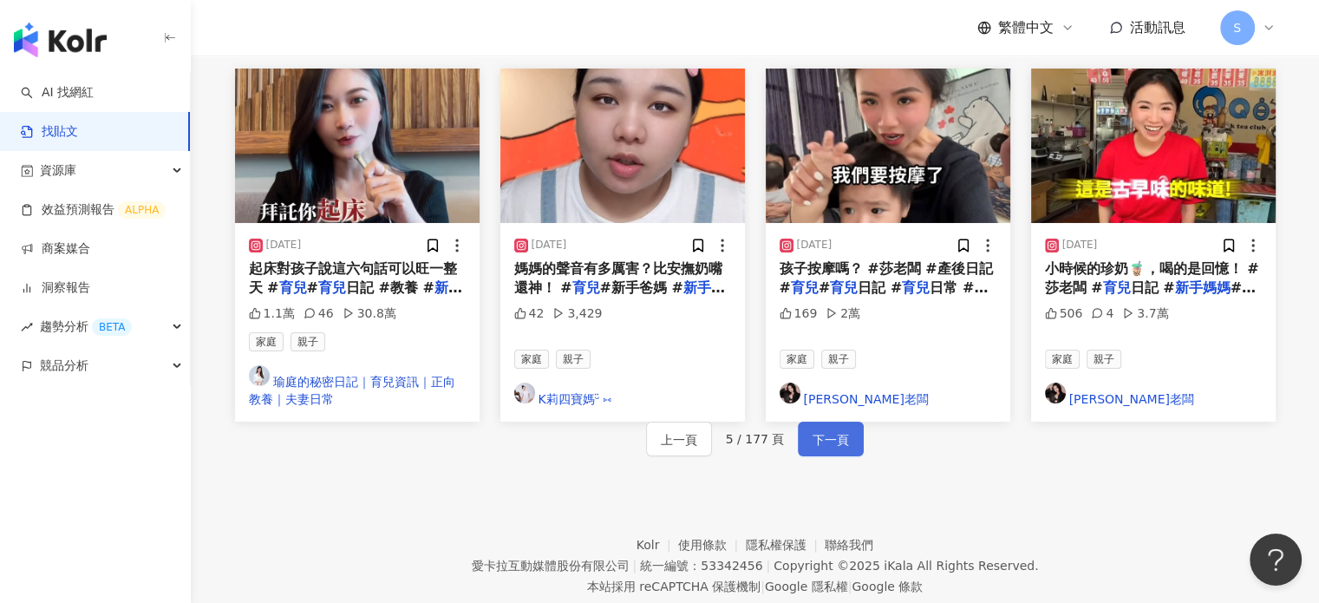
click at [841, 429] on span "下一頁" at bounding box center [830, 439] width 36 height 21
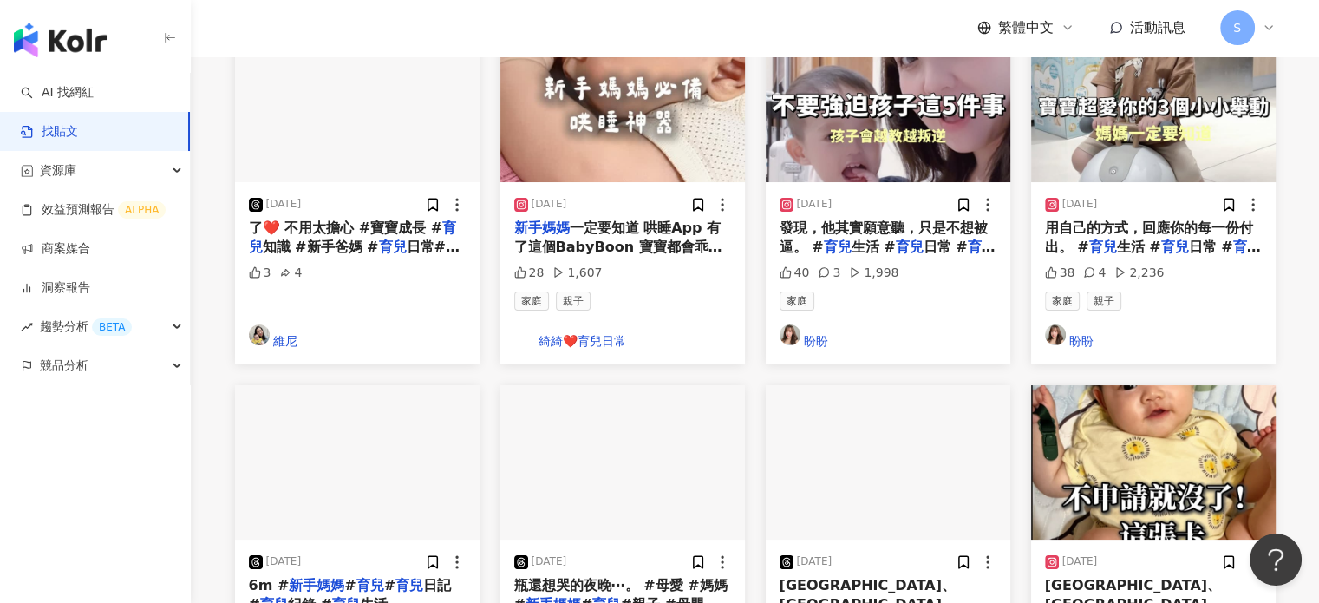
scroll to position [889, 0]
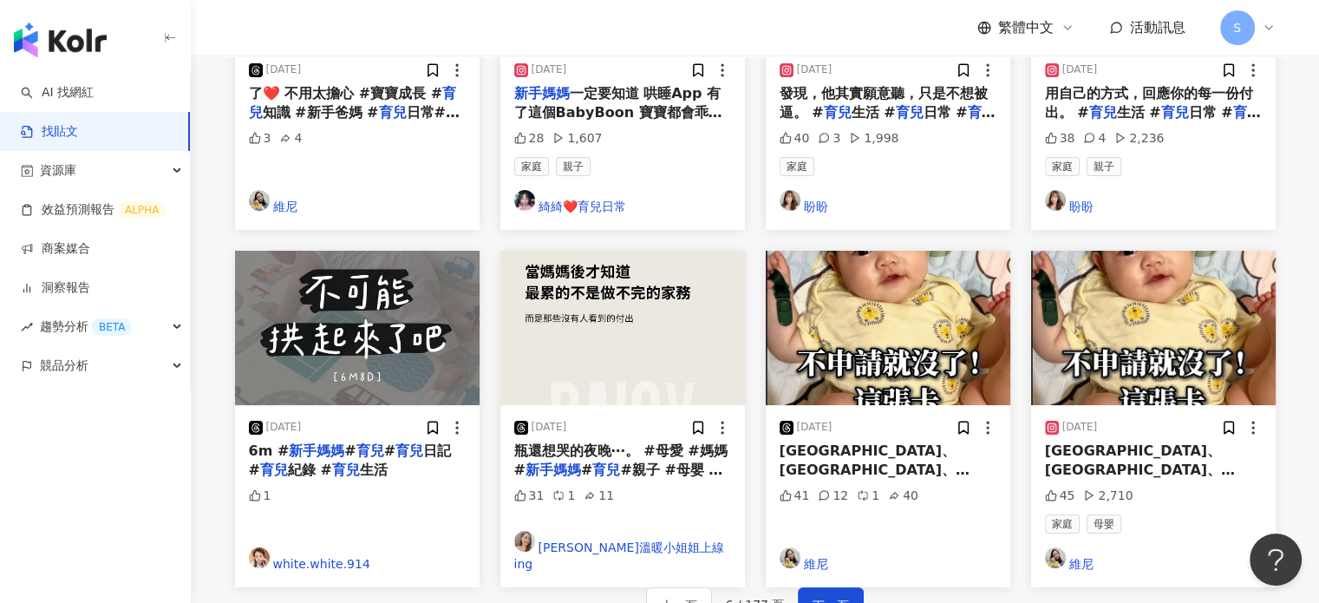
click at [832, 587] on div "上一頁 6 / 177 頁 下一頁" at bounding box center [755, 604] width 1040 height 35
click at [837, 587] on button "下一頁" at bounding box center [831, 604] width 66 height 35
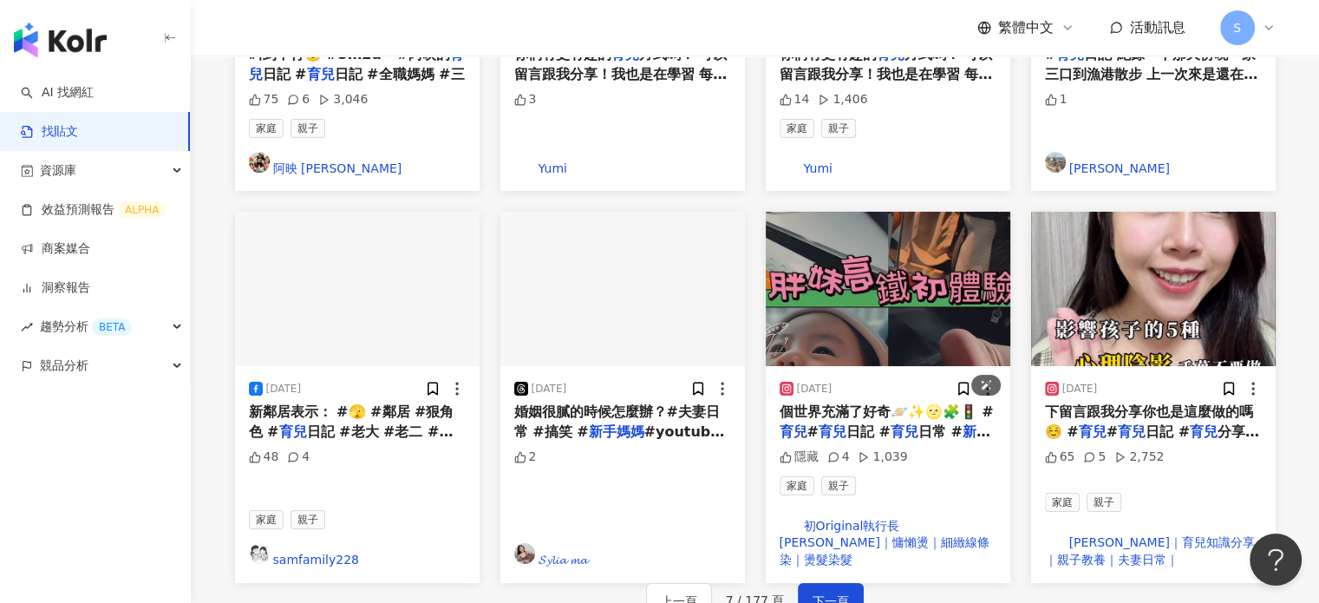
scroll to position [992, 0]
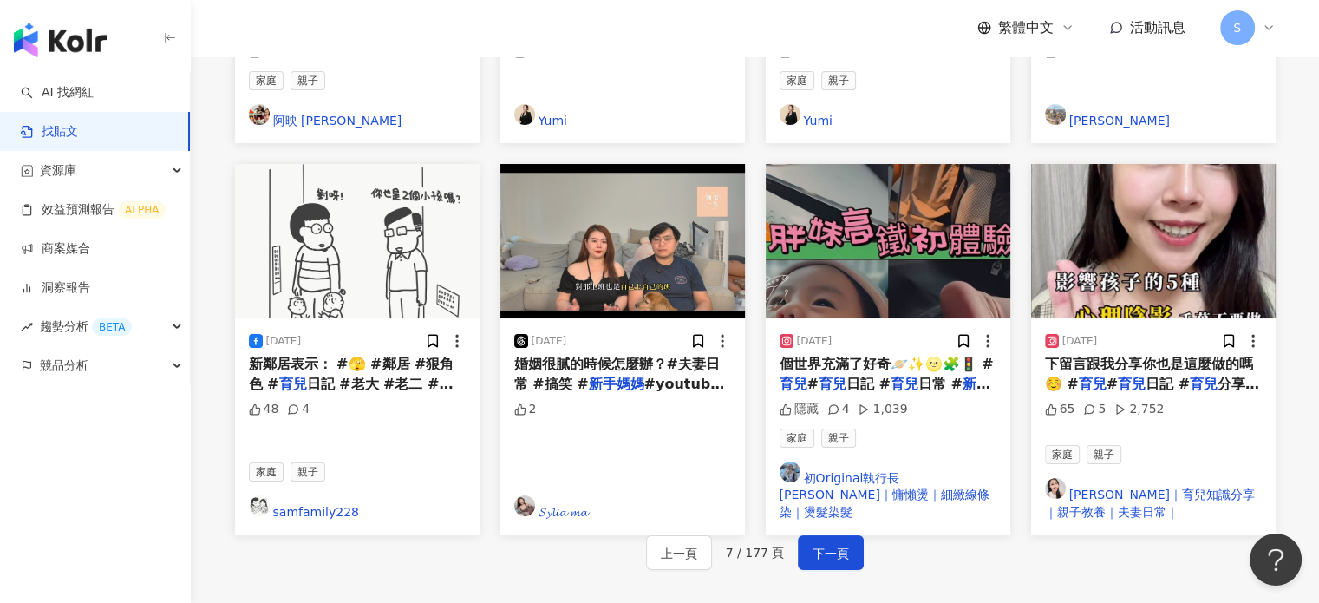
click at [808, 535] on div "上一頁 7 / 177 頁 下一頁" at bounding box center [755, 552] width 1040 height 35
click at [818, 543] on span "下一頁" at bounding box center [830, 553] width 36 height 21
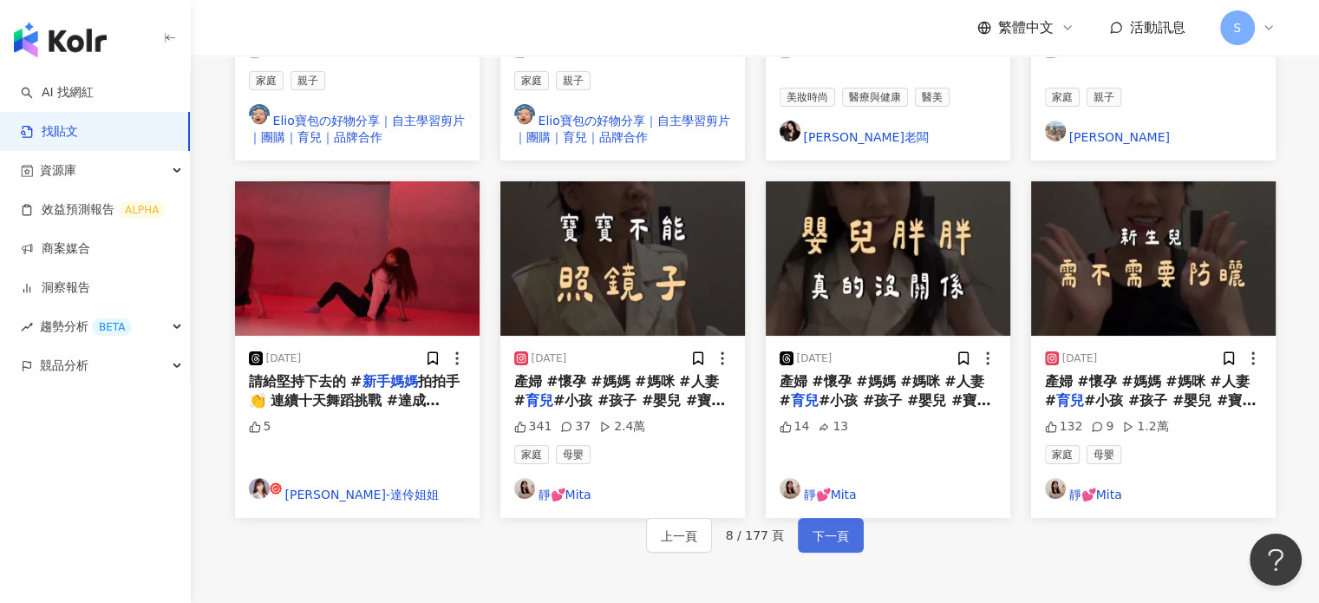
scroll to position [984, 0]
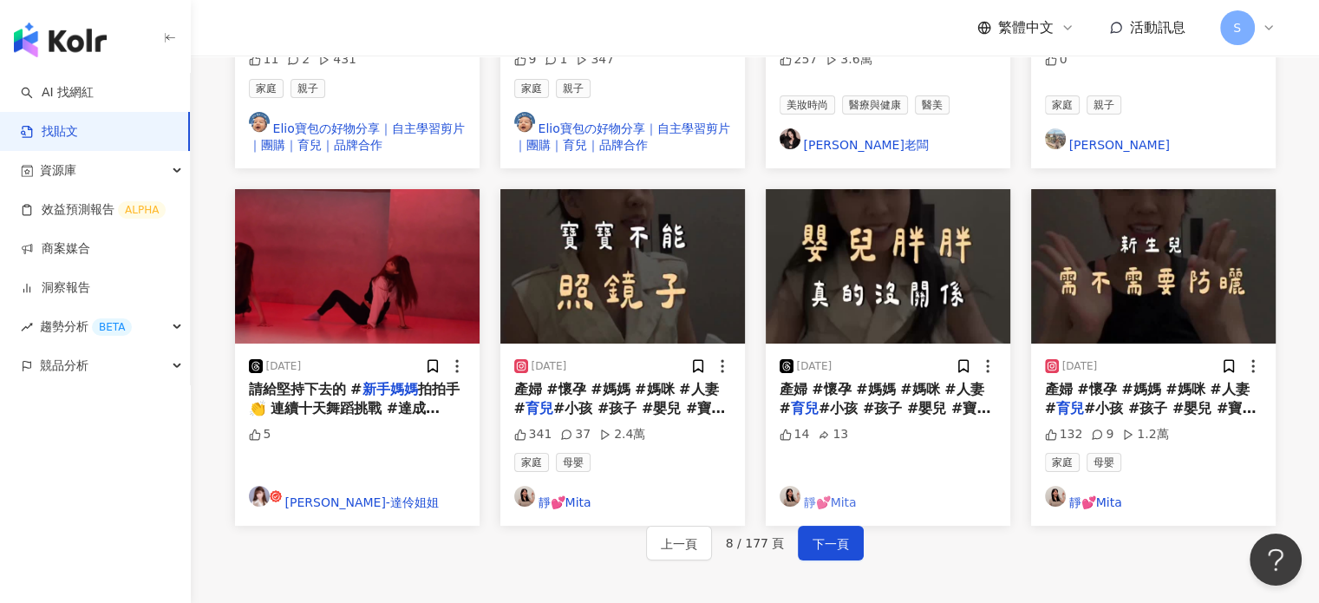
click at [815, 486] on link "靜💕Mita" at bounding box center [887, 499] width 217 height 26
click at [820, 533] on span "下一頁" at bounding box center [830, 543] width 36 height 21
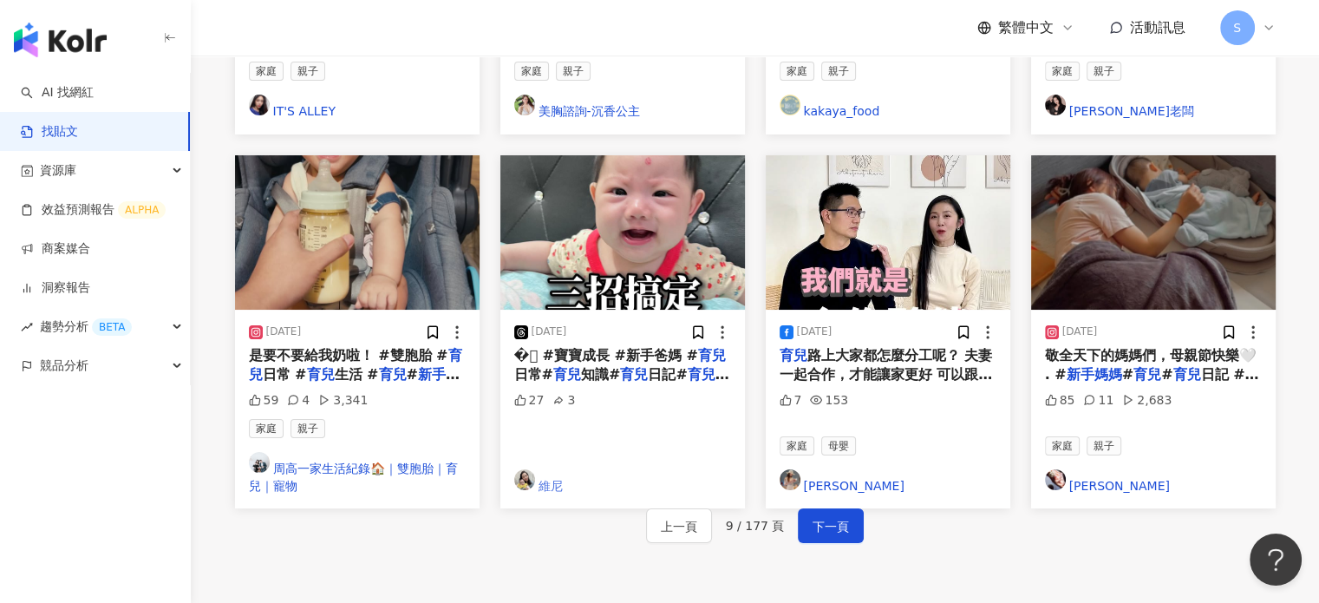
click at [531, 469] on img at bounding box center [524, 479] width 21 height 21
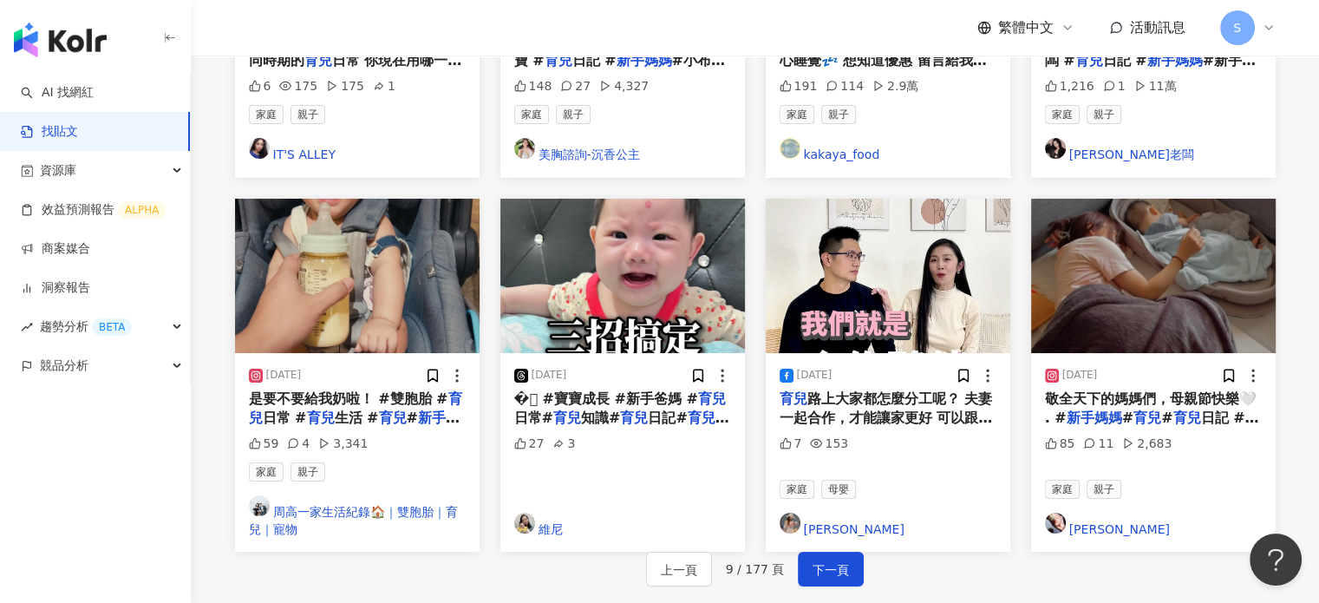
scroll to position [811, 0]
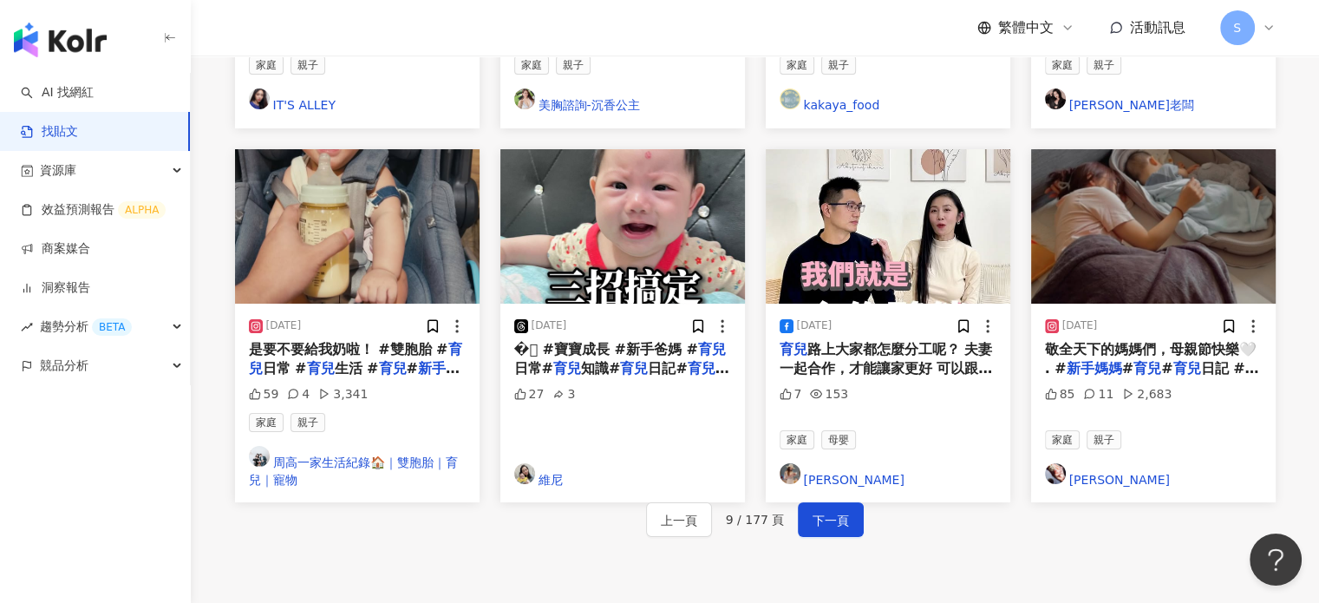
scroll to position [984, 0]
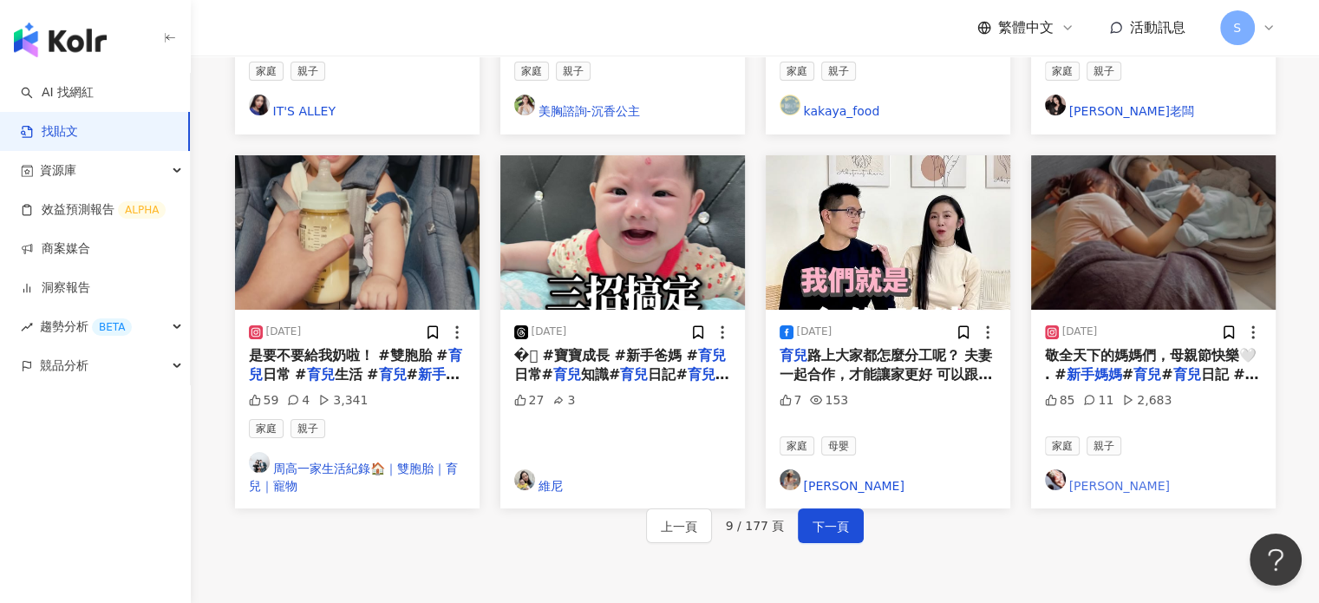
click at [1072, 469] on link "哈露" at bounding box center [1153, 482] width 217 height 26
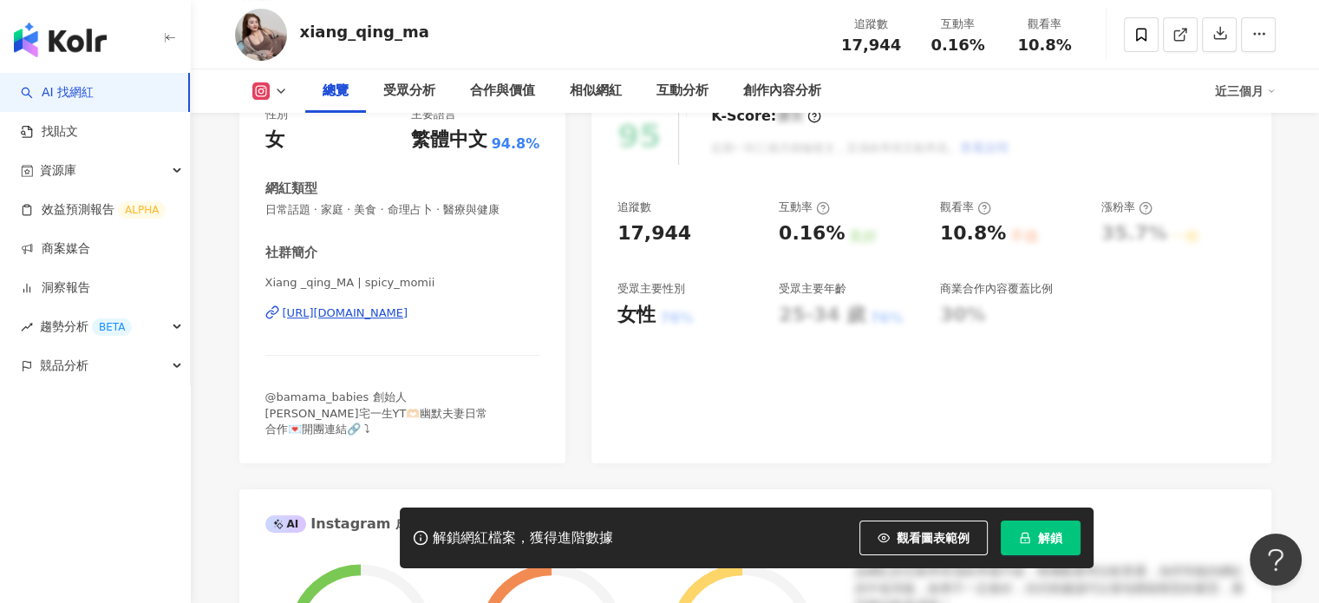
click at [408, 313] on div "https://www.instagram.com/spicy_momii/" at bounding box center [346, 313] width 126 height 16
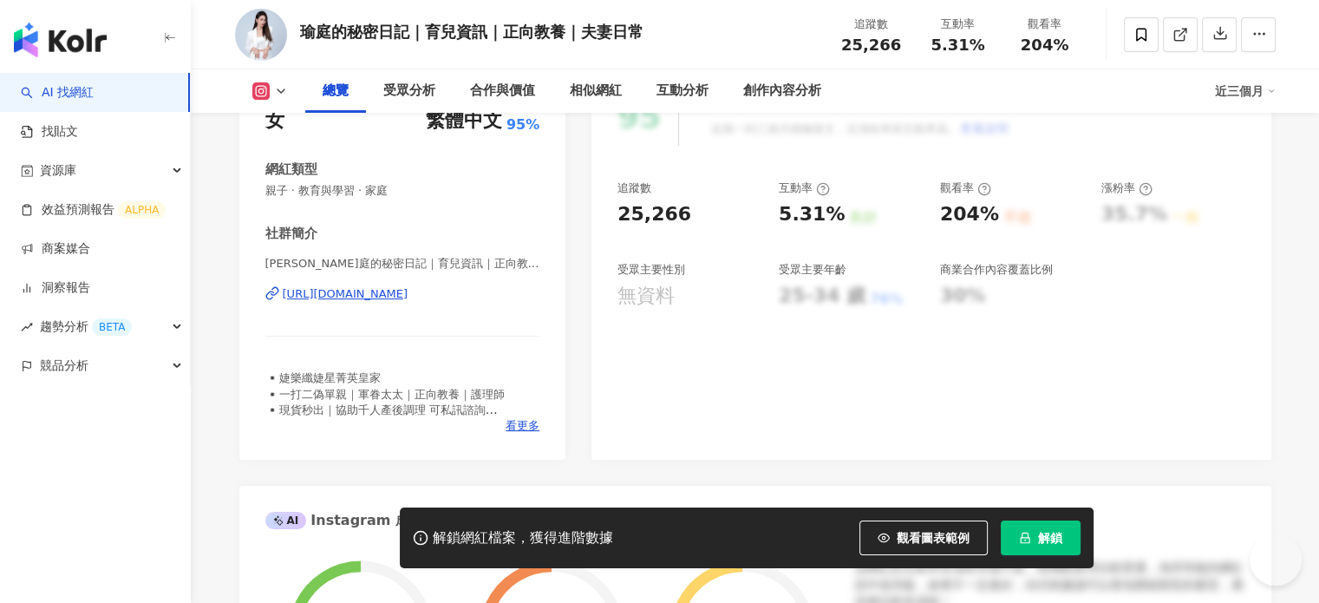
scroll to position [260, 0]
click at [408, 292] on div "[URL][DOMAIN_NAME]" at bounding box center [346, 294] width 126 height 16
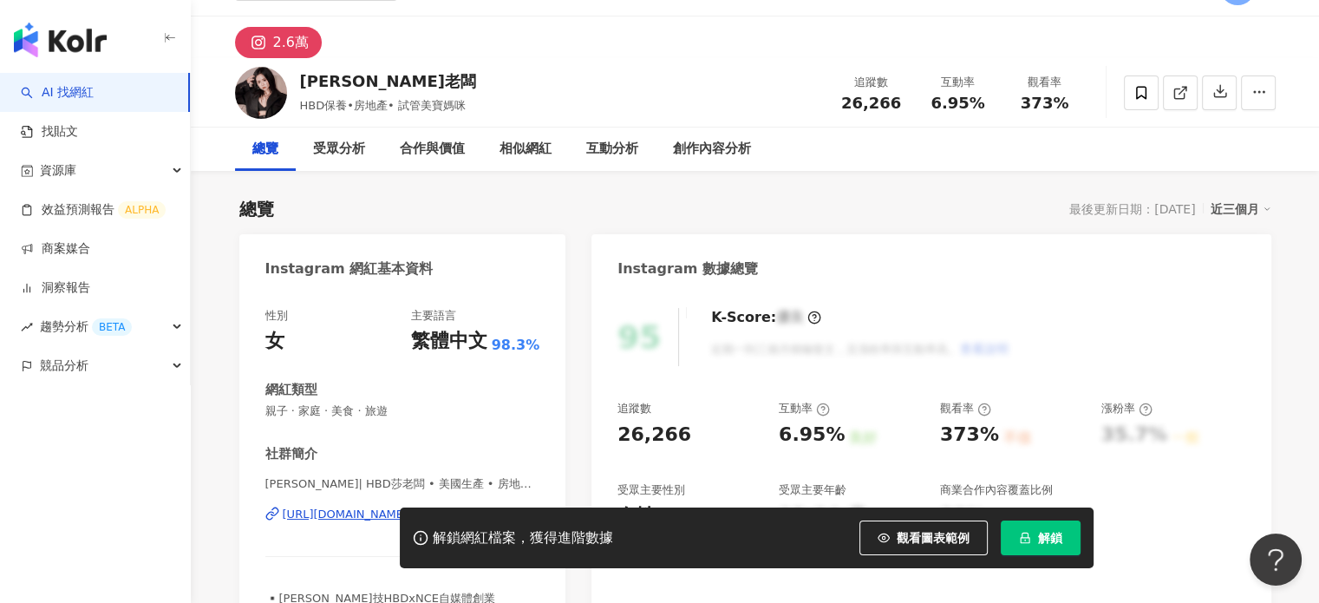
scroll to position [173, 0]
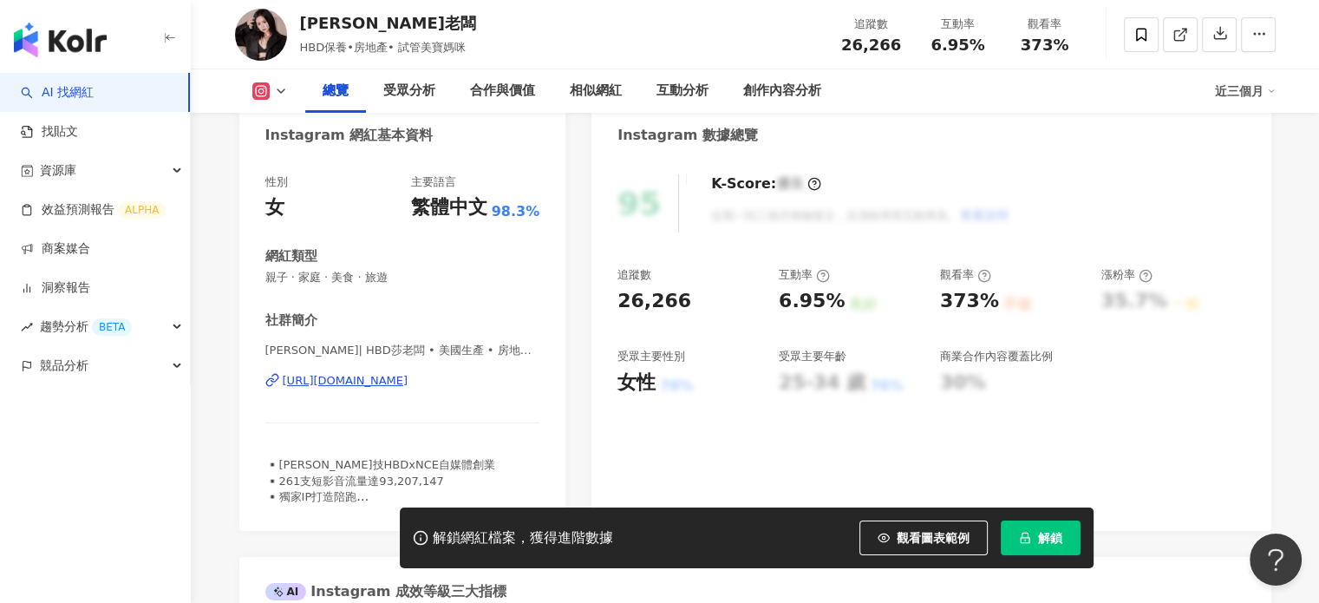
click at [395, 384] on div "[URL][DOMAIN_NAME]" at bounding box center [346, 381] width 126 height 16
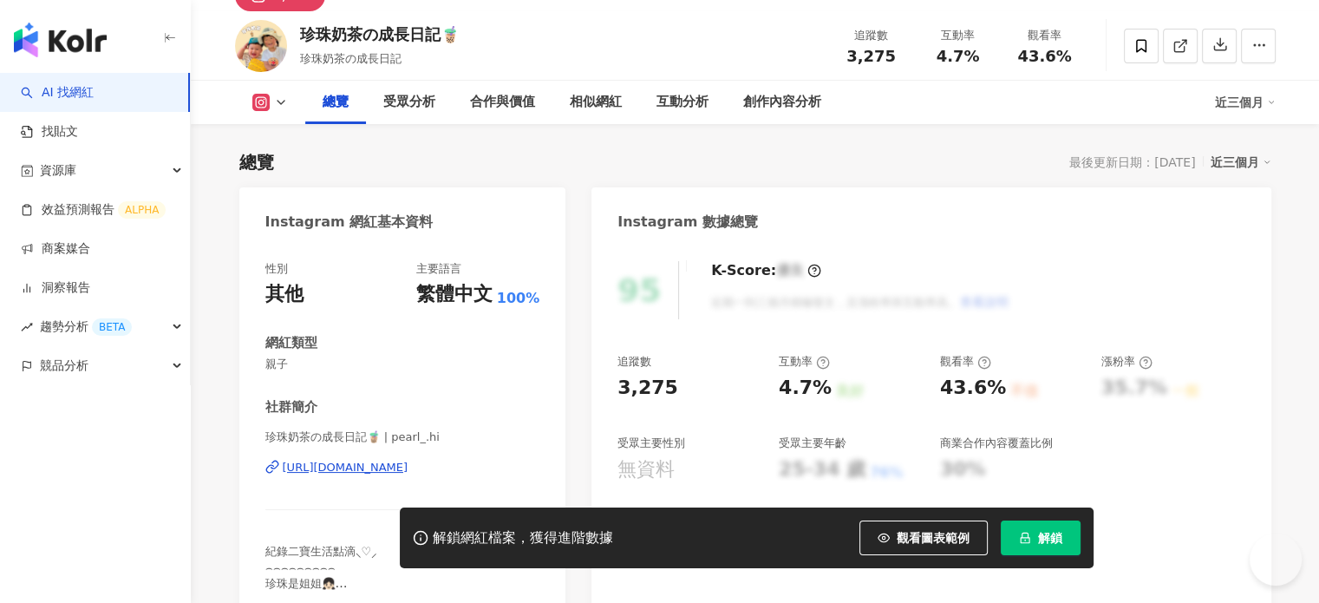
scroll to position [260, 0]
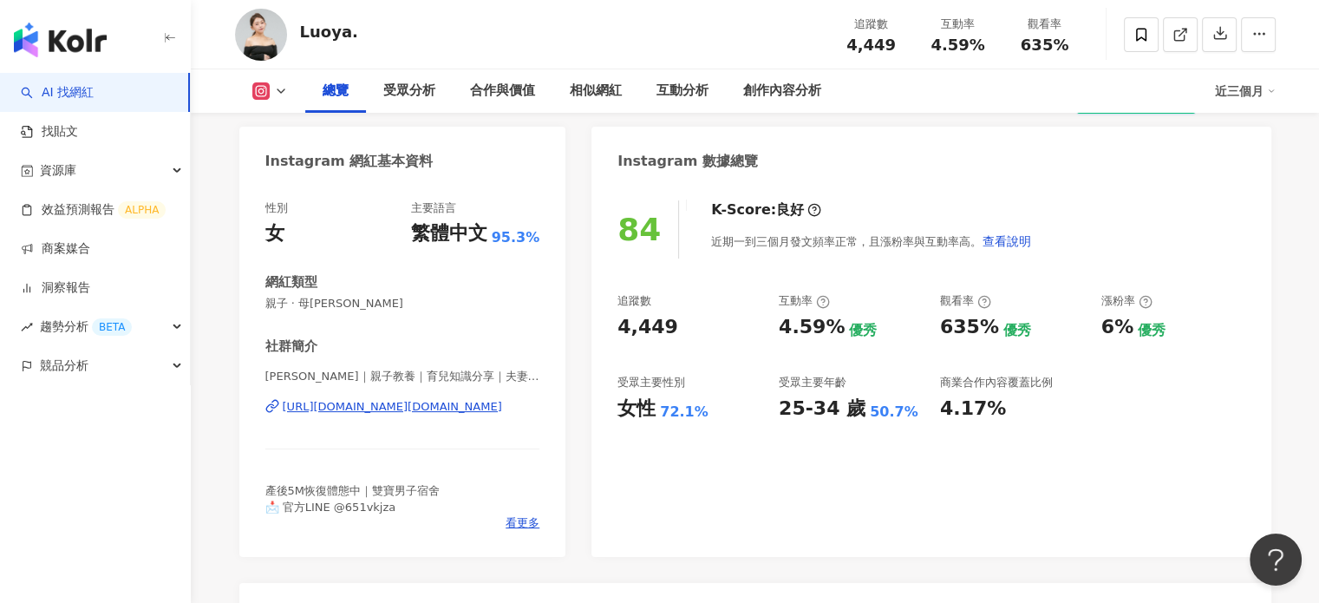
scroll to position [173, 0]
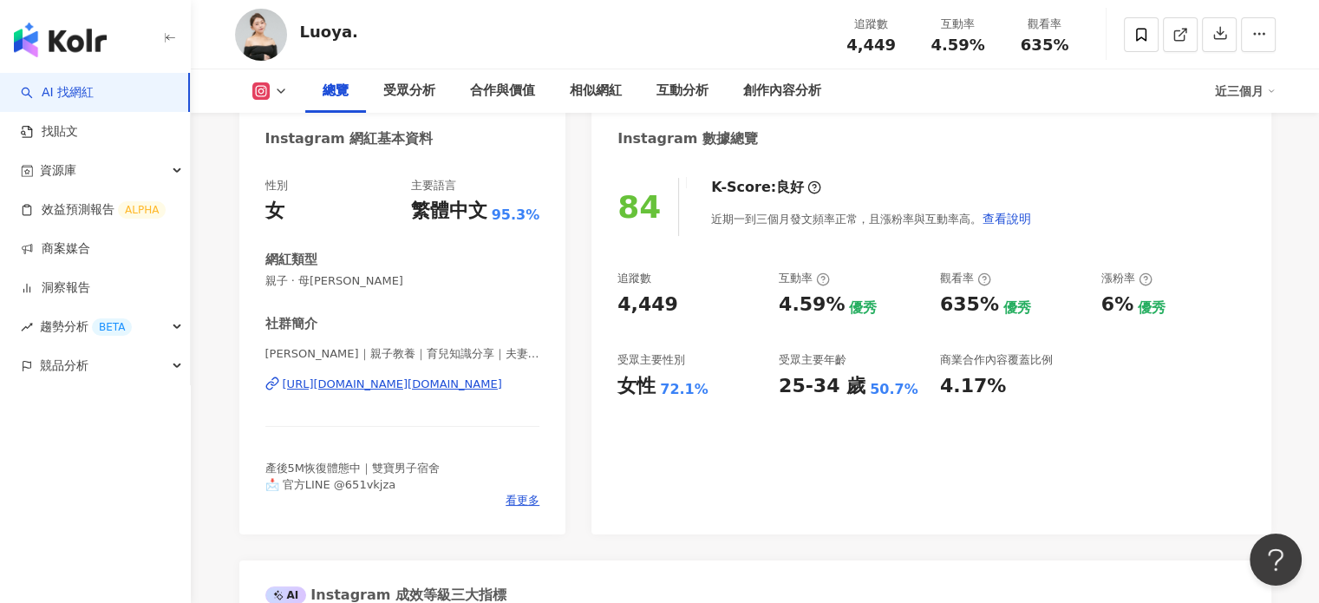
click at [410, 388] on div "https://www.instagram.com/luoya.wu/" at bounding box center [392, 384] width 219 height 16
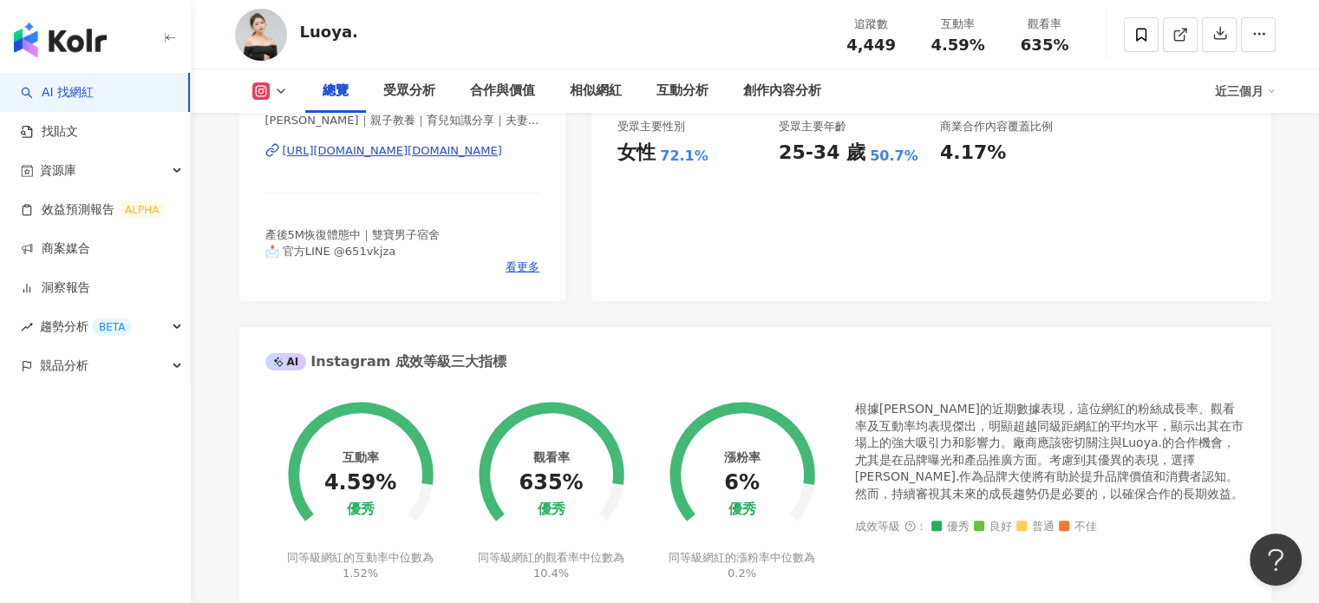
scroll to position [520, 0]
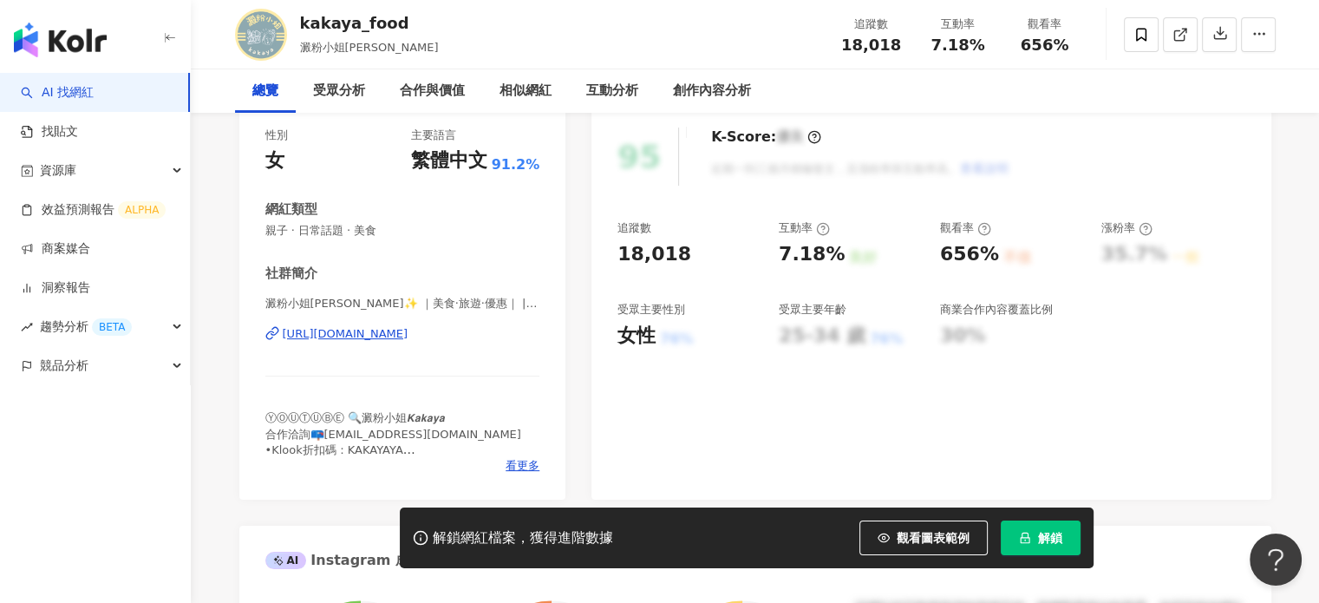
scroll to position [260, 0]
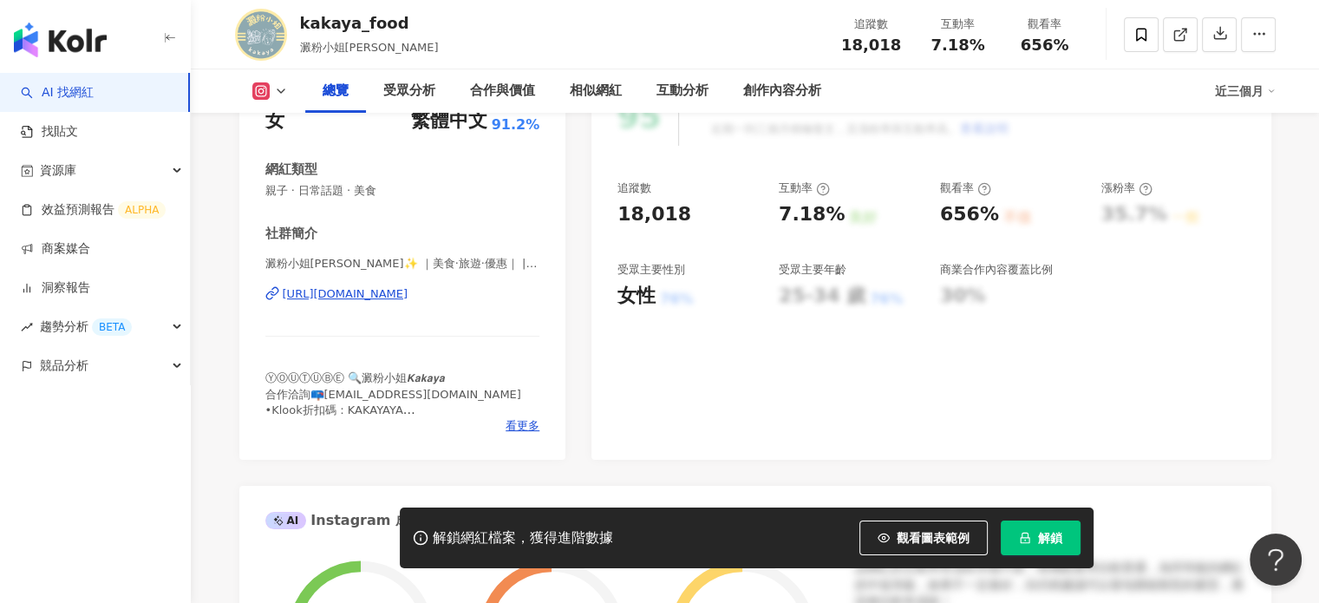
click at [408, 297] on div "[URL][DOMAIN_NAME]" at bounding box center [346, 294] width 126 height 16
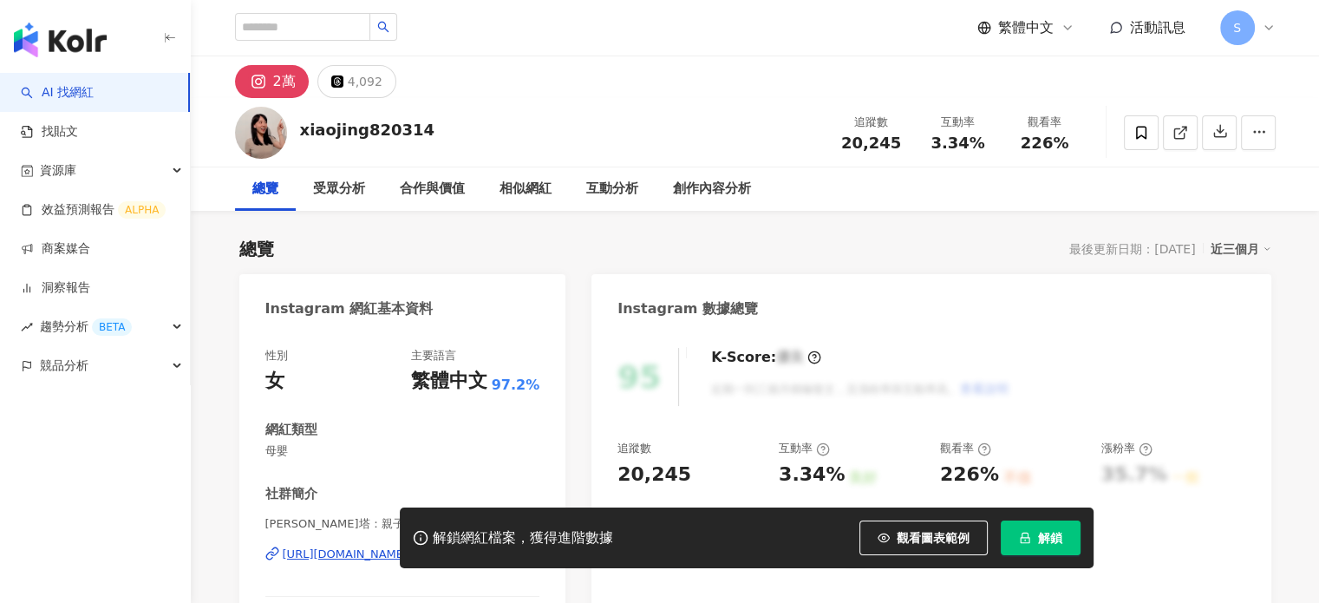
scroll to position [66, 0]
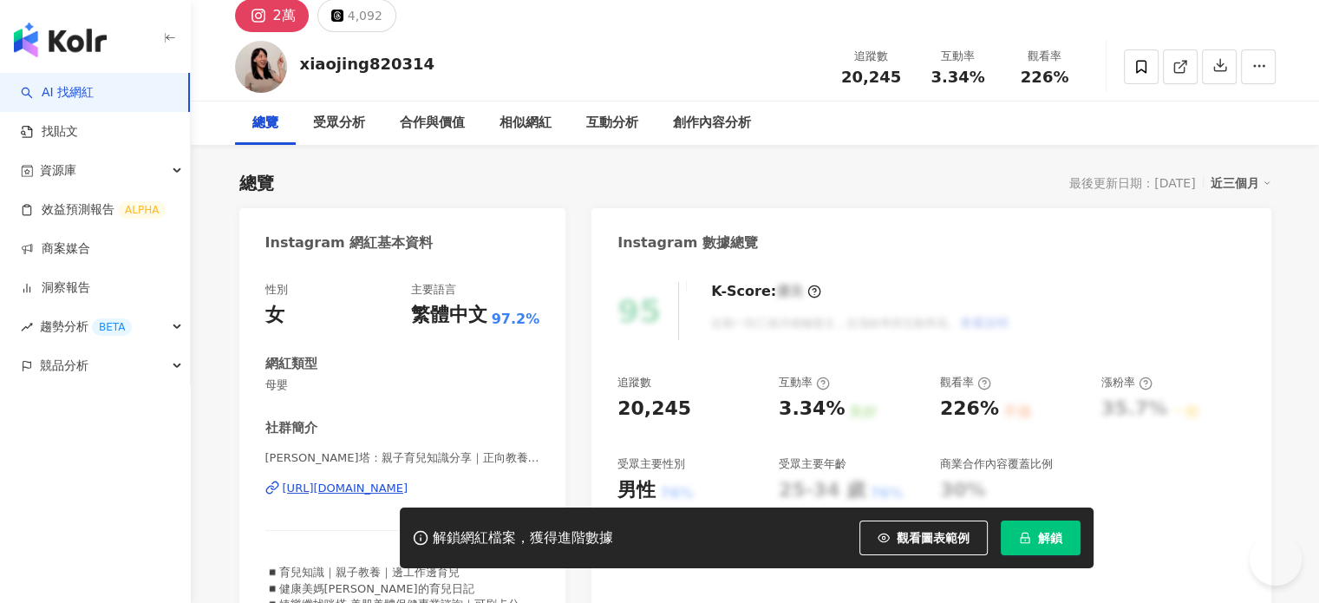
click at [408, 480] on div "[URL][DOMAIN_NAME]" at bounding box center [346, 488] width 126 height 16
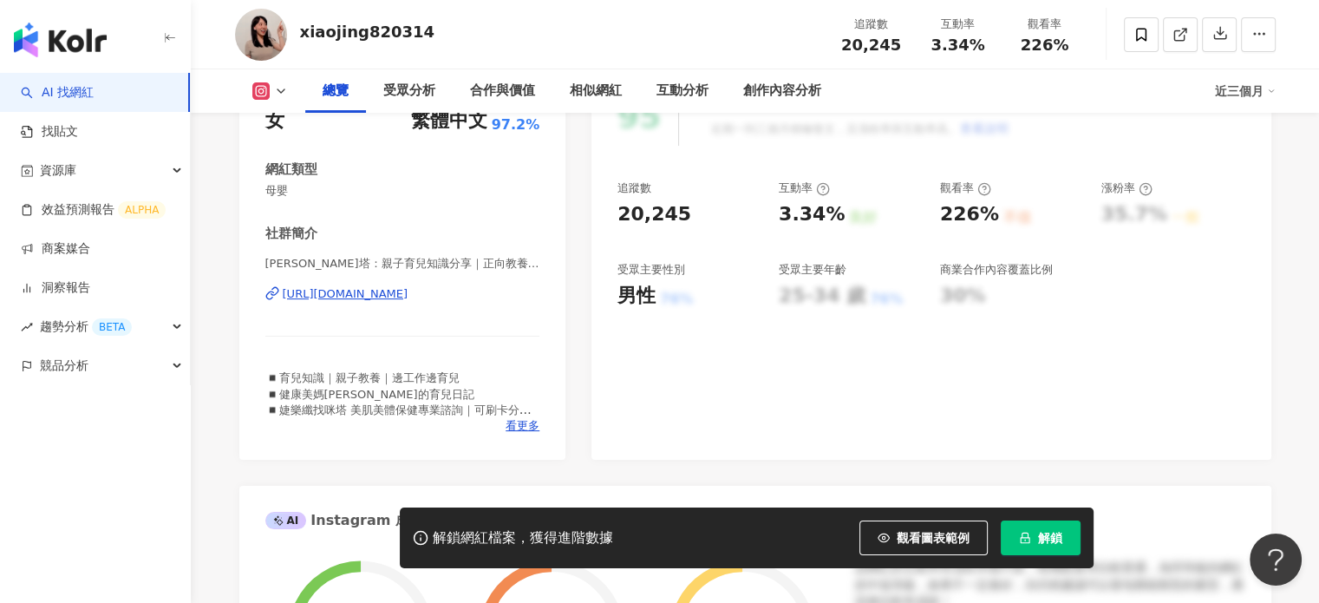
scroll to position [0, 0]
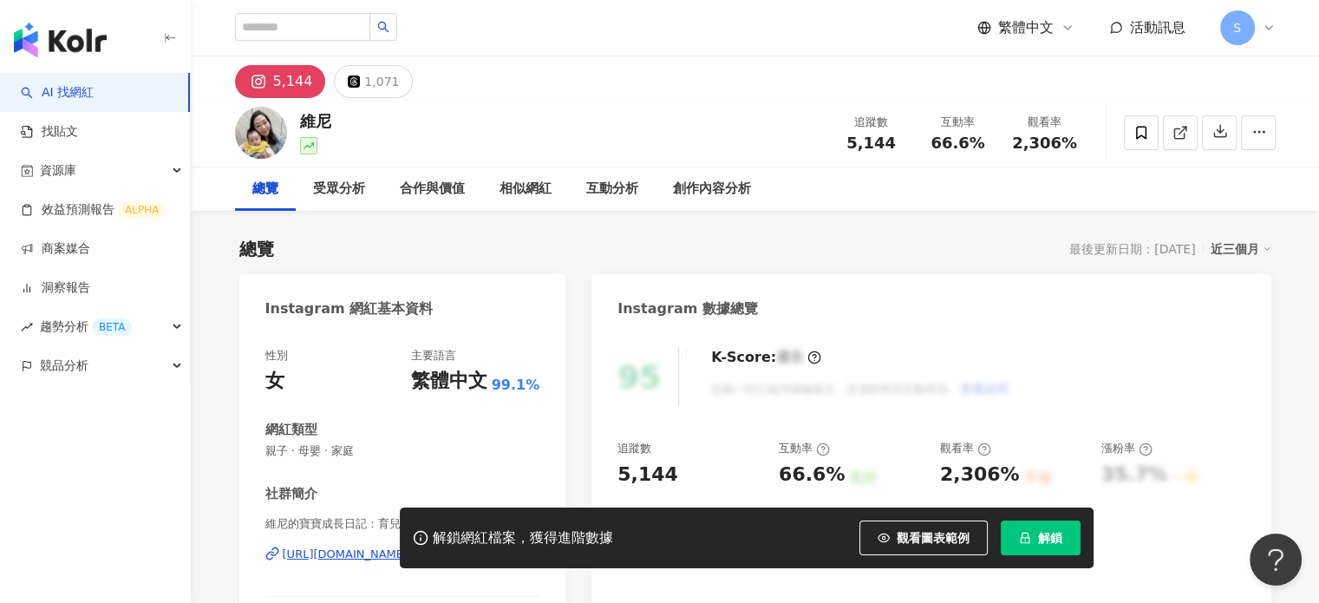
scroll to position [173, 0]
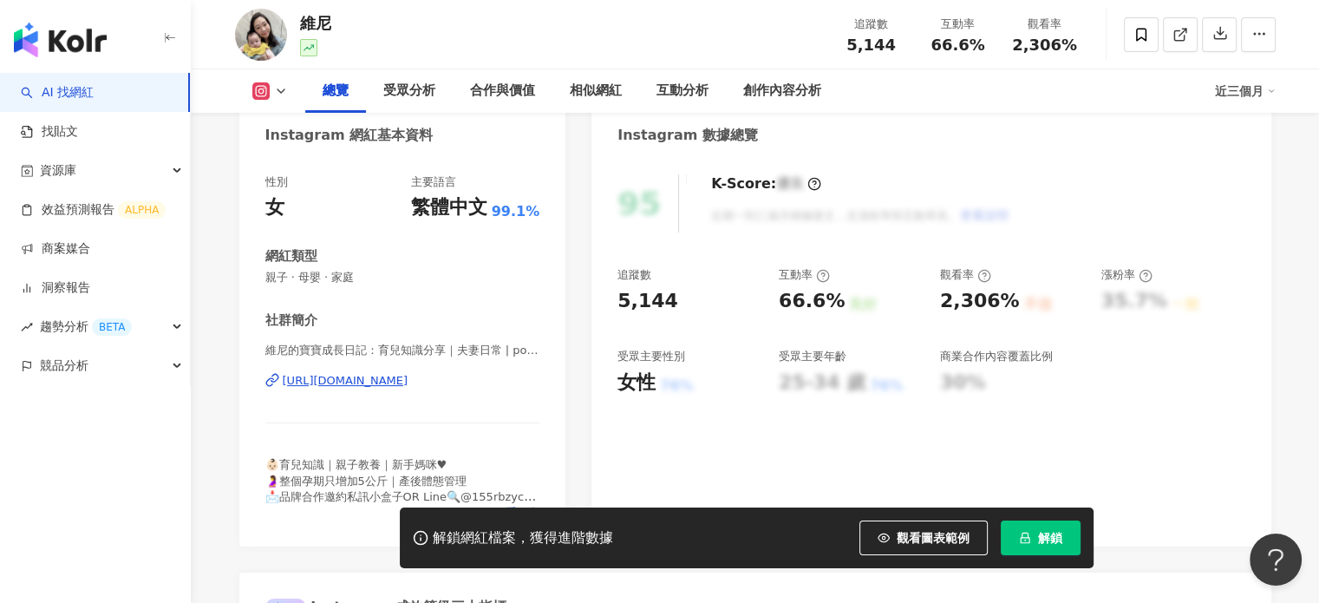
click at [408, 388] on div "[URL][DOMAIN_NAME]" at bounding box center [346, 381] width 126 height 16
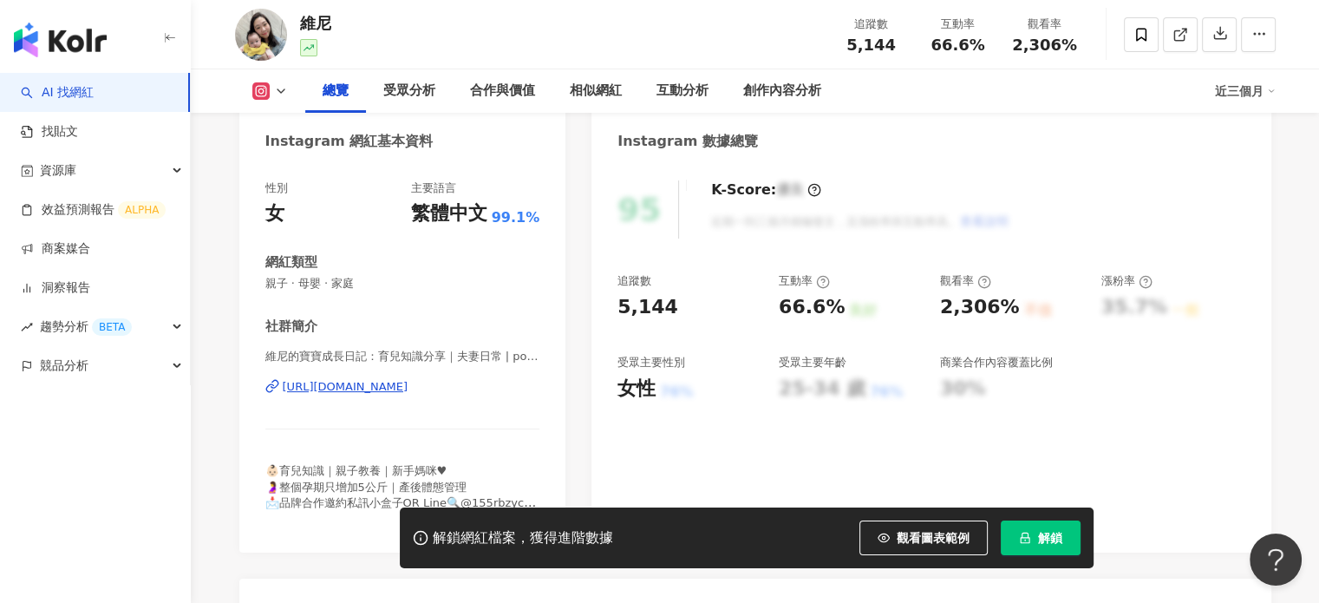
scroll to position [173, 0]
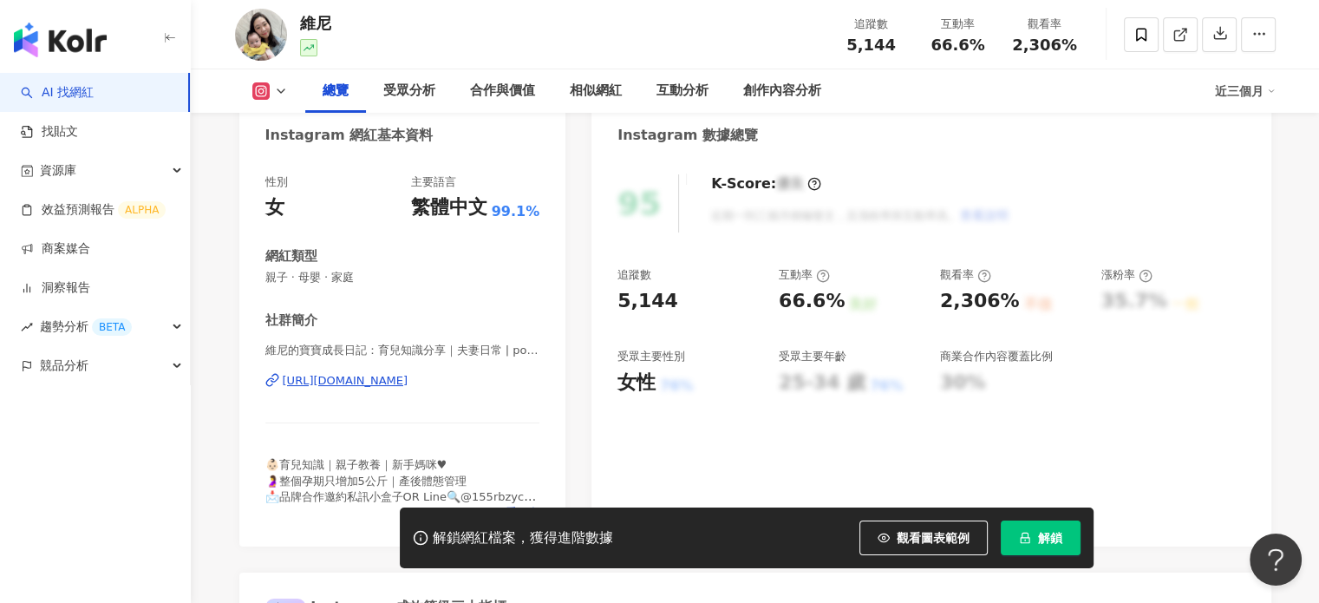
click at [397, 376] on div "[URL][DOMAIN_NAME]" at bounding box center [346, 381] width 126 height 16
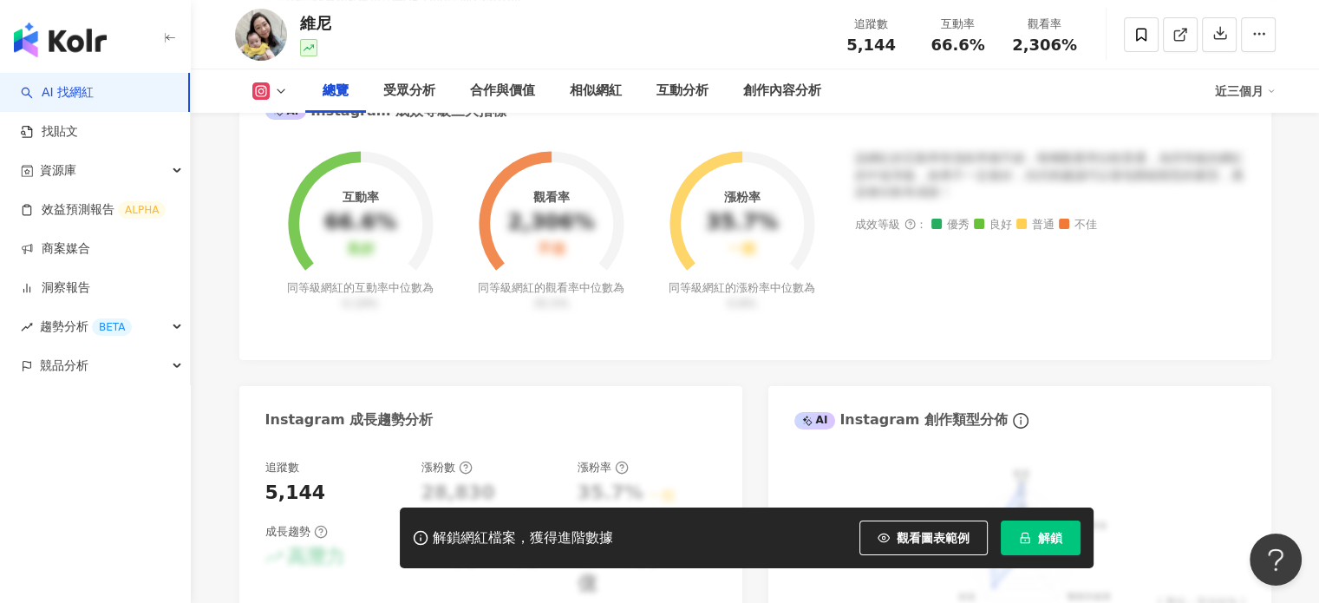
scroll to position [694, 0]
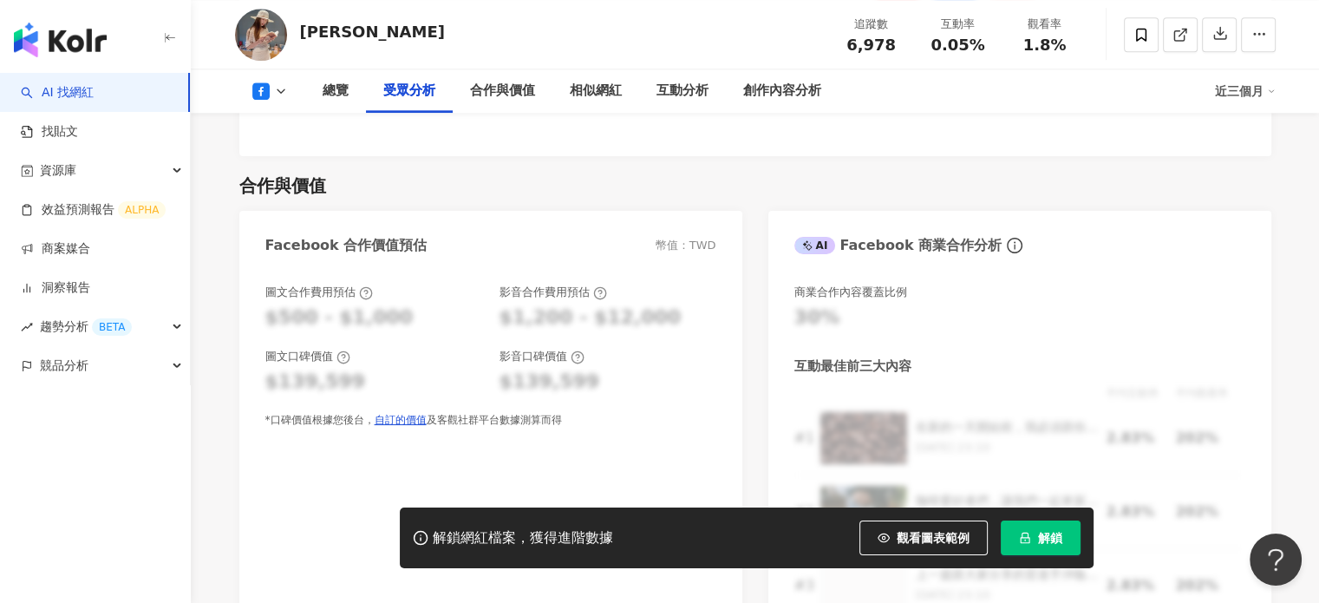
scroll to position [1647, 0]
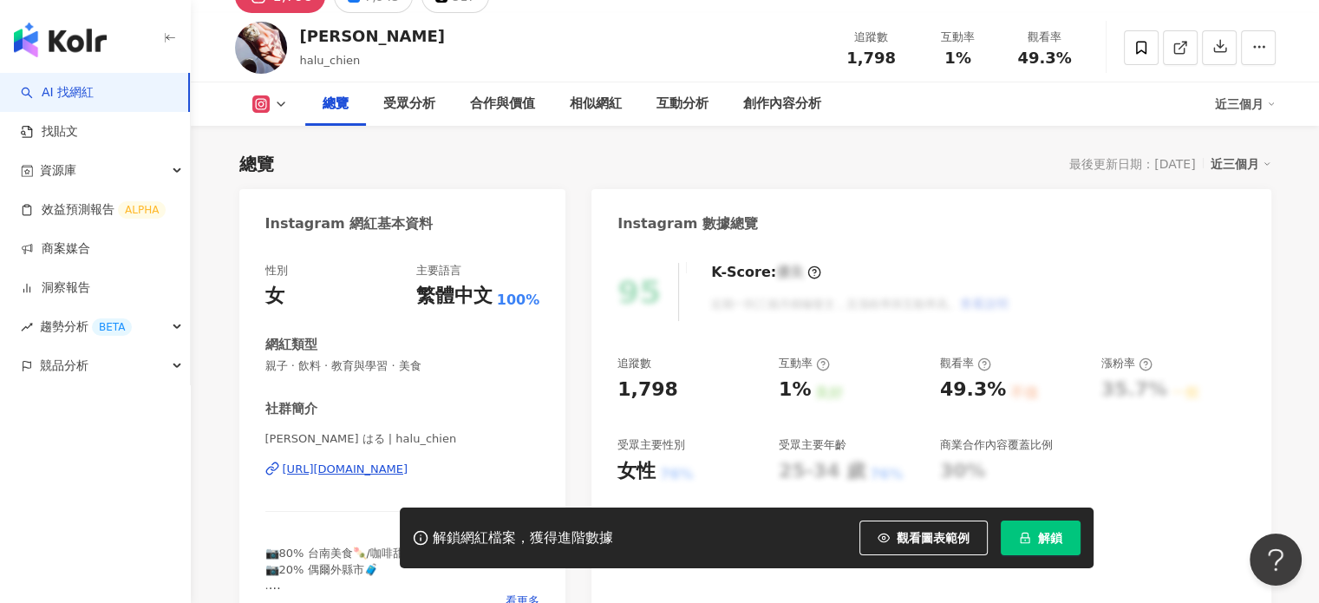
scroll to position [87, 0]
click at [420, 457] on div "[PERSON_NAME] はる | halu_chien [URL][DOMAIN_NAME]" at bounding box center [402, 479] width 275 height 101
click at [408, 464] on div "[URL][DOMAIN_NAME]" at bounding box center [346, 467] width 126 height 16
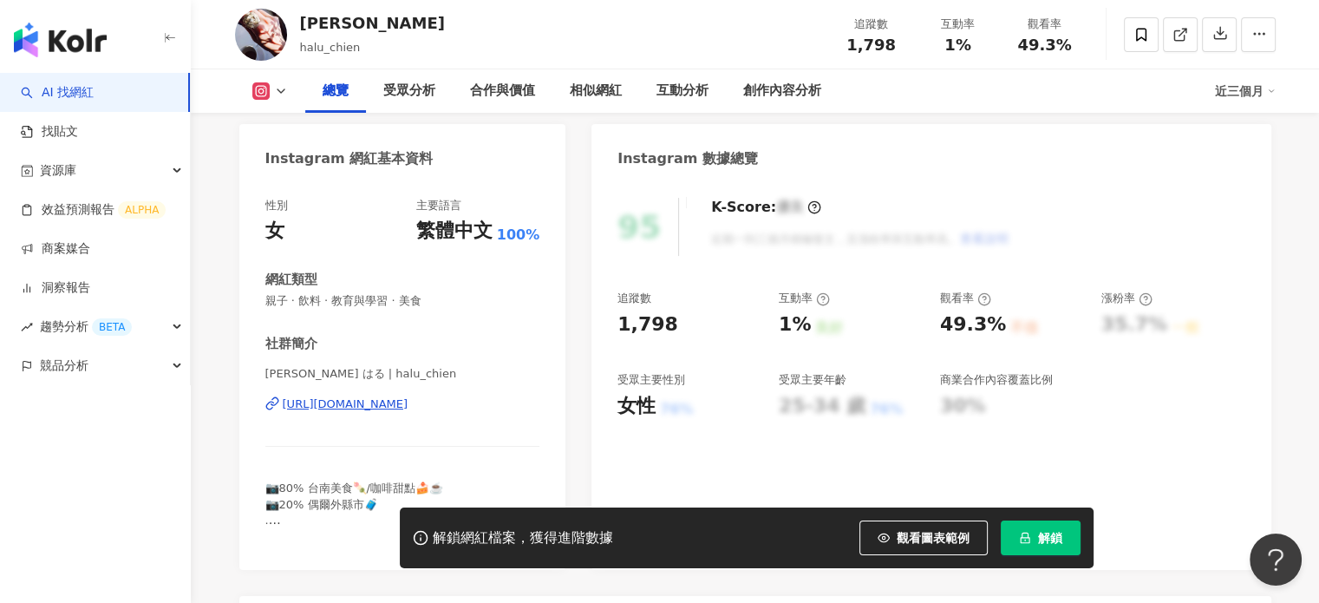
scroll to position [347, 0]
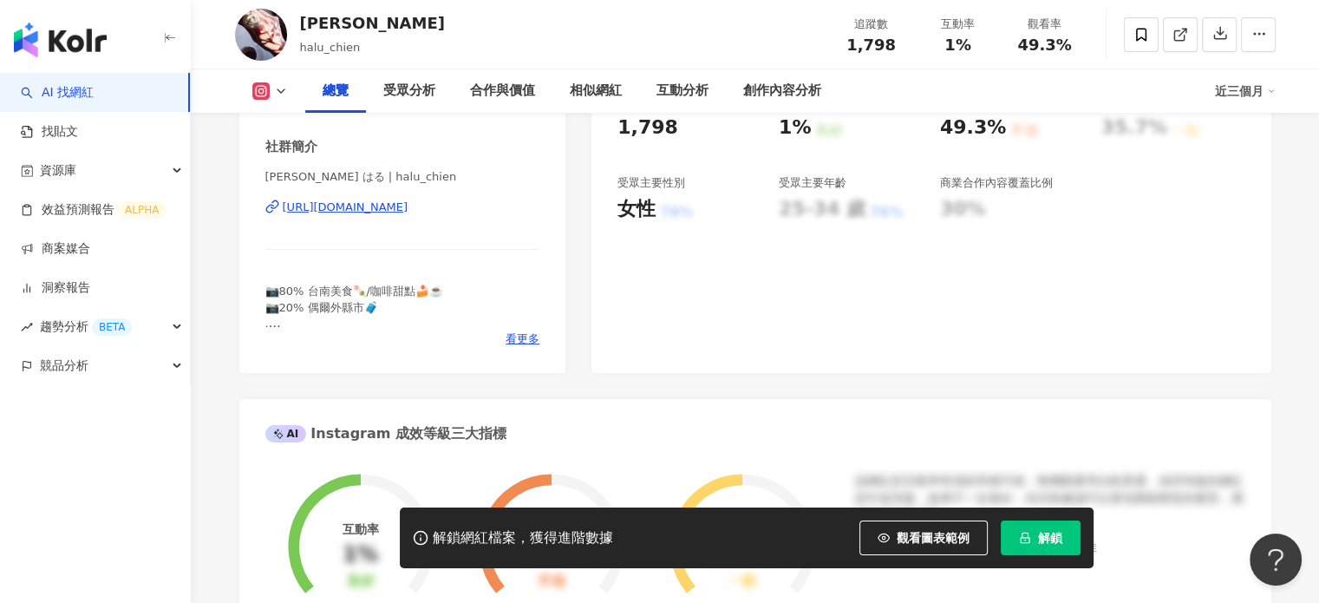
click at [408, 211] on div "[URL][DOMAIN_NAME]" at bounding box center [346, 207] width 126 height 16
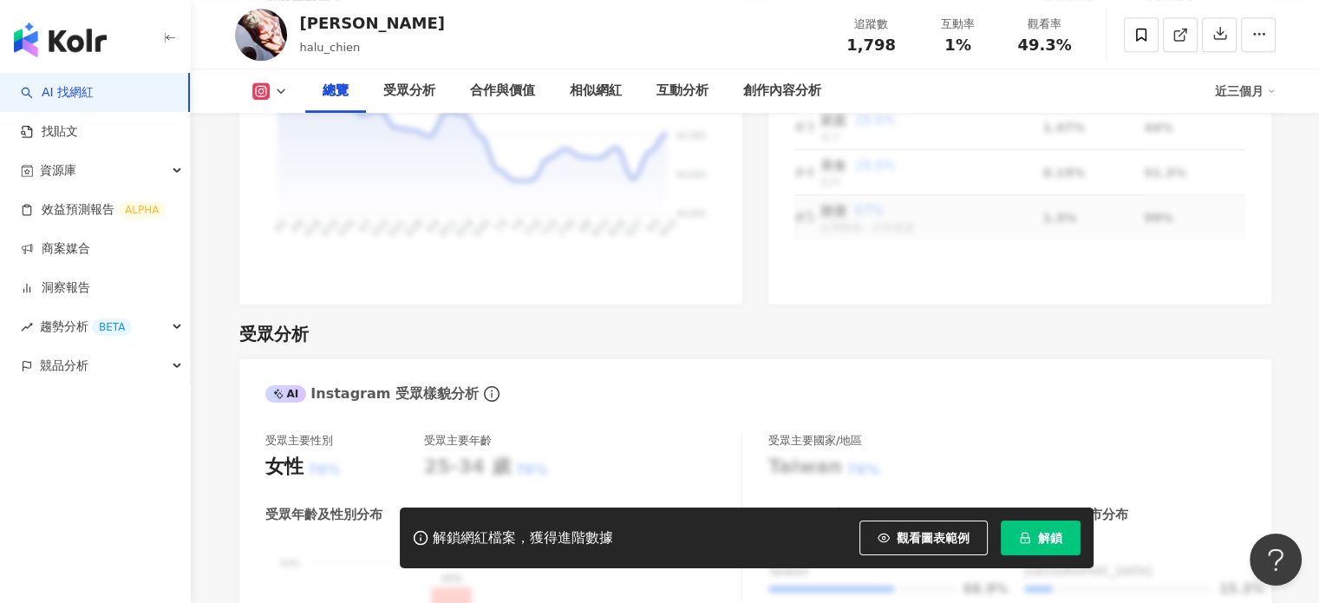
scroll to position [1561, 0]
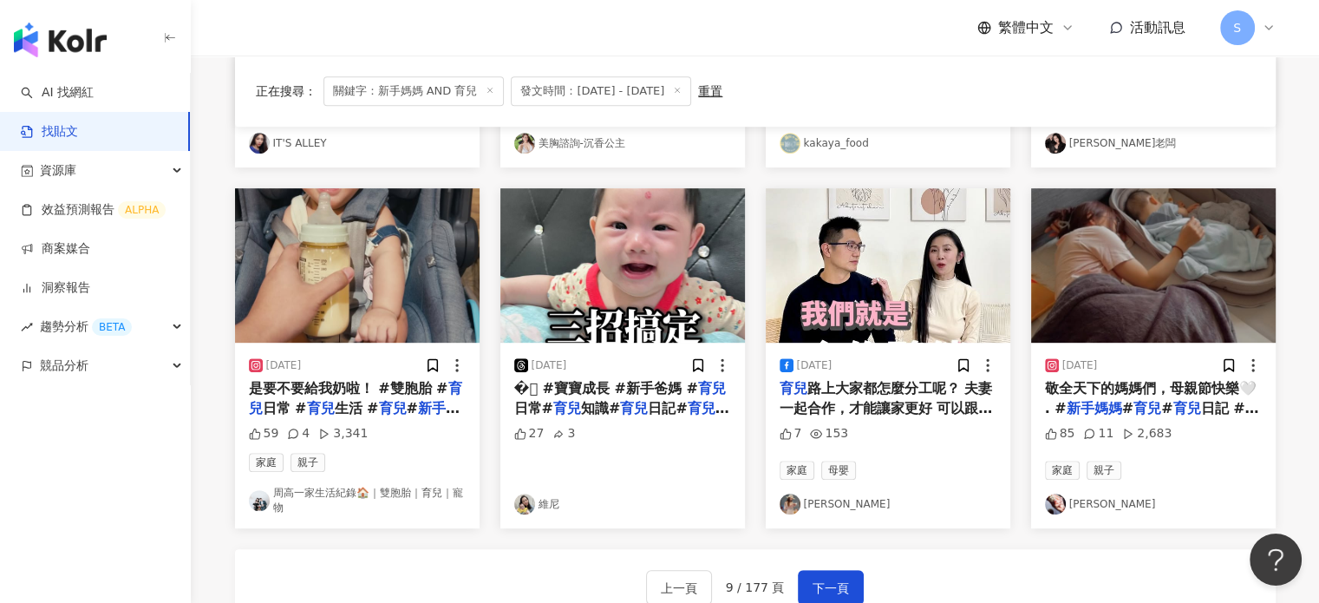
scroll to position [811, 0]
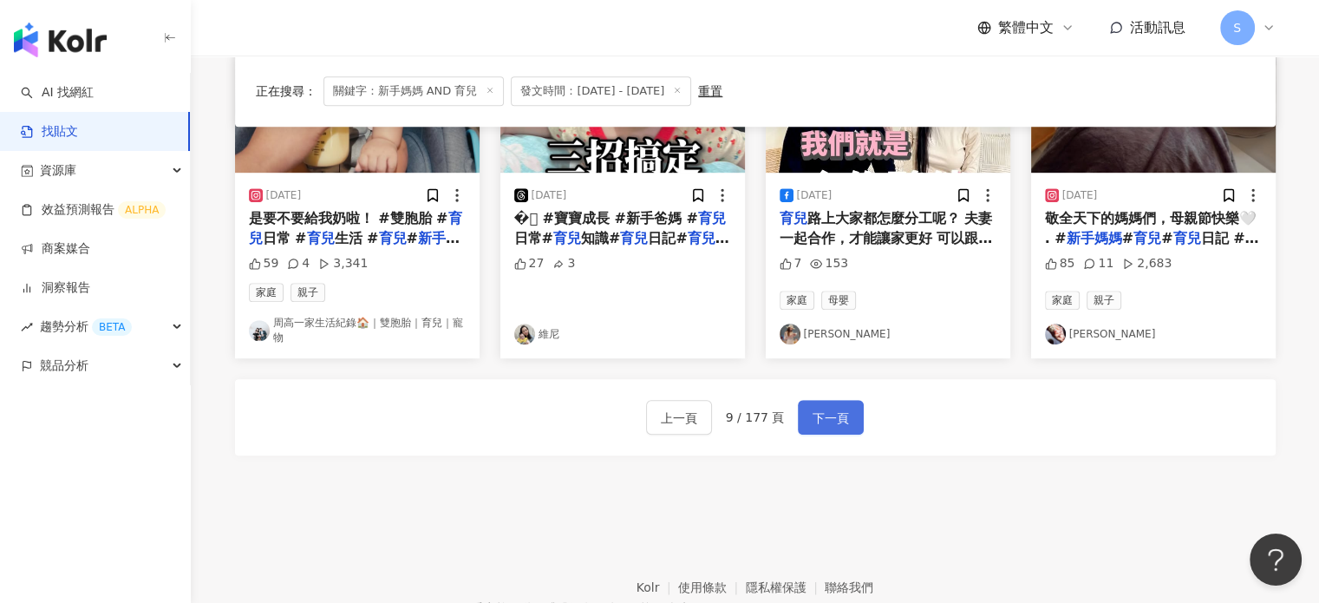
click at [825, 405] on button "下一頁" at bounding box center [831, 417] width 66 height 35
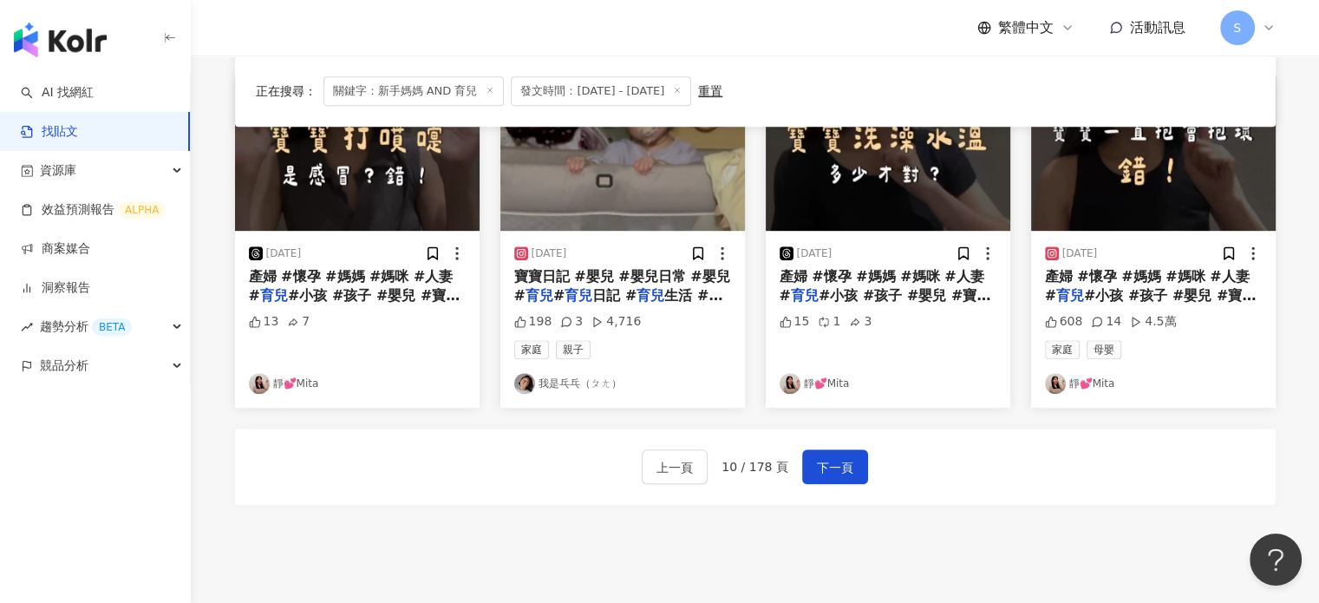
scroll to position [984, 0]
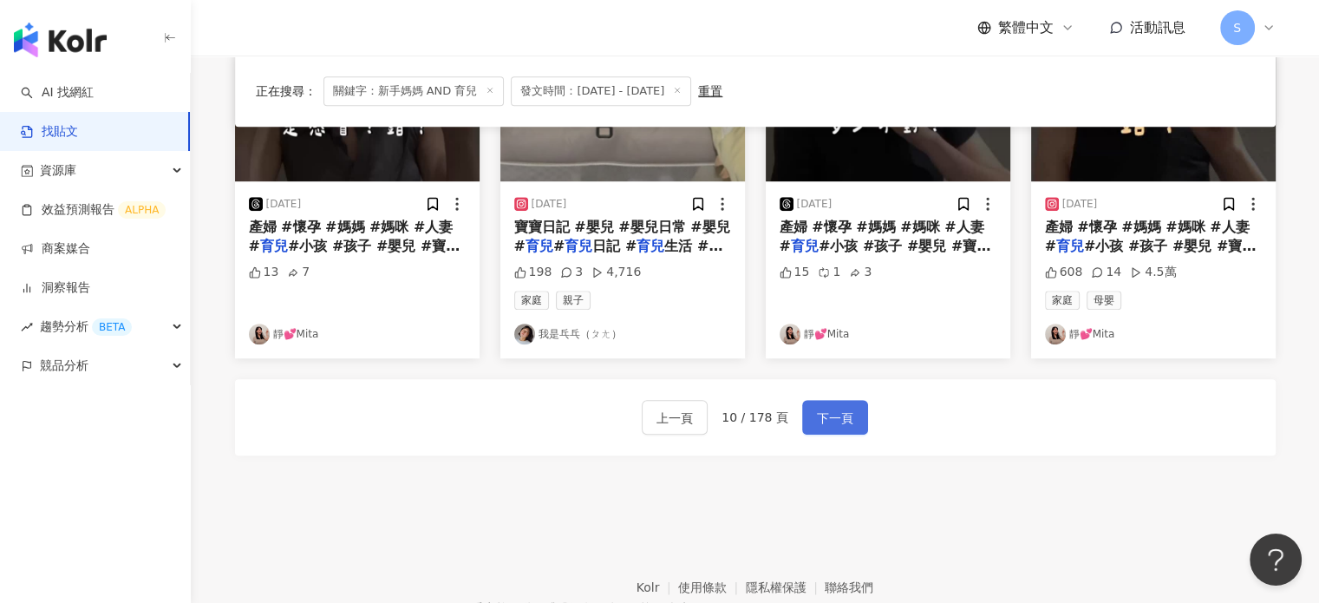
click at [851, 400] on button "下一頁" at bounding box center [835, 417] width 66 height 35
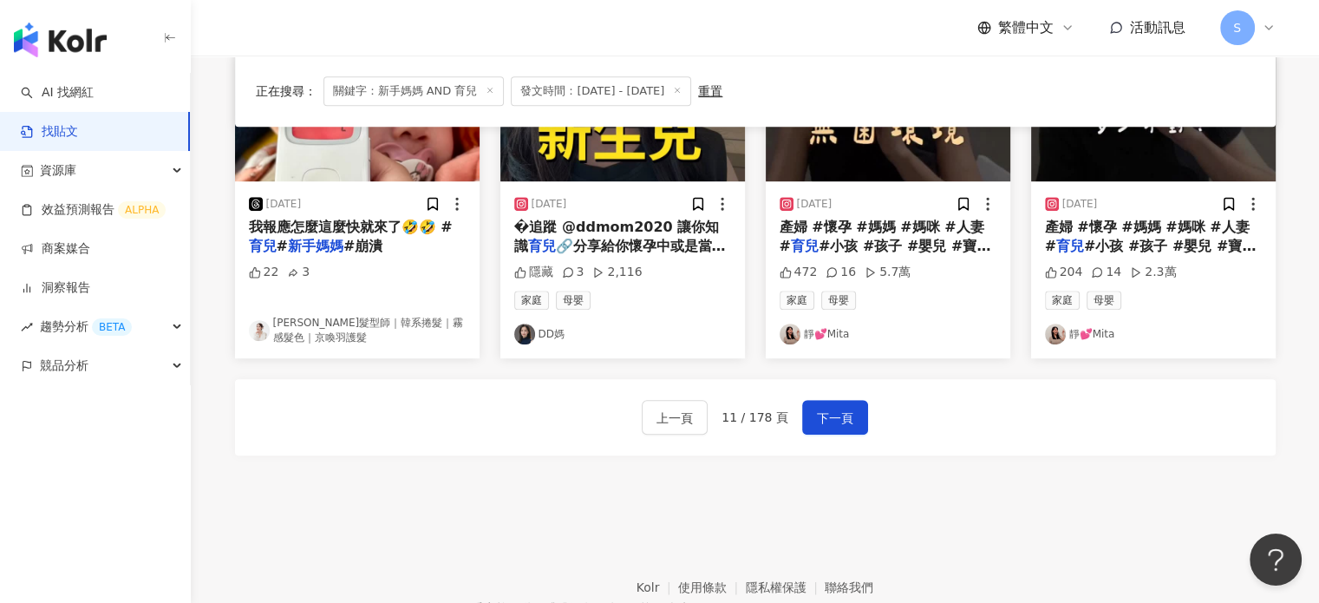
click at [548, 331] on link "DD媽" at bounding box center [622, 333] width 217 height 21
click at [824, 400] on button "下一頁" at bounding box center [835, 417] width 66 height 35
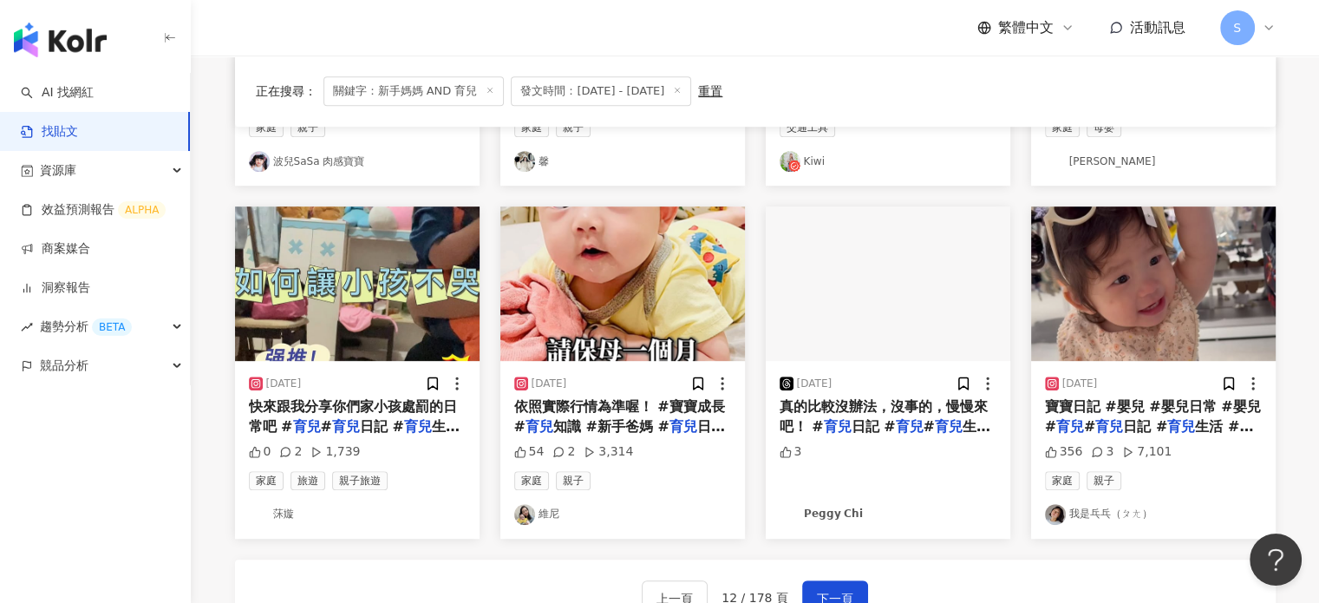
scroll to position [802, 0]
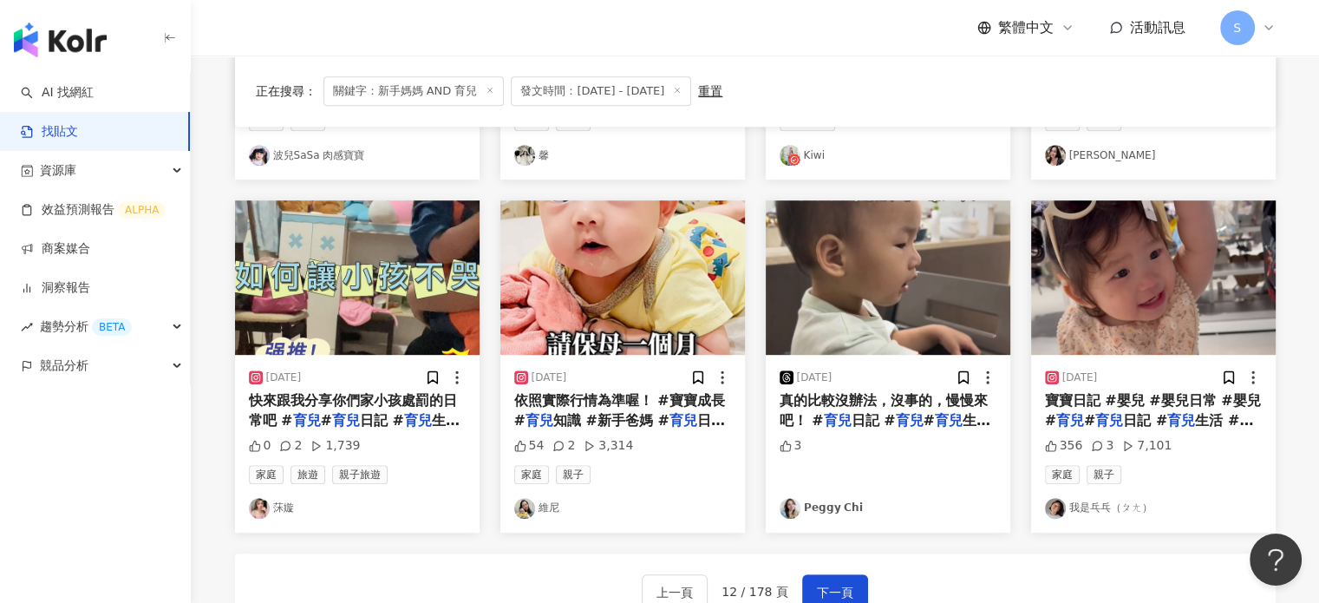
click at [833, 504] on link "𝗣𝗲𝗴𝗴𝘆 𝗖𝗵𝗶" at bounding box center [887, 508] width 217 height 21
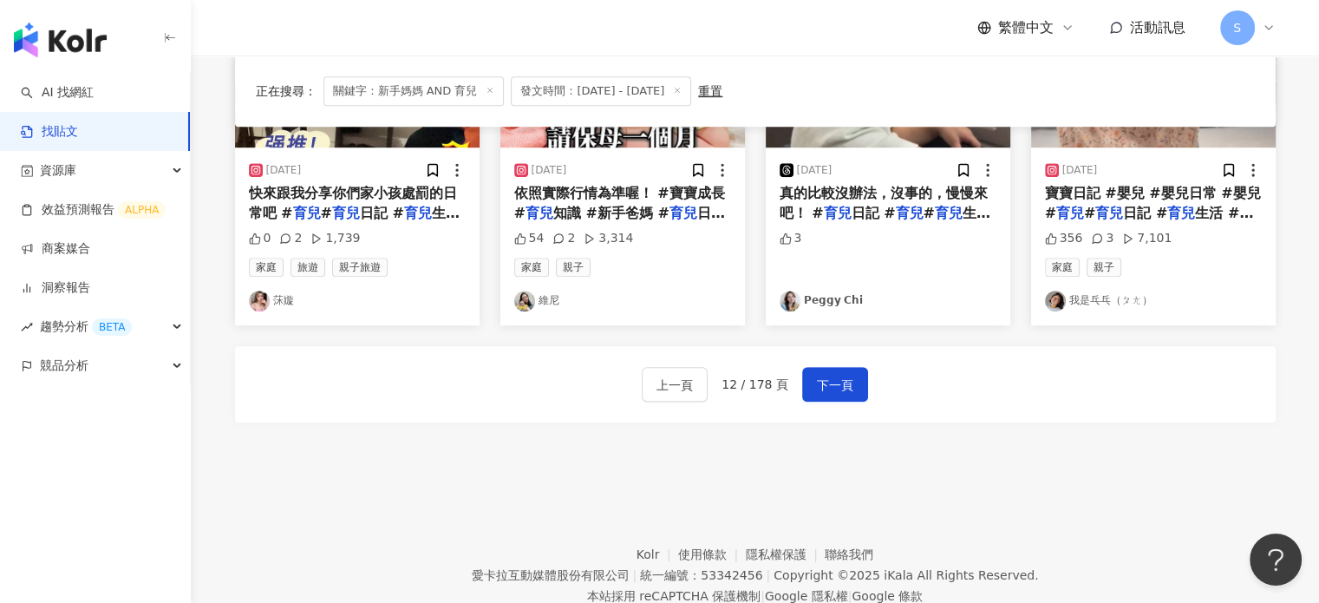
scroll to position [1062, 0]
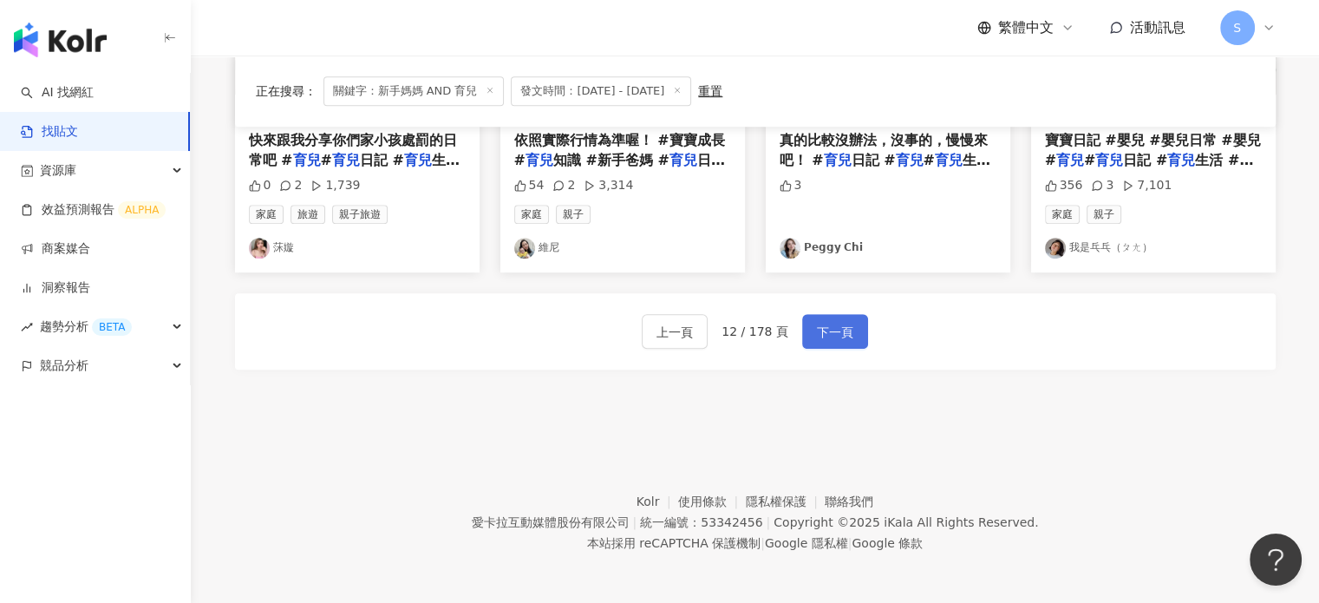
click at [818, 322] on span "下一頁" at bounding box center [835, 332] width 36 height 21
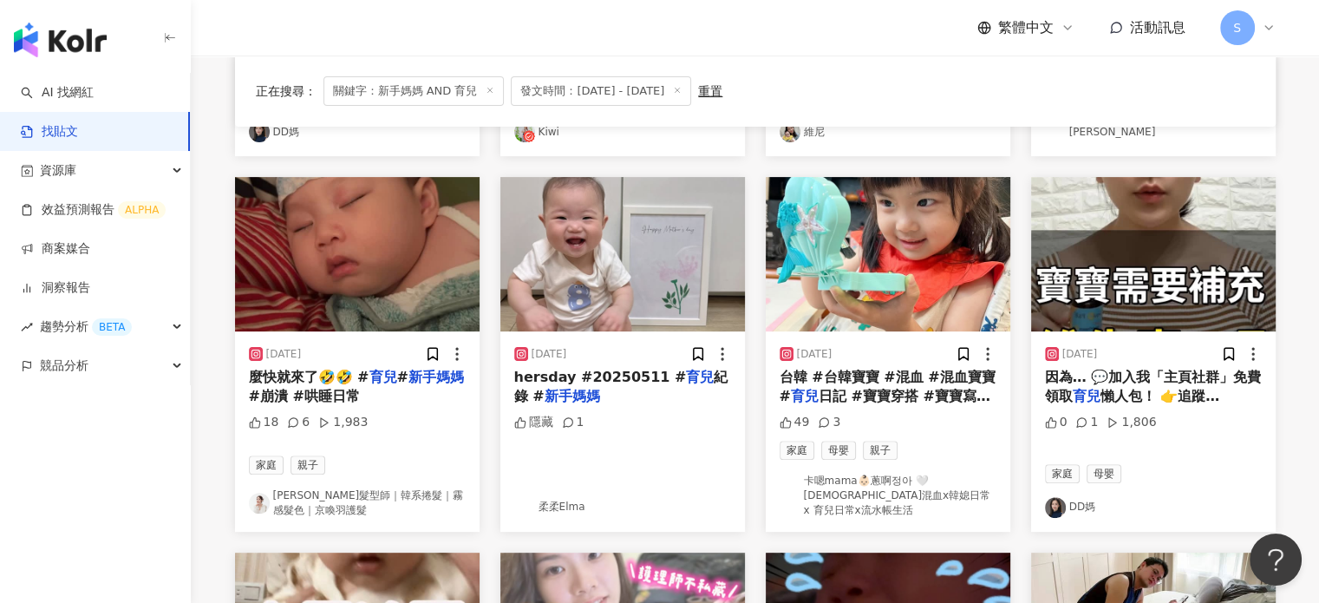
scroll to position [472, 0]
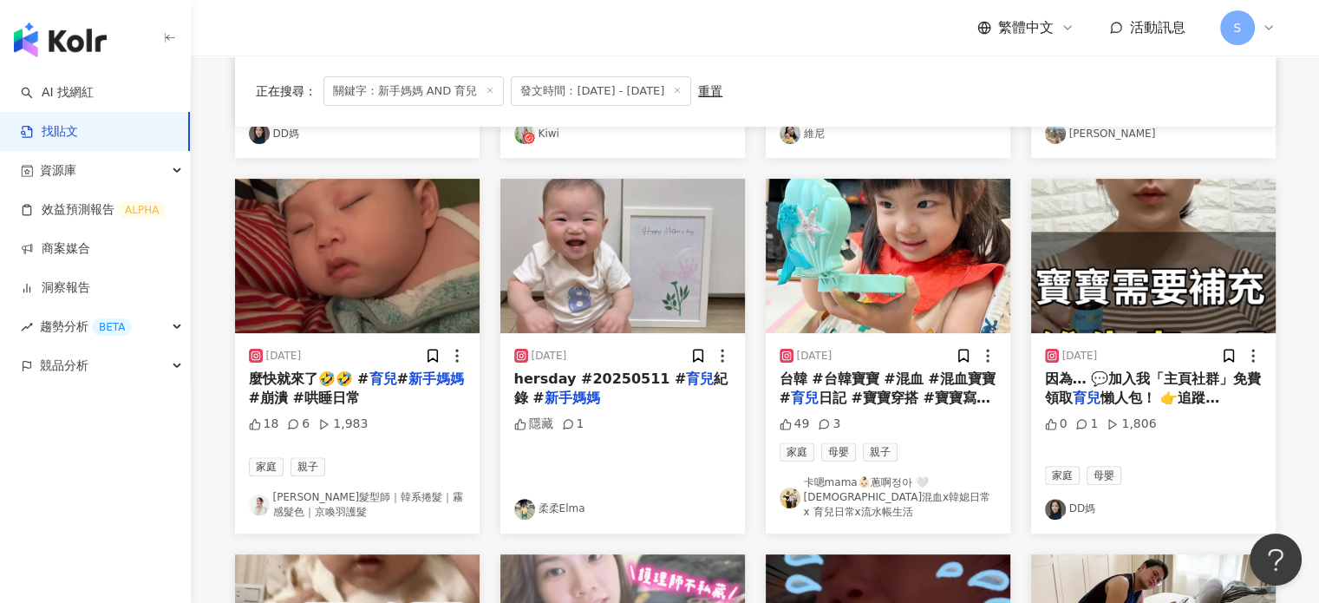
click at [567, 499] on link "柔柔Elma" at bounding box center [622, 509] width 217 height 21
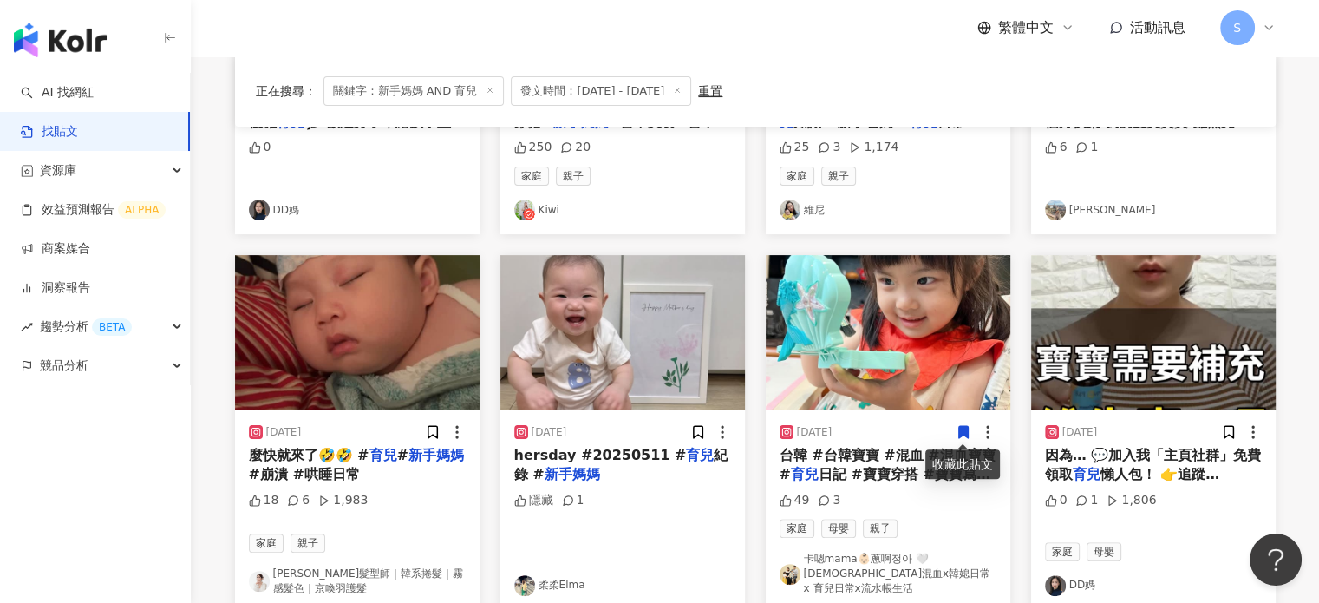
scroll to position [212, 0]
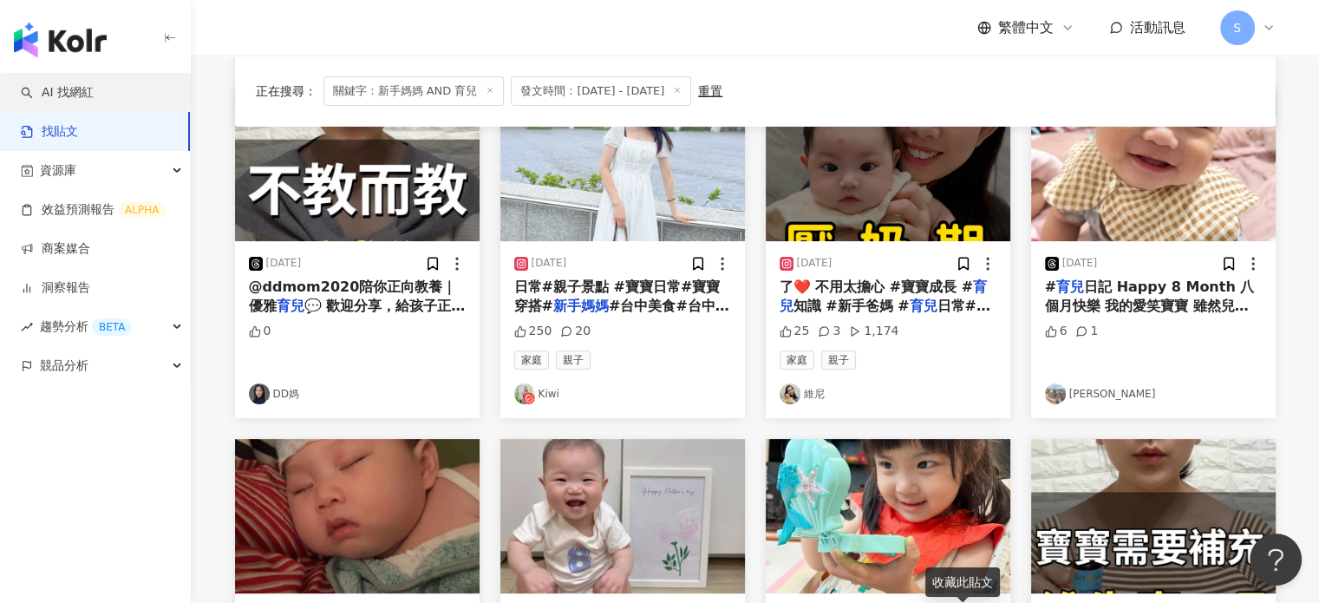
click at [94, 88] on link "AI 找網紅" at bounding box center [57, 92] width 73 height 17
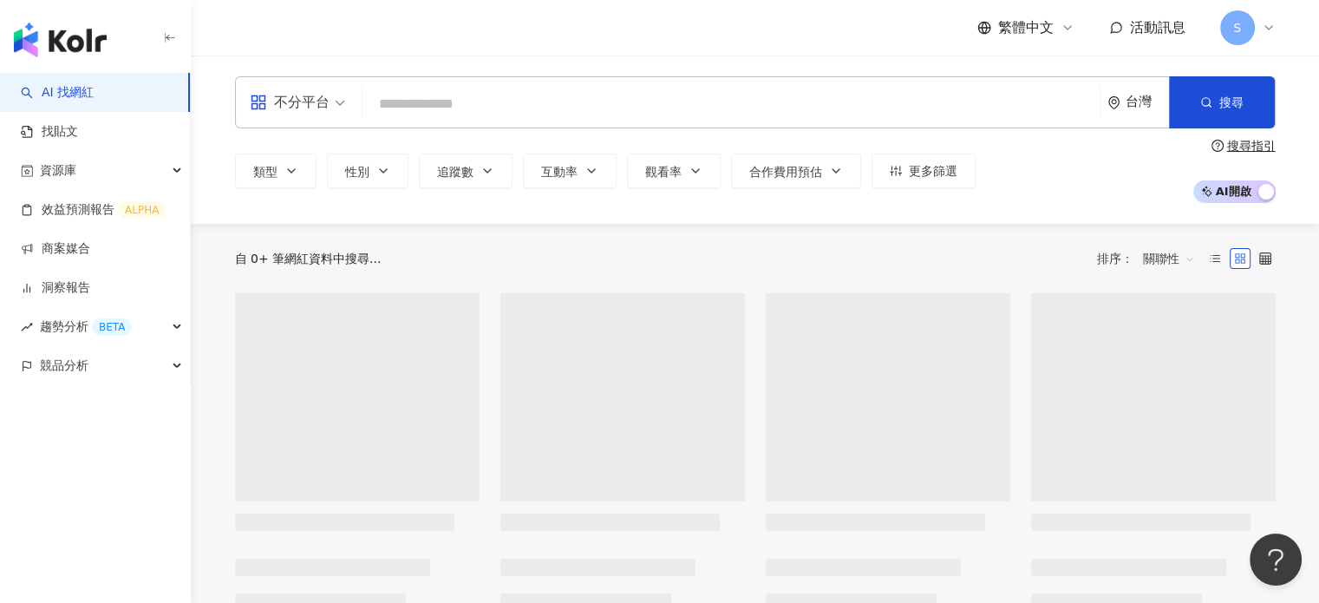
click at [440, 101] on input "search" at bounding box center [730, 104] width 723 height 33
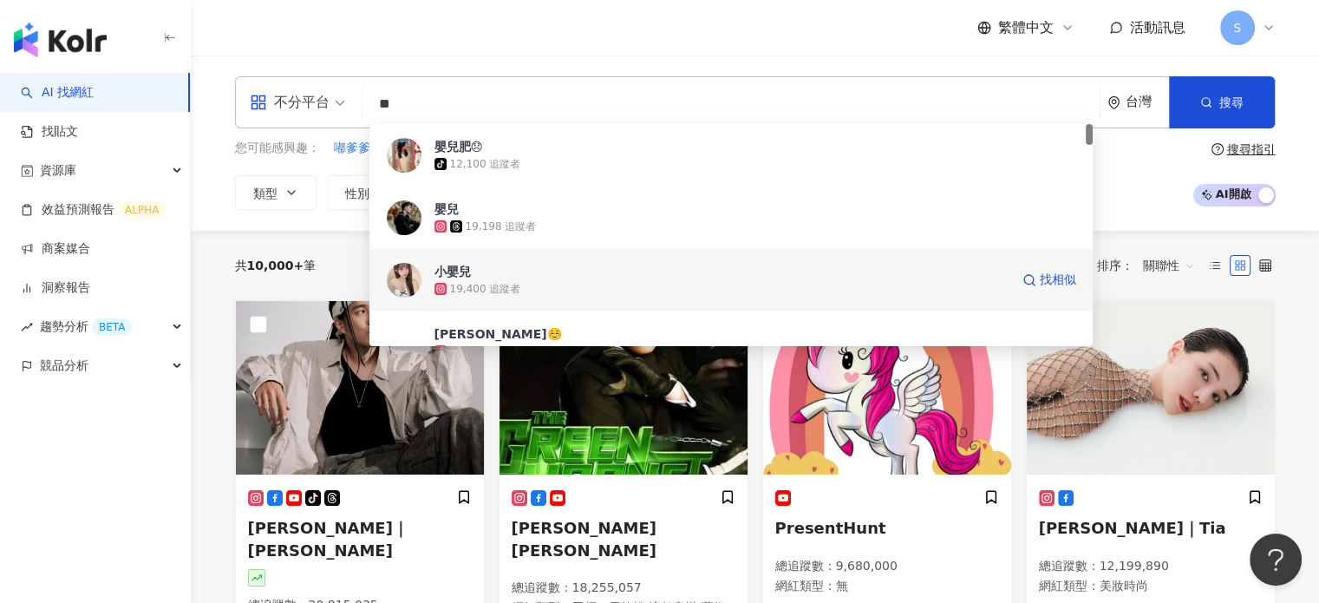
scroll to position [87, 0]
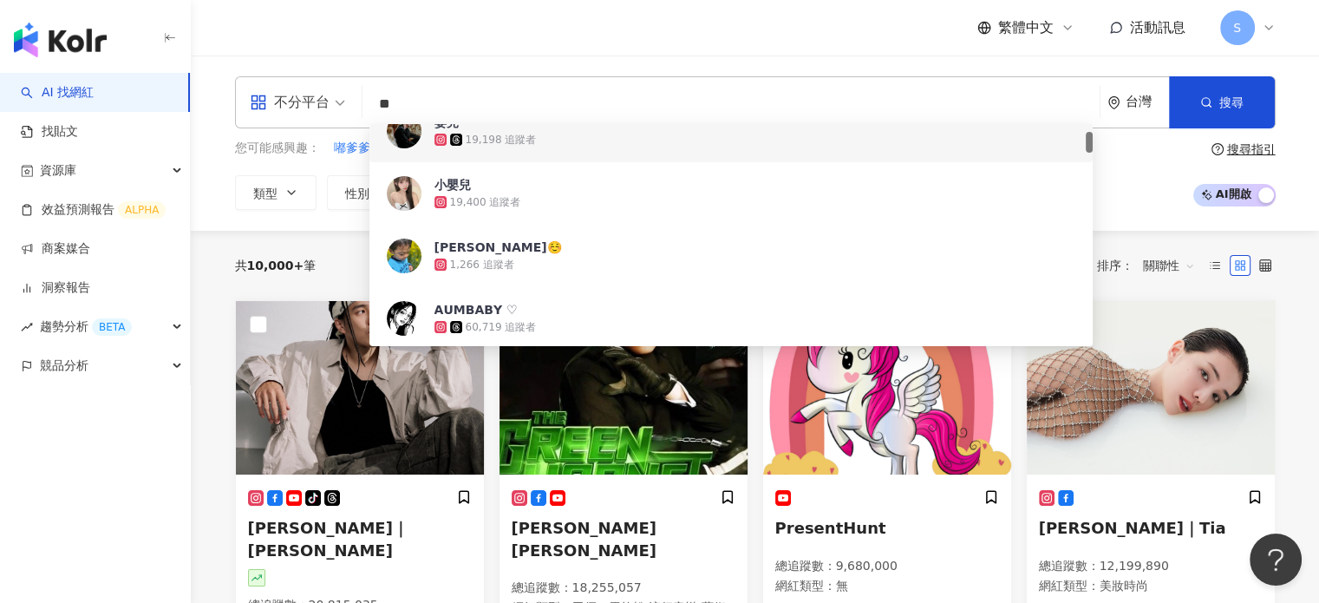
click at [435, 100] on input "**" at bounding box center [730, 104] width 723 height 33
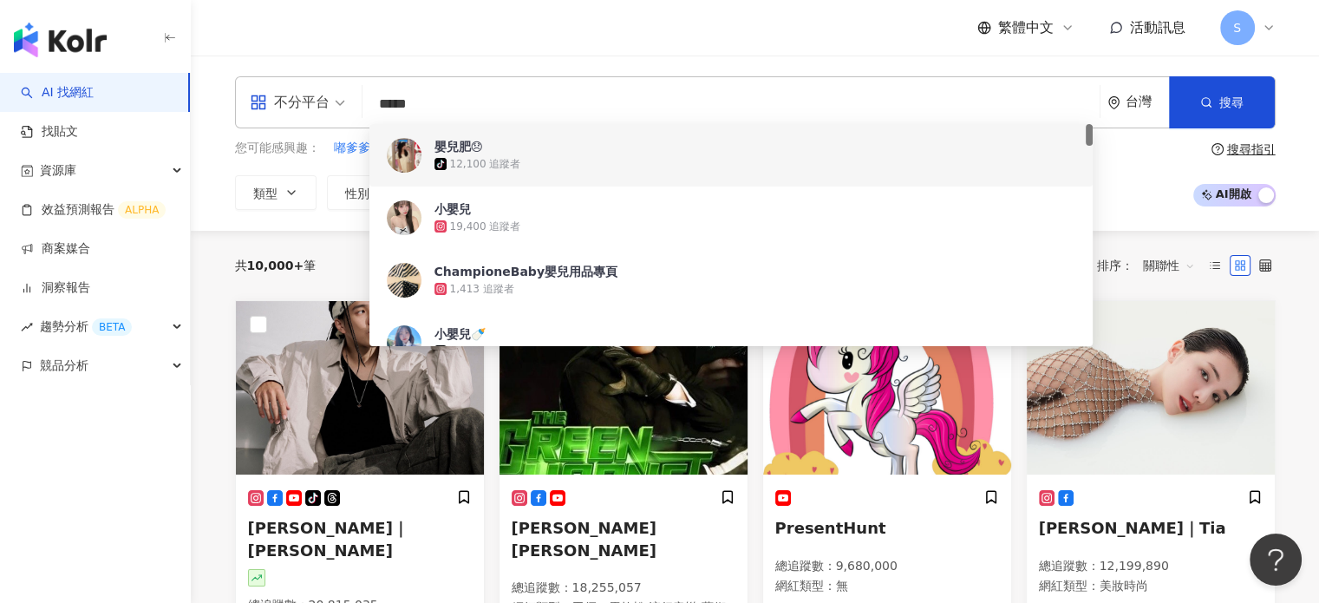
click at [527, 106] on input "*****" at bounding box center [730, 104] width 723 height 33
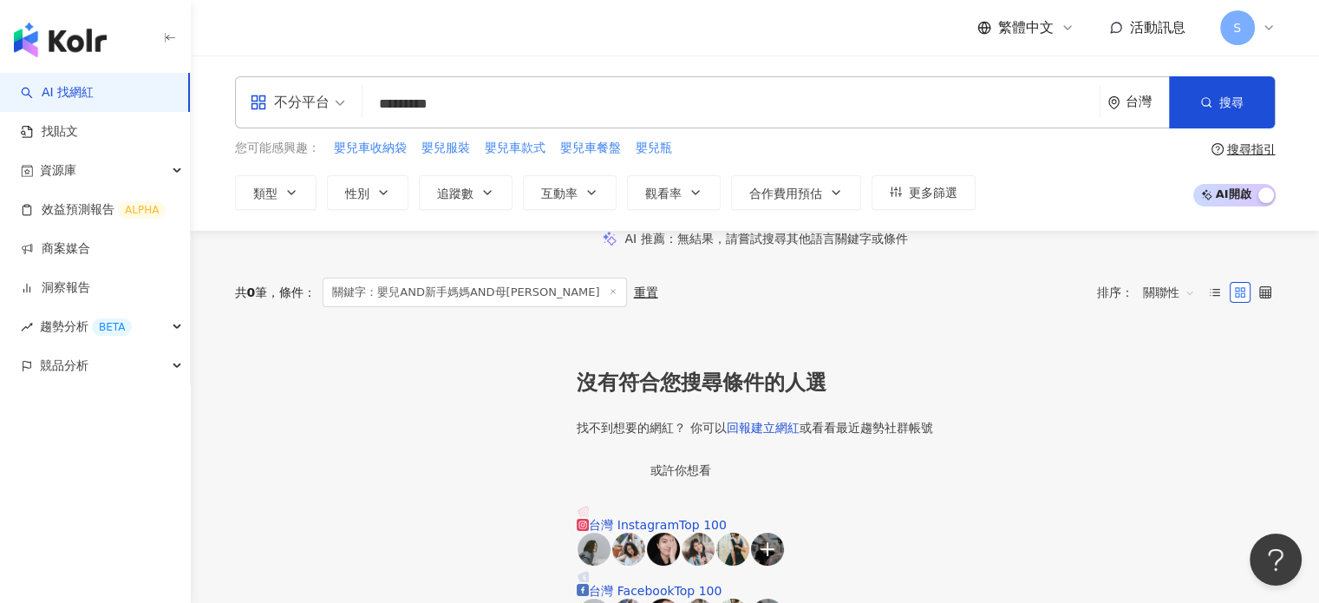
type input "*********"
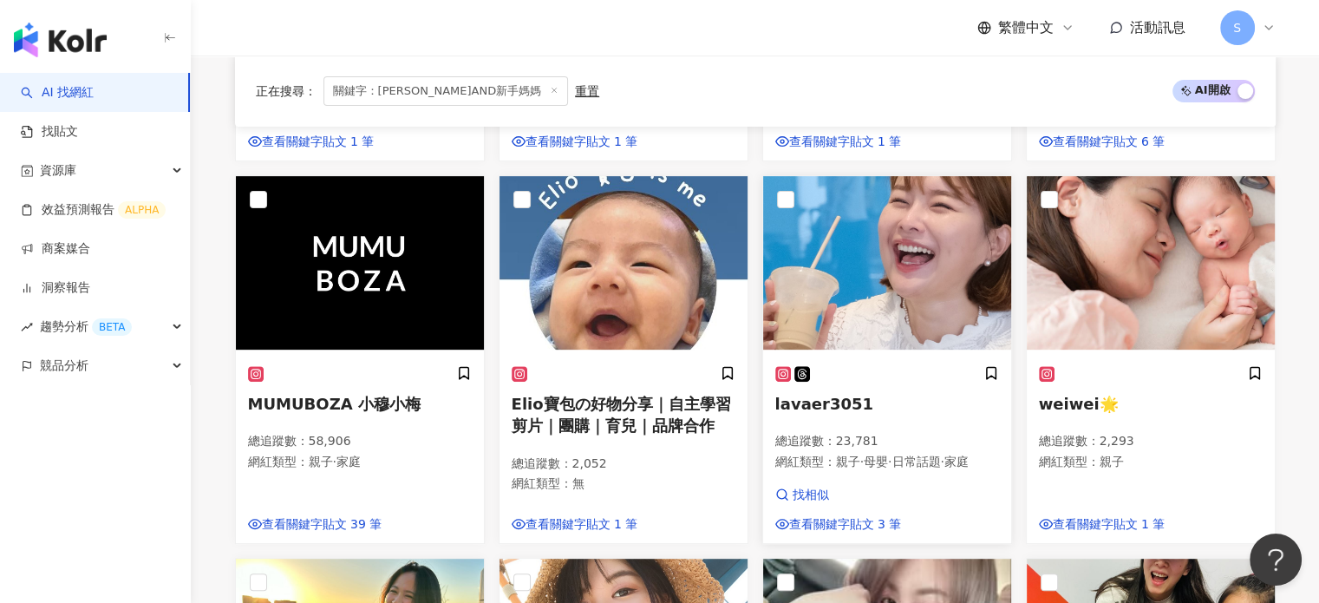
scroll to position [694, 0]
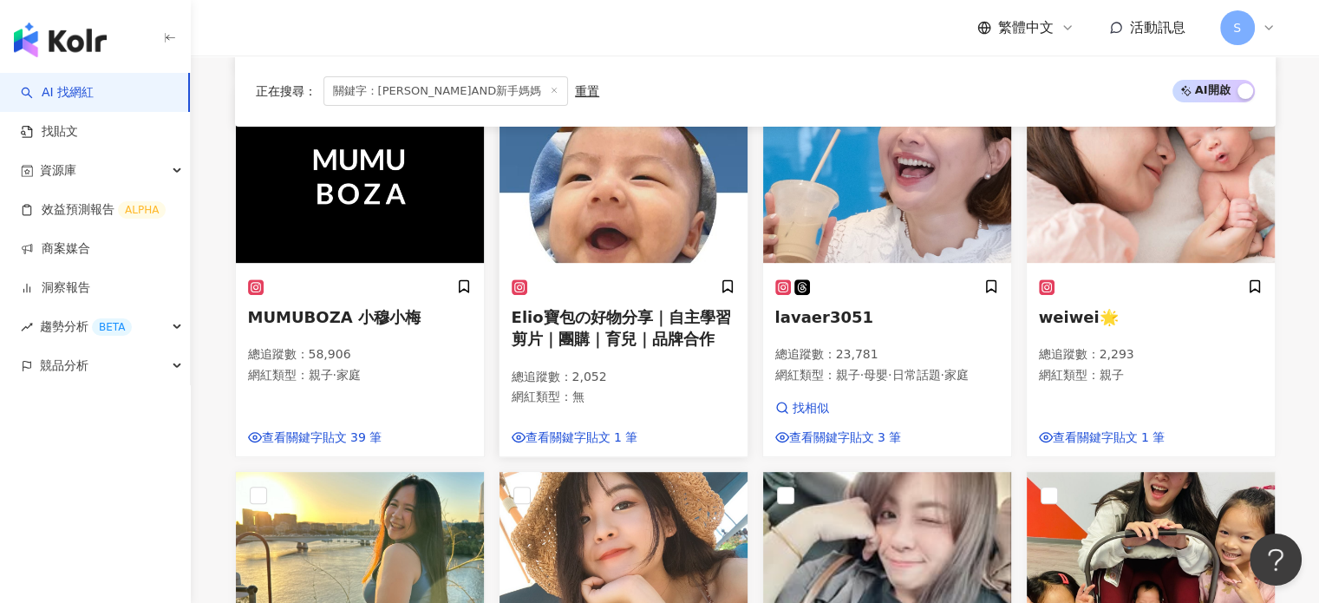
click at [601, 348] on span "Elio寶包の好物分享｜自主學習剪片｜團購｜育兒｜品牌合作" at bounding box center [621, 328] width 219 height 40
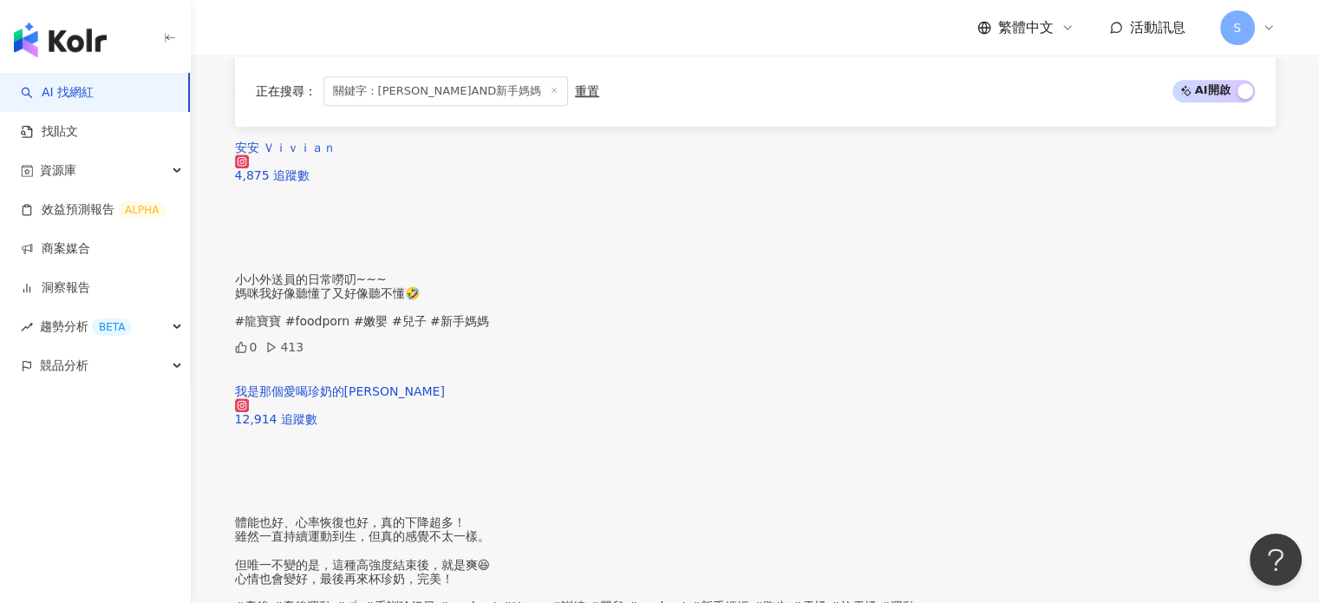
scroll to position [1561, 0]
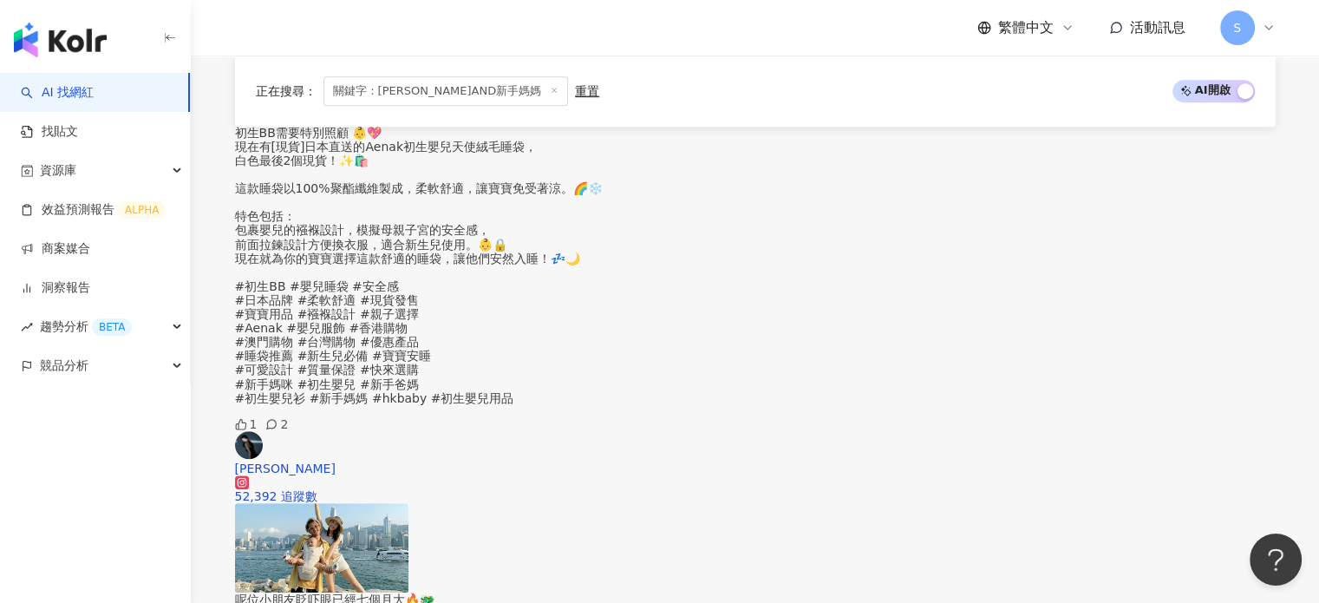
scroll to position [867, 0]
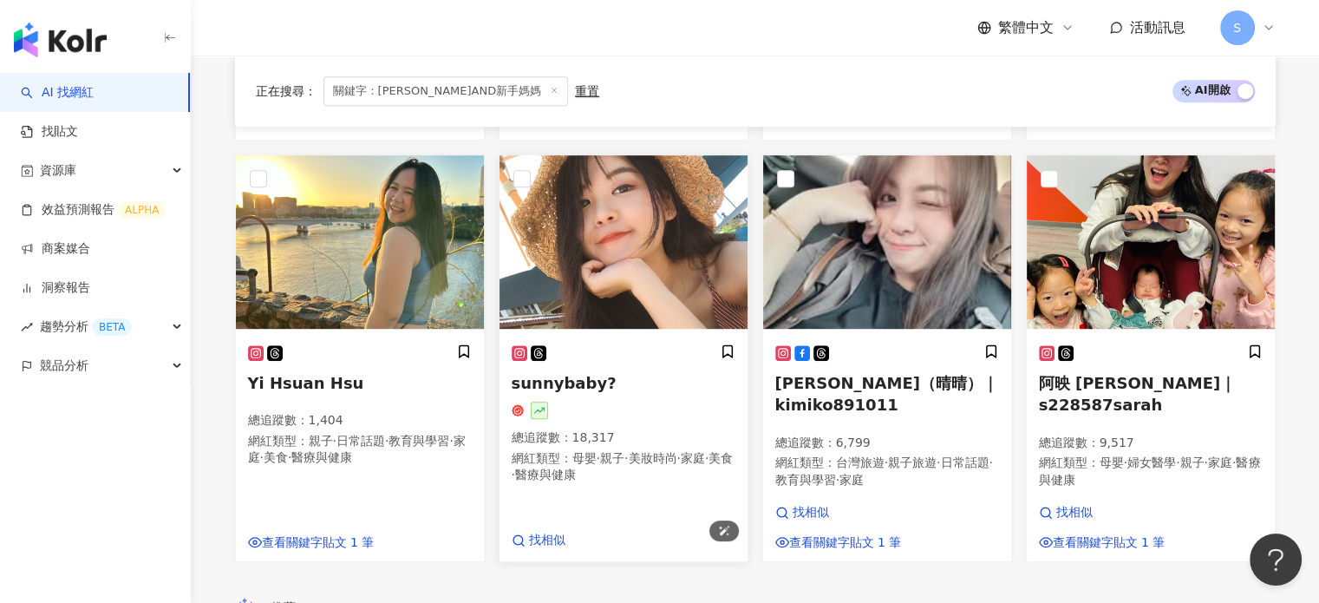
scroll to position [1015, 0]
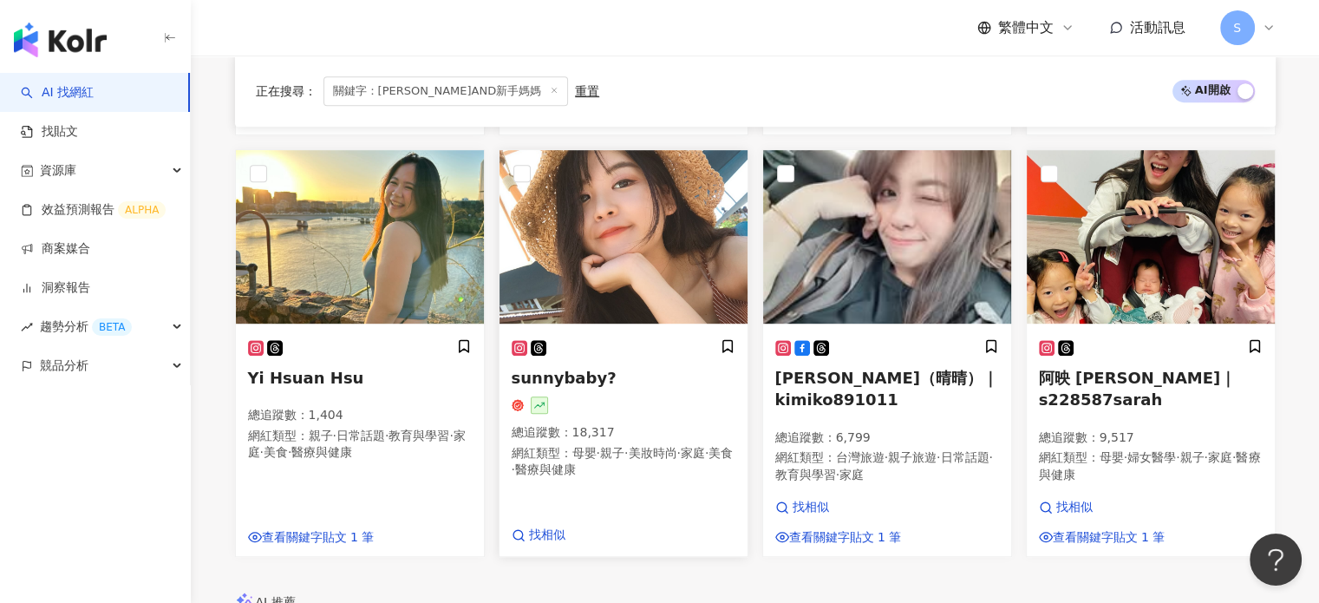
click at [568, 387] on span "sunnybaby?" at bounding box center [564, 377] width 105 height 18
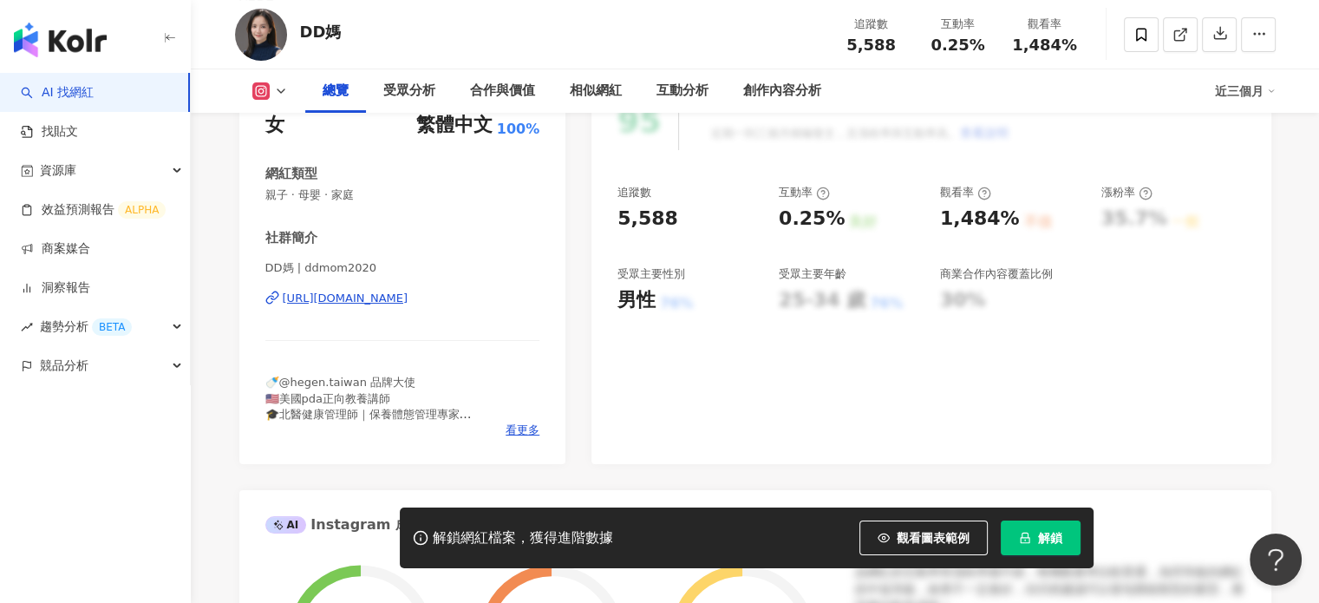
scroll to position [260, 0]
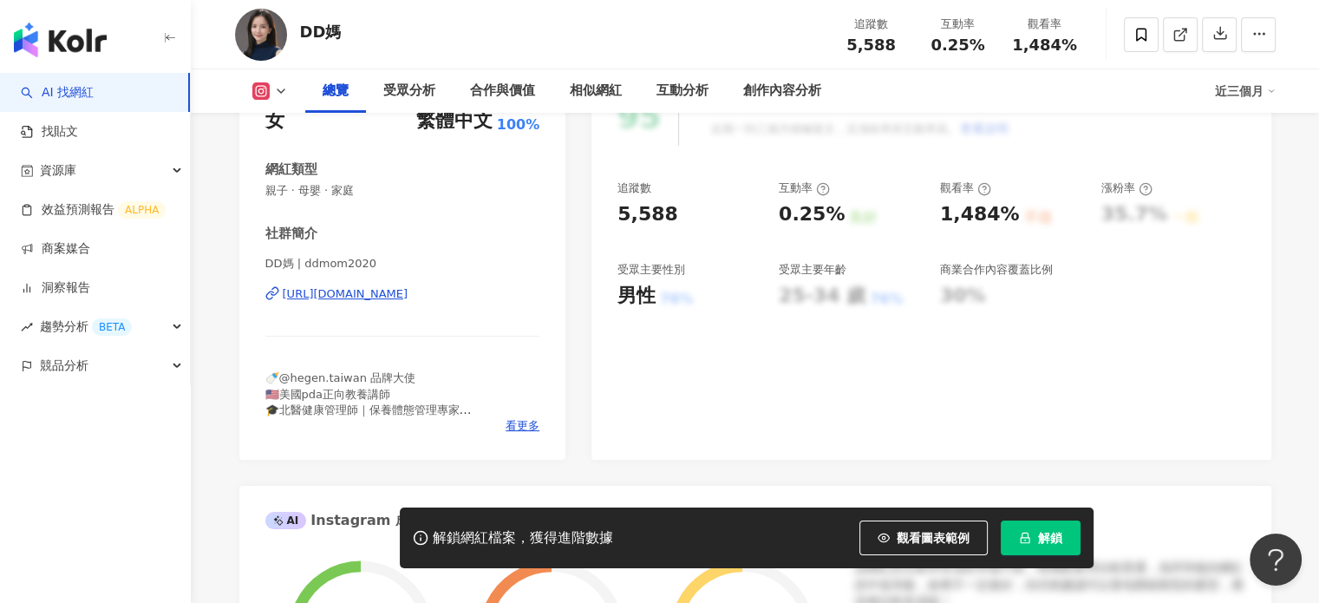
click at [408, 297] on div "[URL][DOMAIN_NAME]" at bounding box center [346, 294] width 126 height 16
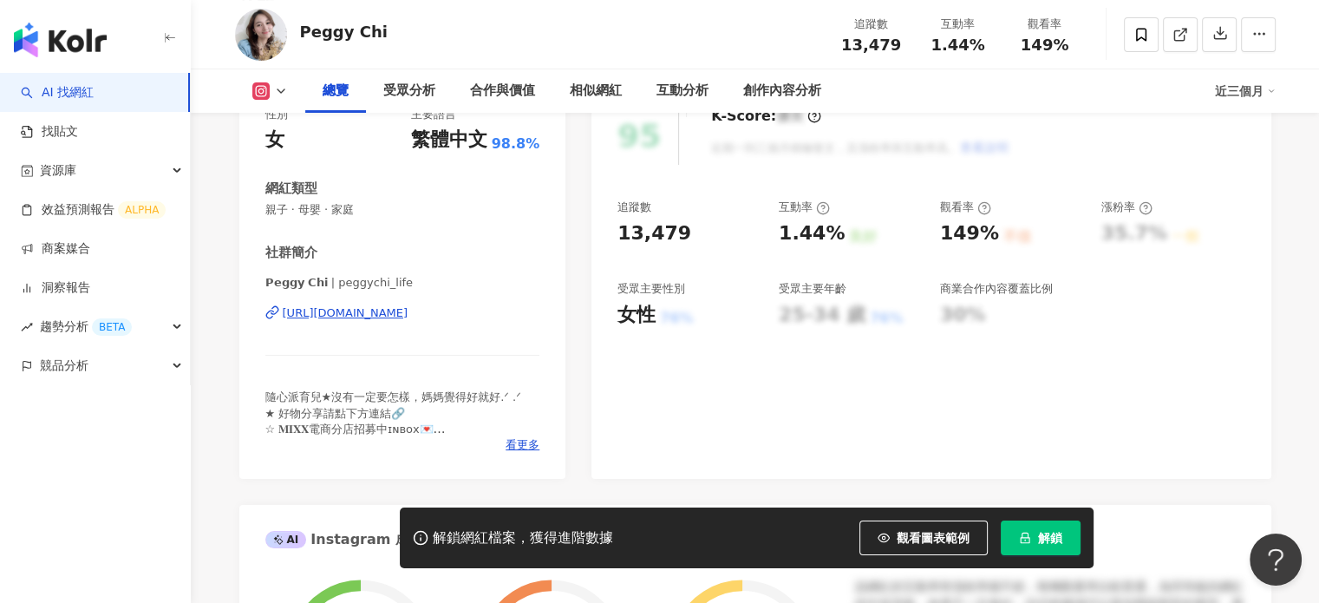
click at [406, 310] on div "[URL][DOMAIN_NAME]" at bounding box center [346, 313] width 126 height 16
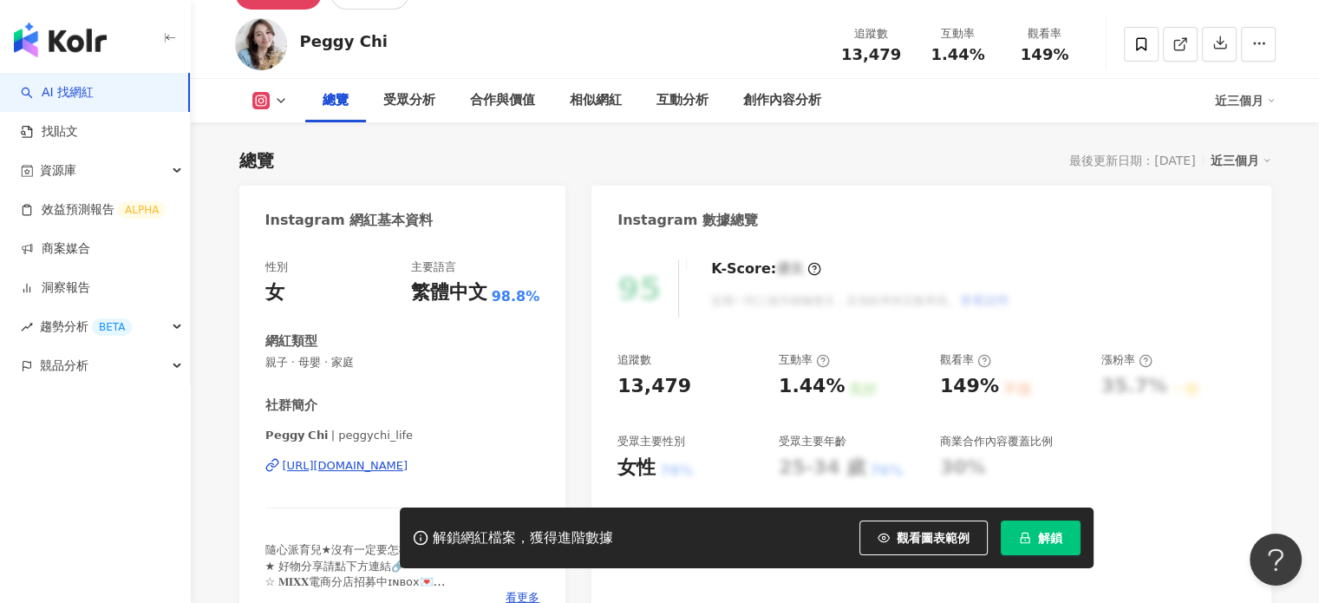
scroll to position [68, 0]
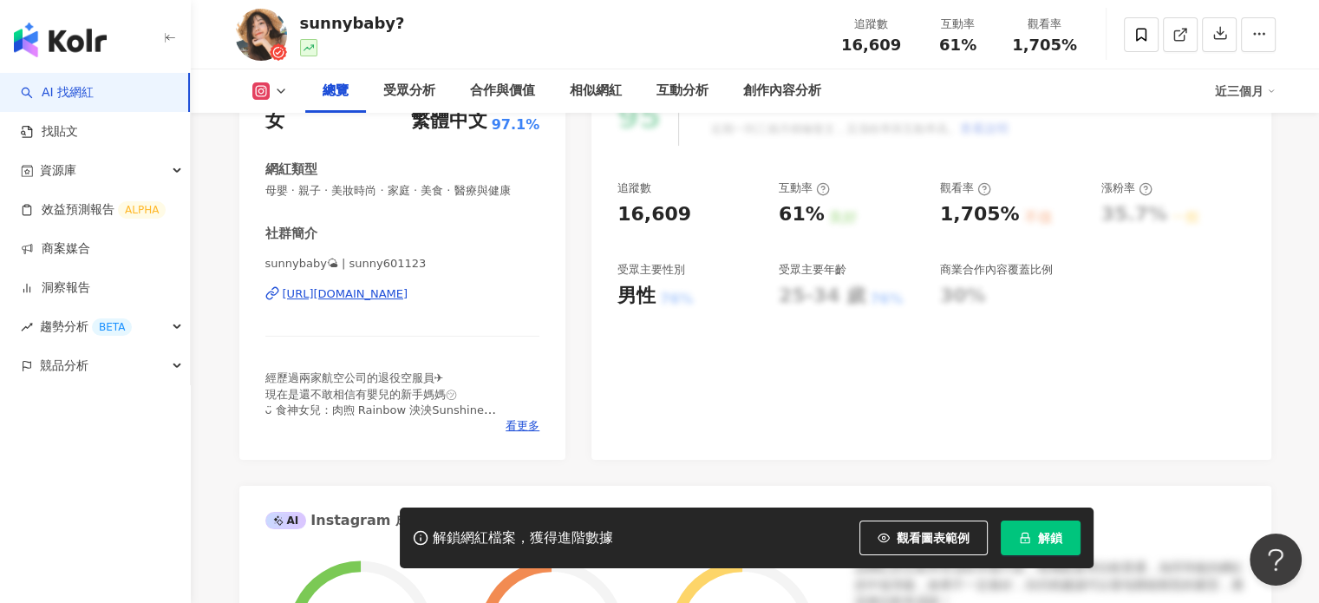
click at [391, 297] on div "[URL][DOMAIN_NAME]" at bounding box center [346, 294] width 126 height 16
